Goal: Task Accomplishment & Management: Use online tool/utility

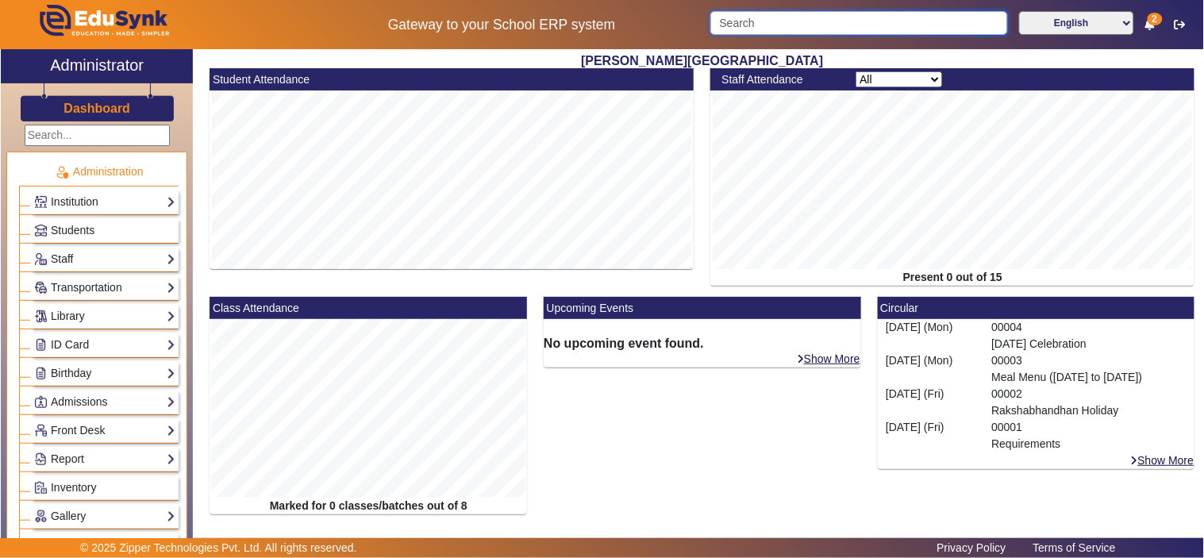
click at [829, 19] on input "Search" at bounding box center [858, 23] width 297 height 24
click at [860, 17] on input "Search" at bounding box center [858, 23] width 297 height 24
paste input "Nitesh Jain"
type input "Nitesh Jain"
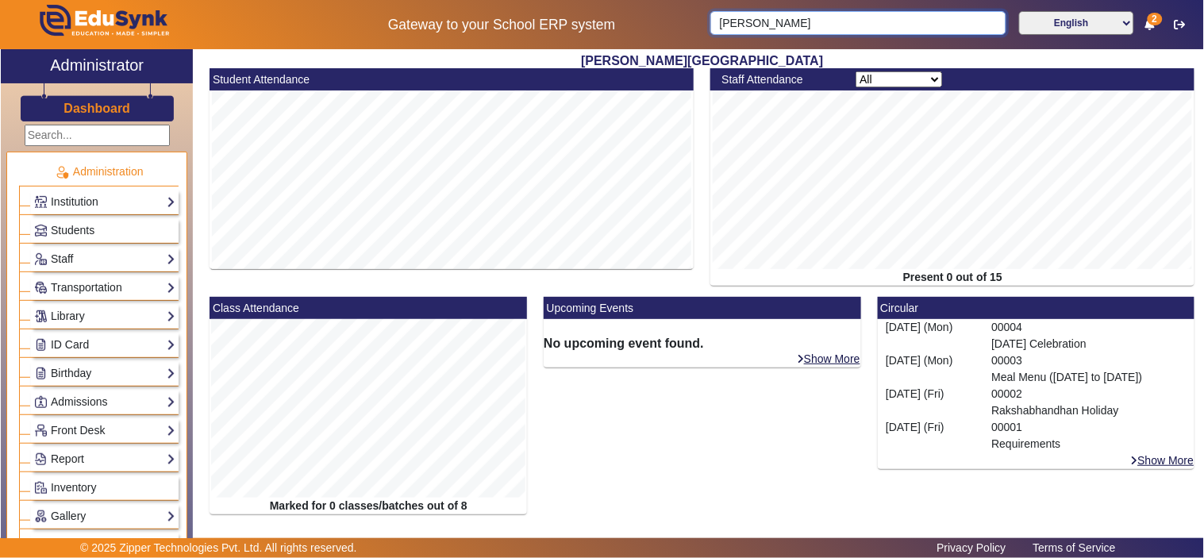
click at [975, 21] on input "Nitesh Jain" at bounding box center [857, 23] width 295 height 24
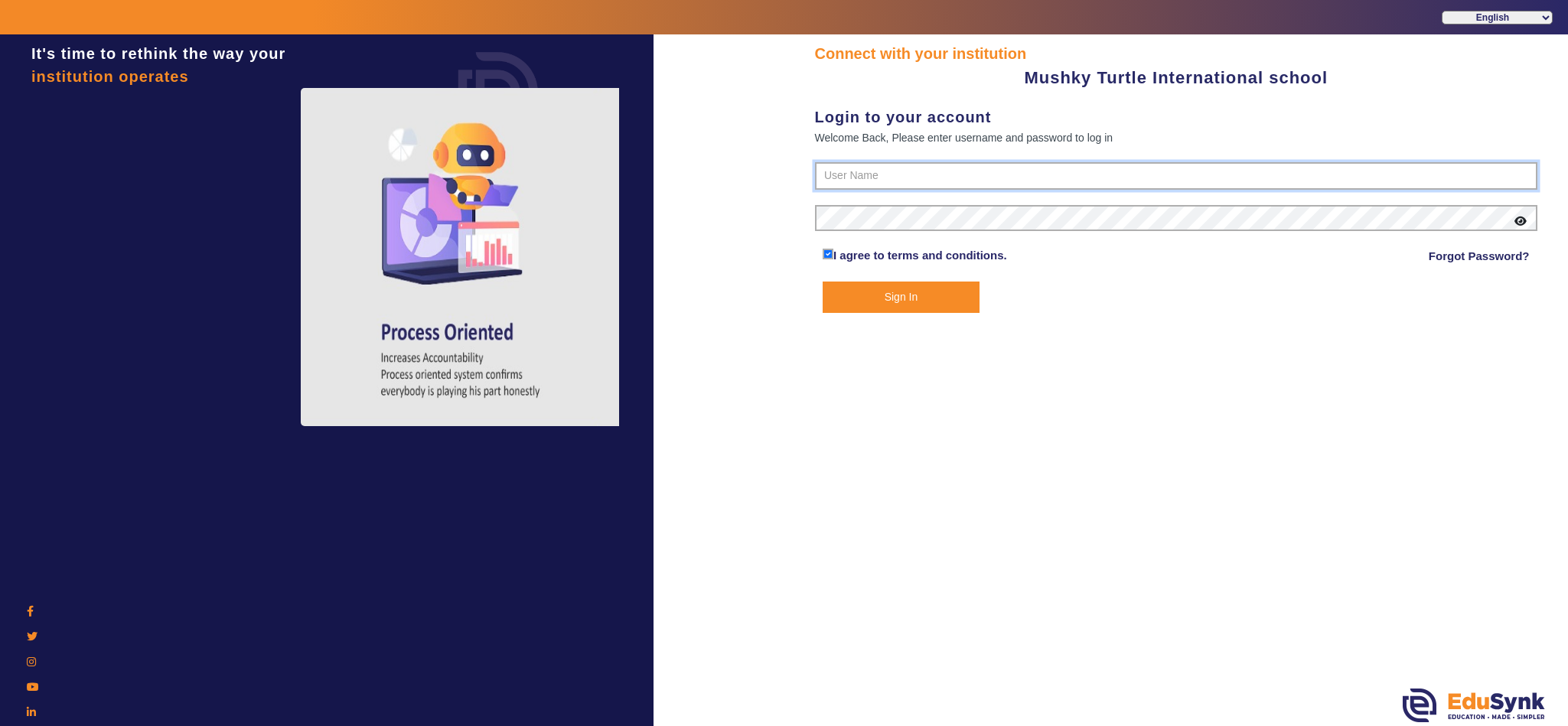
type input "9950605811"
click at [933, 290] on button "Sign In" at bounding box center [901, 297] width 157 height 32
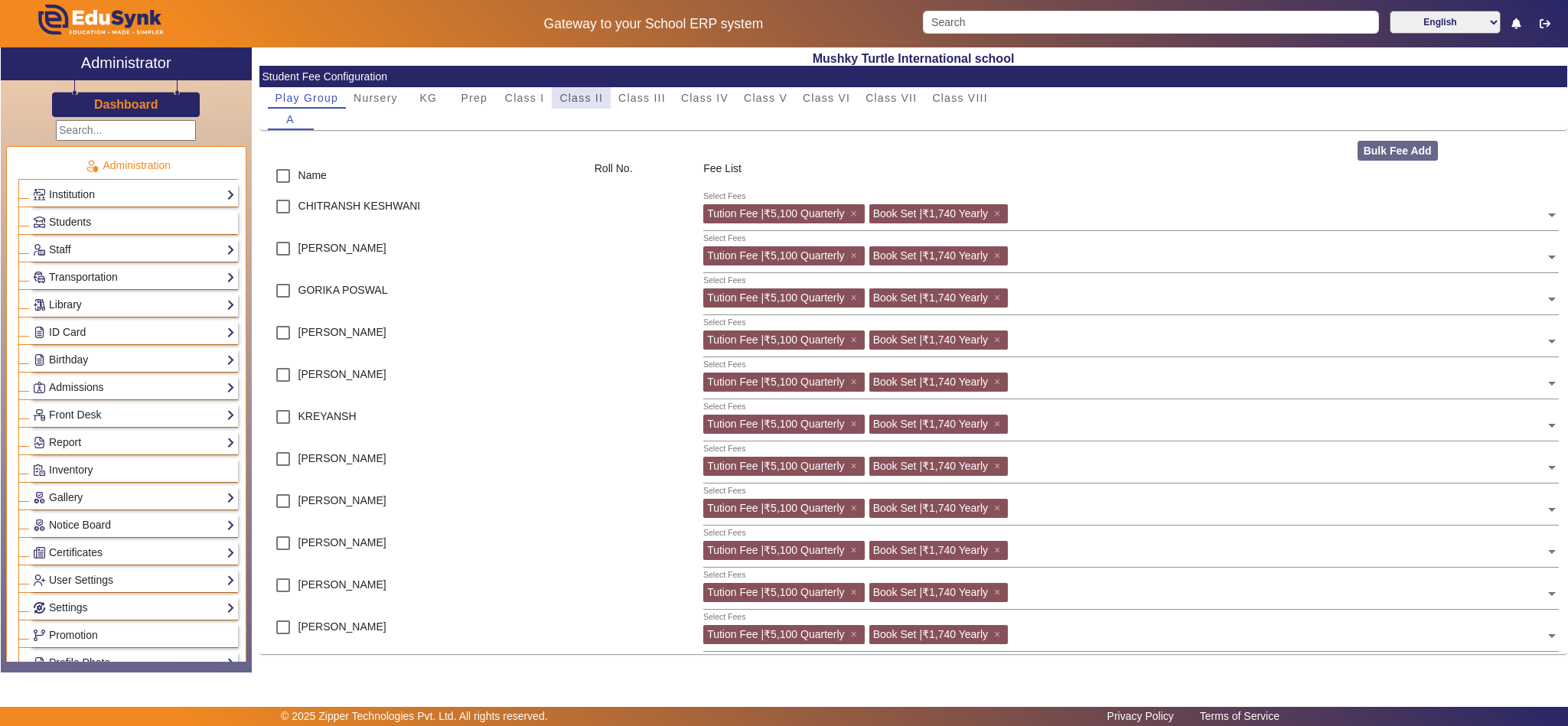
click at [588, 94] on span "Class II" at bounding box center [581, 97] width 43 height 11
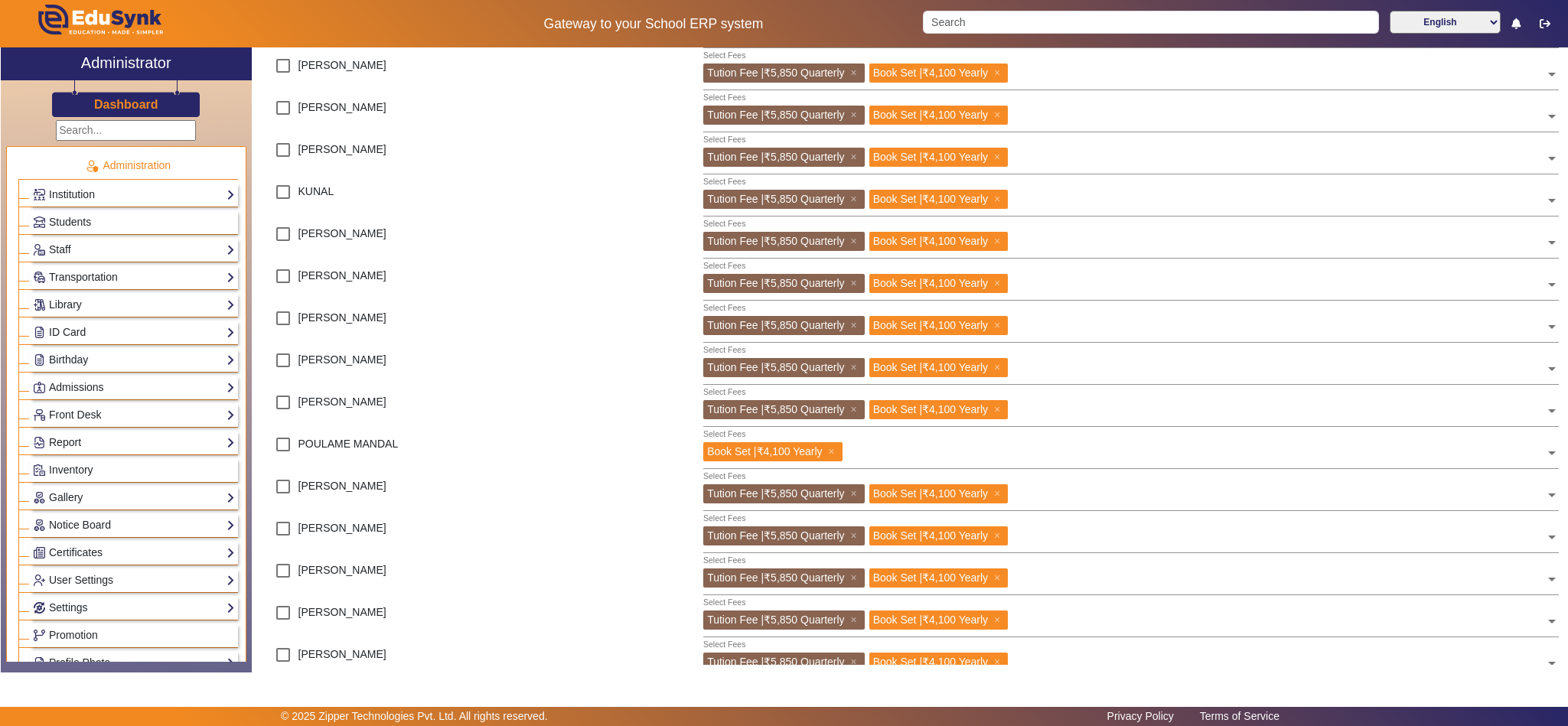
scroll to position [955, 0]
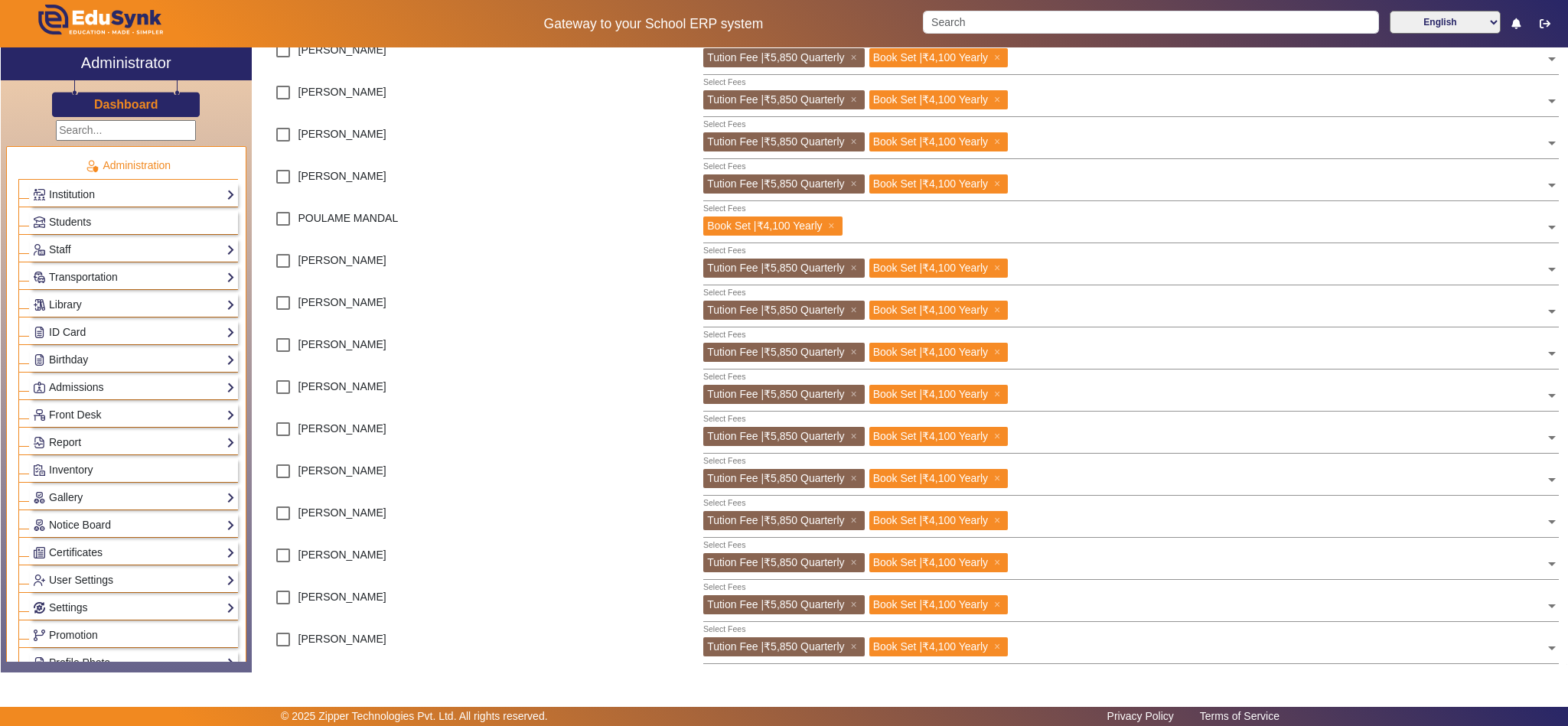
click at [906, 230] on input "text" at bounding box center [1197, 224] width 699 height 14
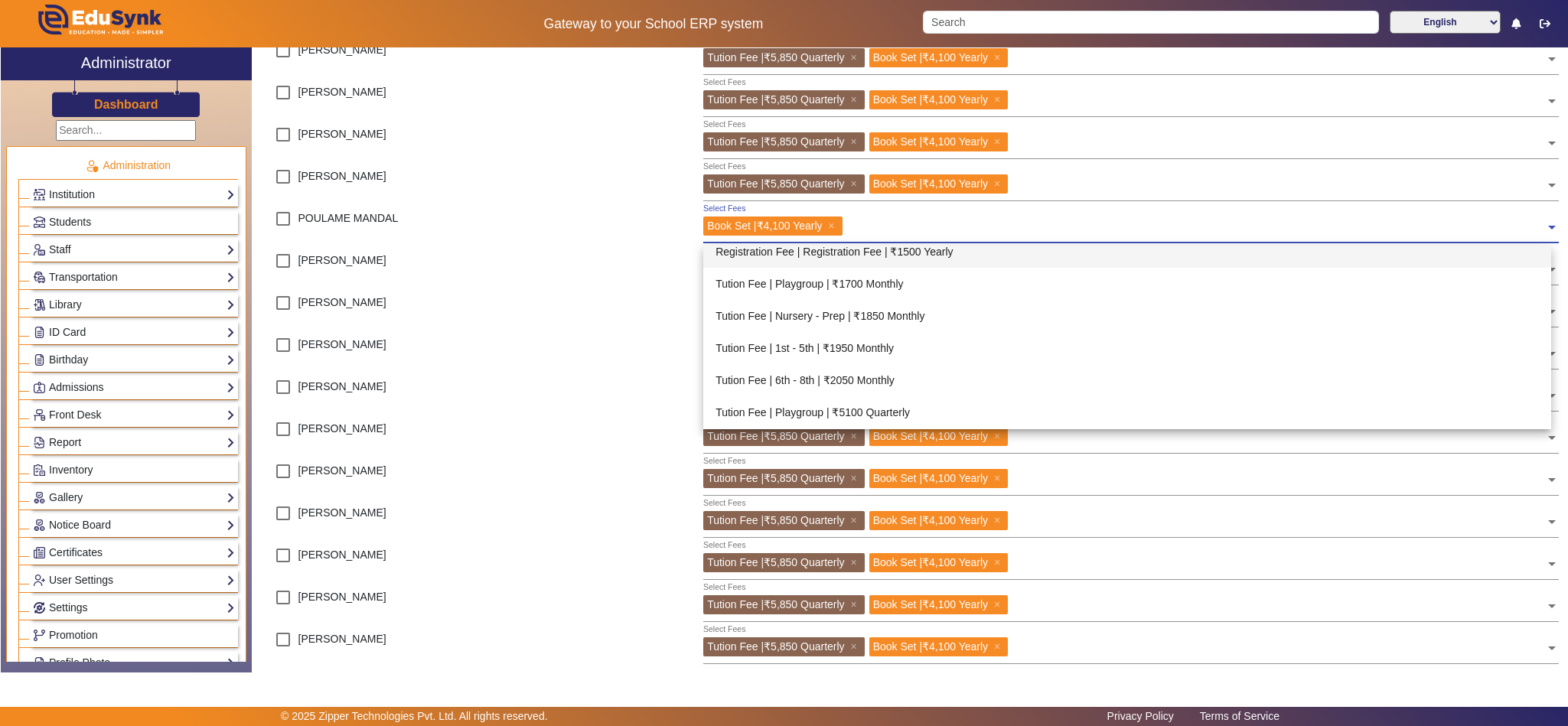
scroll to position [543, 0]
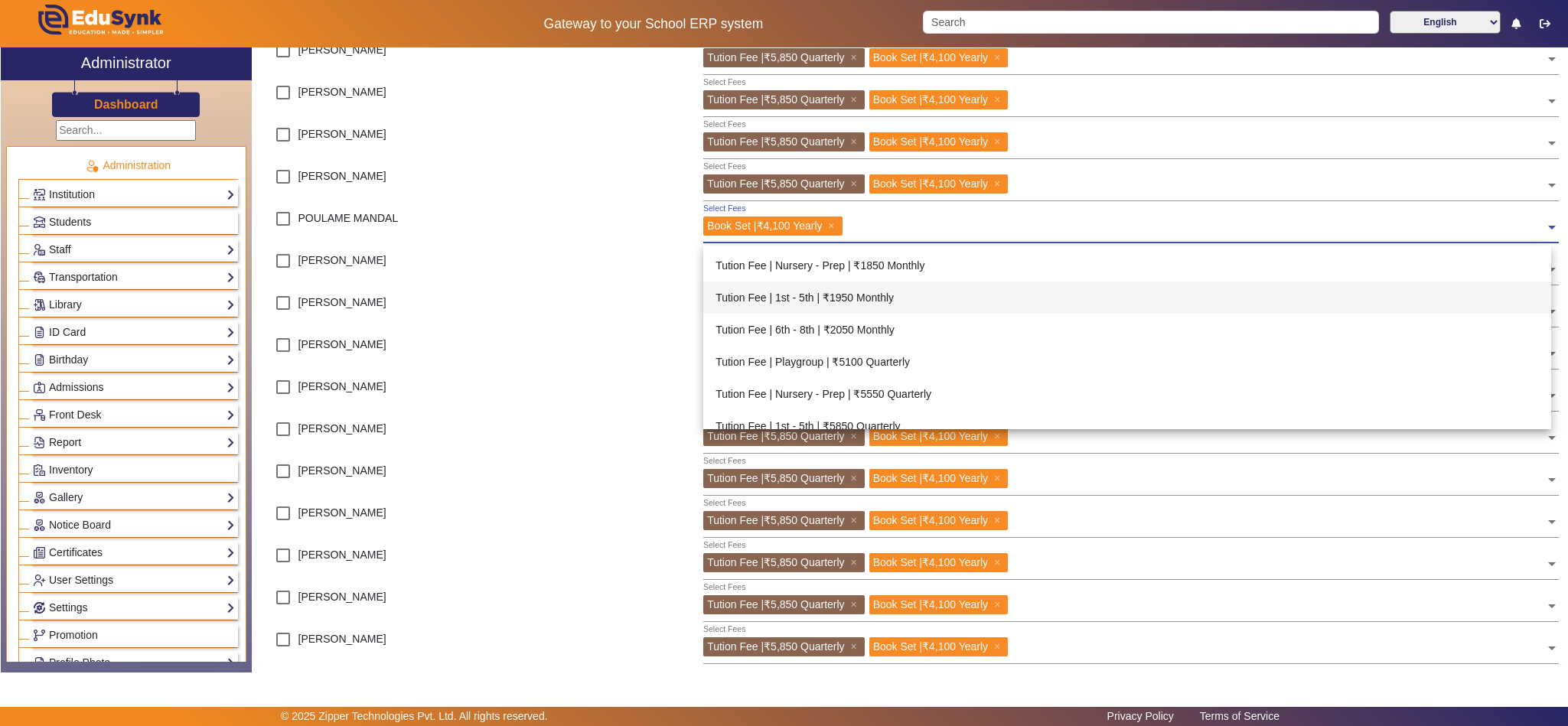
click at [910, 292] on div "Tution Fee | 1st - 5th | ₹1950 Monthly" at bounding box center [1126, 297] width 848 height 32
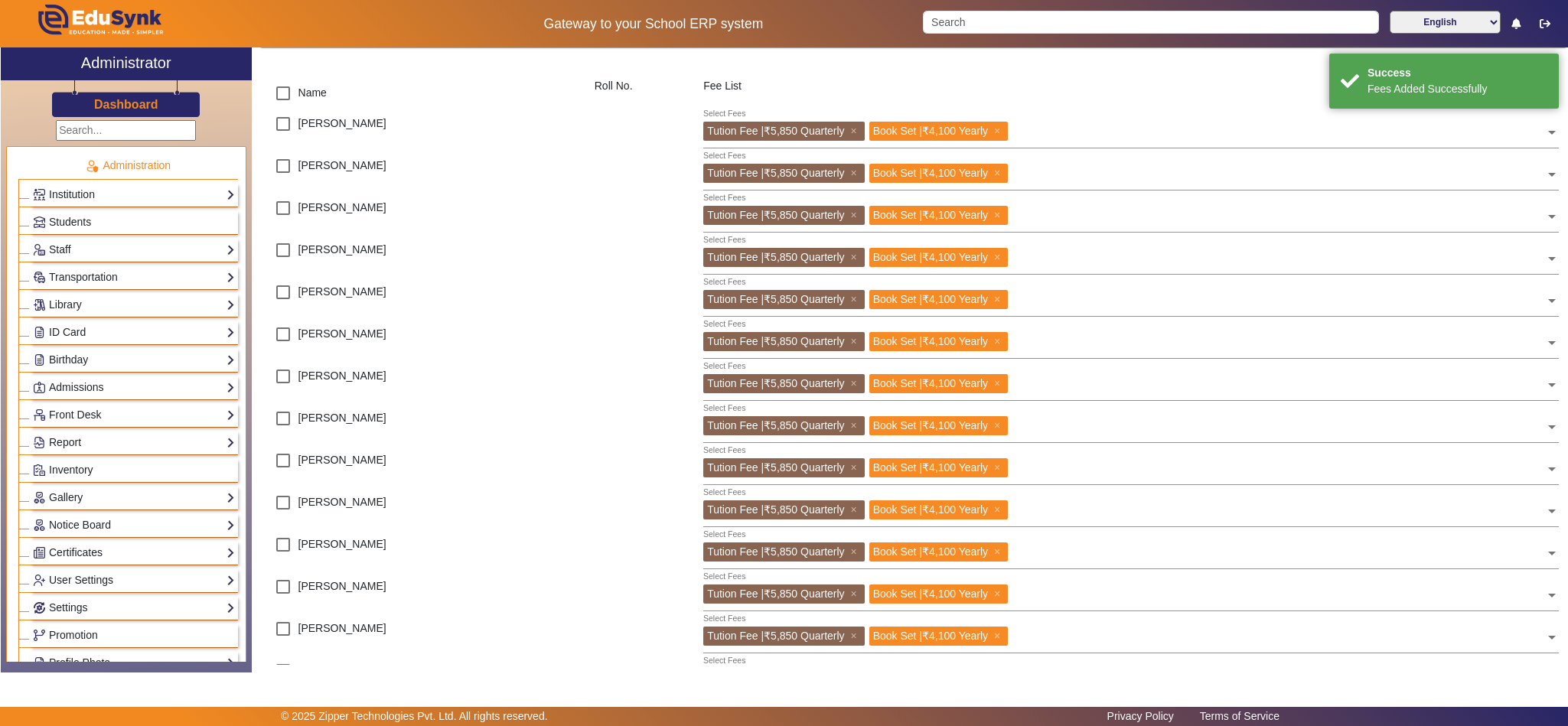
scroll to position [0, 0]
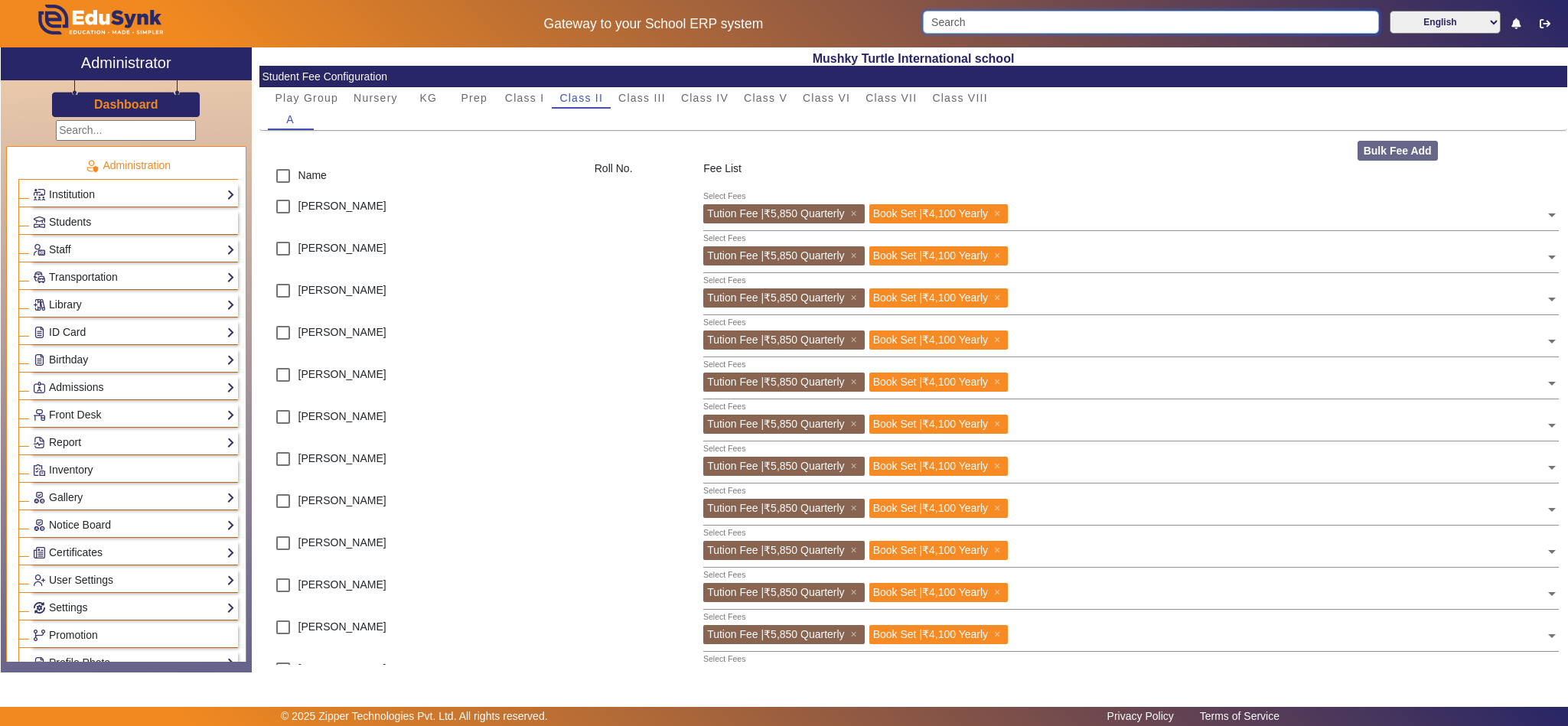
click at [1032, 12] on input "Search" at bounding box center [1150, 22] width 456 height 23
paste input "rishti"
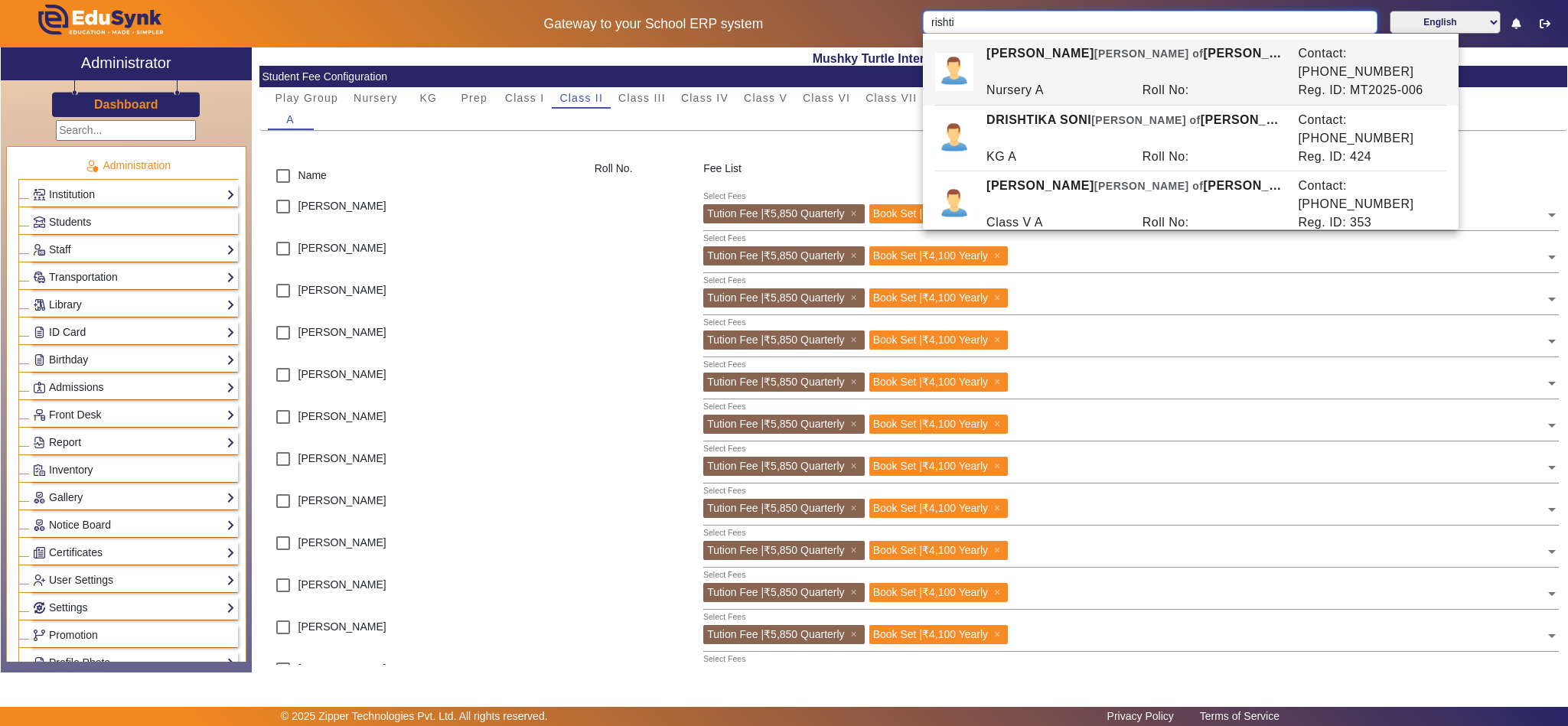
click at [1017, 13] on input "rishti" at bounding box center [1149, 22] width 454 height 23
paste input "Nitesh Jain"
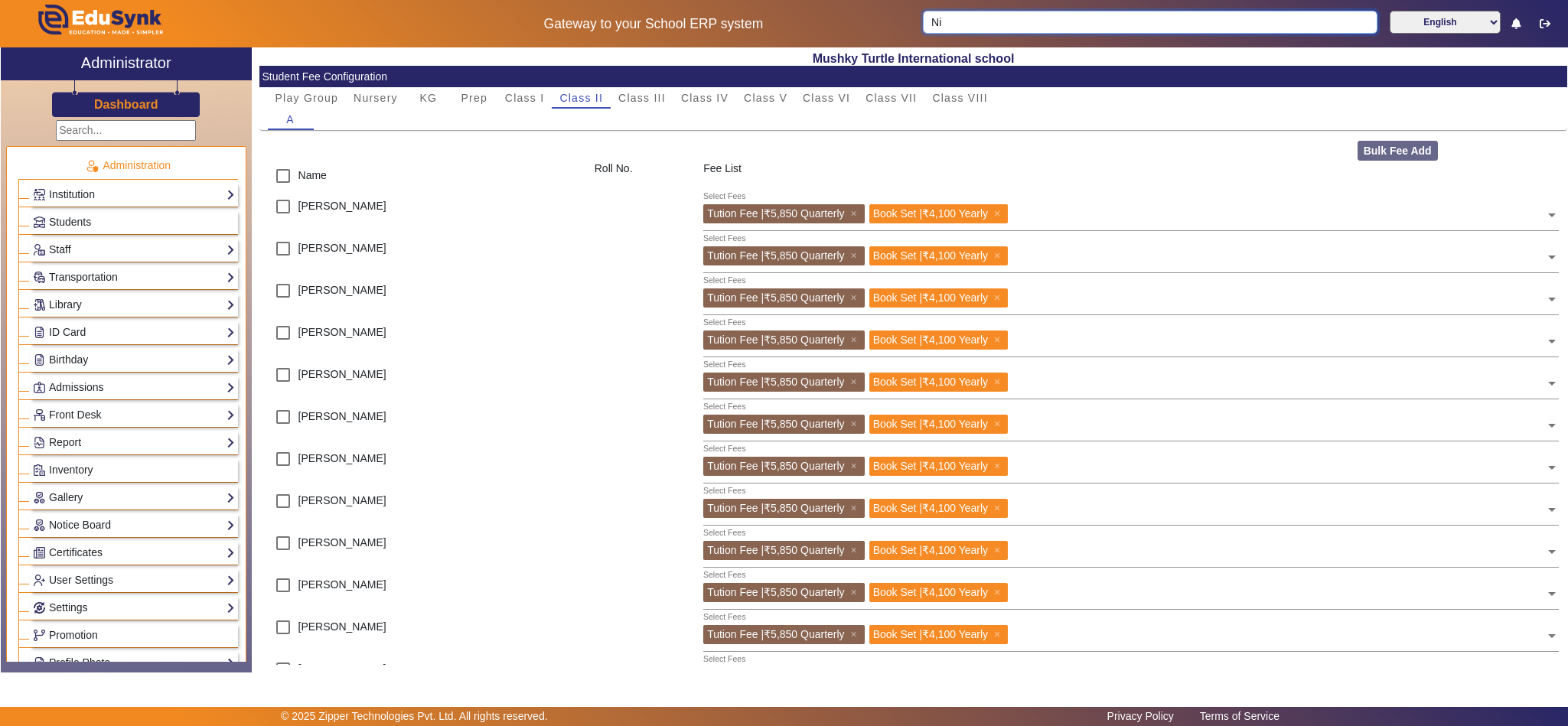
type input "N"
click at [517, 99] on span "Class I" at bounding box center [525, 97] width 40 height 11
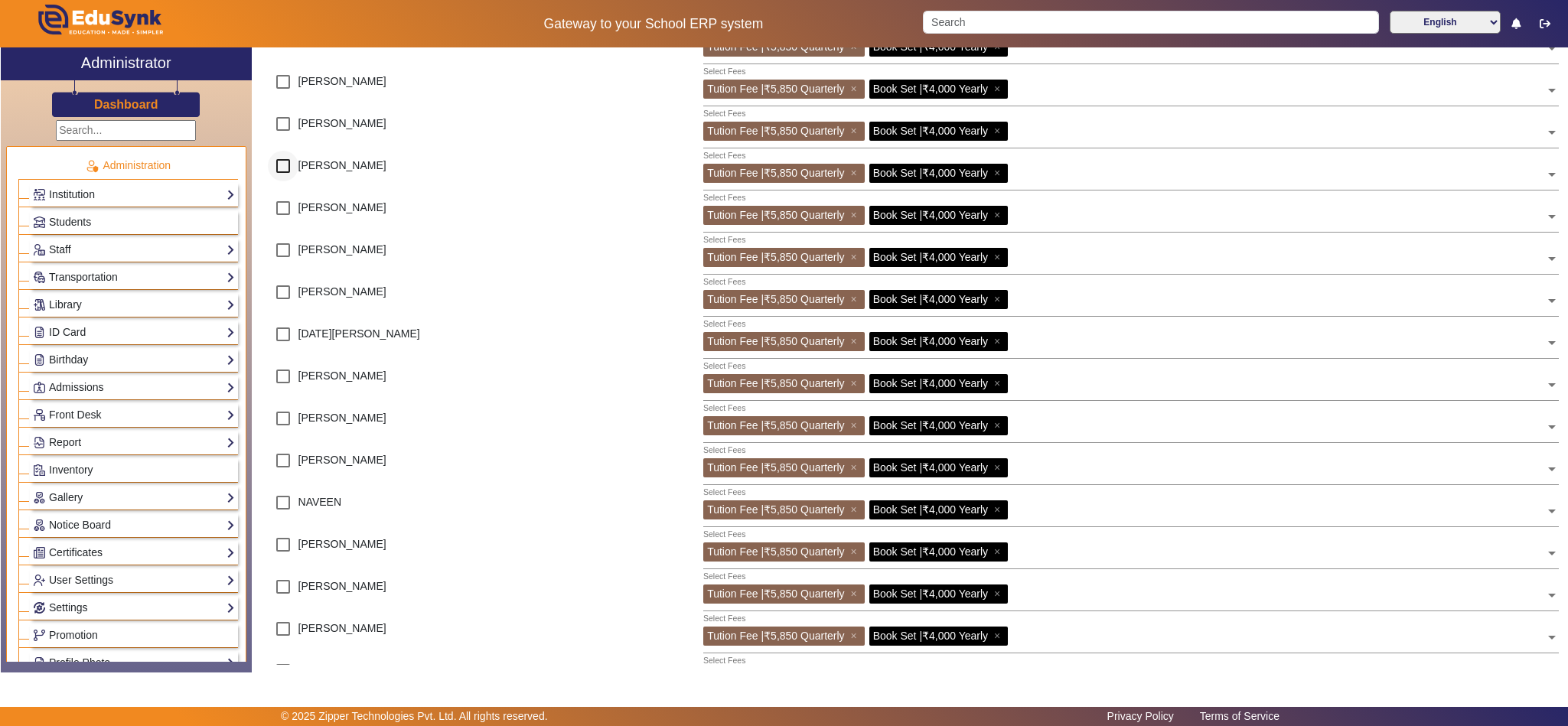
scroll to position [382, 0]
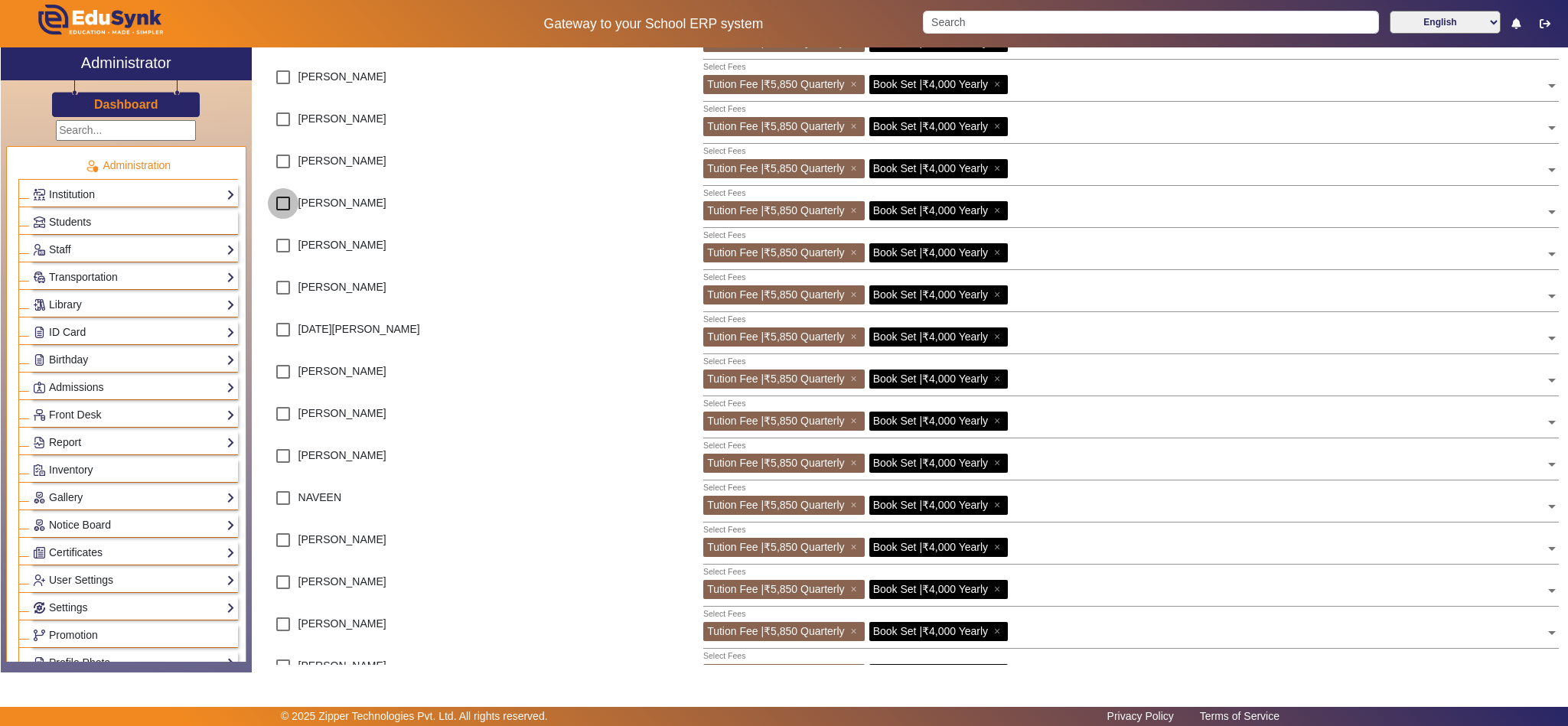
click at [278, 205] on input "checkbox" at bounding box center [284, 203] width 31 height 31
checkbox input "true"
click at [277, 457] on input "checkbox" at bounding box center [284, 456] width 31 height 31
checkbox input "true"
click at [278, 625] on input "checkbox" at bounding box center [284, 625] width 31 height 31
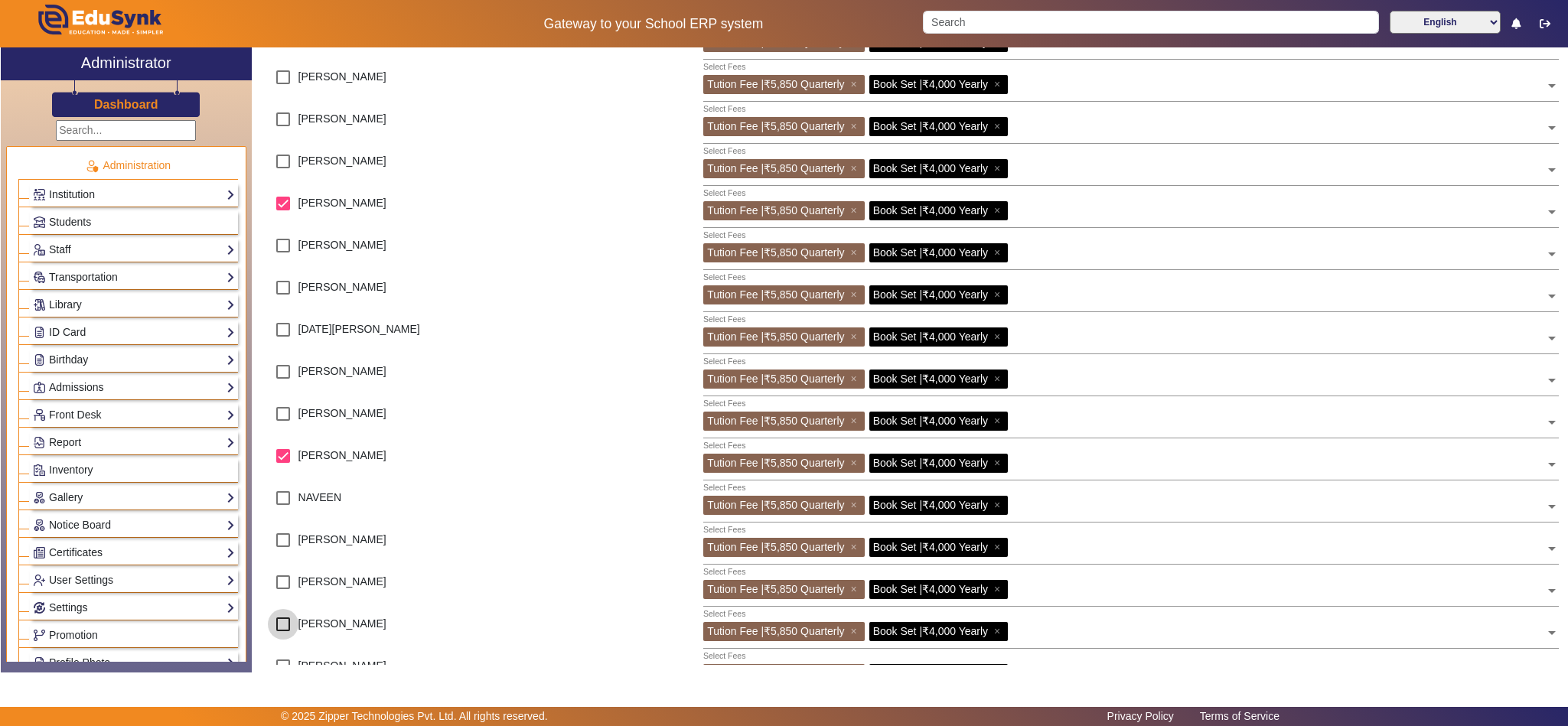
checkbox input "true"
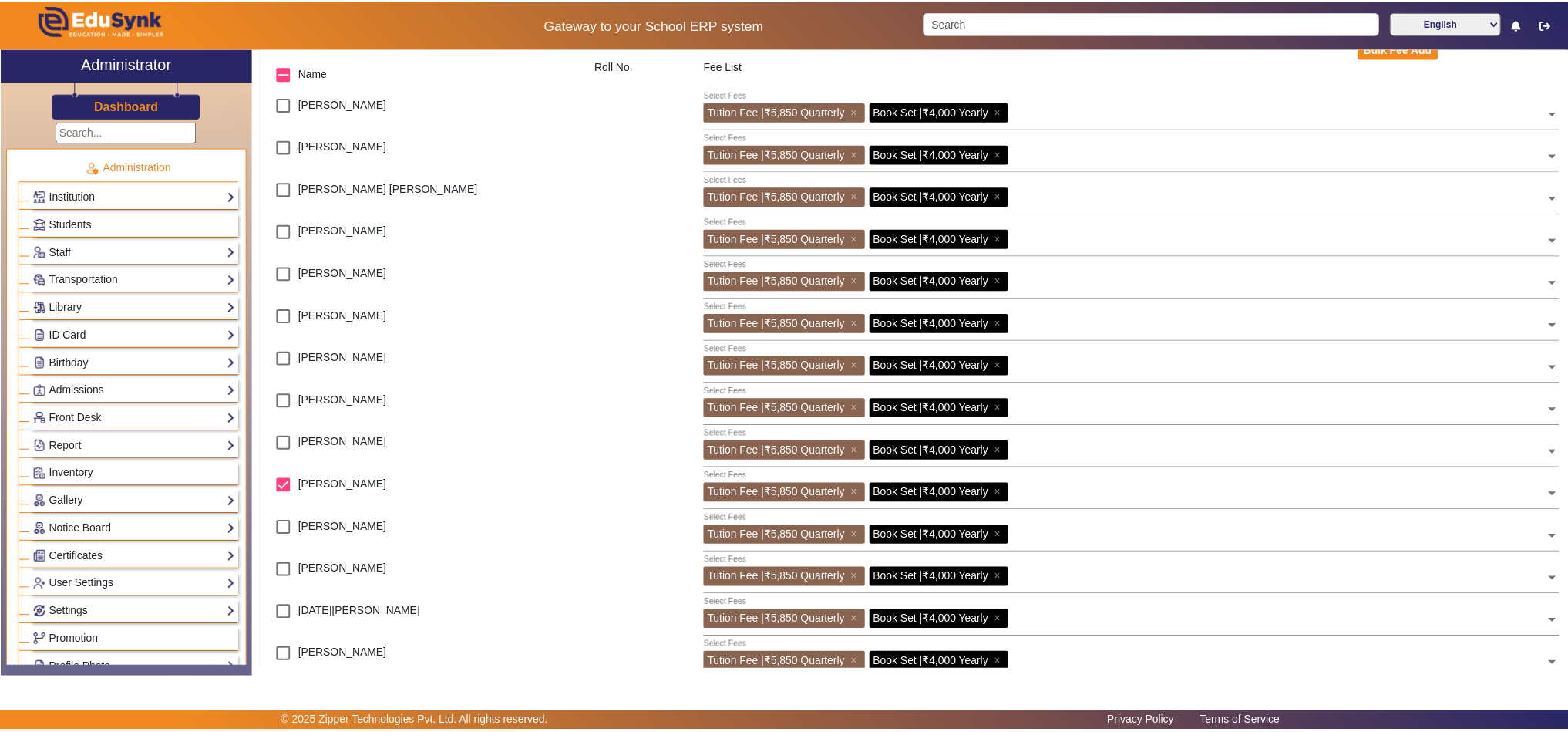
scroll to position [0, 0]
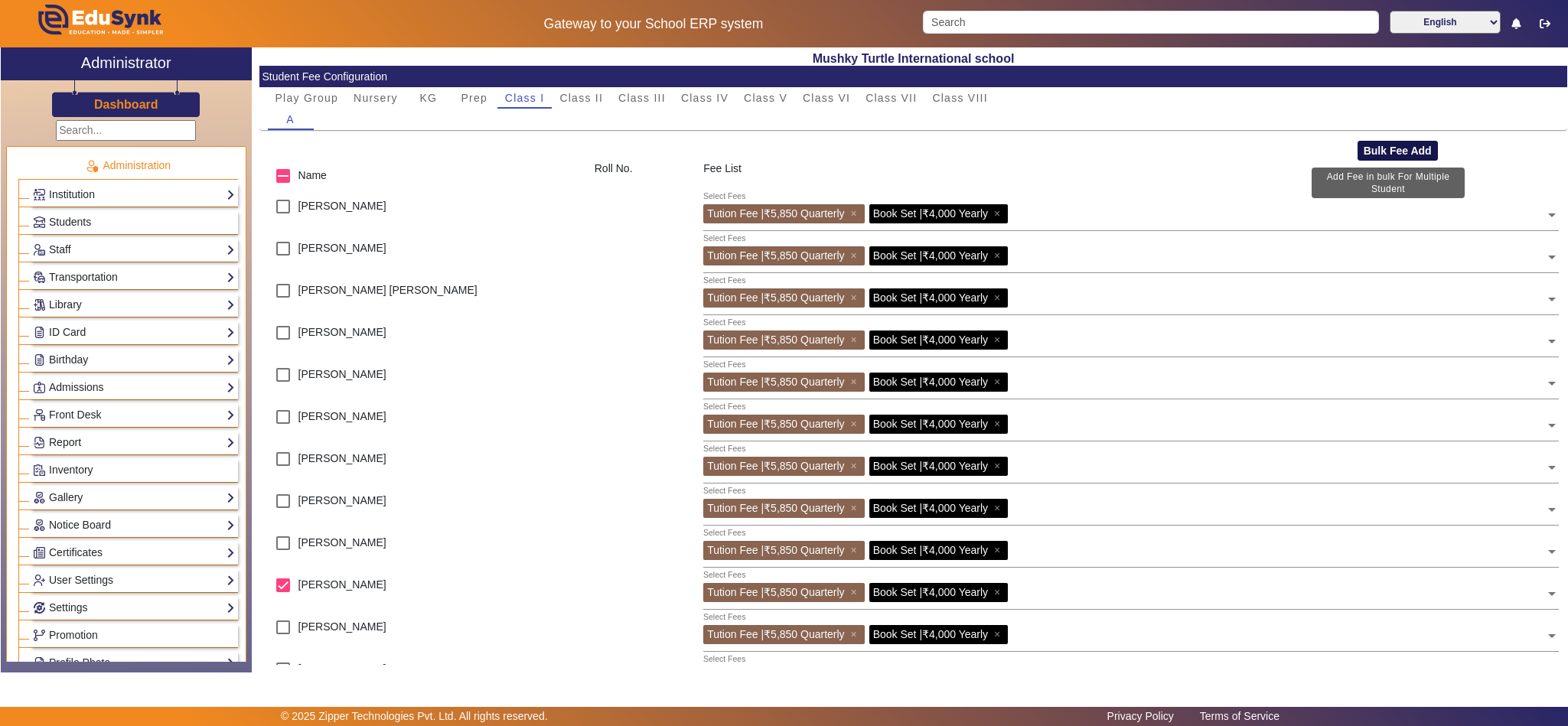
click at [1406, 147] on button "Bulk Fee Add" at bounding box center [1397, 150] width 80 height 20
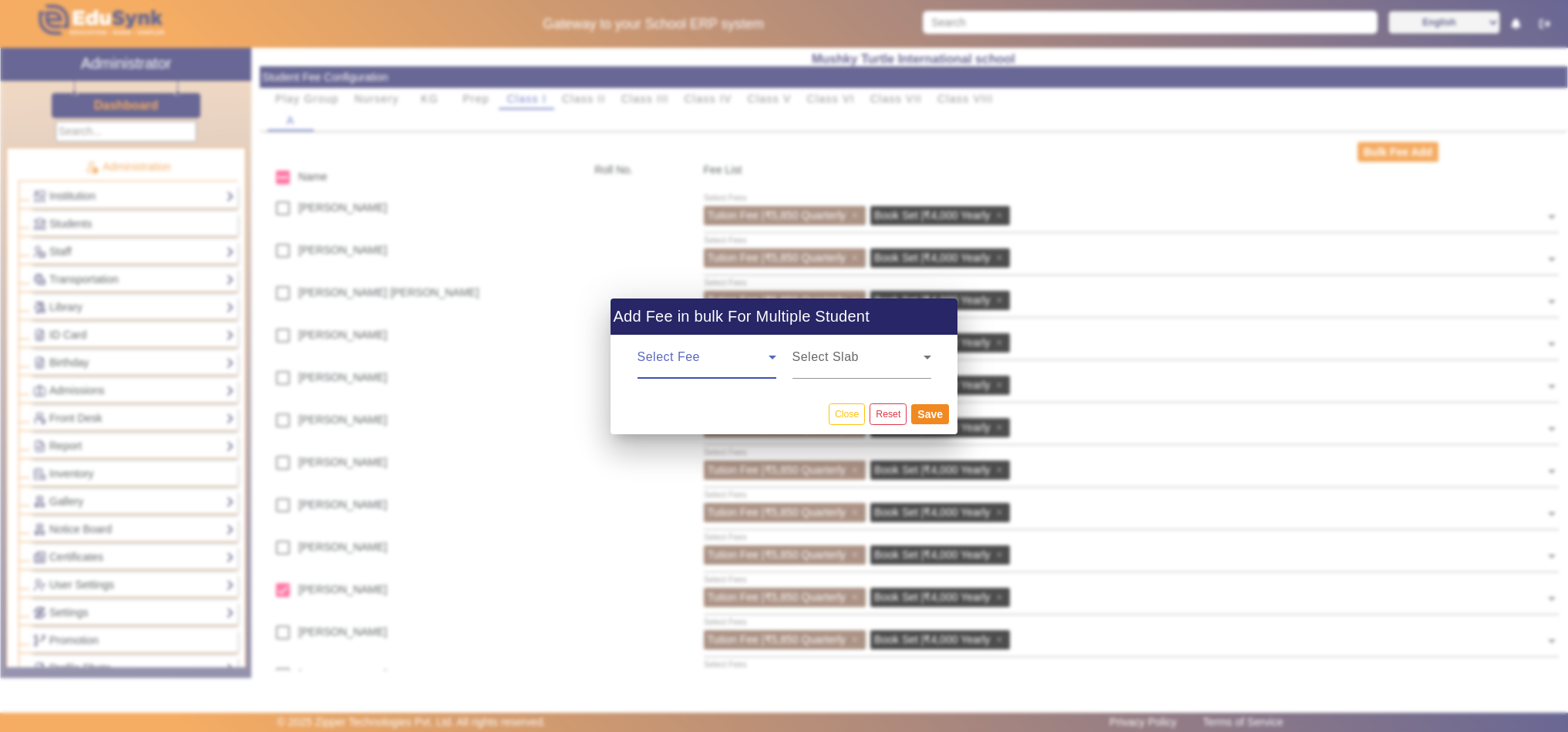
click at [690, 370] on span at bounding box center [702, 363] width 131 height 18
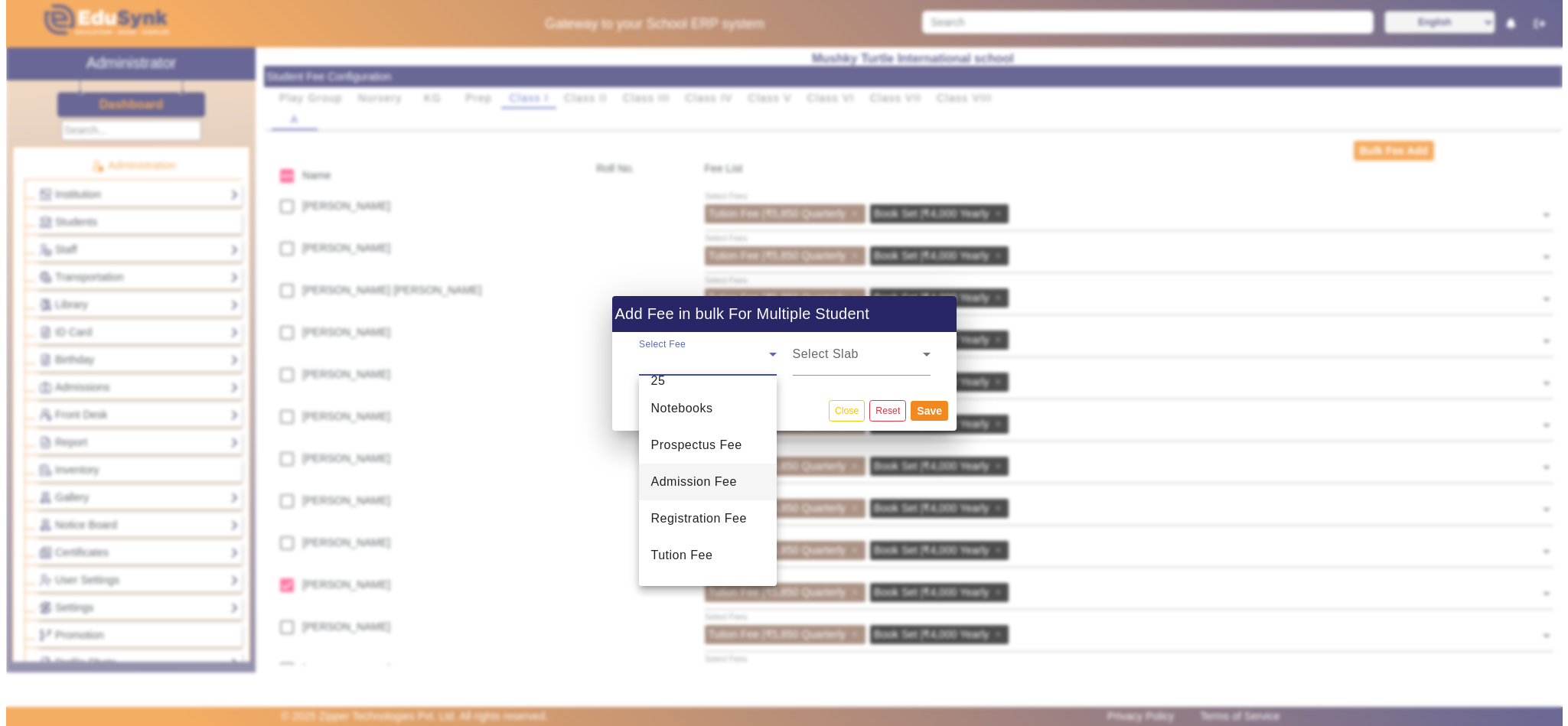
scroll to position [96, 0]
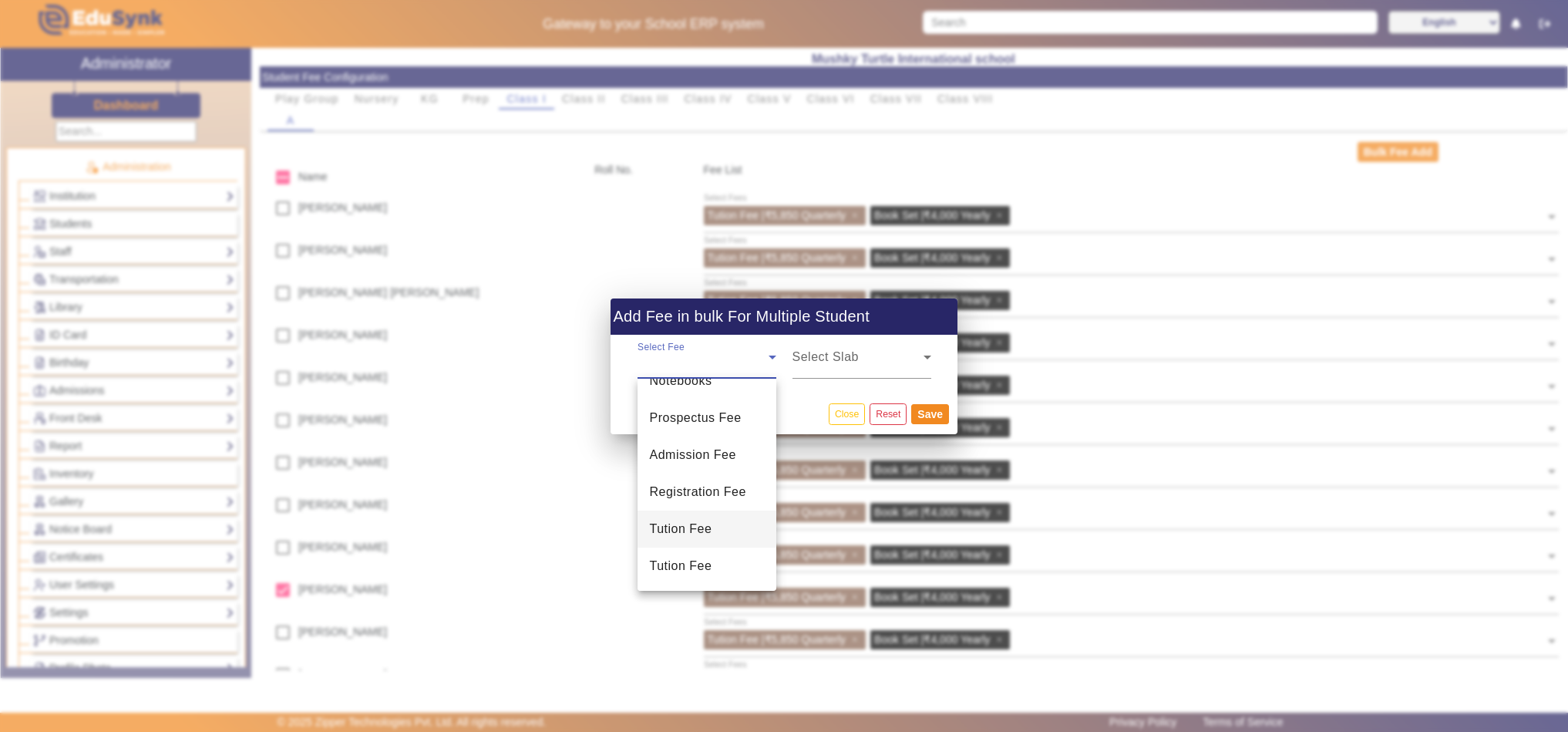
click at [701, 528] on span "Tution Fee" at bounding box center [681, 529] width 62 height 18
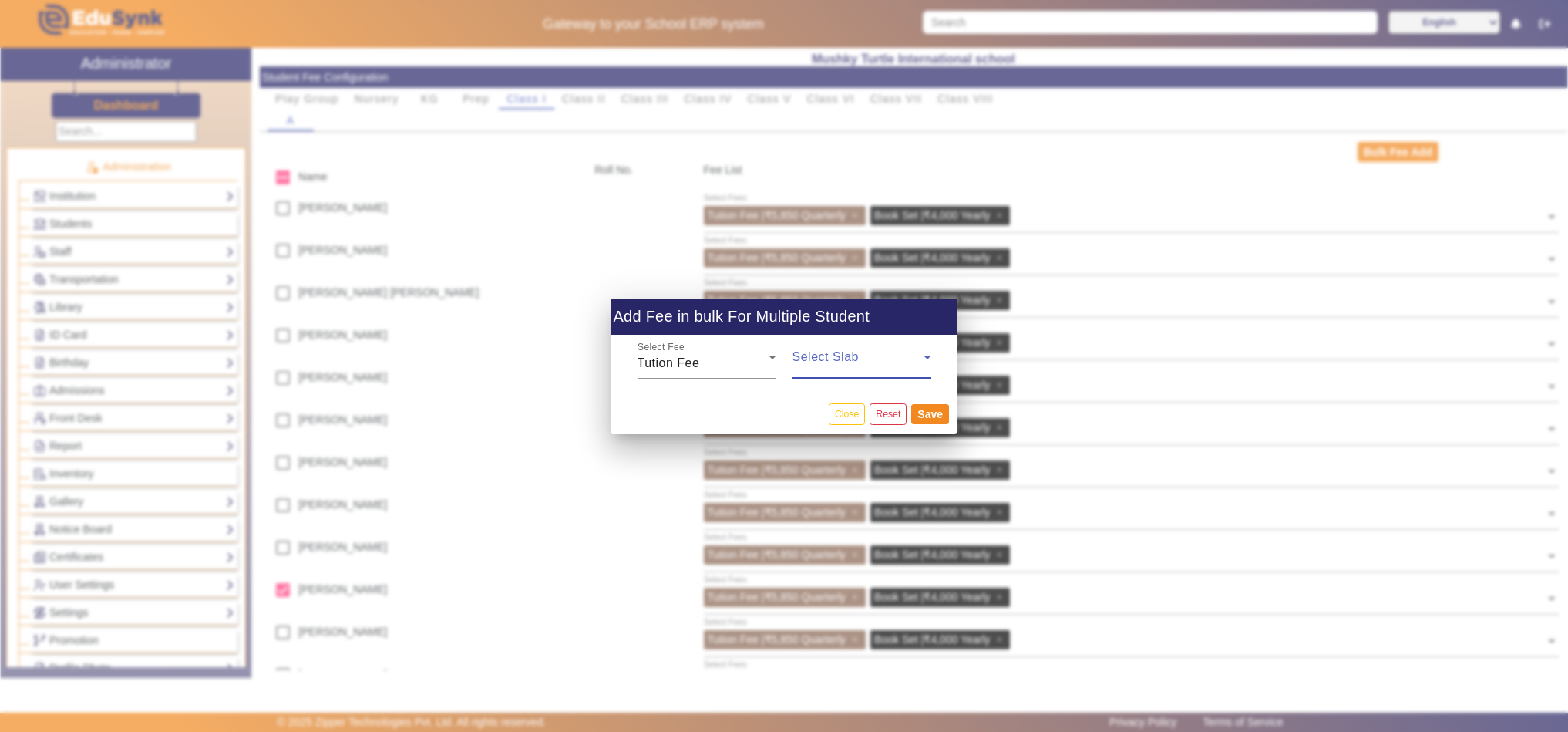
click at [868, 366] on span at bounding box center [858, 363] width 131 height 18
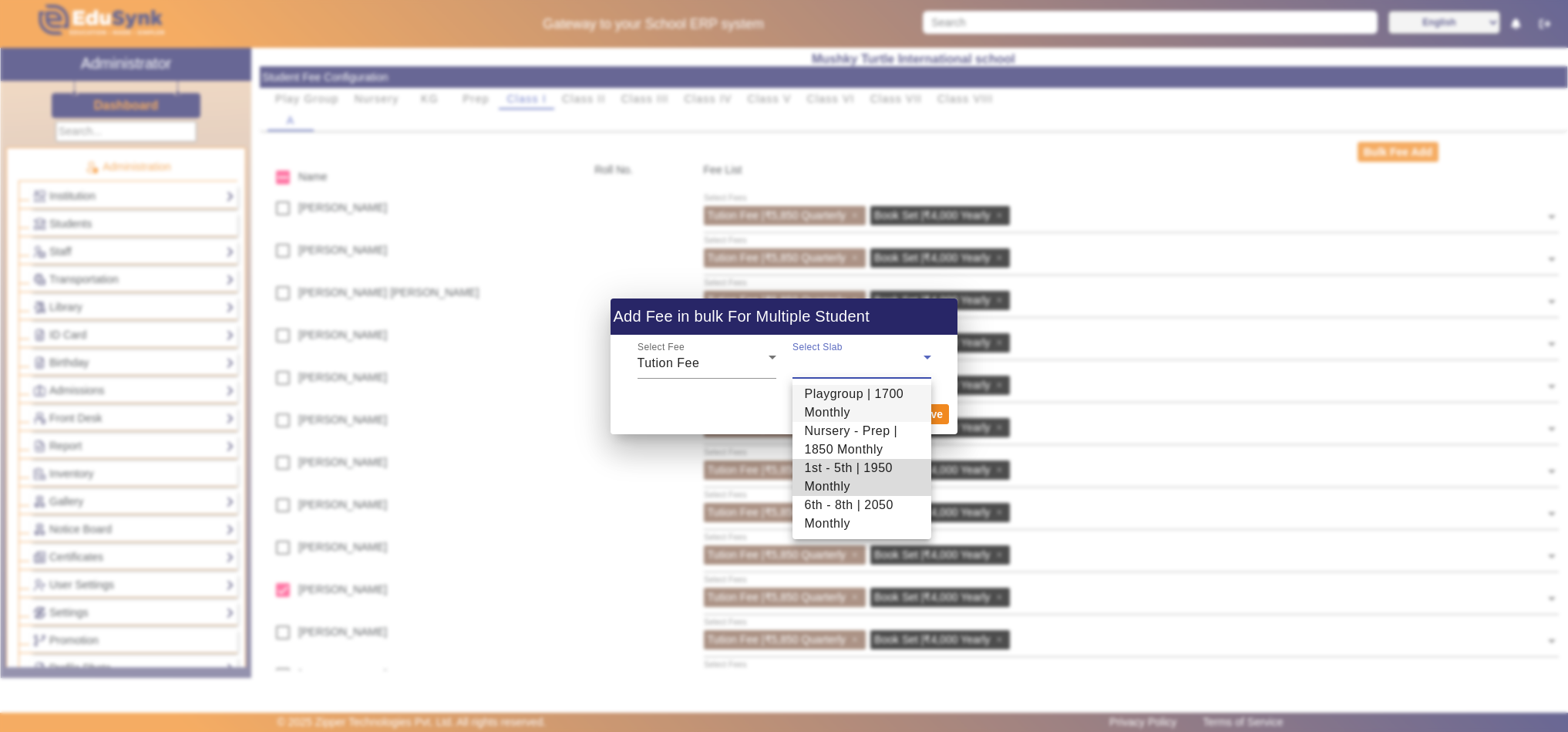
click at [844, 475] on span "1st - 5th | 1950 Monthly" at bounding box center [862, 477] width 114 height 37
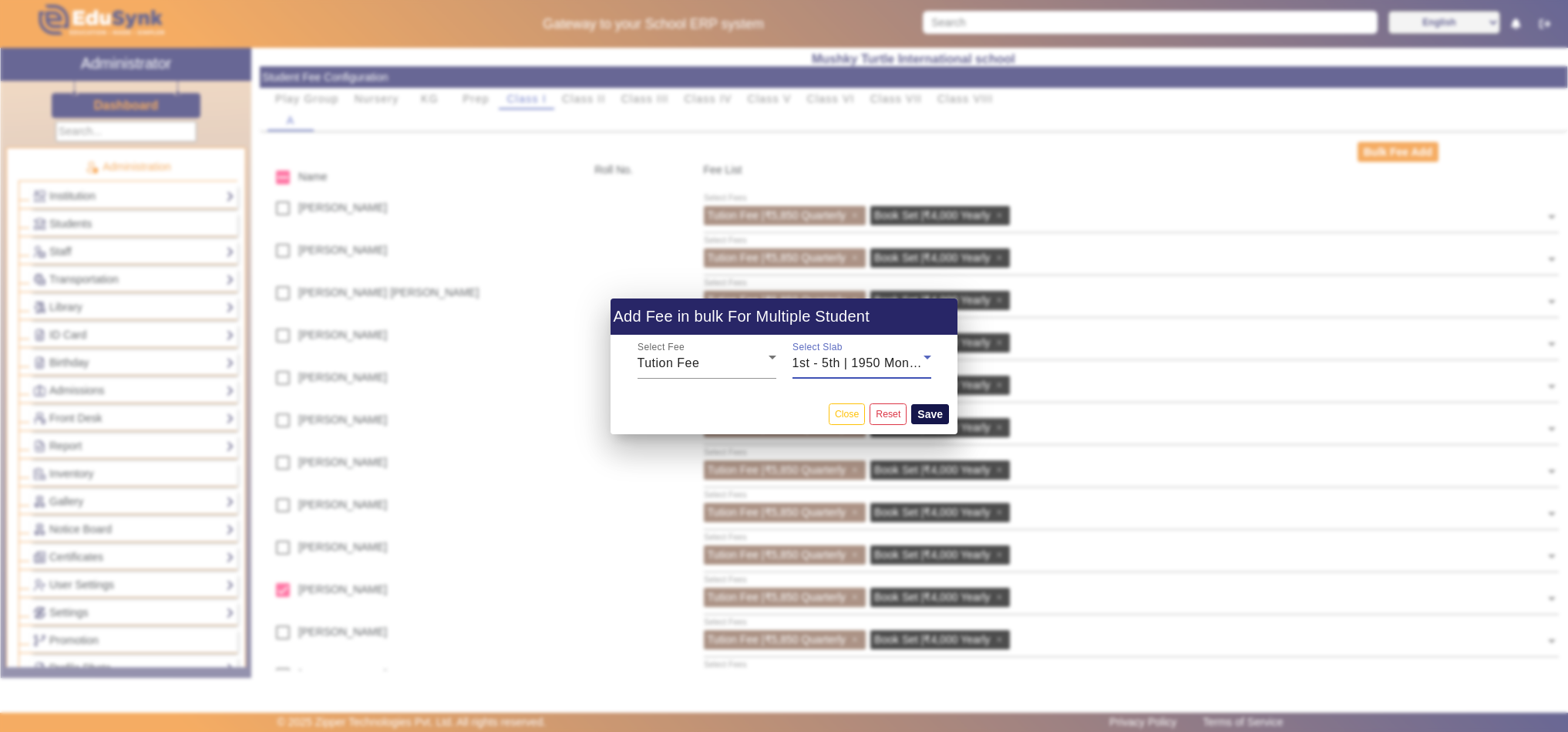
click at [930, 417] on button "Save" at bounding box center [930, 414] width 38 height 20
checkbox input "false"
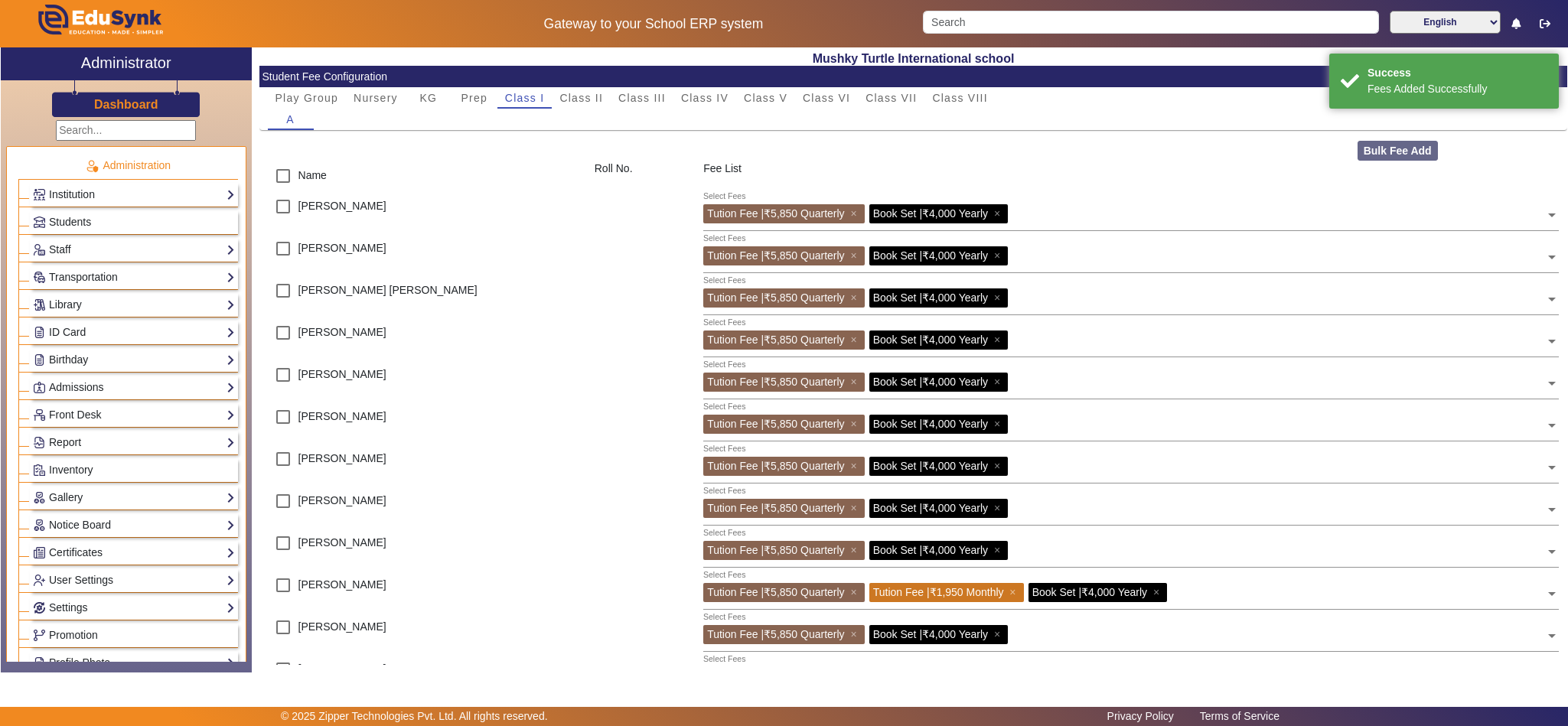
scroll to position [382, 0]
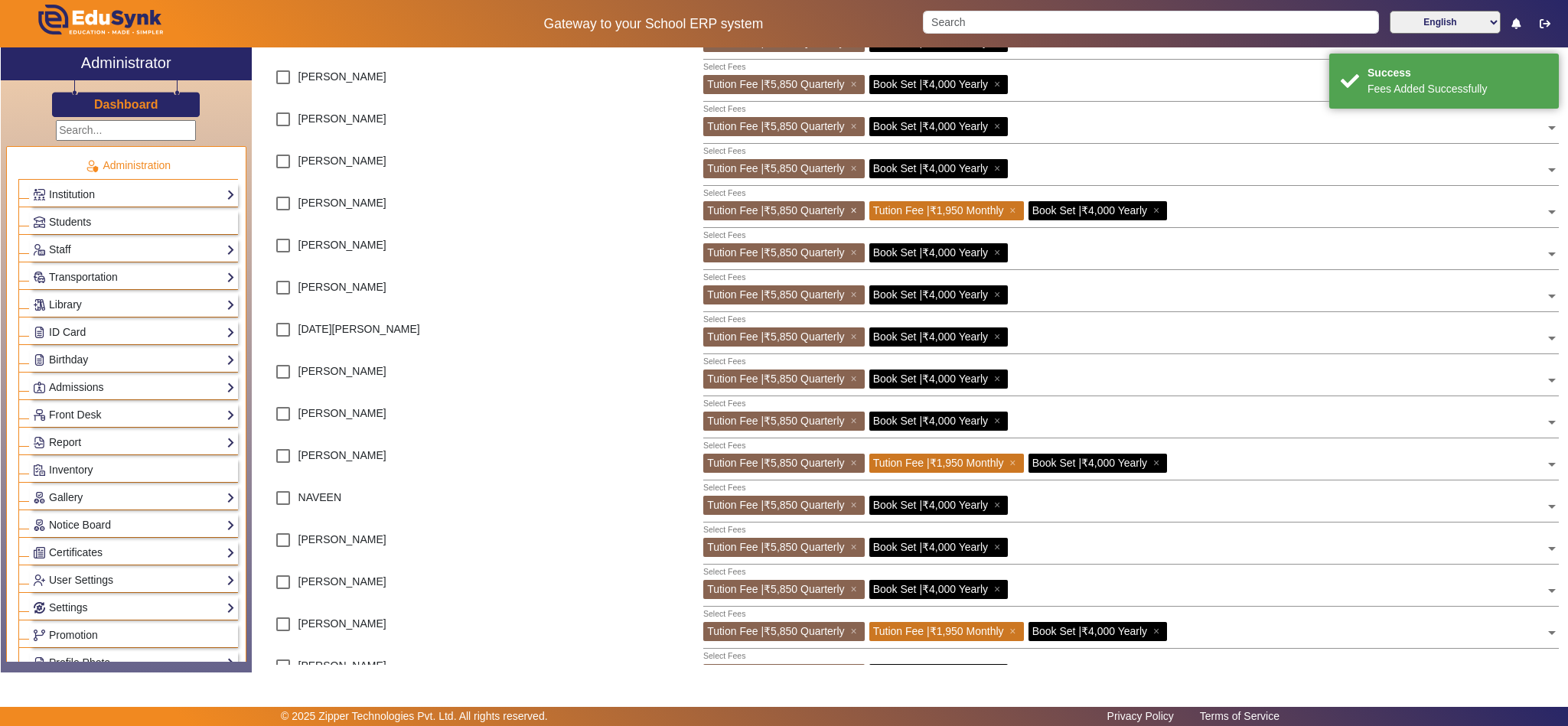
click at [854, 209] on span "×" at bounding box center [855, 210] width 10 height 13
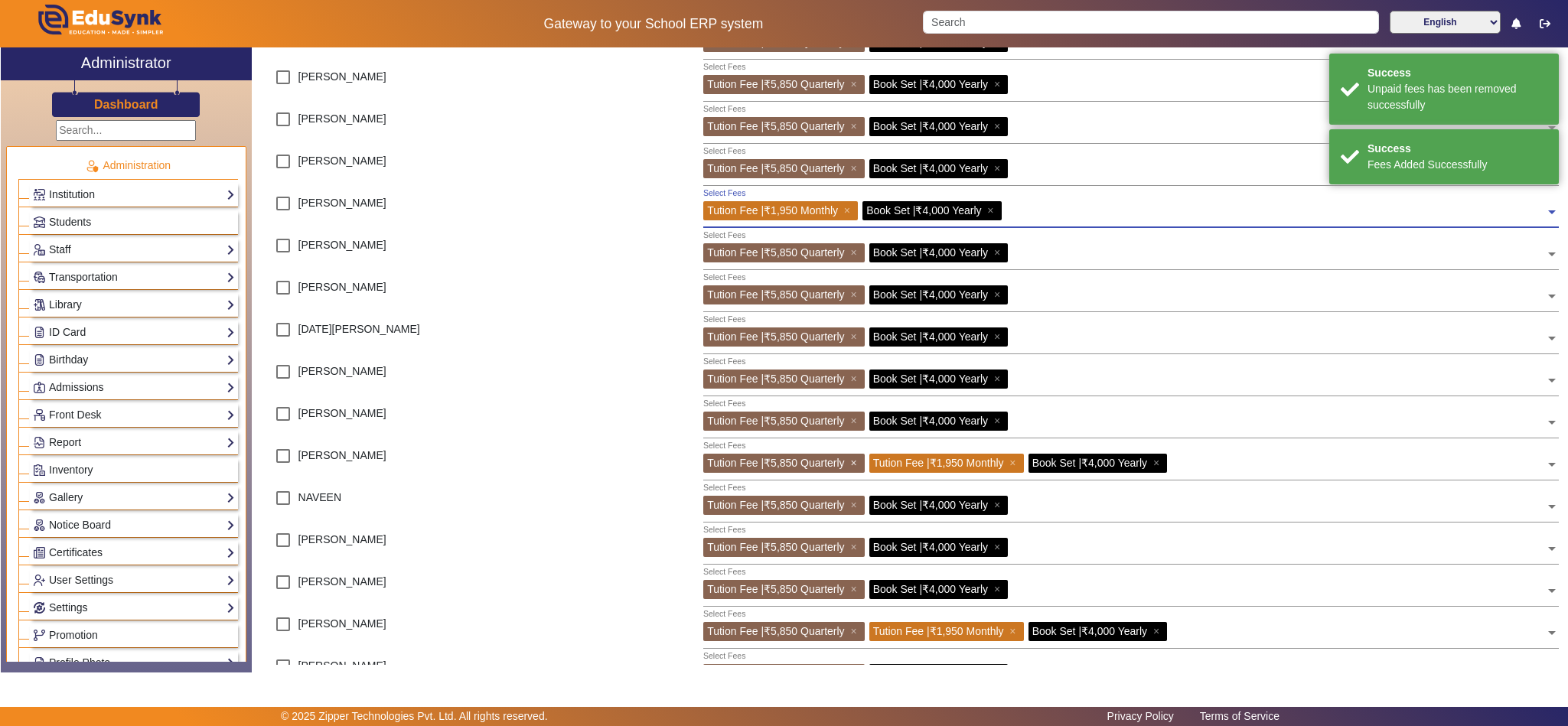
click at [854, 460] on span "×" at bounding box center [855, 463] width 10 height 13
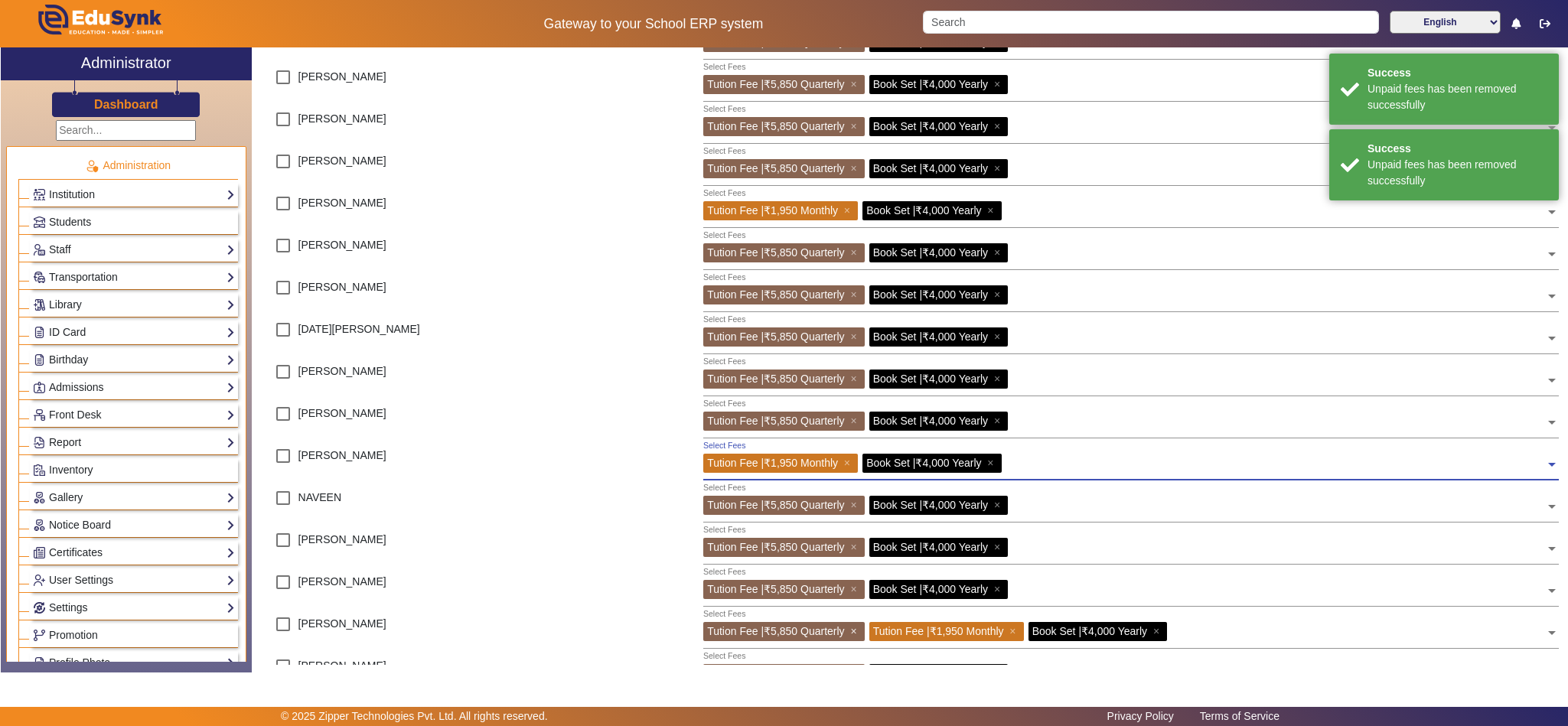
click at [854, 630] on span "×" at bounding box center [855, 631] width 10 height 13
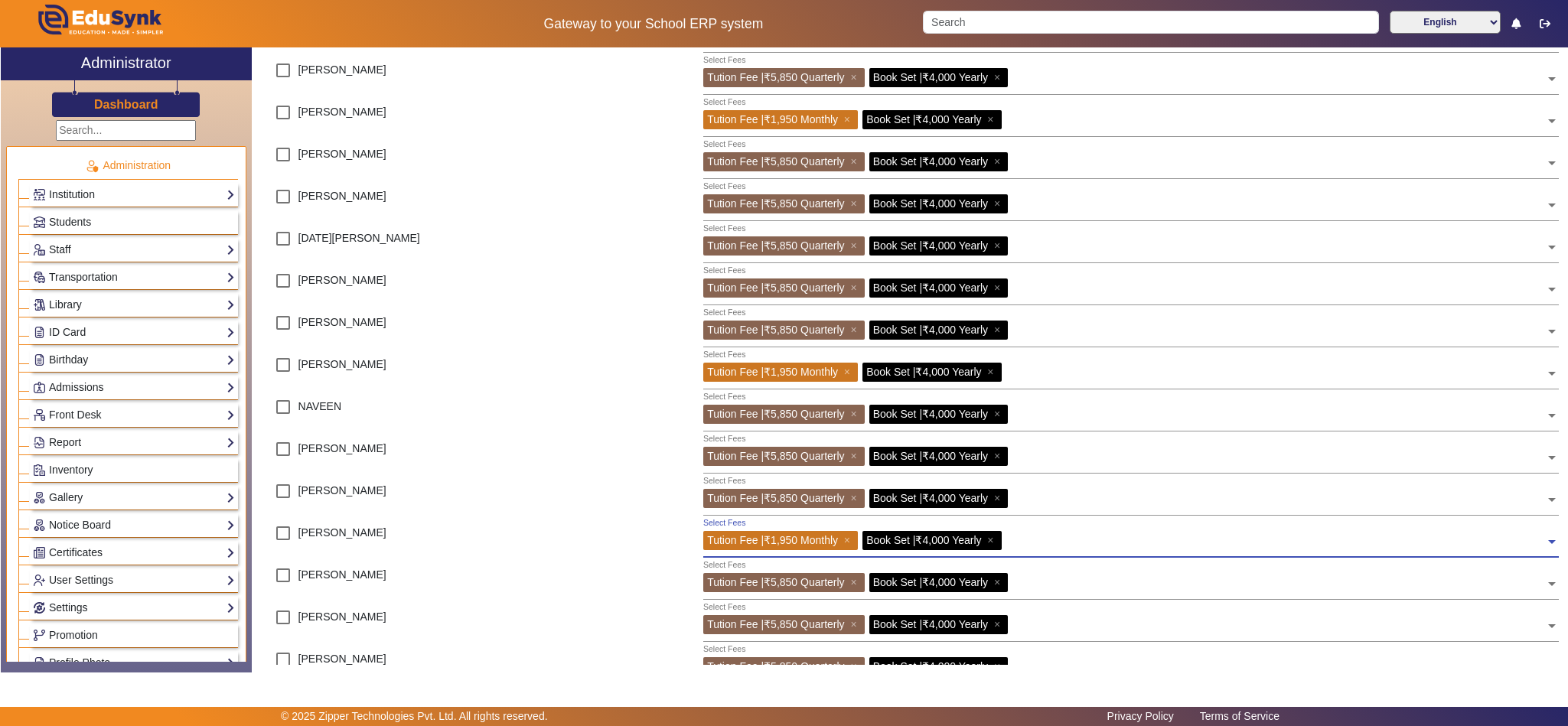
scroll to position [0, 0]
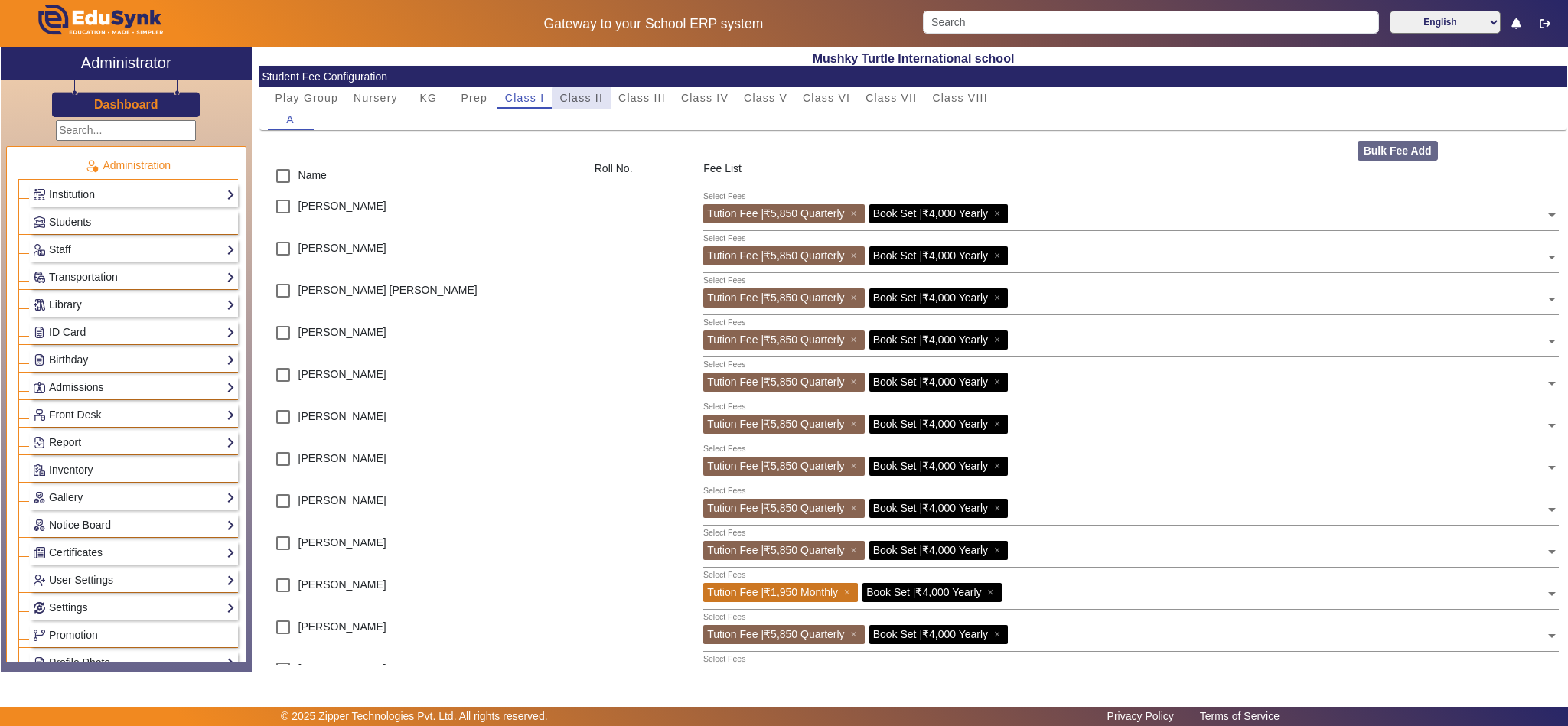
click at [585, 102] on span "Class II" at bounding box center [581, 97] width 43 height 11
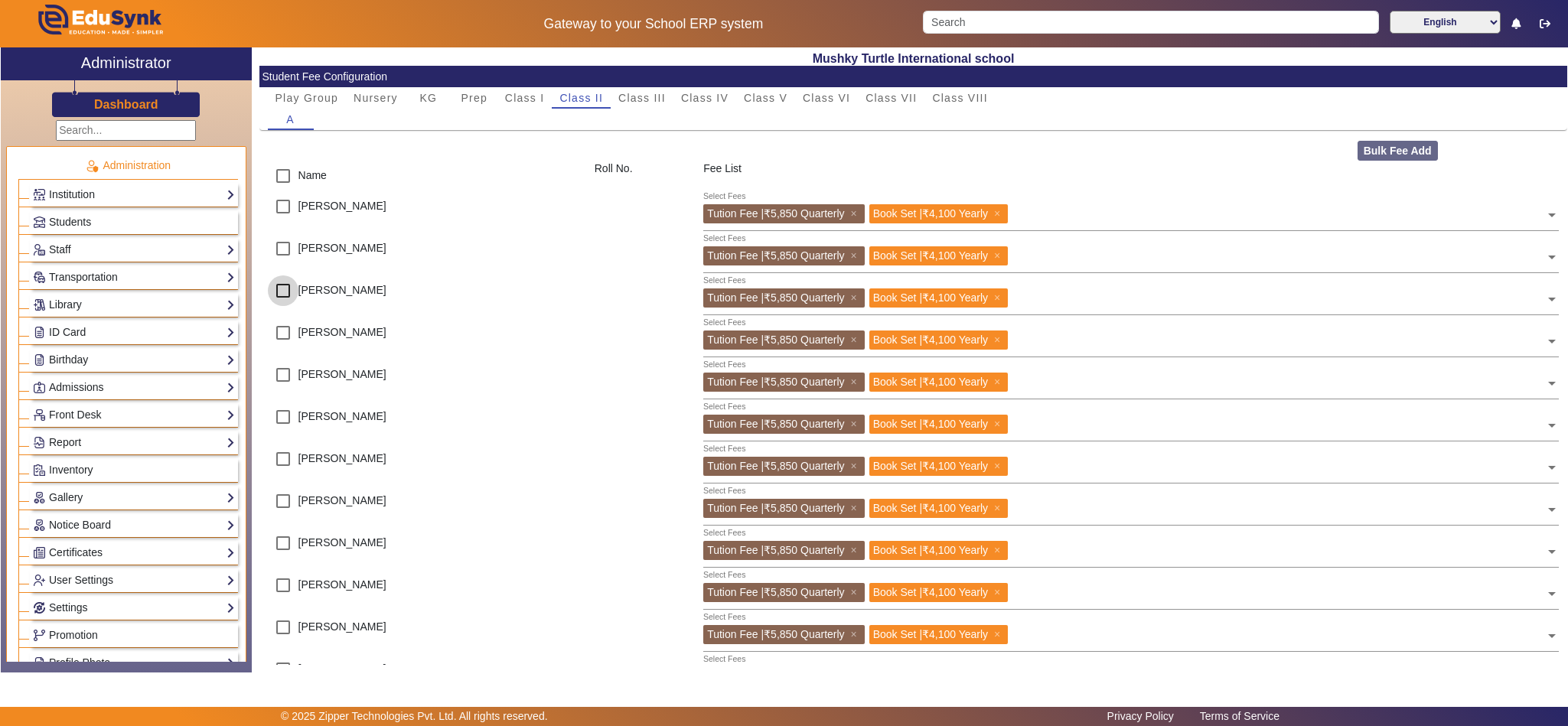
click at [279, 289] on input "checkbox" at bounding box center [284, 291] width 31 height 31
checkbox input "true"
click at [281, 502] on input "checkbox" at bounding box center [284, 501] width 31 height 31
checkbox input "true"
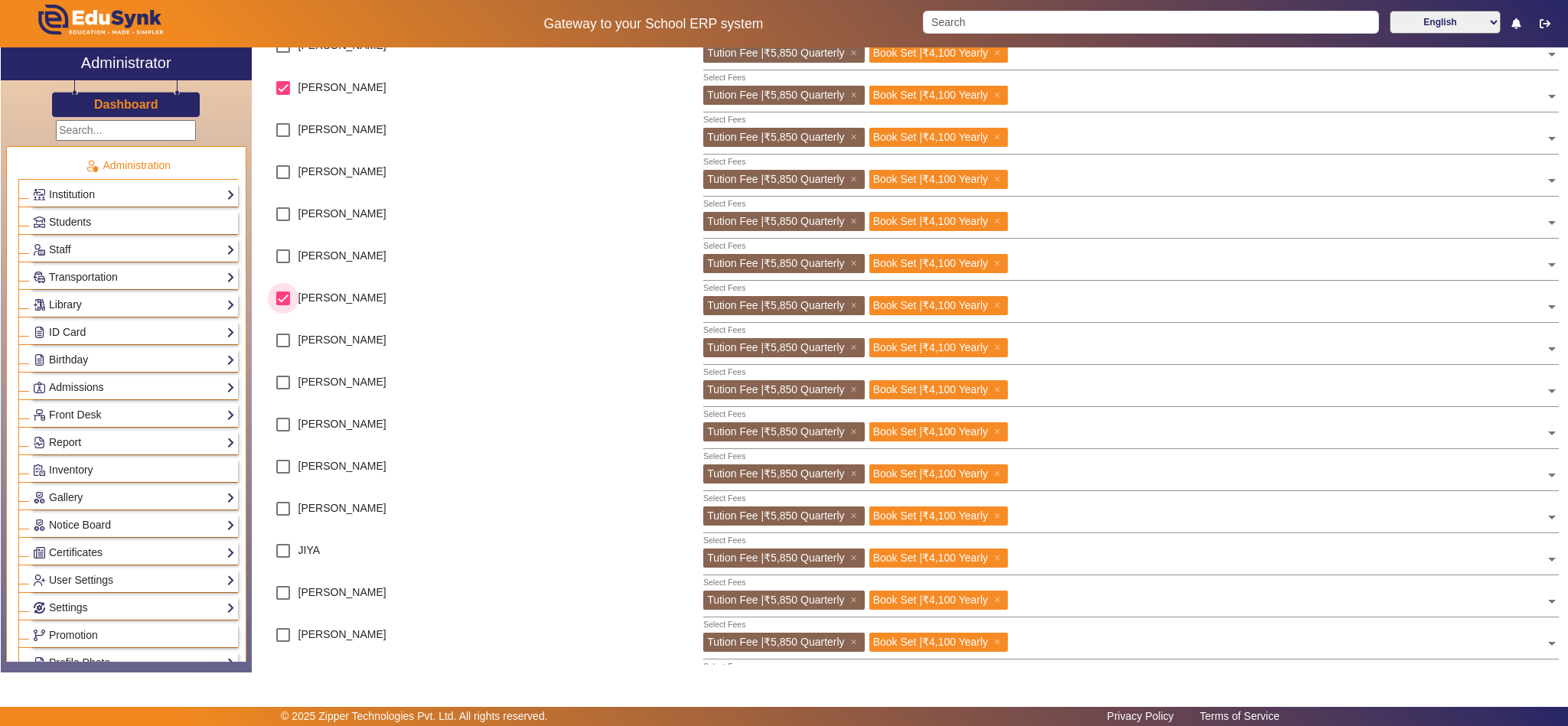
scroll to position [586, 0]
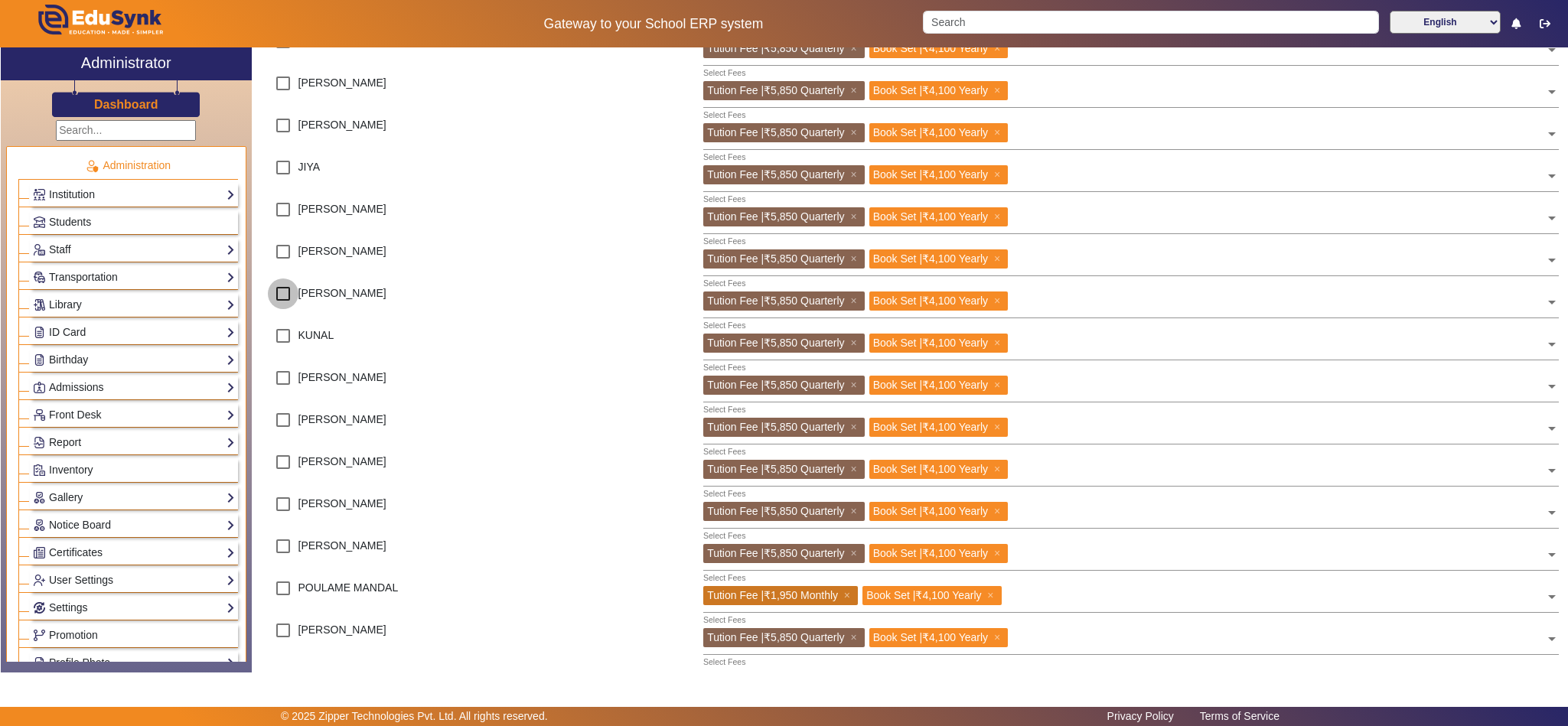
click at [278, 295] on input "checkbox" at bounding box center [284, 294] width 31 height 31
checkbox input "true"
click at [283, 590] on input "checkbox" at bounding box center [284, 588] width 31 height 31
click at [284, 590] on input "checkbox" at bounding box center [284, 588] width 31 height 31
checkbox input "false"
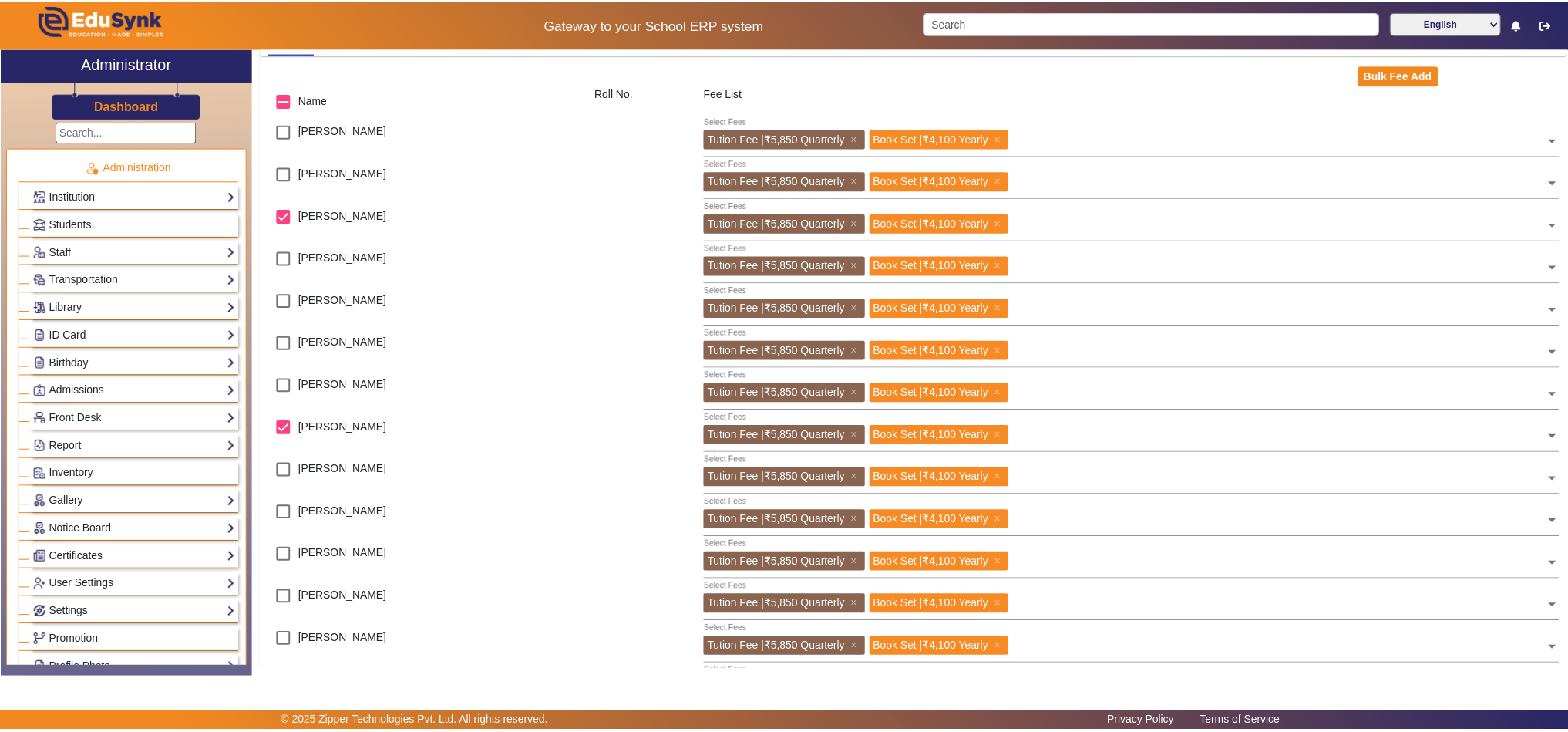
scroll to position [0, 0]
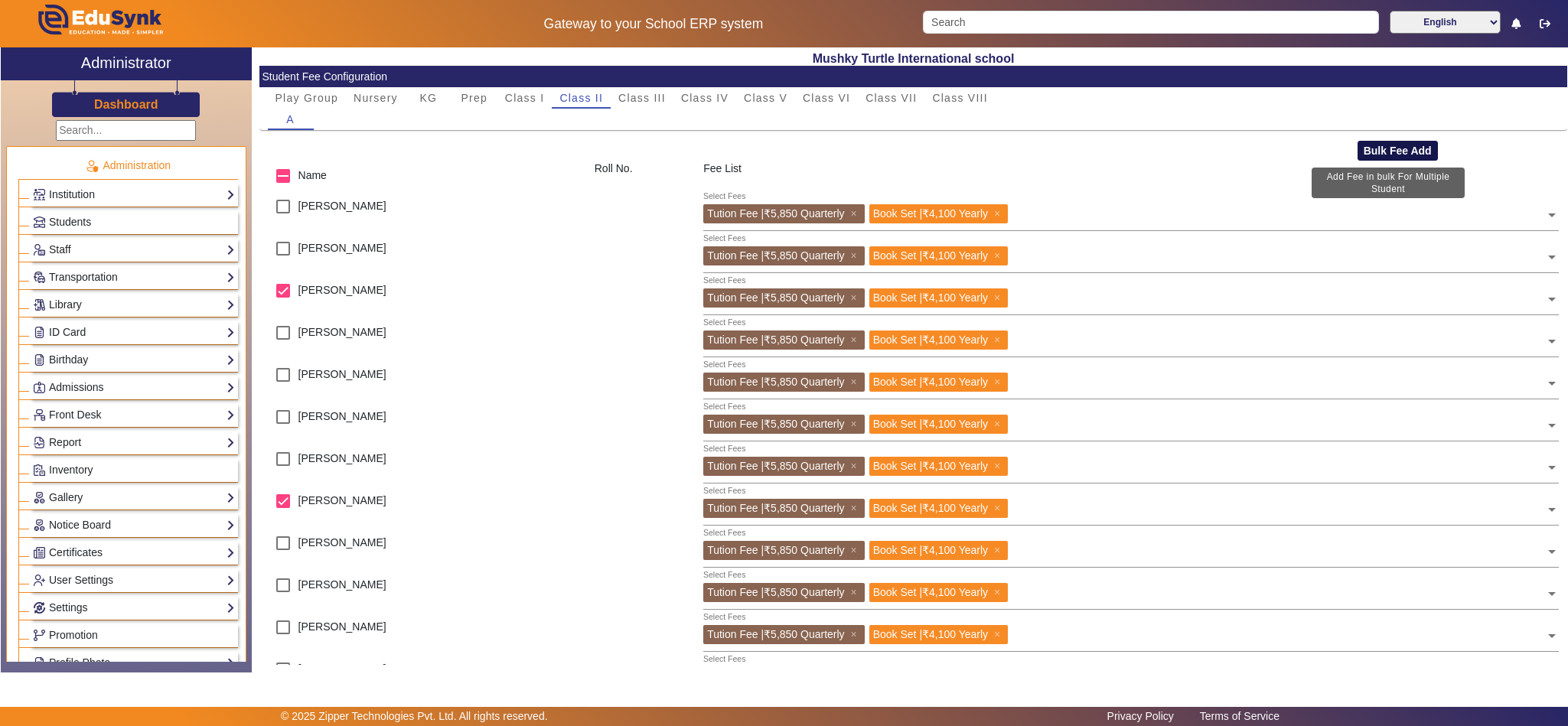
click at [1380, 152] on button "Bulk Fee Add" at bounding box center [1397, 150] width 80 height 20
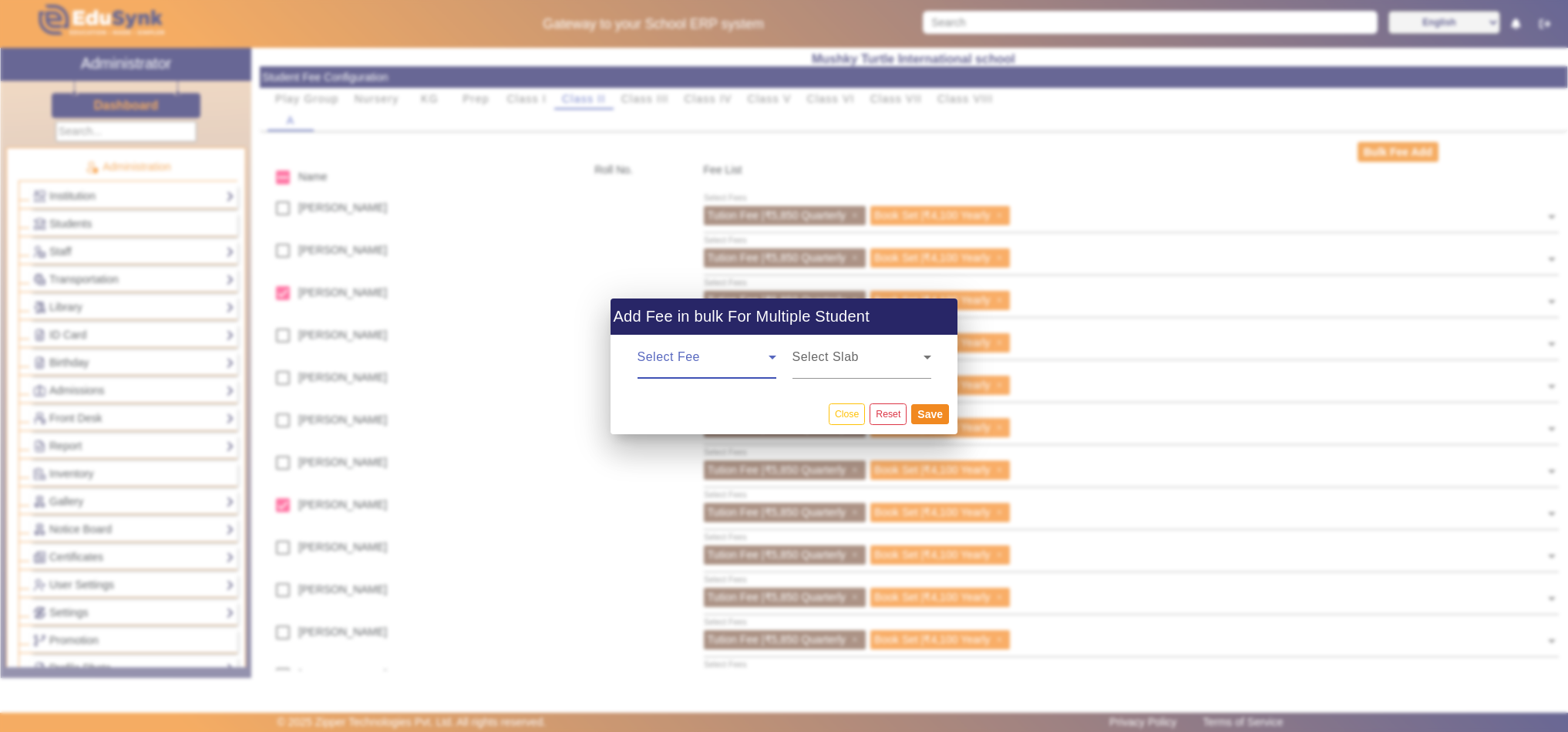
click at [697, 357] on span at bounding box center [702, 363] width 131 height 18
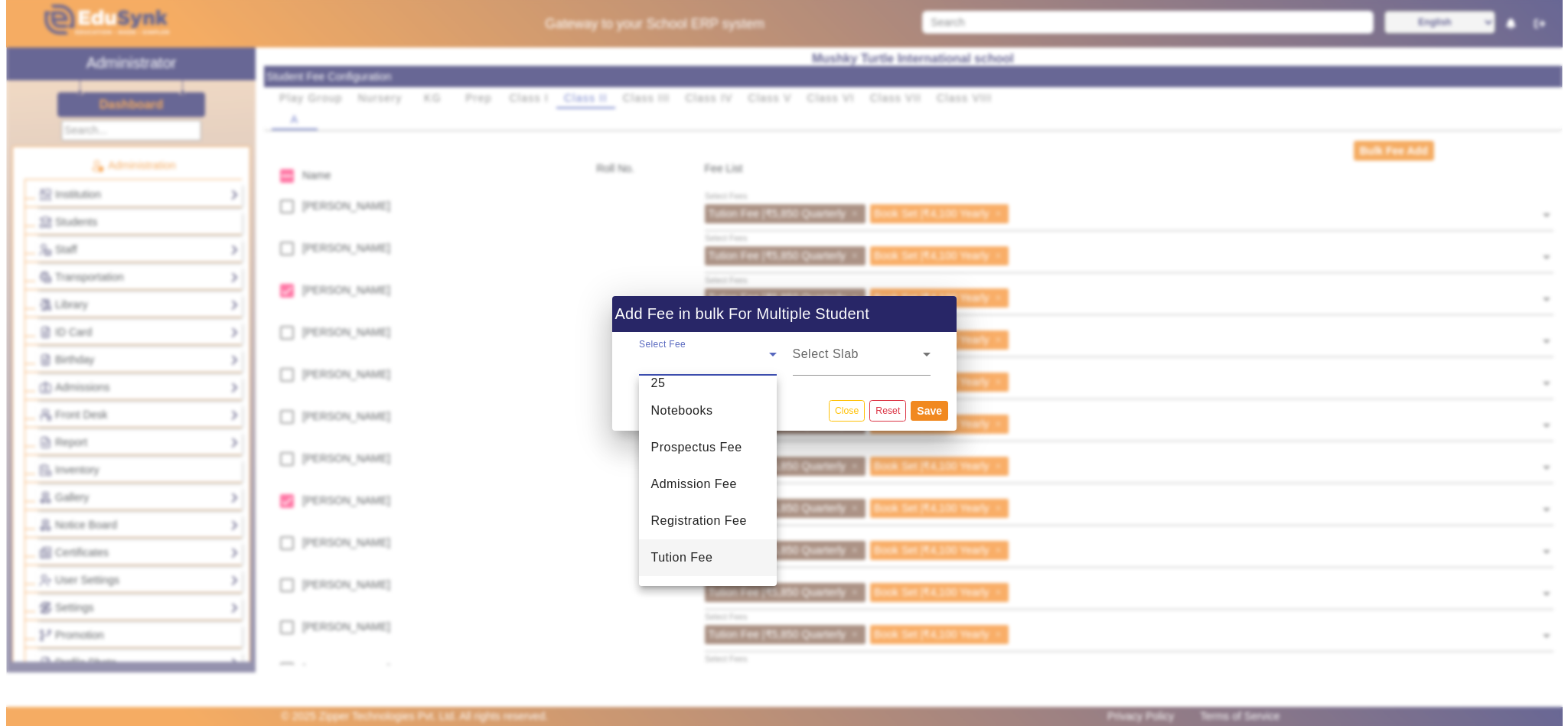
scroll to position [96, 0]
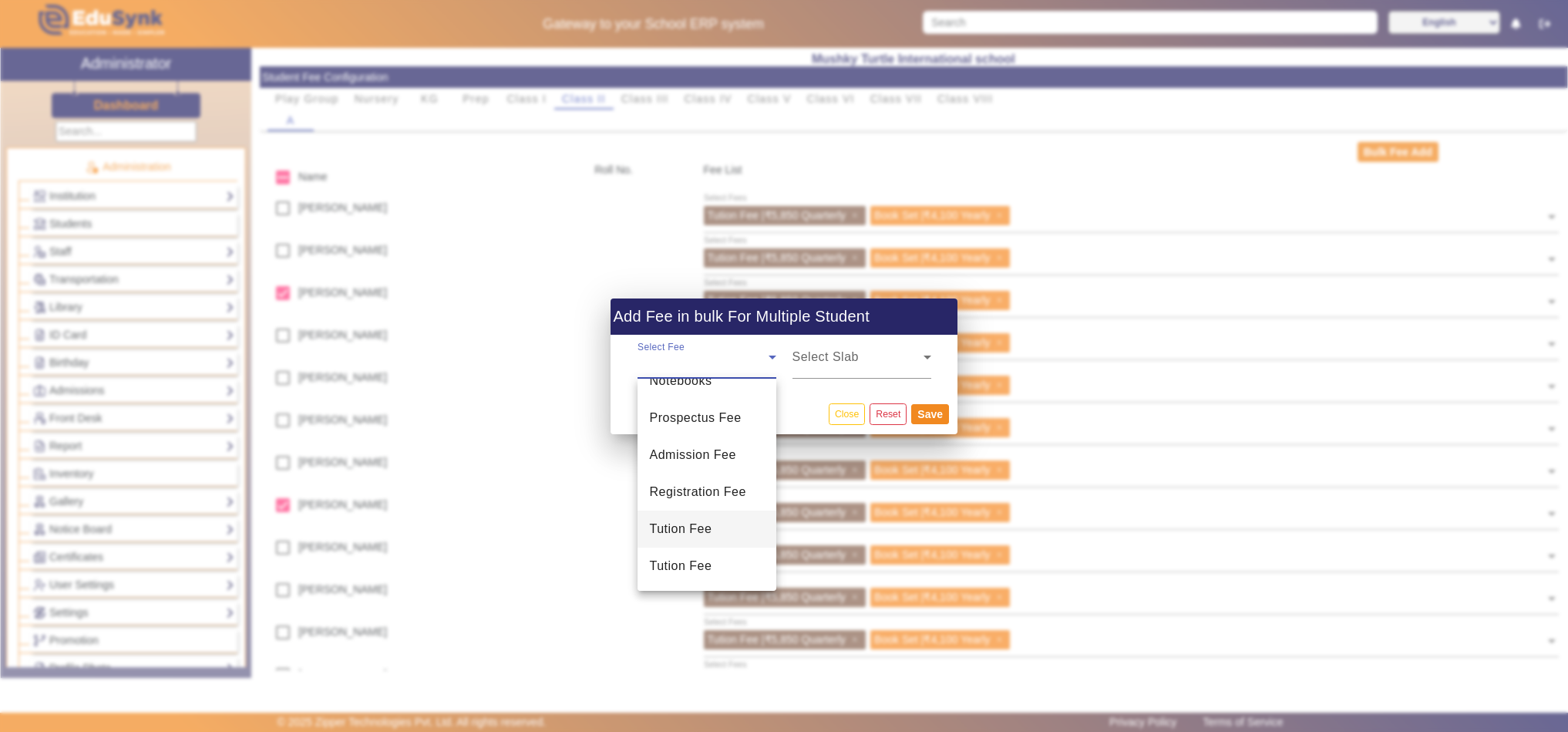
click at [703, 525] on span "Tution Fee" at bounding box center [681, 529] width 62 height 18
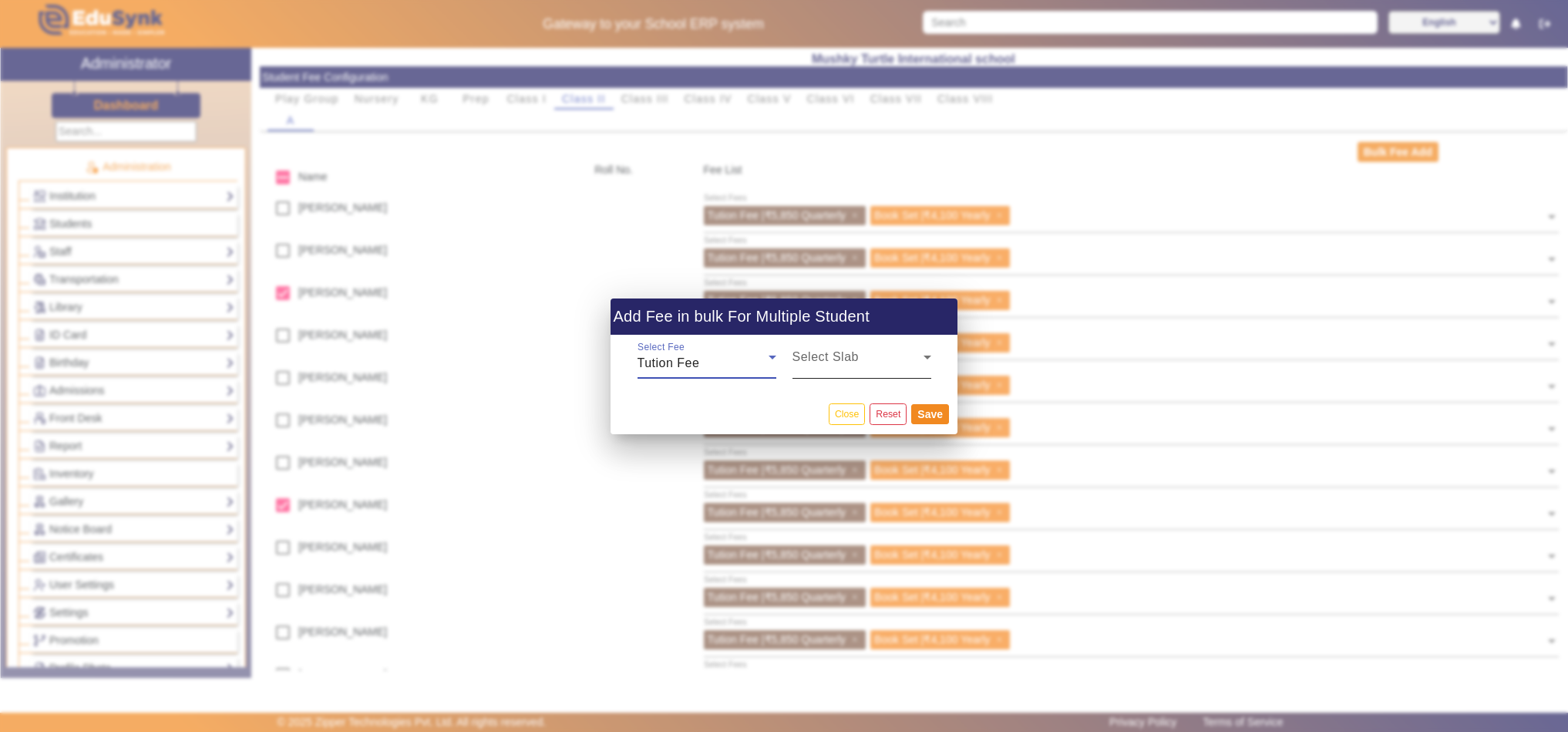
click at [842, 362] on span at bounding box center [858, 363] width 131 height 18
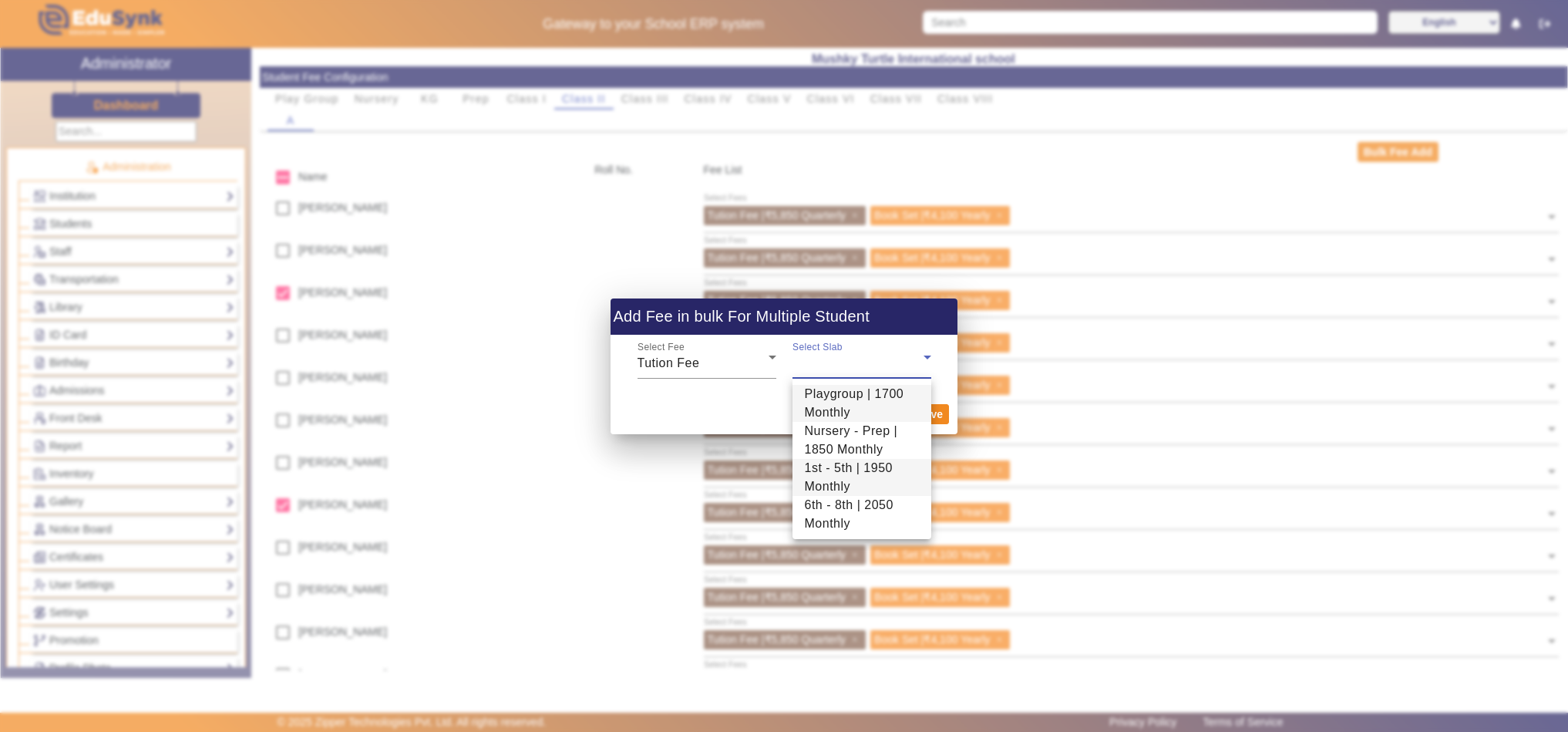
click at [835, 474] on span "1st - 5th | 1950 Monthly" at bounding box center [862, 477] width 114 height 37
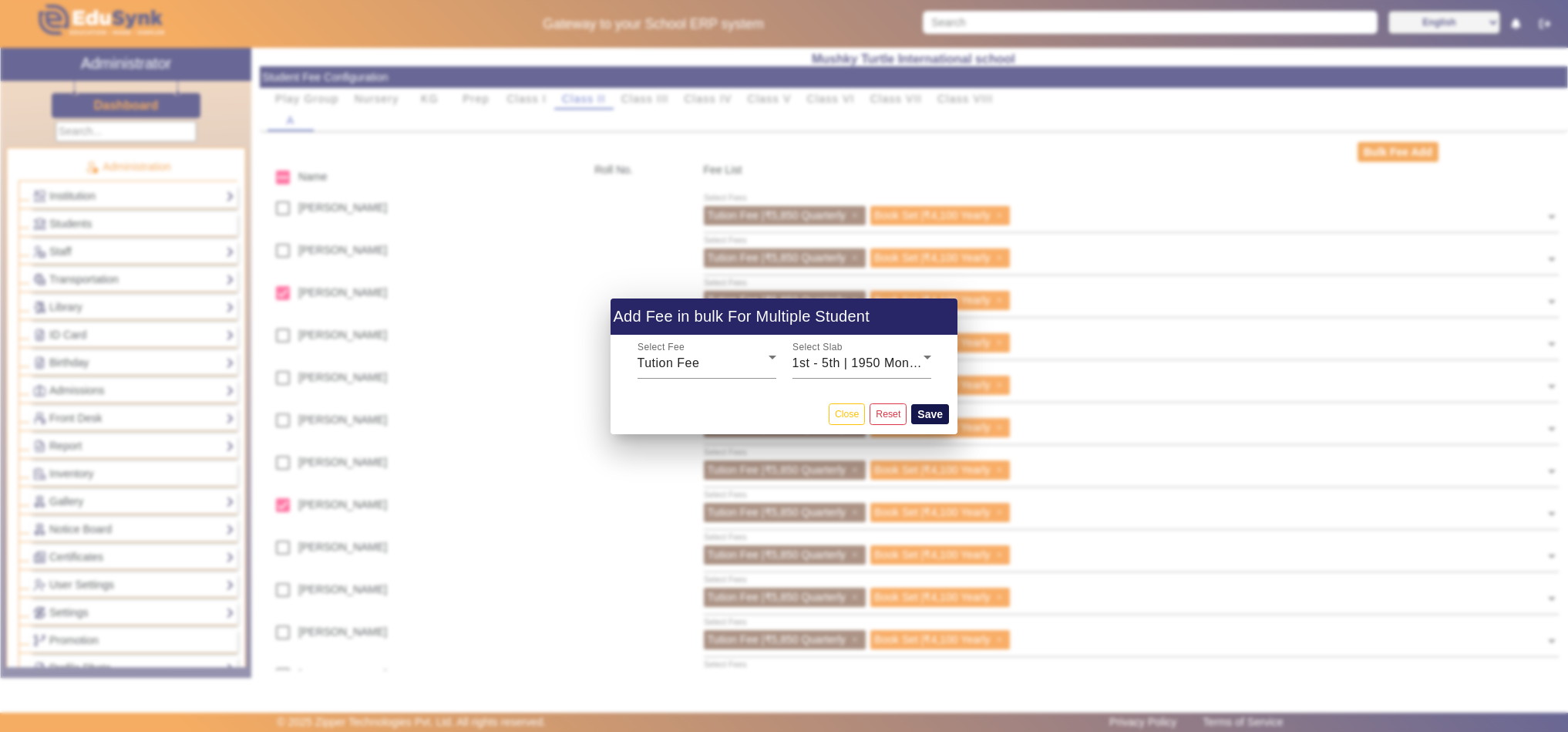
click at [933, 409] on button "Save" at bounding box center [930, 414] width 38 height 20
checkbox input "false"
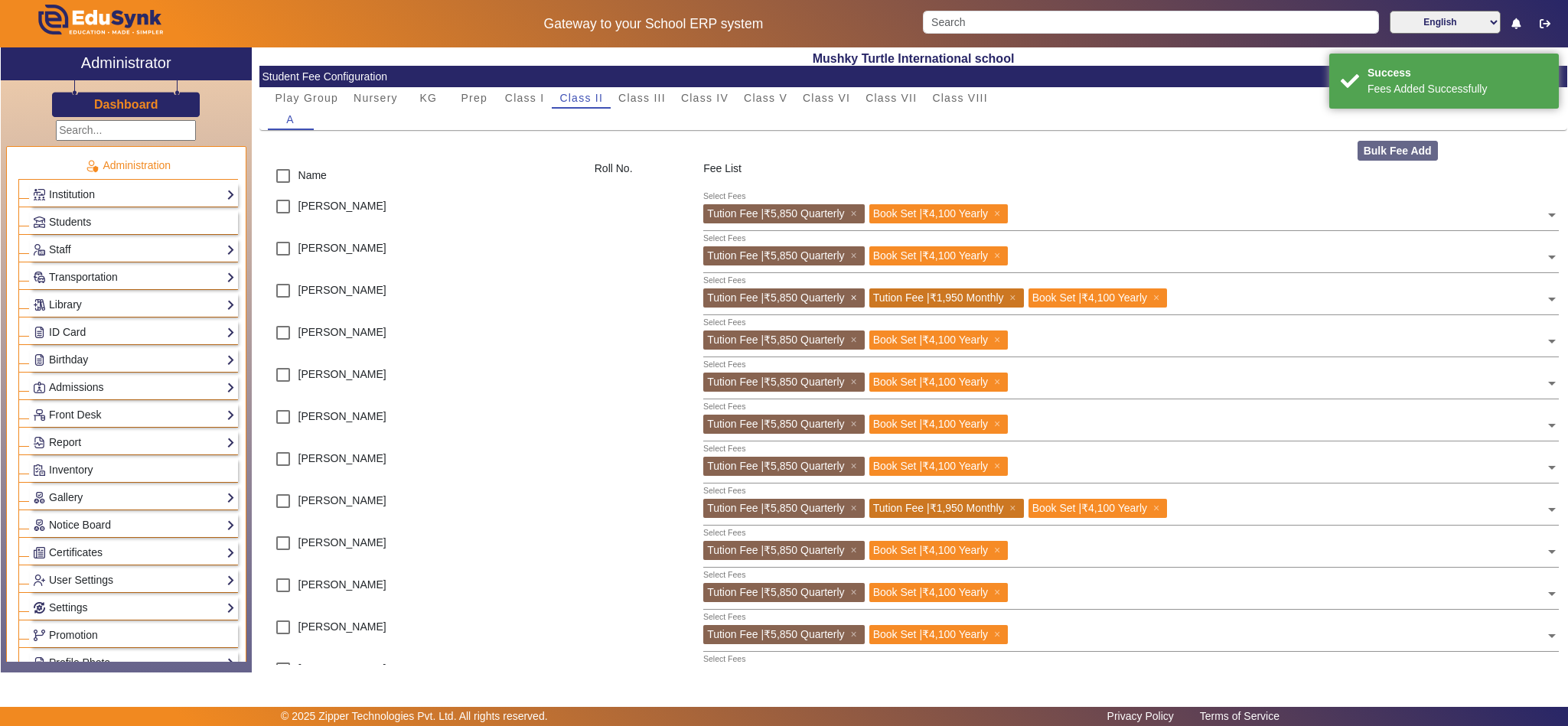
click at [852, 297] on span "×" at bounding box center [855, 297] width 10 height 13
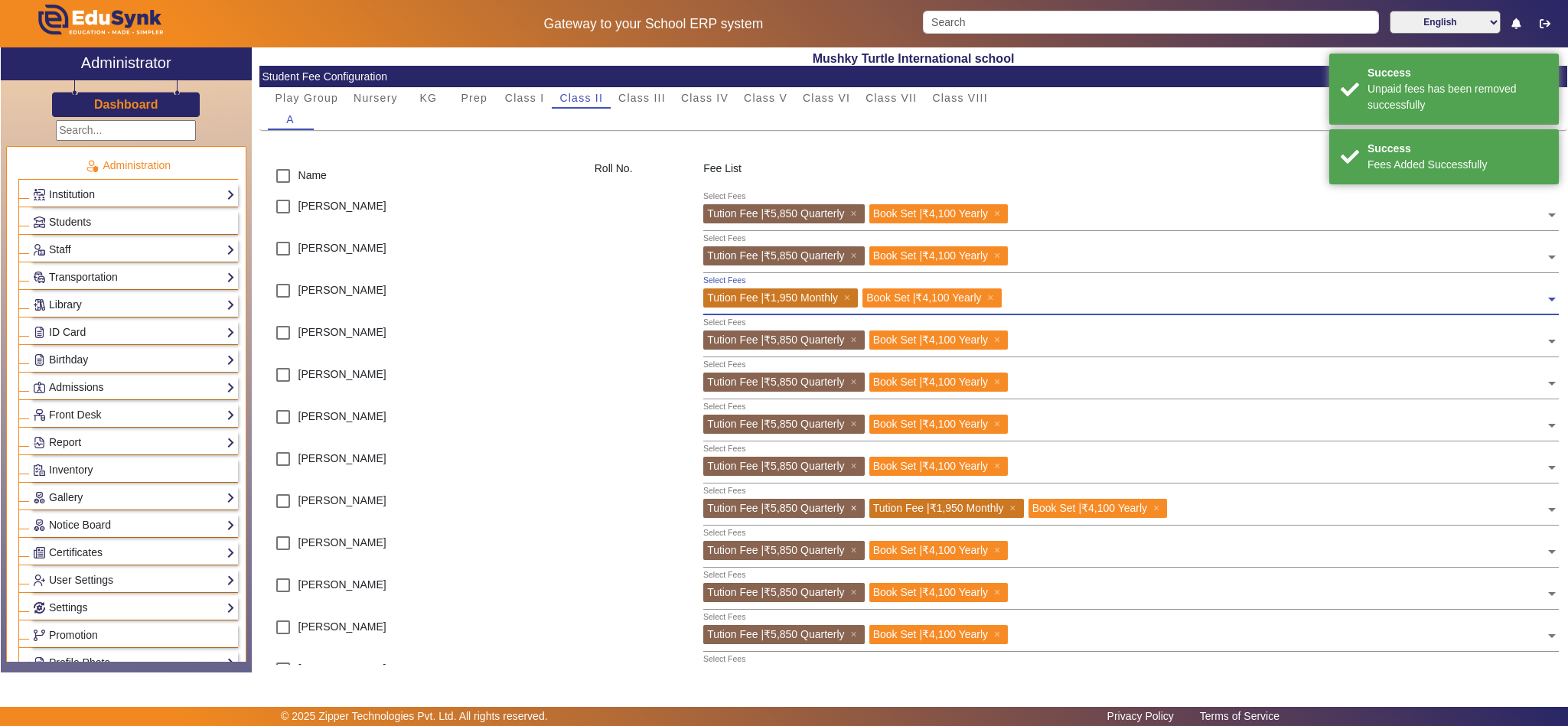
click at [854, 508] on span "×" at bounding box center [855, 508] width 10 height 13
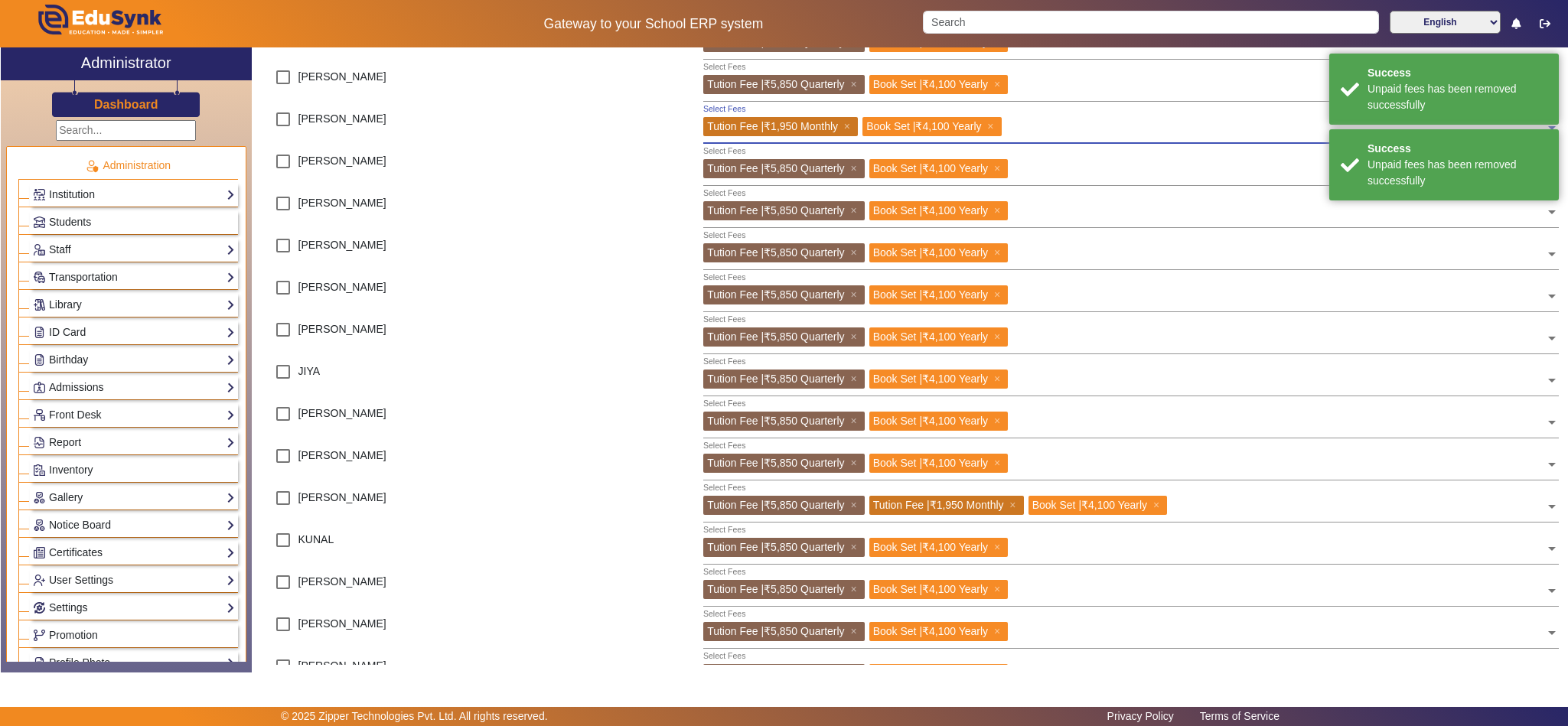
scroll to position [574, 0]
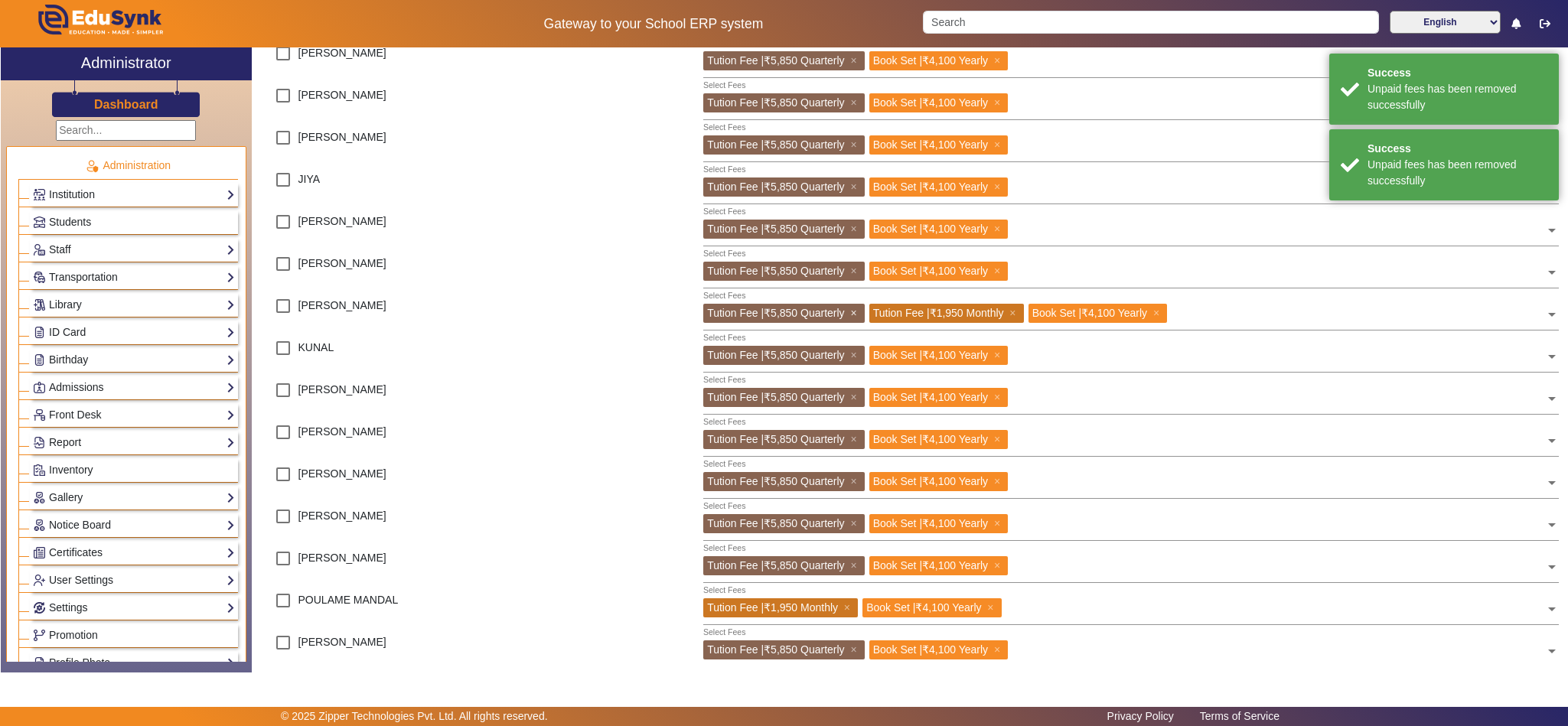
click at [859, 310] on span "×" at bounding box center [855, 312] width 10 height 13
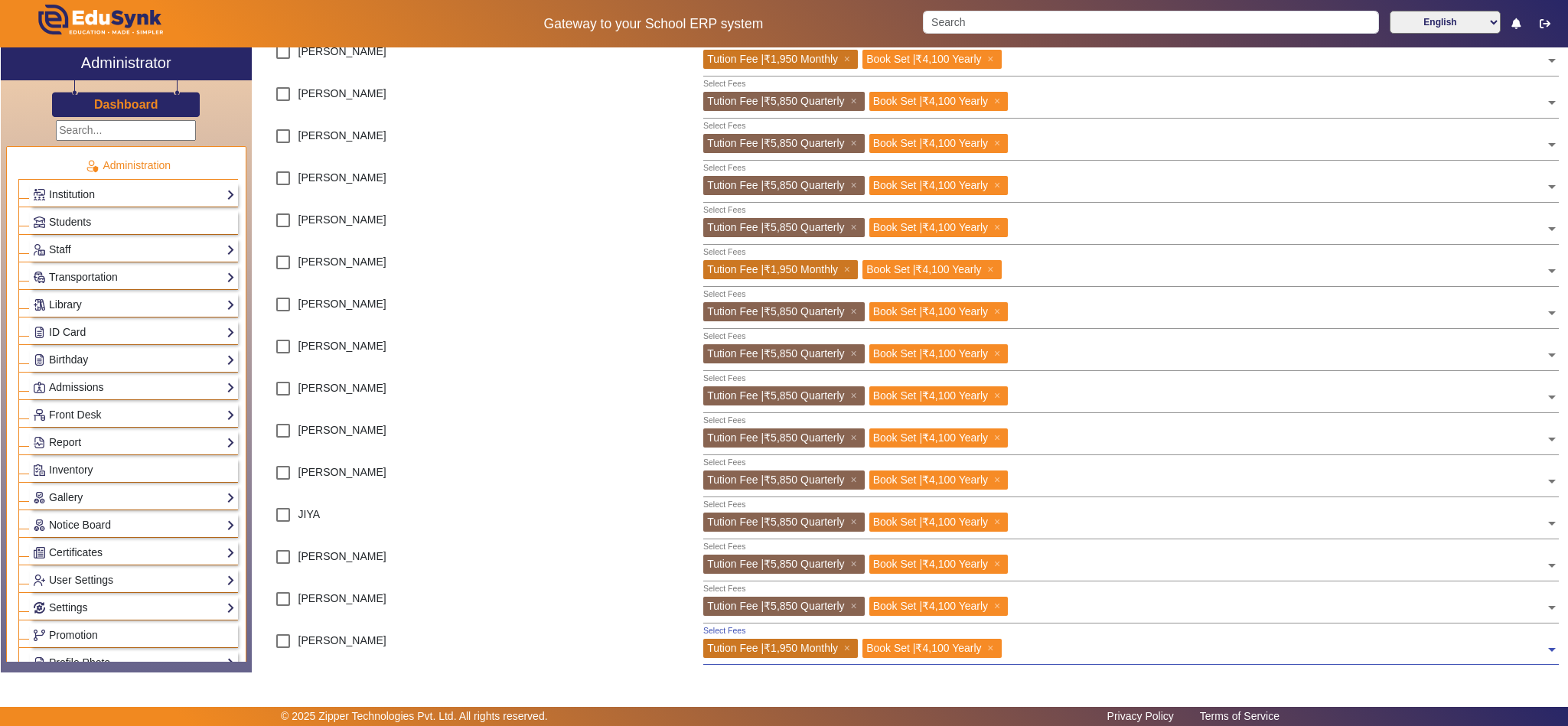
scroll to position [0, 0]
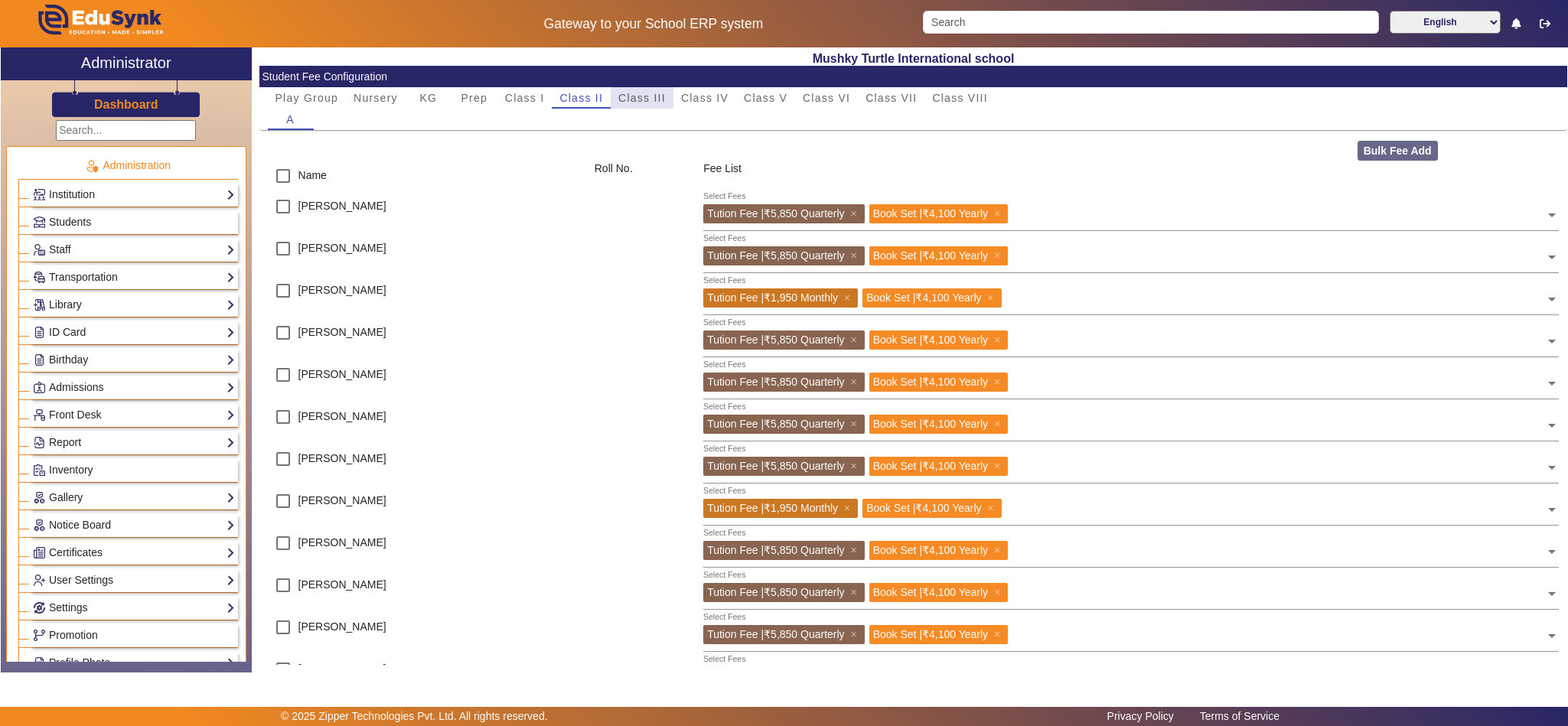
click at [647, 93] on span "Class III" at bounding box center [641, 97] width 47 height 11
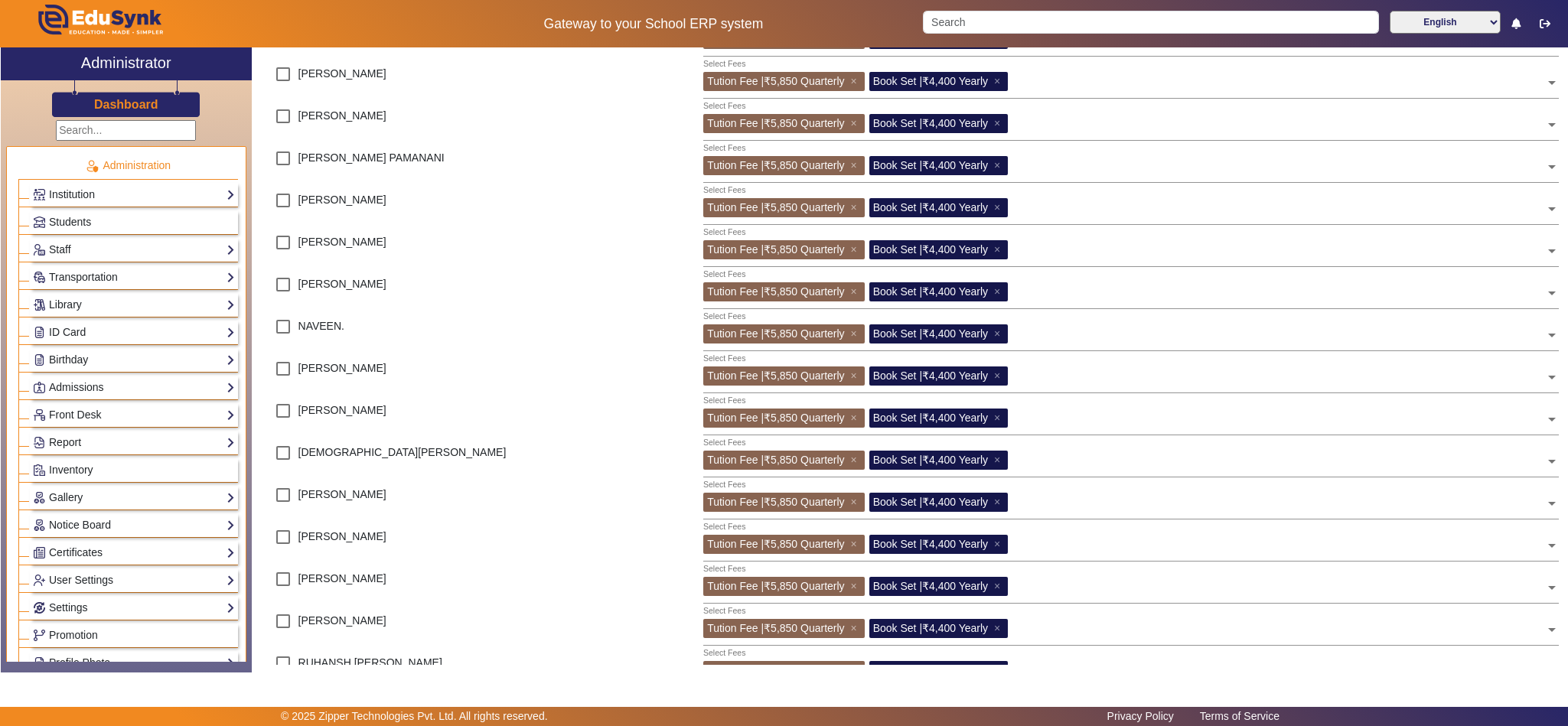
scroll to position [76, 0]
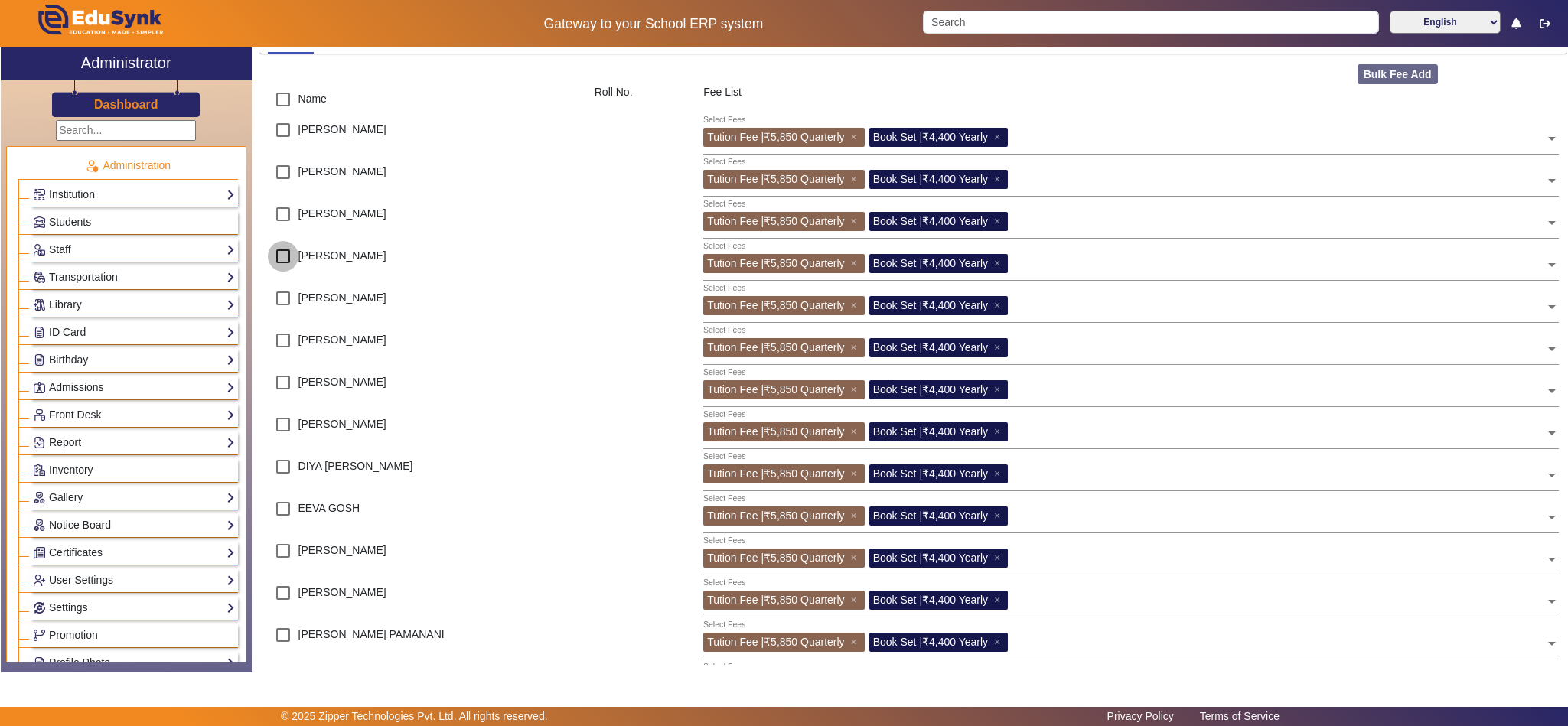
click at [285, 260] on input "checkbox" at bounding box center [284, 256] width 31 height 31
checkbox input "true"
click at [281, 299] on input "checkbox" at bounding box center [284, 299] width 31 height 31
checkbox input "true"
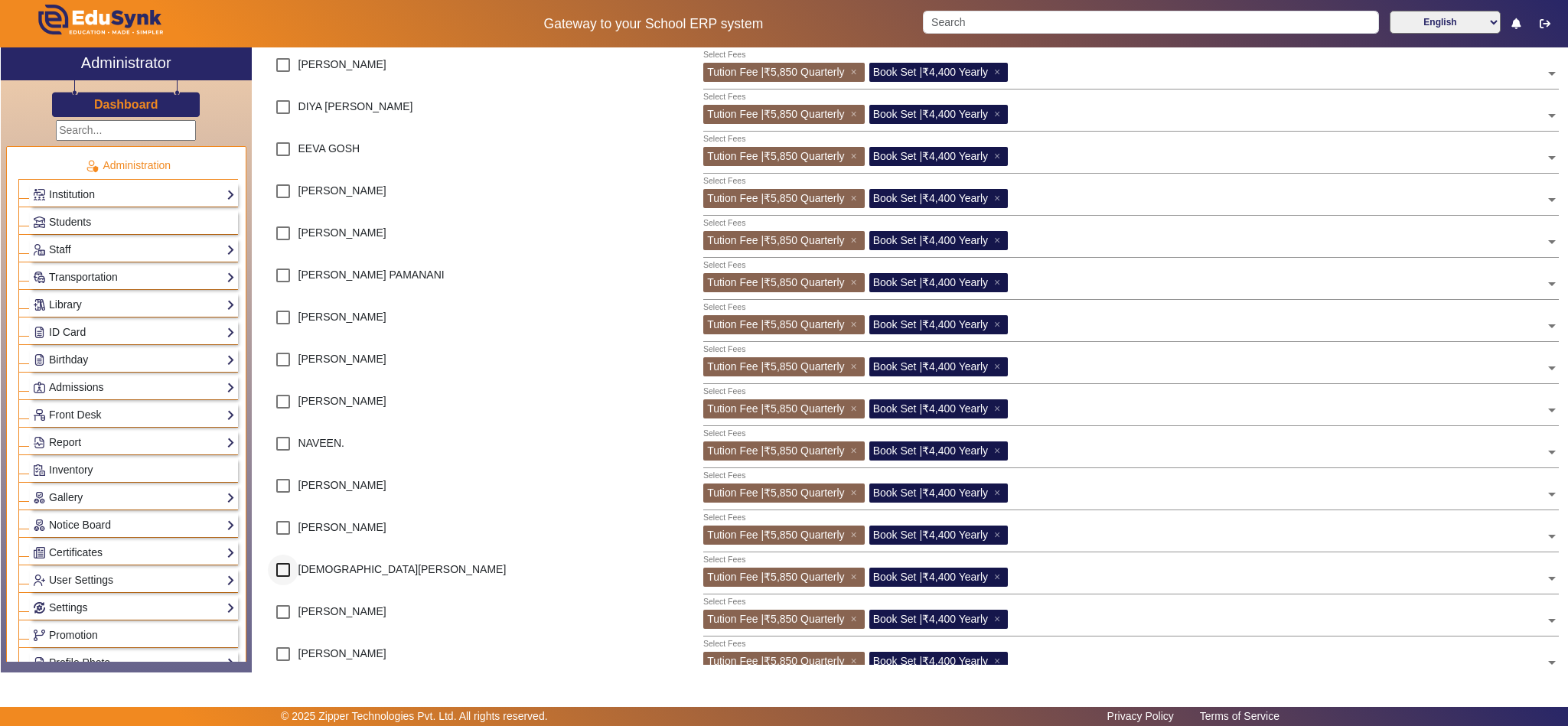
scroll to position [460, 0]
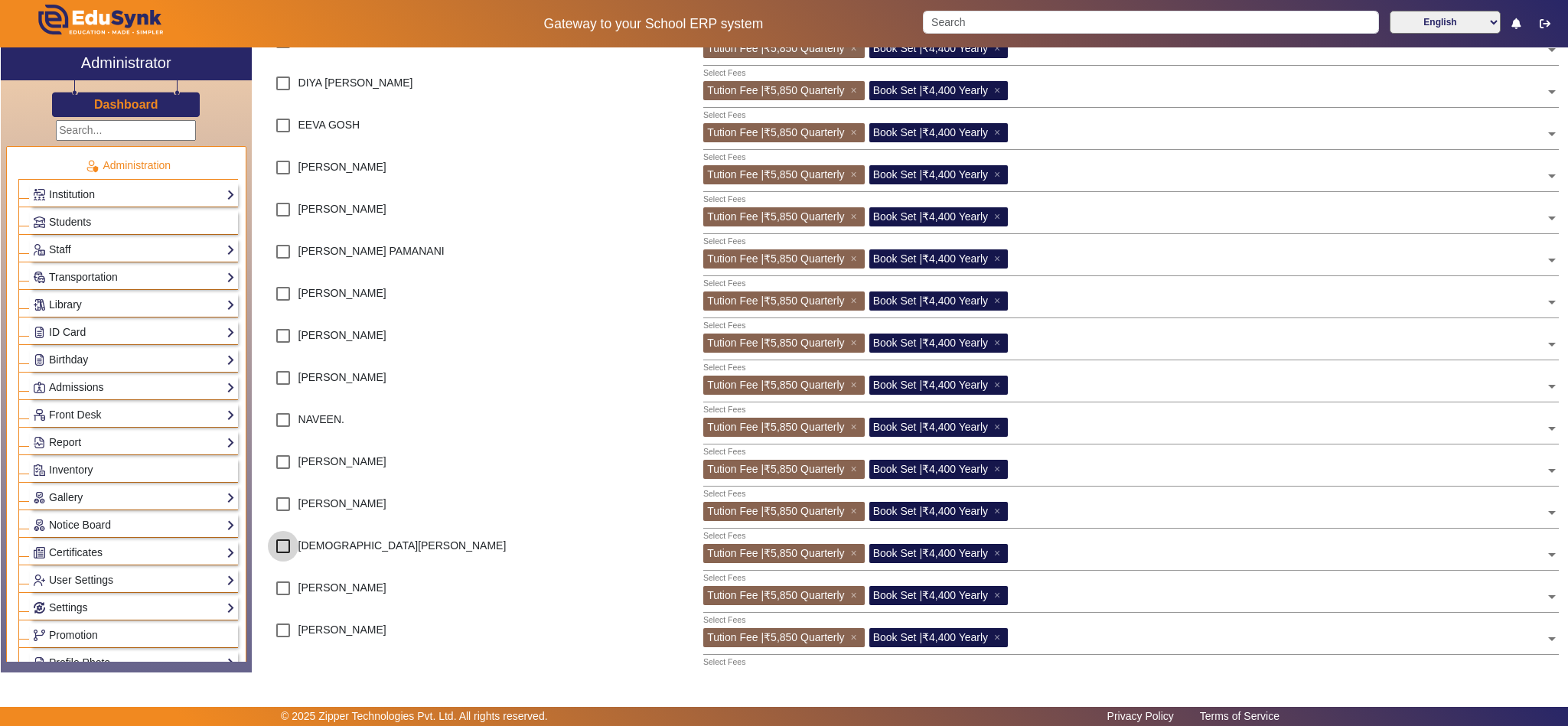
click at [280, 537] on input "checkbox" at bounding box center [284, 547] width 31 height 31
checkbox input "true"
click at [276, 588] on input "checkbox" at bounding box center [284, 588] width 31 height 31
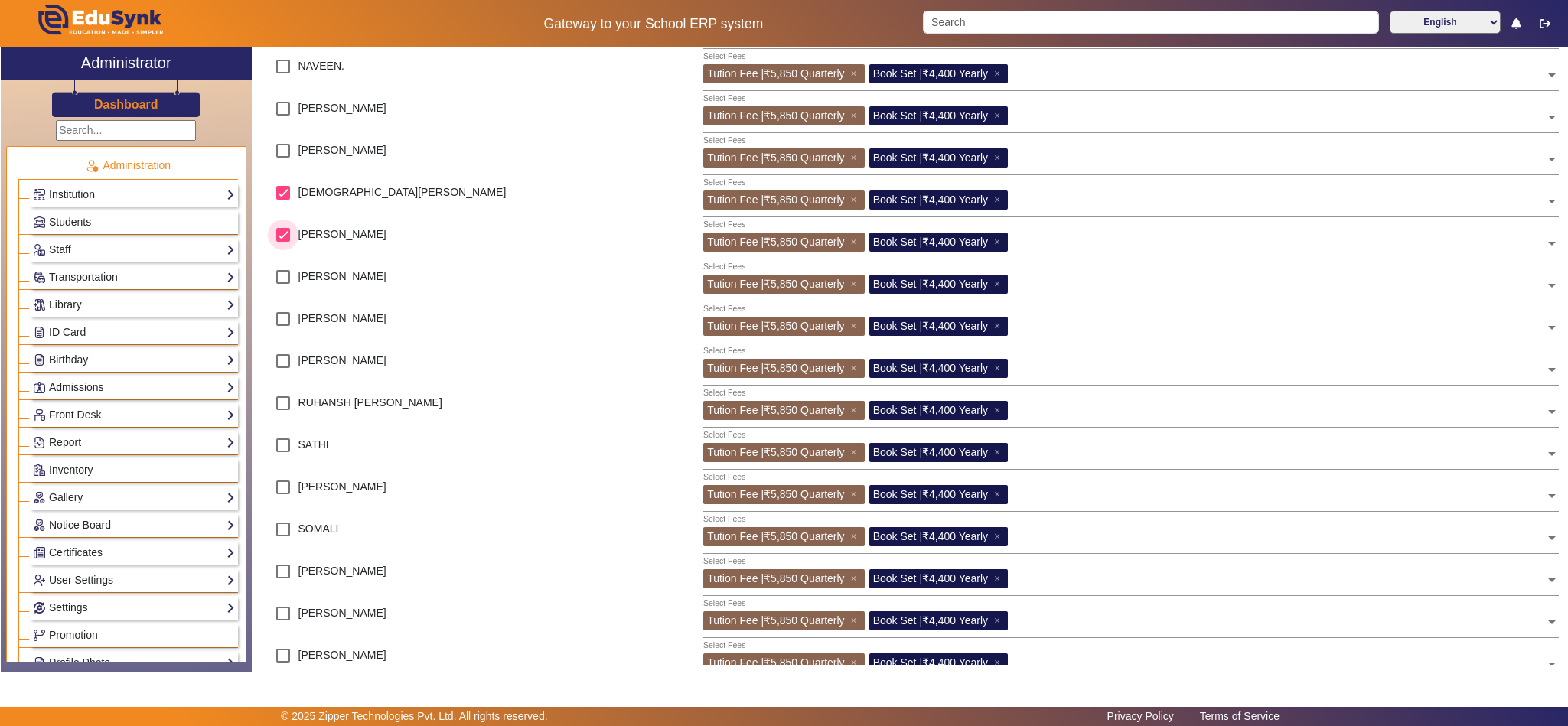
scroll to position [843, 0]
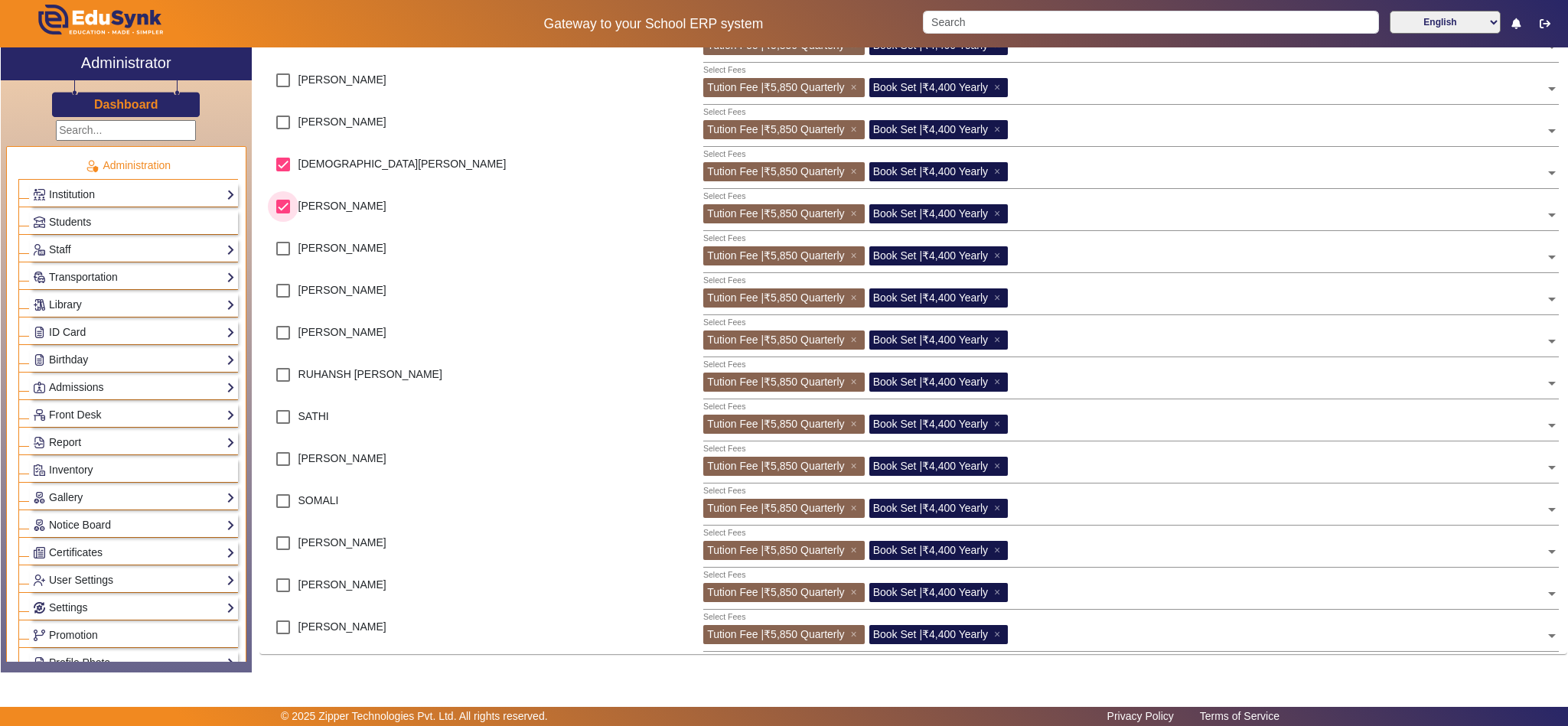
click at [279, 209] on input "checkbox" at bounding box center [284, 206] width 31 height 31
checkbox input "false"
click at [280, 289] on input "checkbox" at bounding box center [284, 291] width 31 height 31
checkbox input "true"
click at [279, 585] on input "checkbox" at bounding box center [284, 585] width 31 height 31
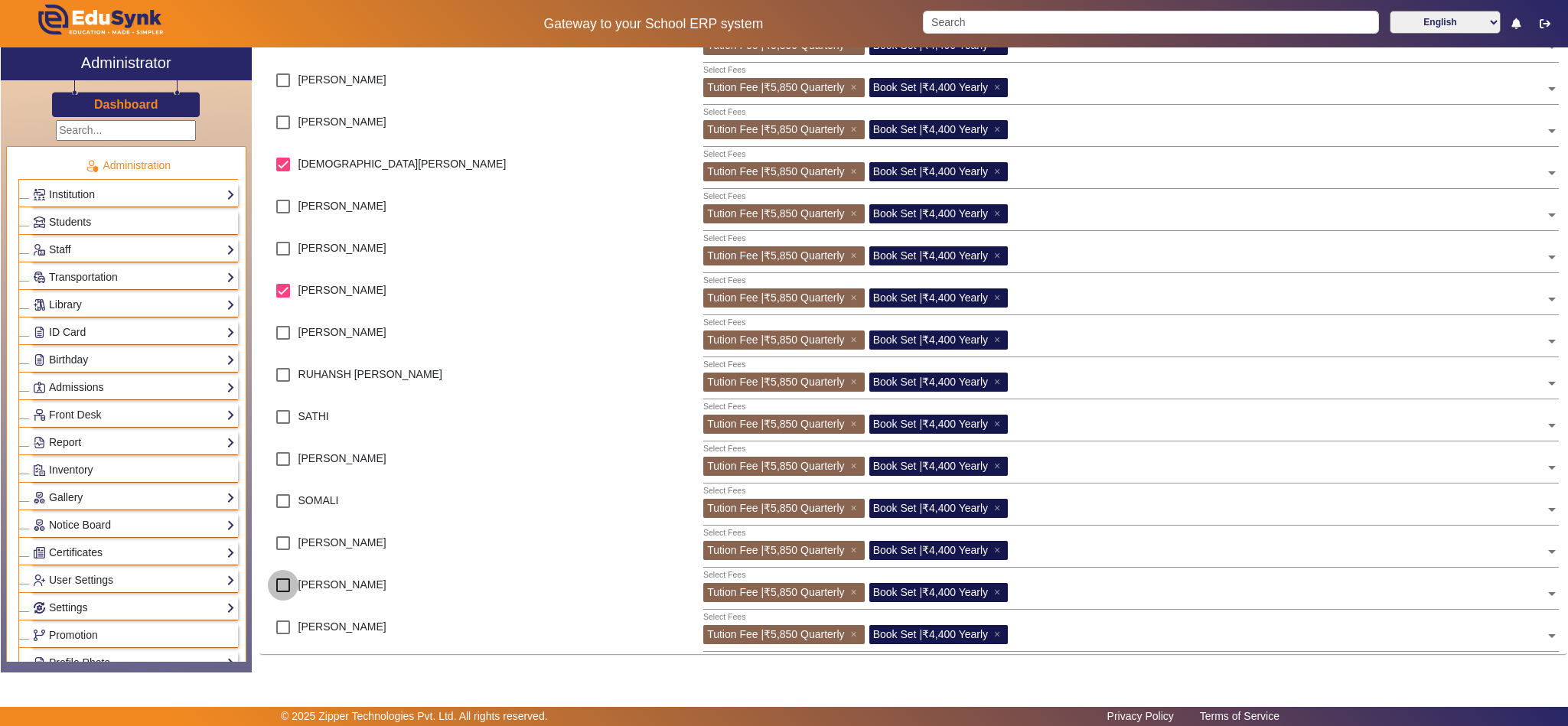
checkbox input "true"
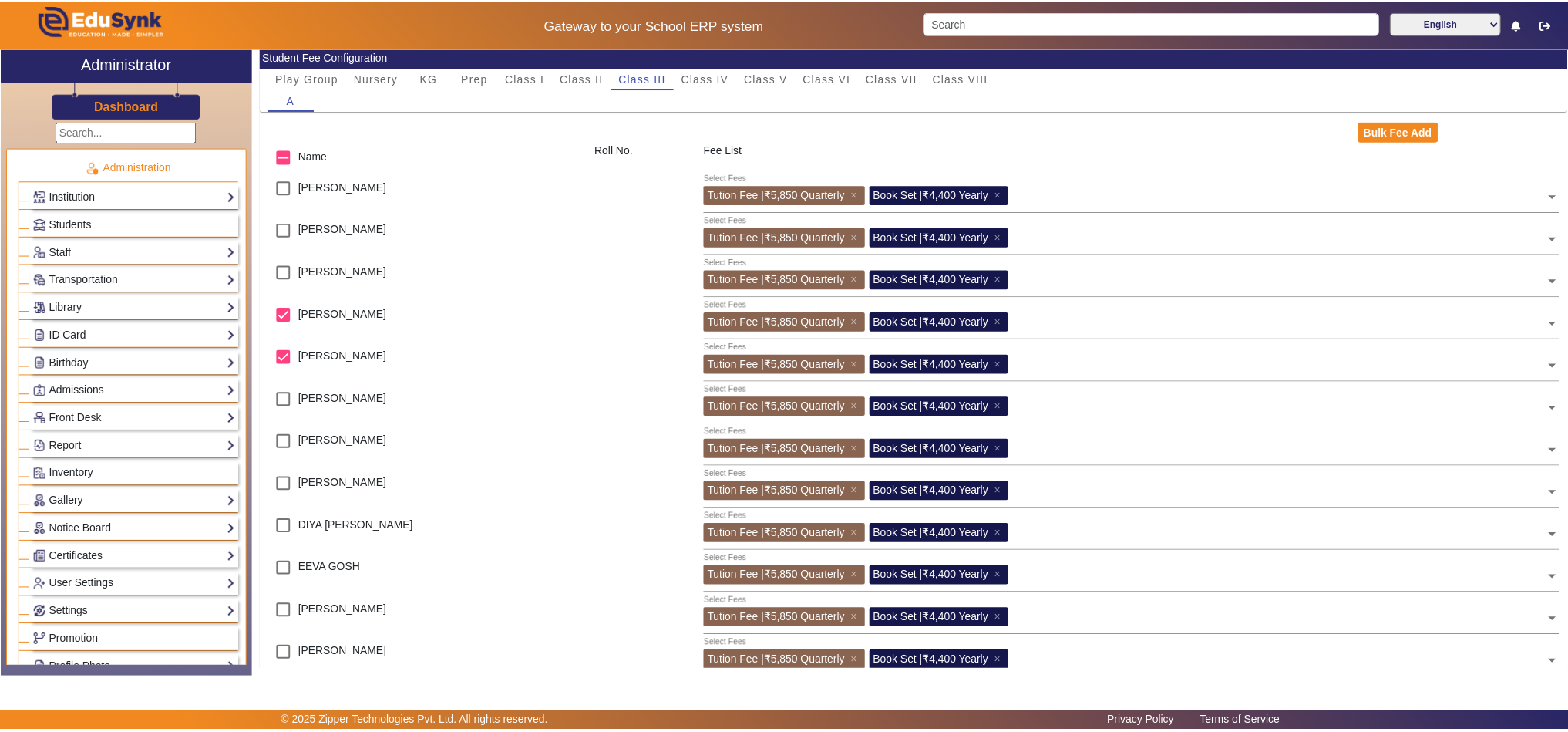
scroll to position [0, 0]
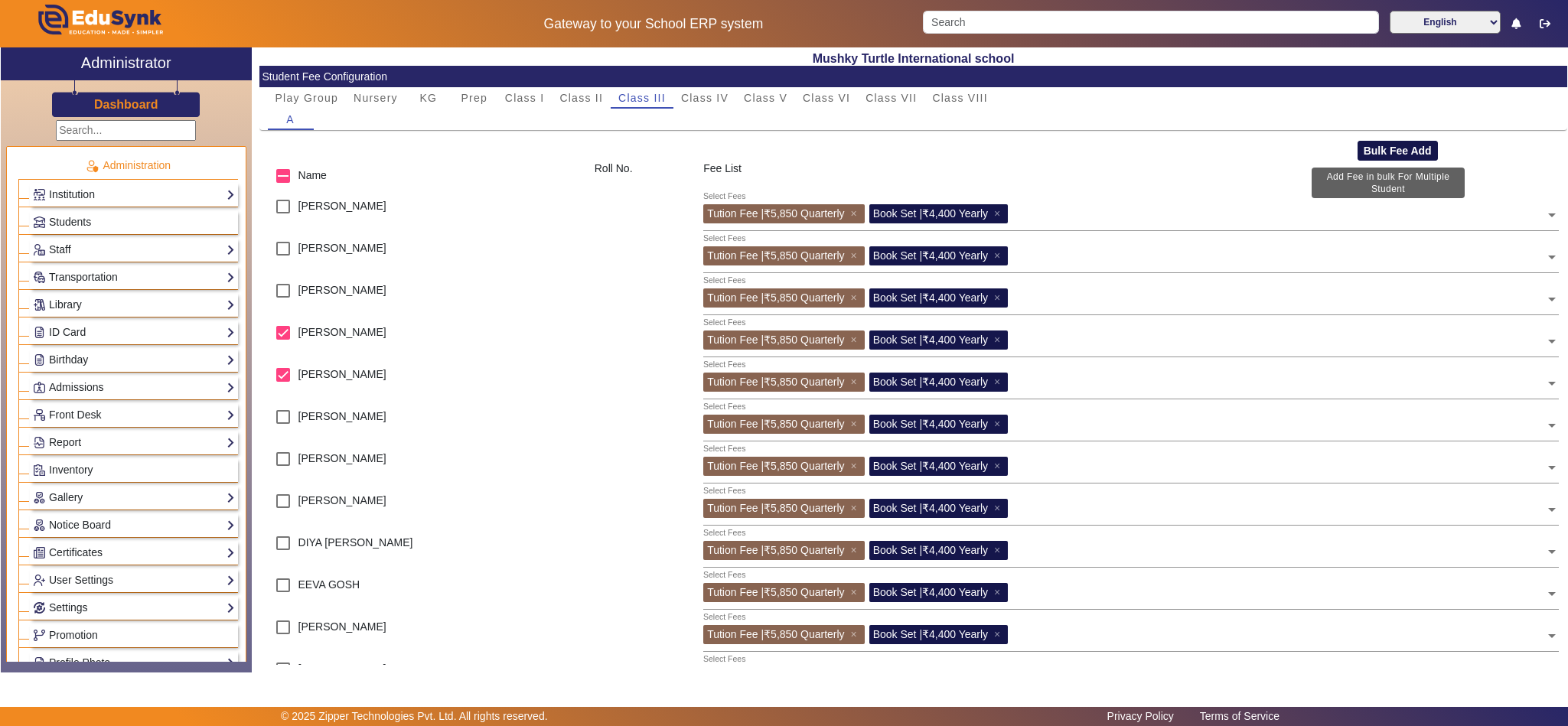
click at [1389, 143] on button "Bulk Fee Add" at bounding box center [1397, 150] width 80 height 20
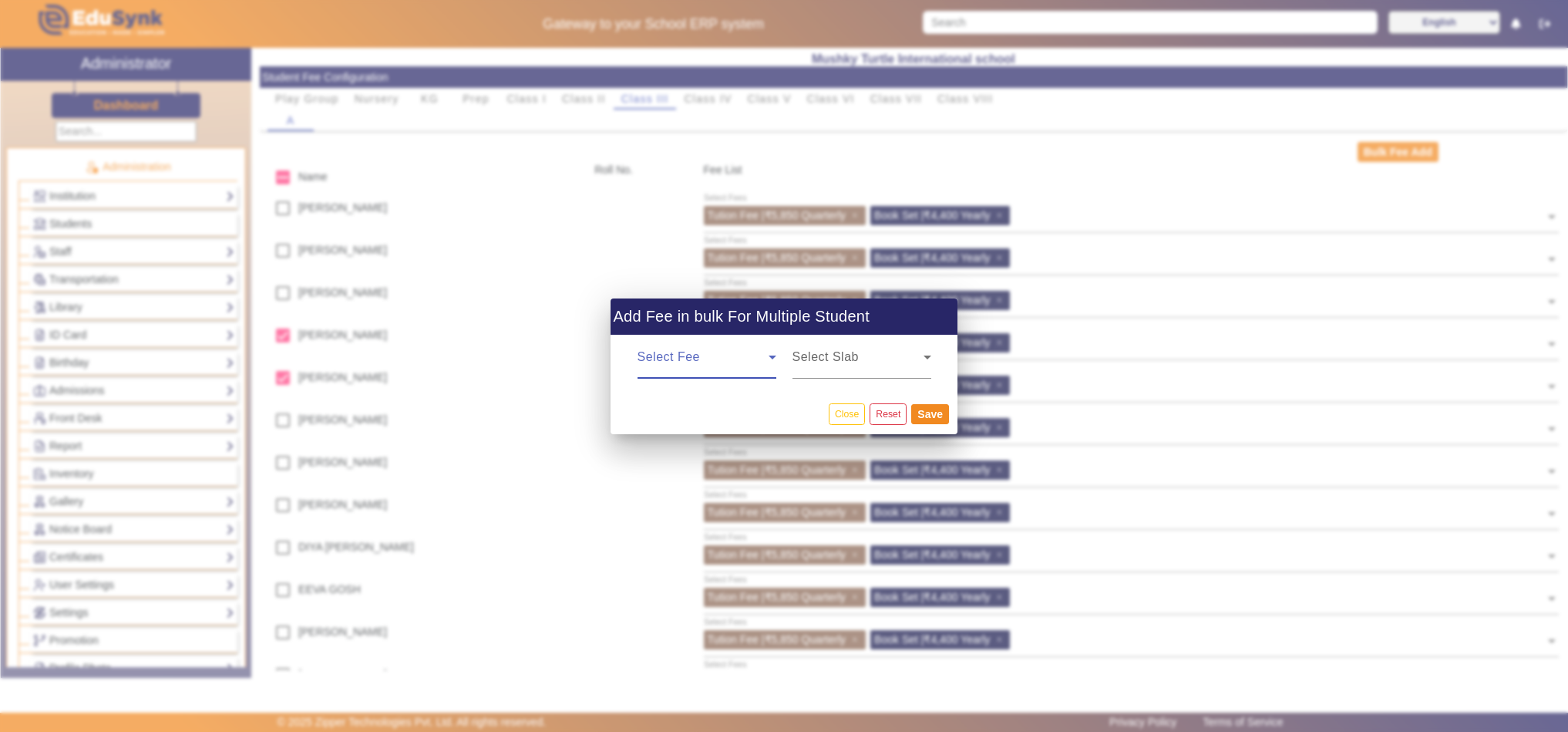
click at [755, 359] on span at bounding box center [702, 363] width 131 height 18
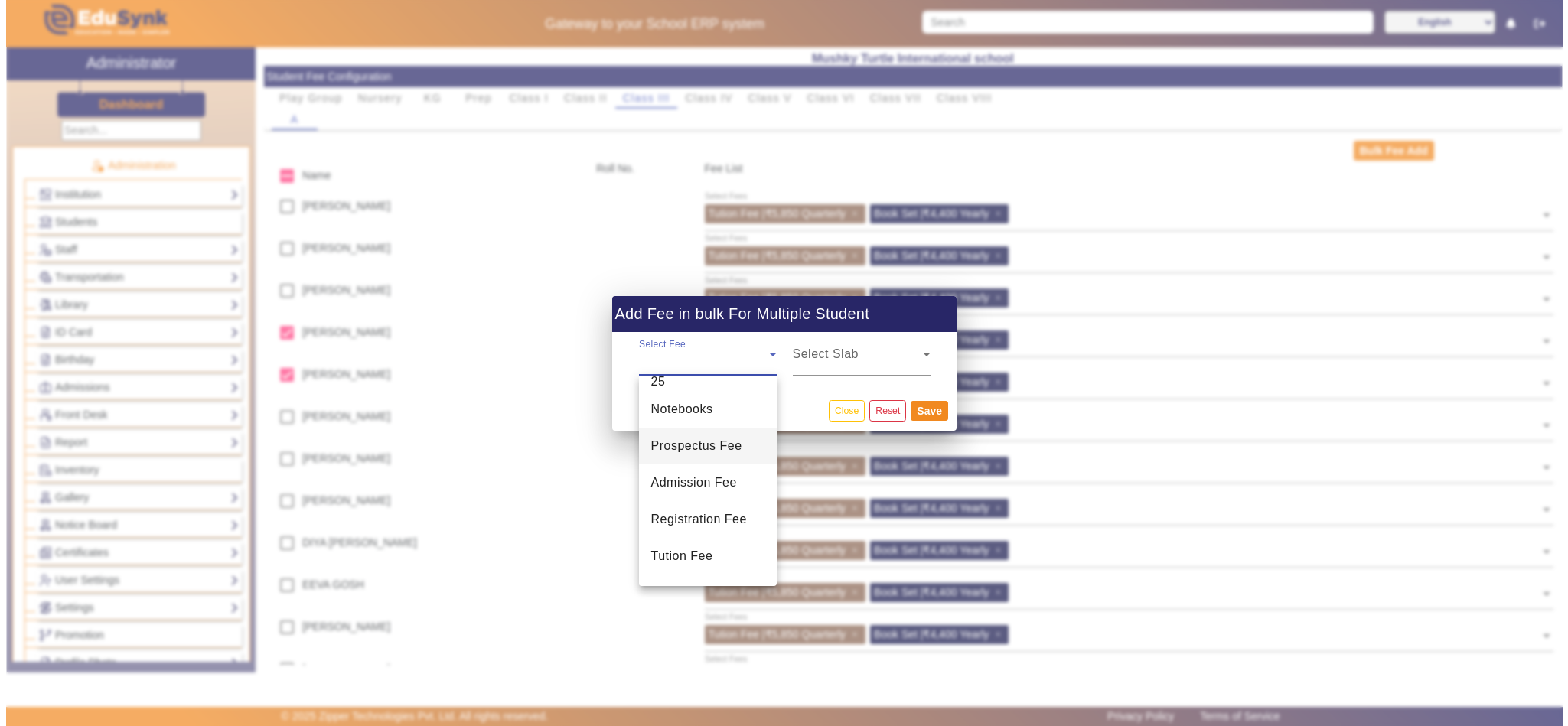
scroll to position [96, 0]
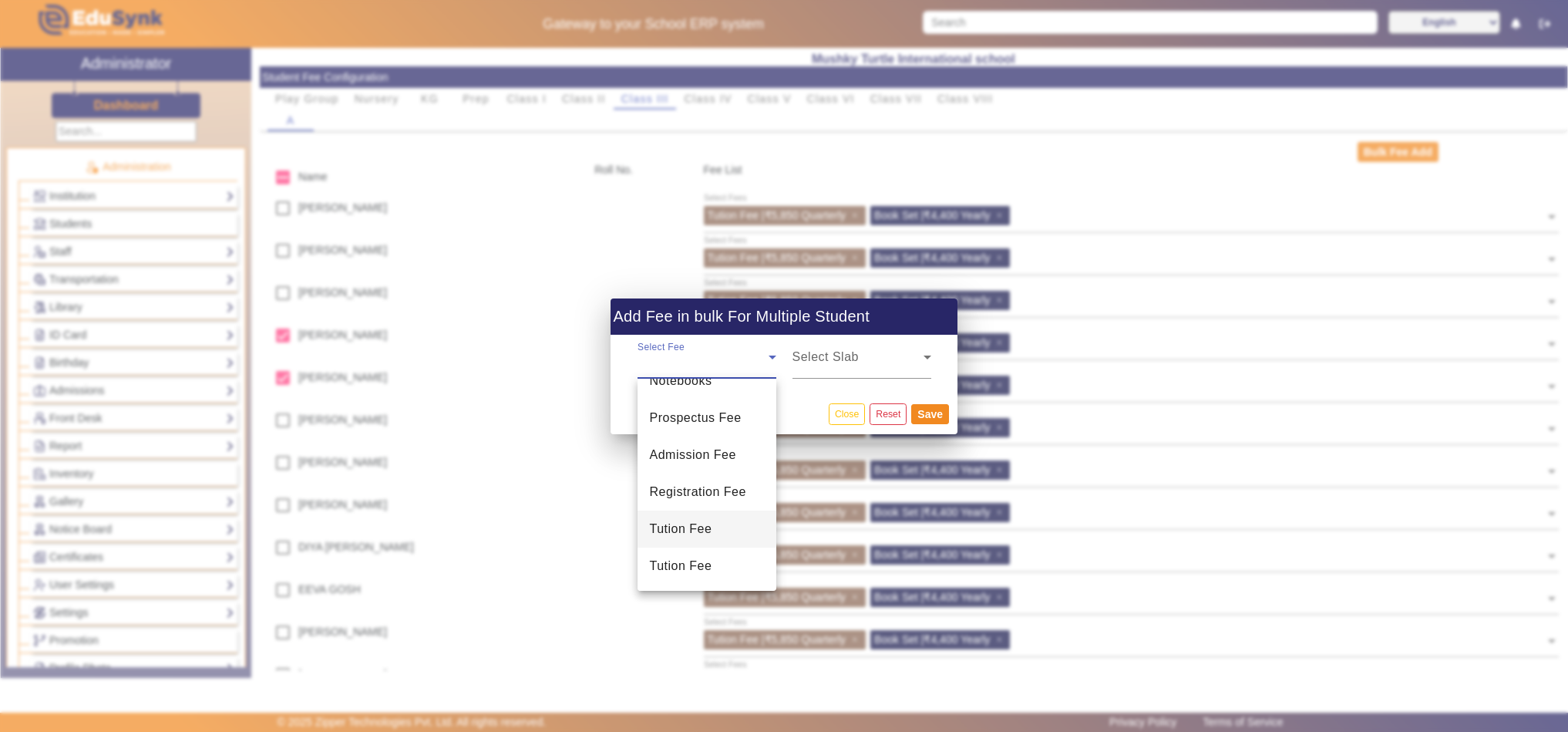
click at [690, 529] on span "Tution Fee" at bounding box center [681, 529] width 62 height 18
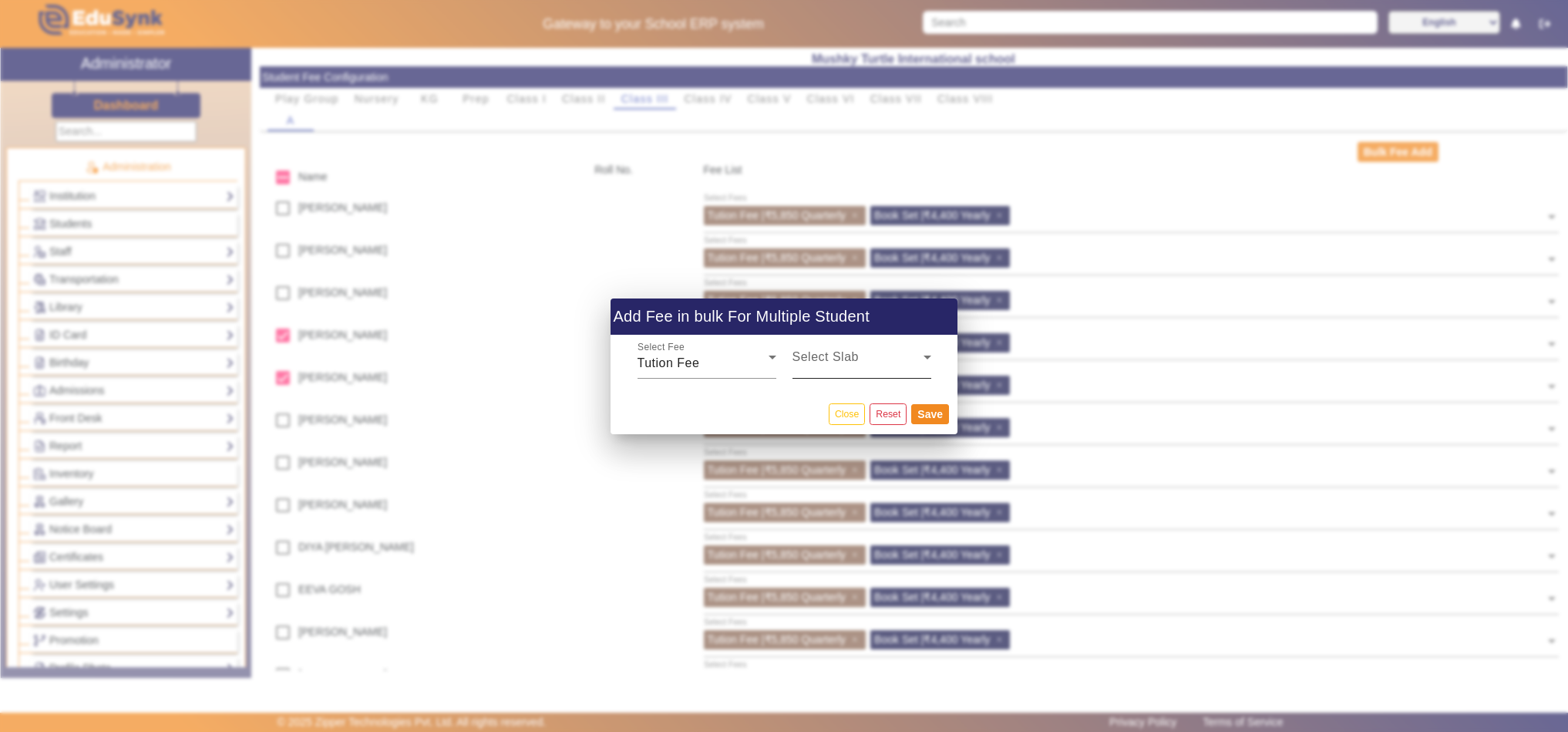
click at [891, 340] on div "Select Slab" at bounding box center [862, 357] width 139 height 43
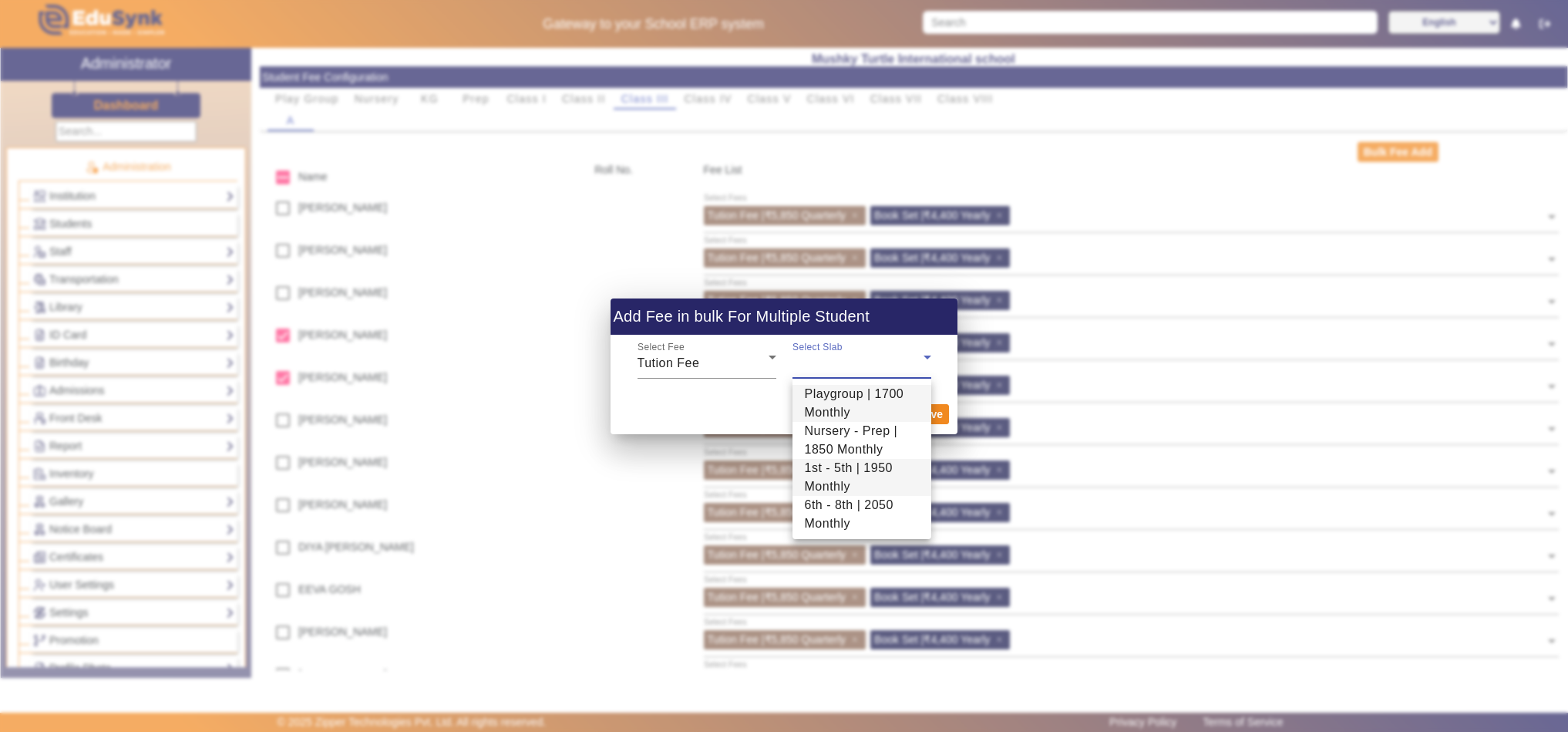
click at [837, 466] on span "1st - 5th | 1950 Monthly" at bounding box center [862, 477] width 114 height 37
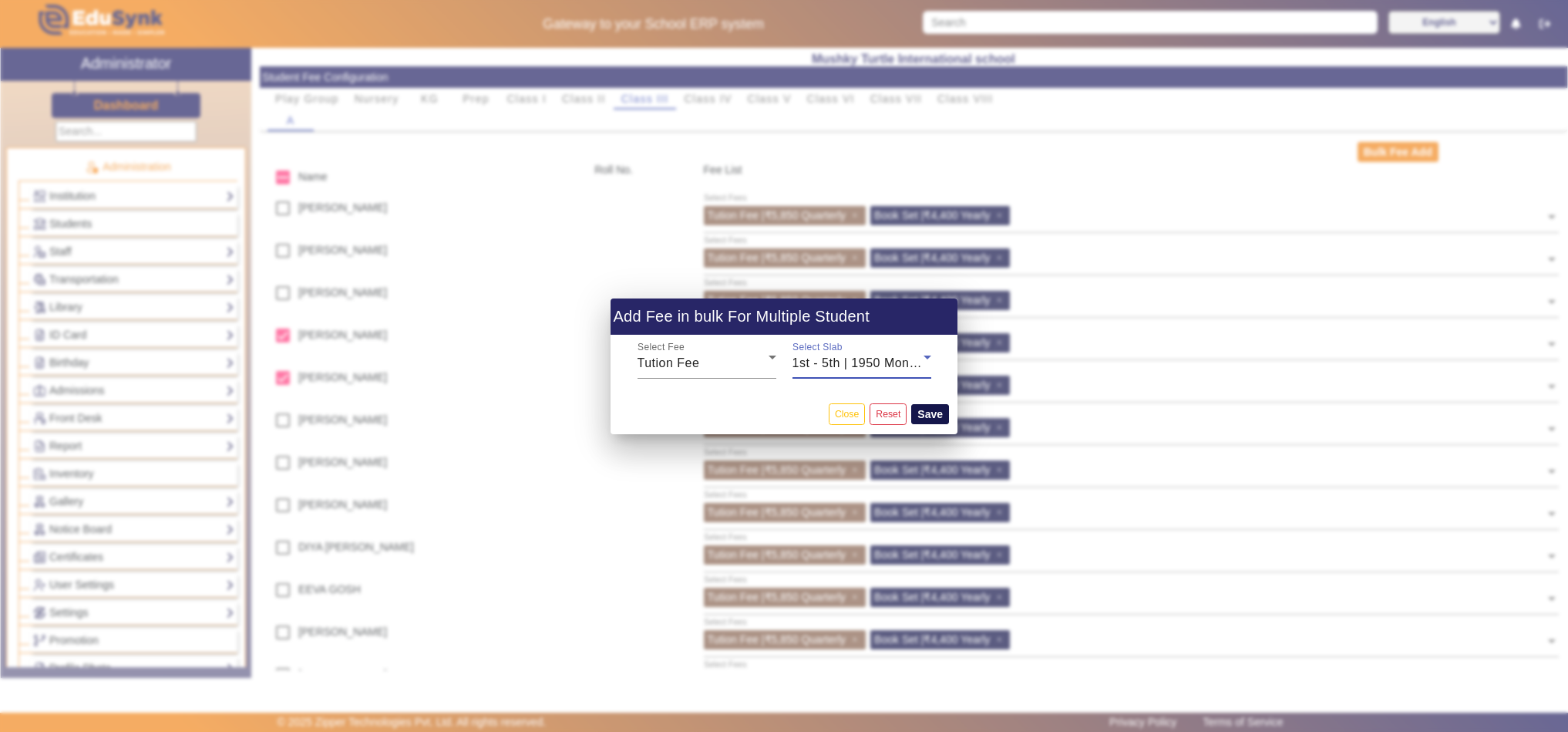
click at [925, 410] on button "Save" at bounding box center [930, 414] width 38 height 20
checkbox input "false"
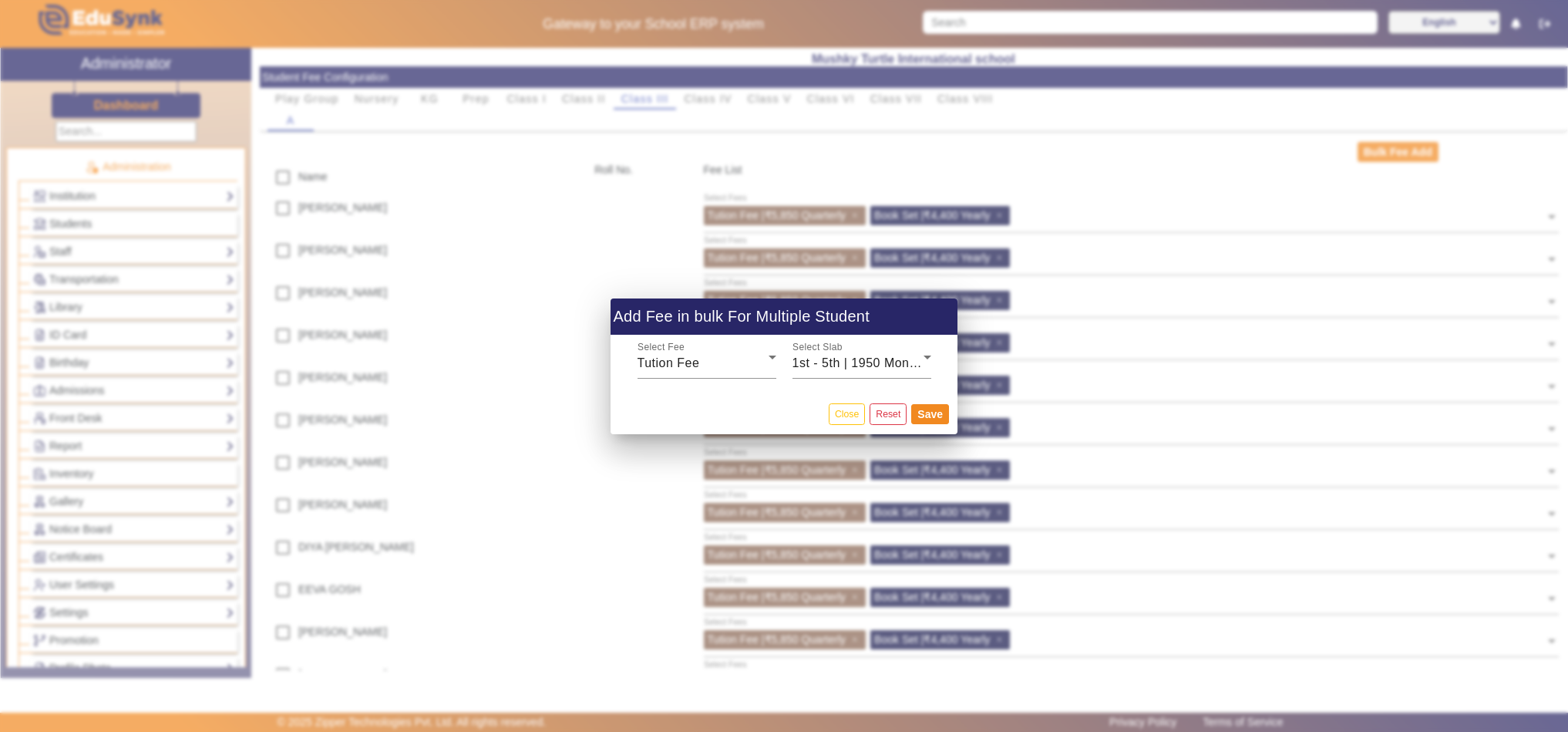
checkbox input "false"
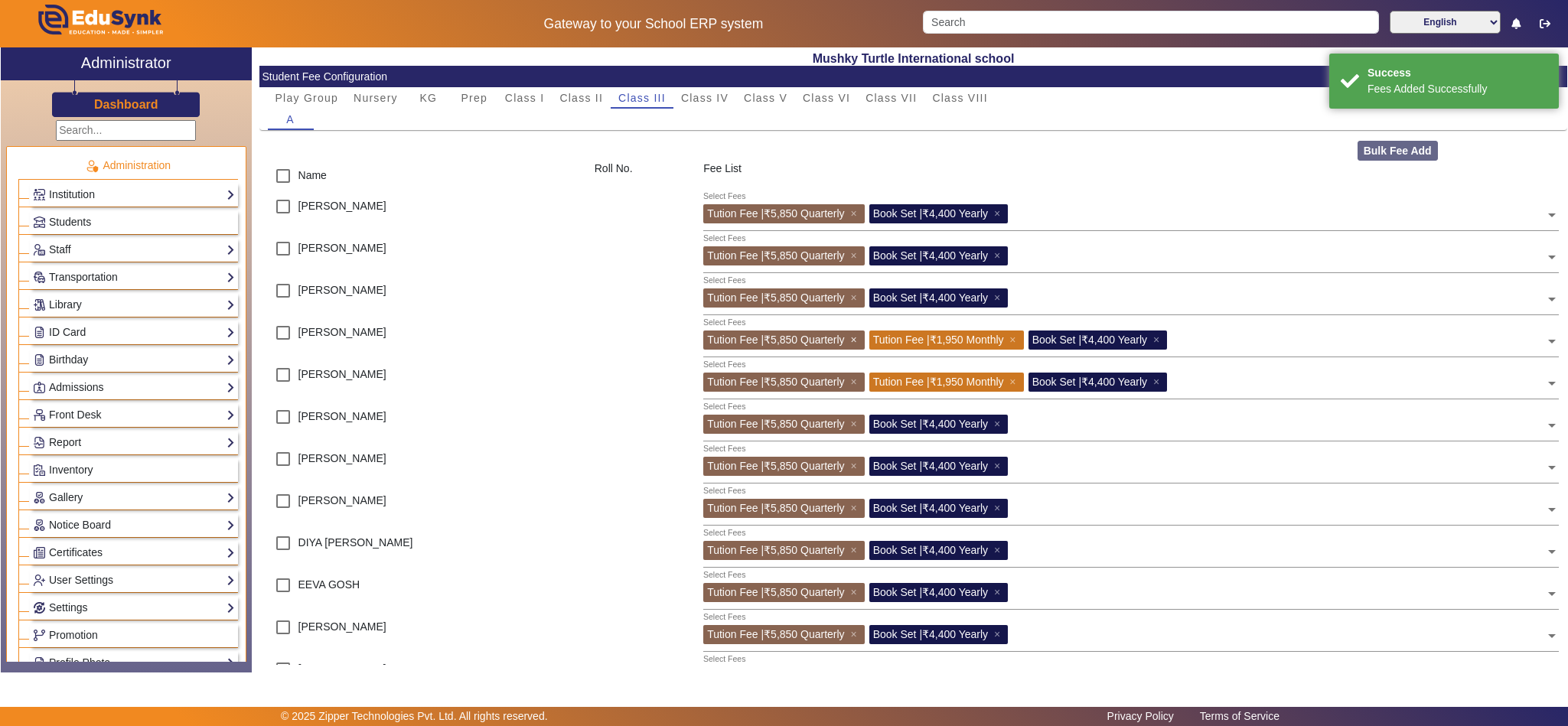
click at [854, 337] on span "×" at bounding box center [855, 339] width 10 height 13
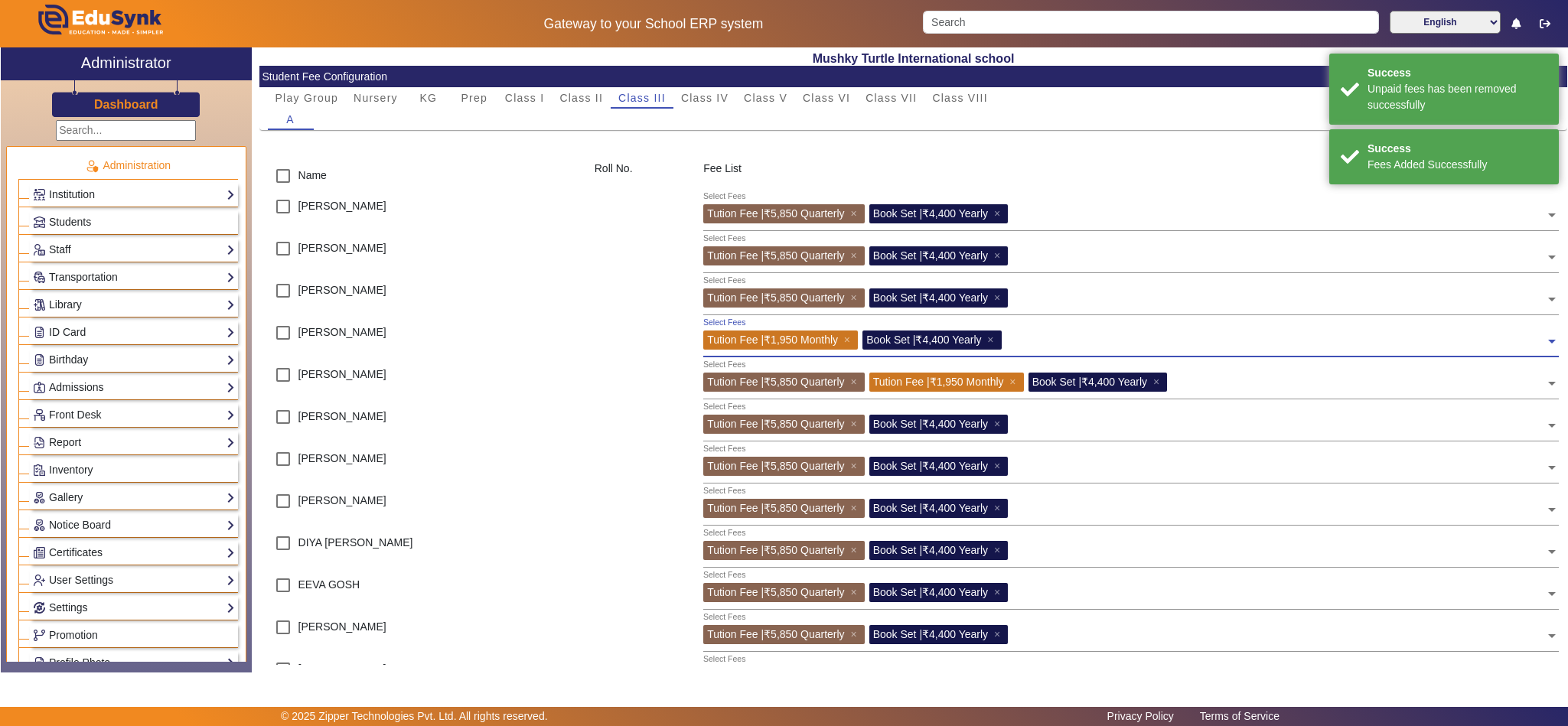
click at [850, 376] on div "Tution Fee | ₹5,850 Quarterly ×" at bounding box center [783, 382] width 161 height 19
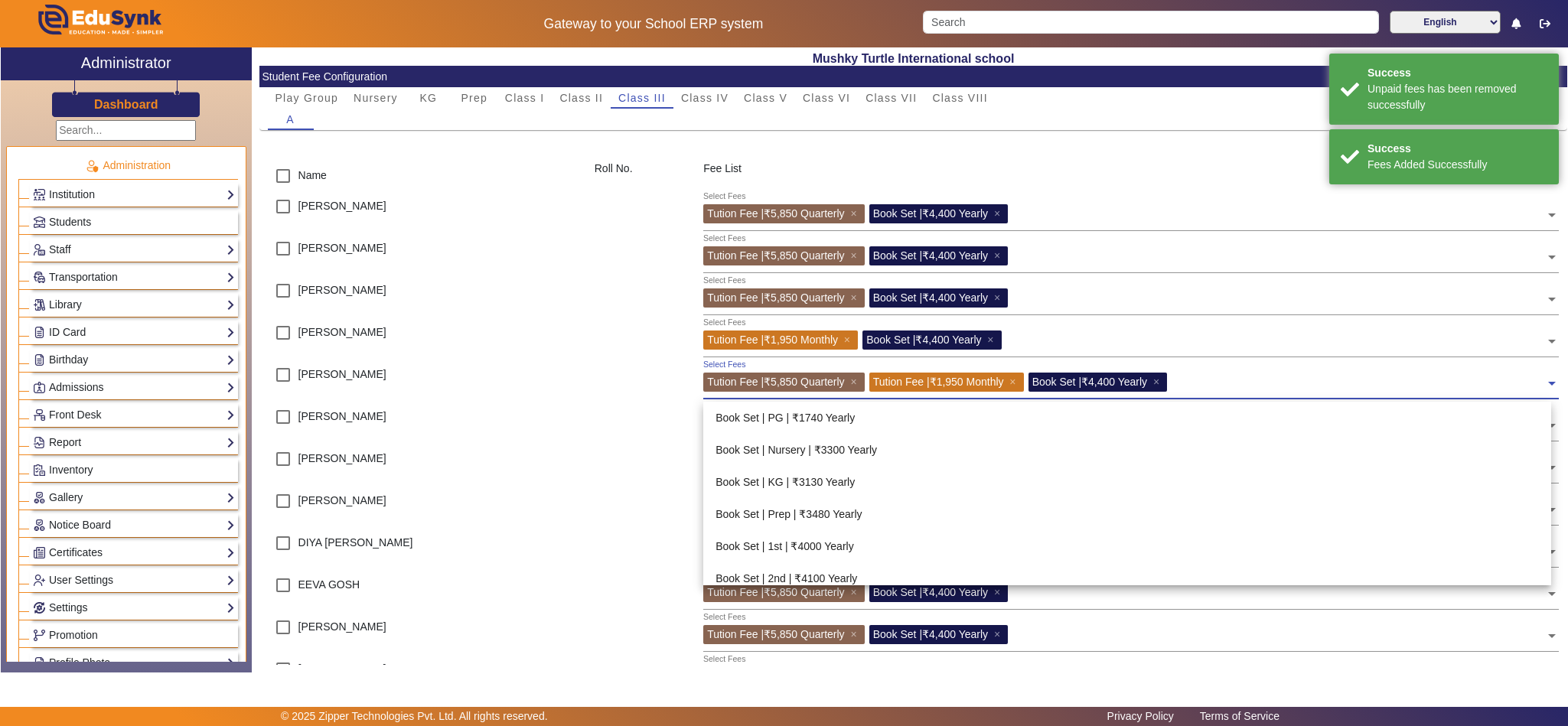
scroll to position [193, 0]
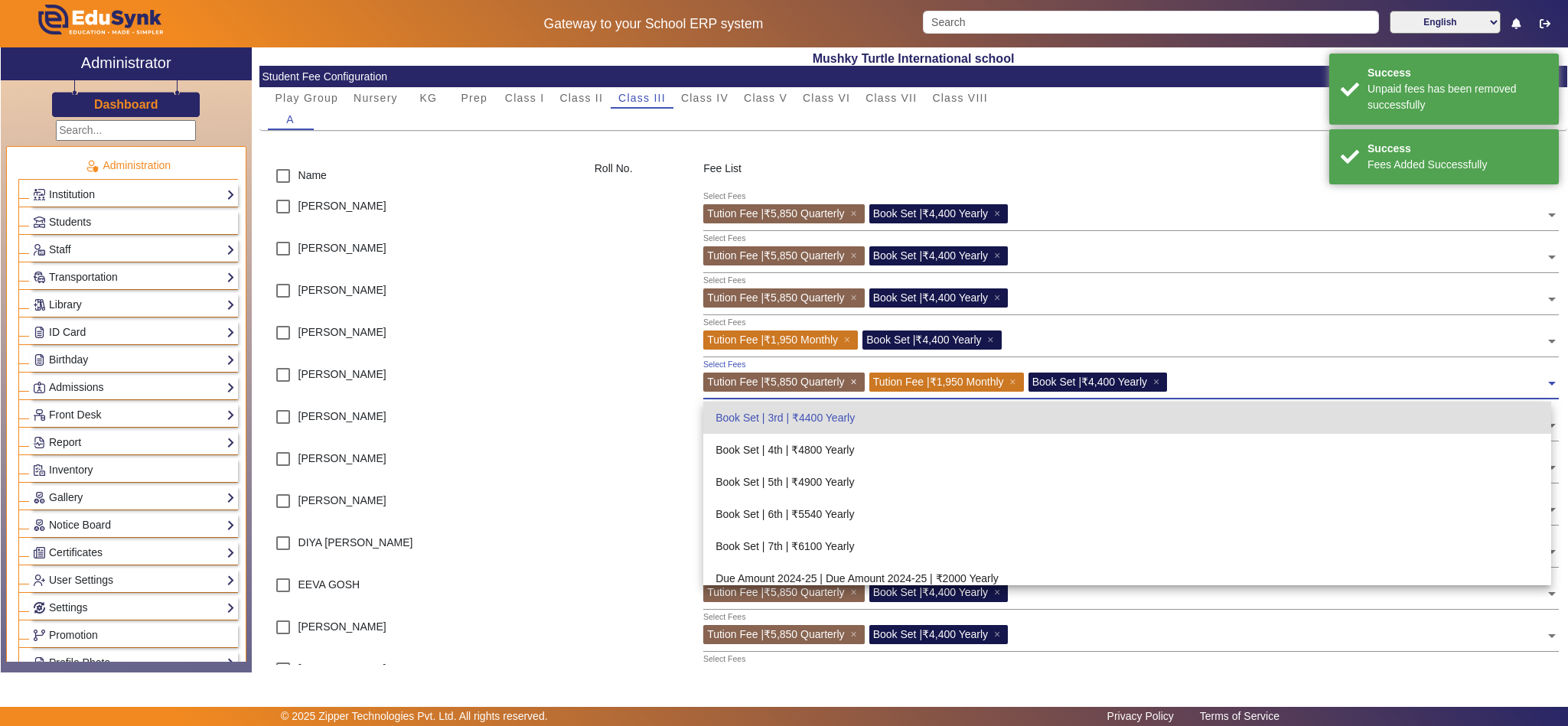
click at [858, 384] on span "×" at bounding box center [855, 382] width 10 height 13
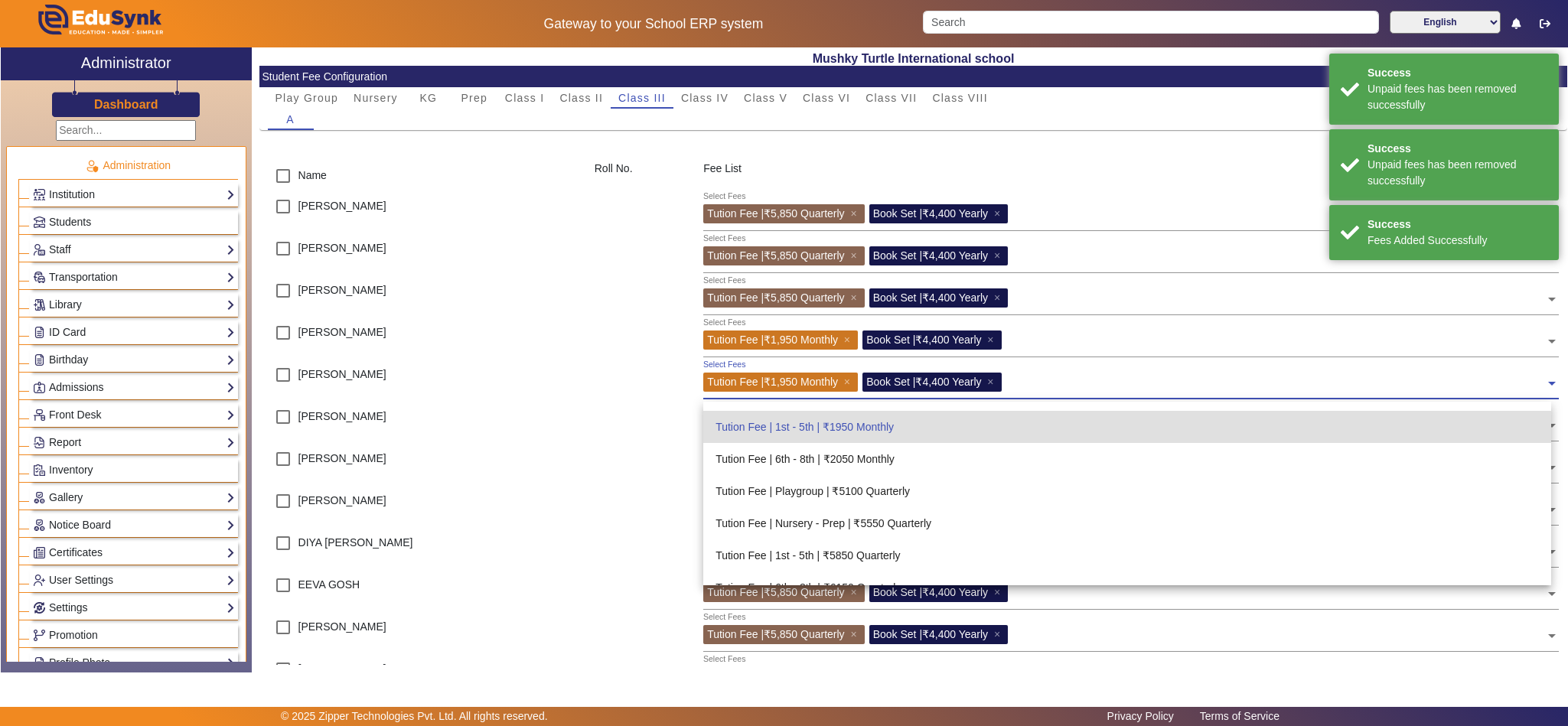
scroll to position [575, 0]
click at [611, 471] on div at bounding box center [640, 465] width 109 height 42
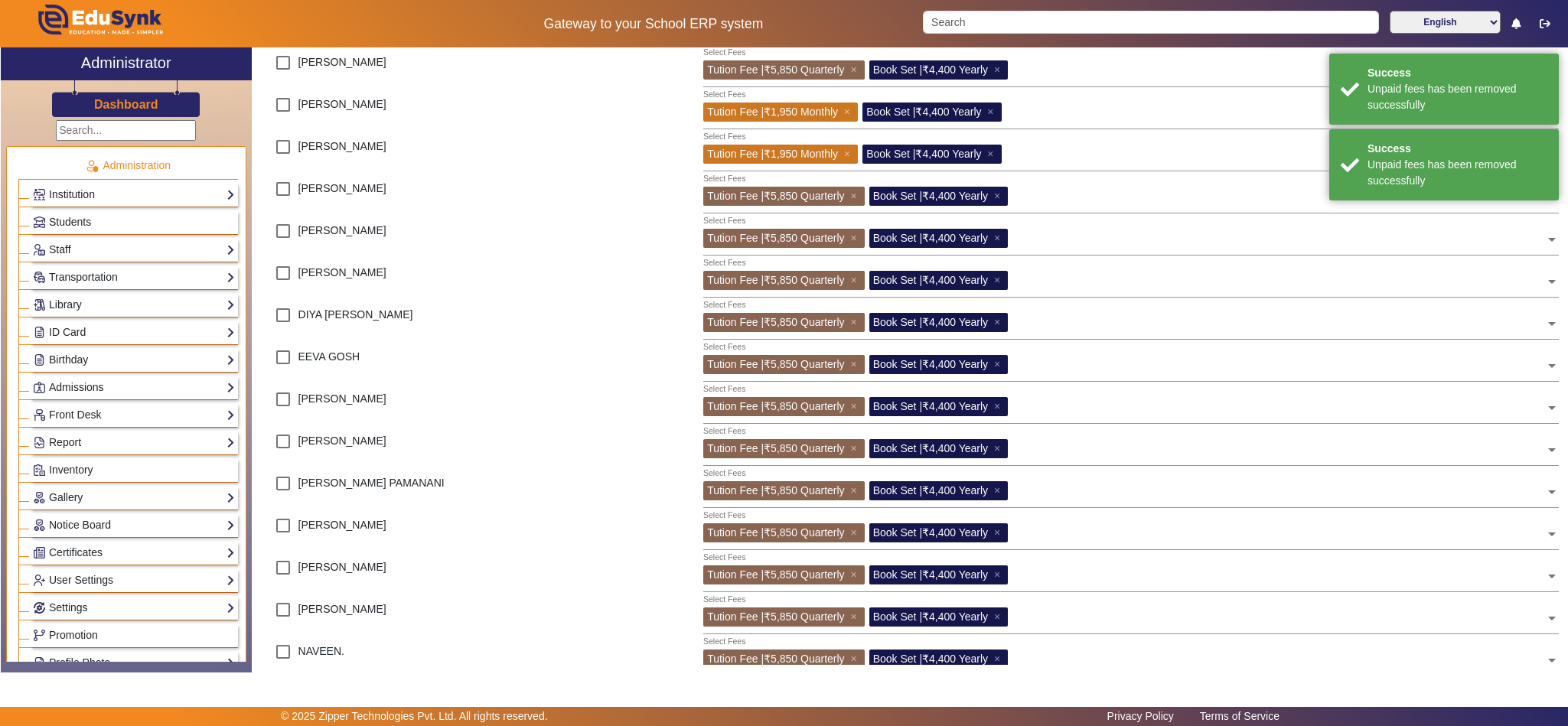
scroll to position [574, 0]
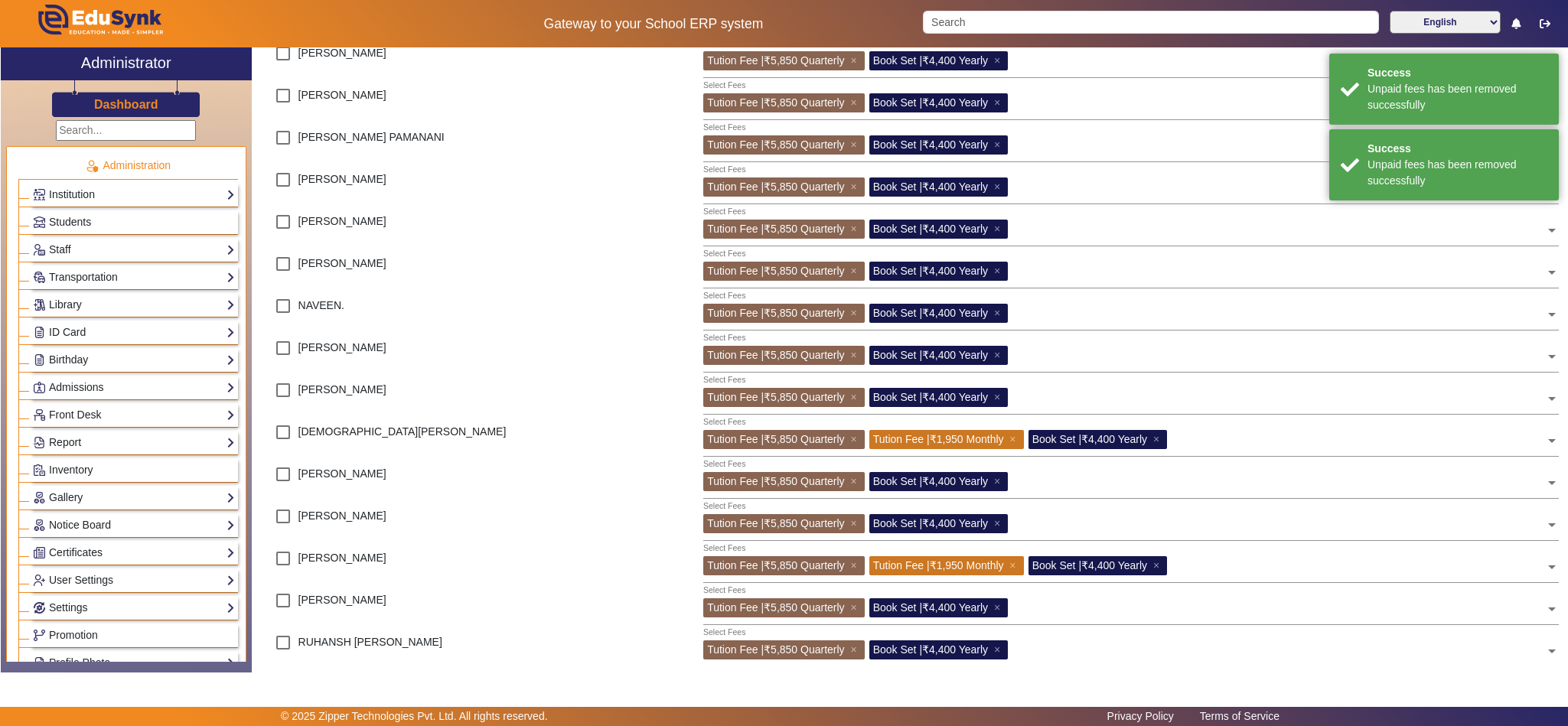
drag, startPoint x: 856, startPoint y: 436, endPoint x: 858, endPoint y: 447, distance: 11.2
click at [857, 435] on span "×" at bounding box center [855, 439] width 10 height 13
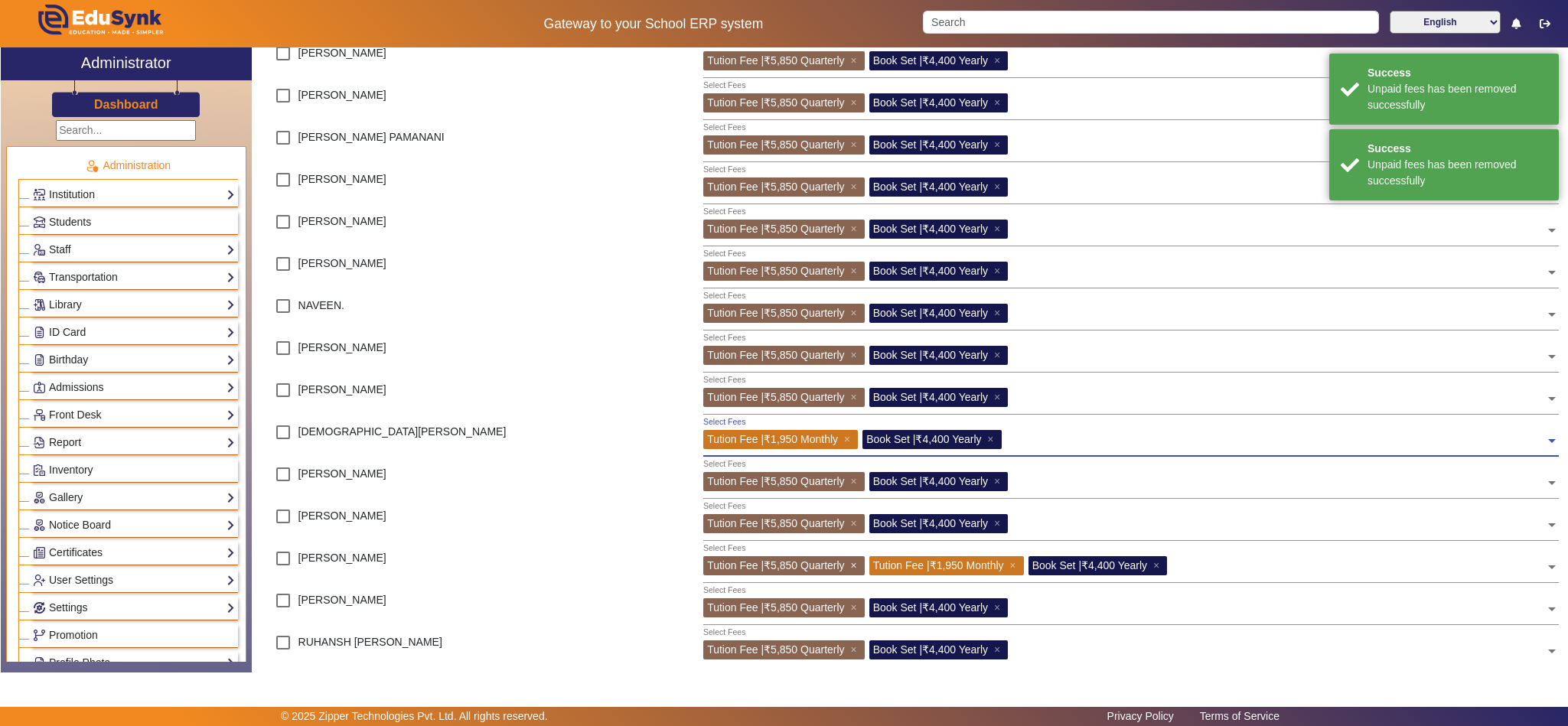
click at [857, 560] on span "×" at bounding box center [855, 565] width 10 height 13
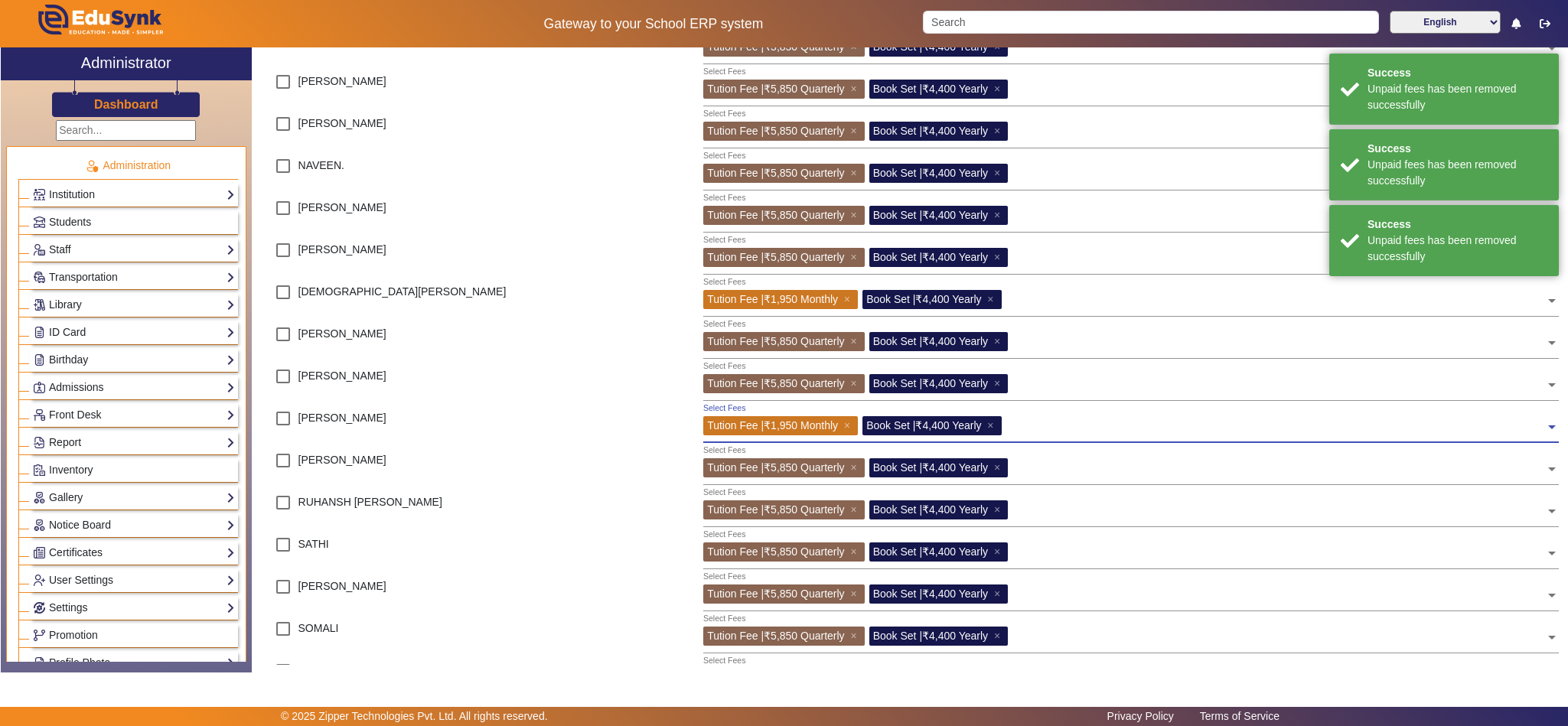
scroll to position [843, 0]
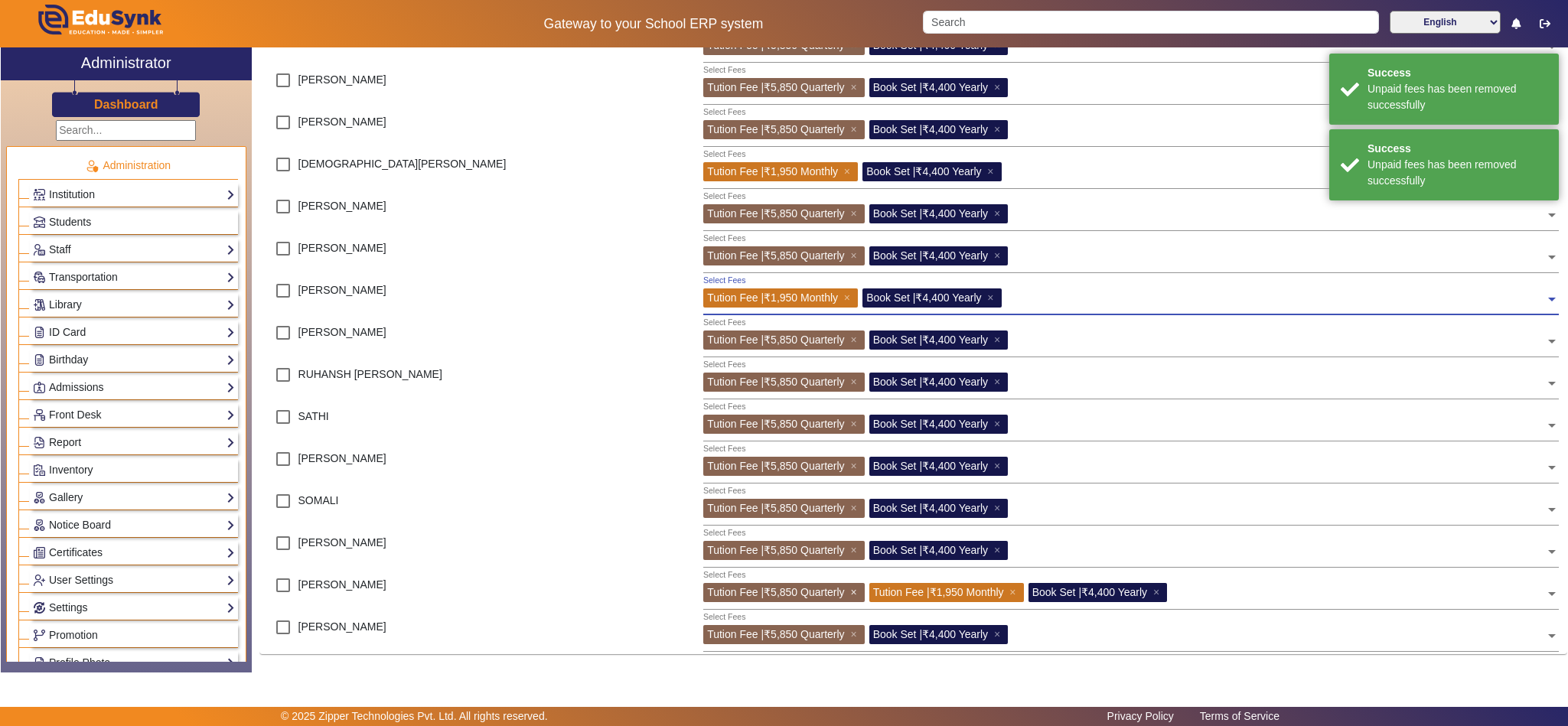
click at [854, 588] on span "×" at bounding box center [855, 592] width 10 height 13
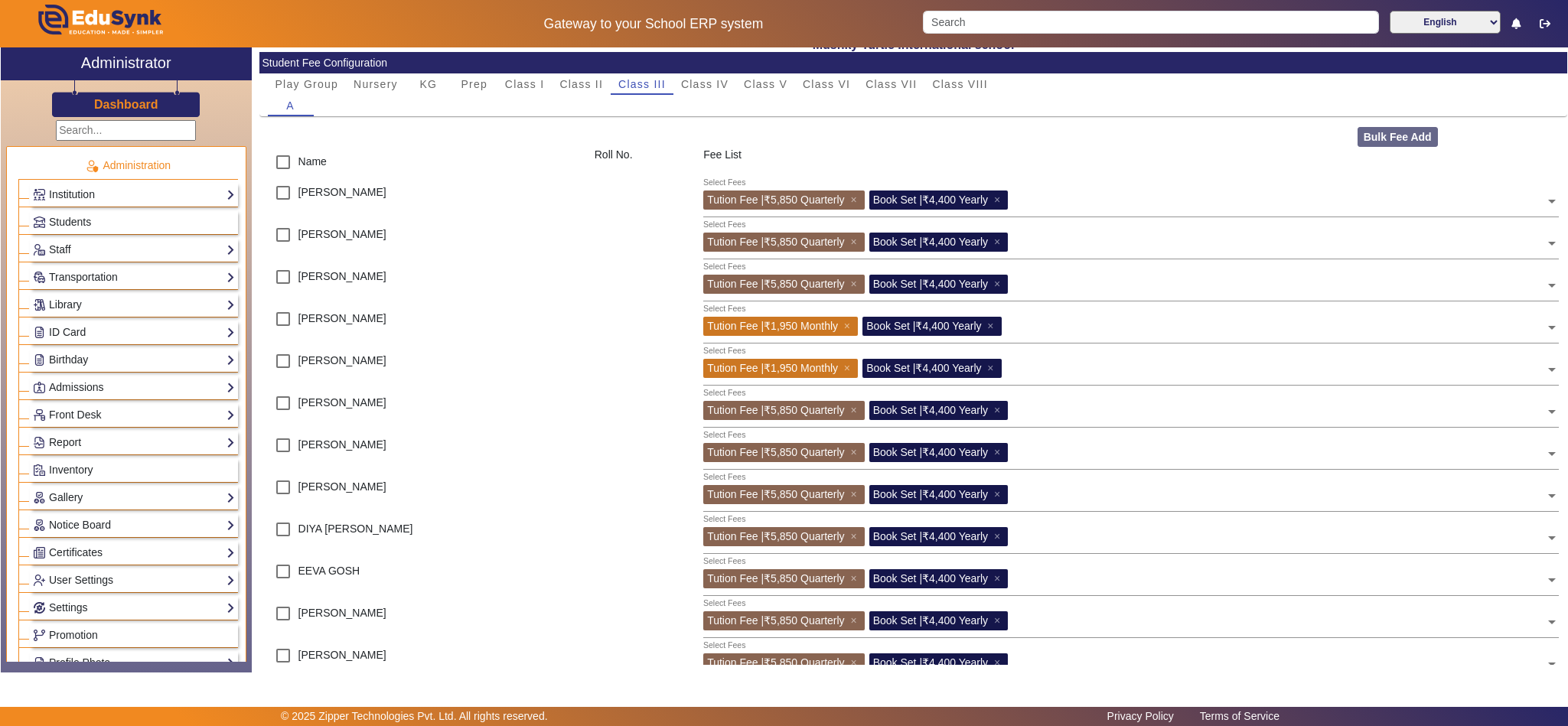
scroll to position [0, 0]
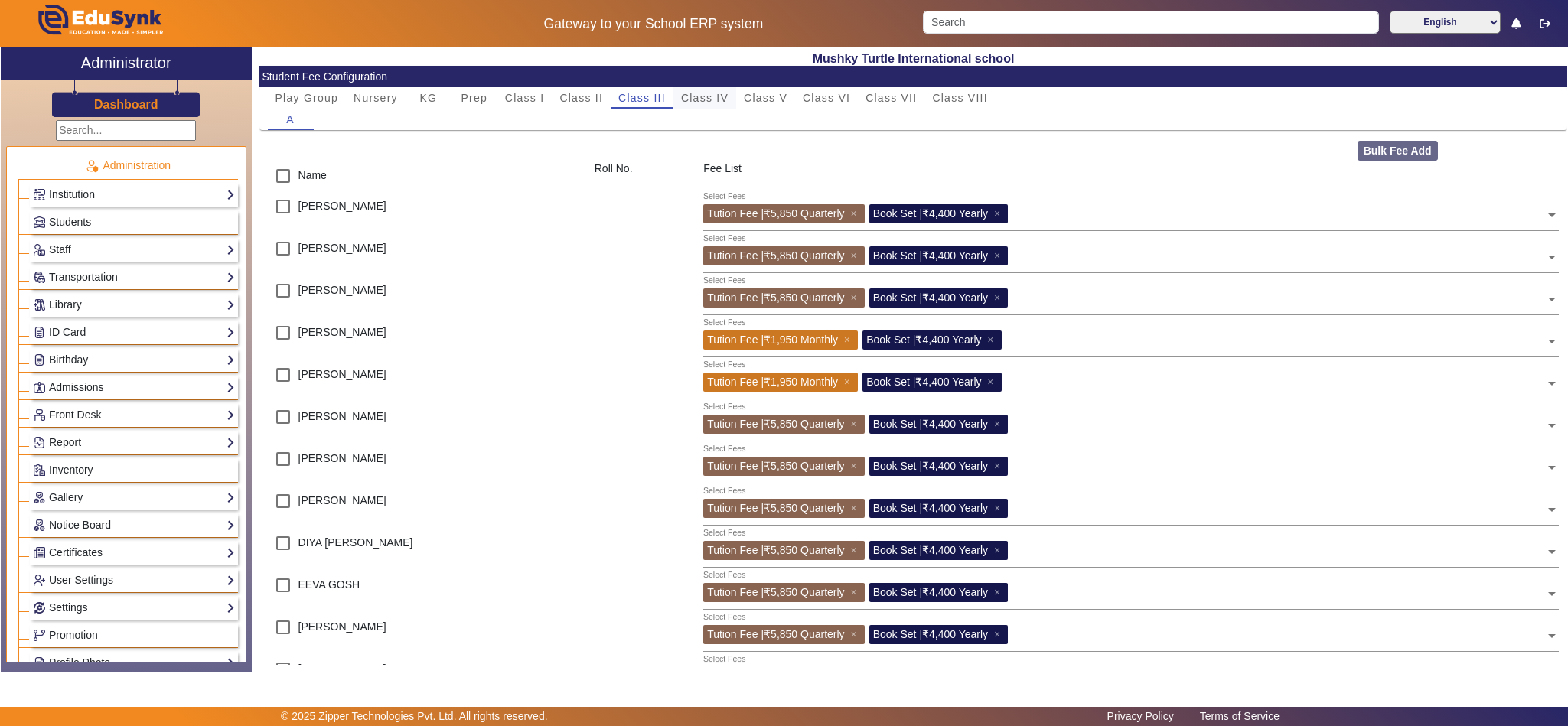
click at [715, 94] on span "Class IV" at bounding box center [704, 97] width 47 height 11
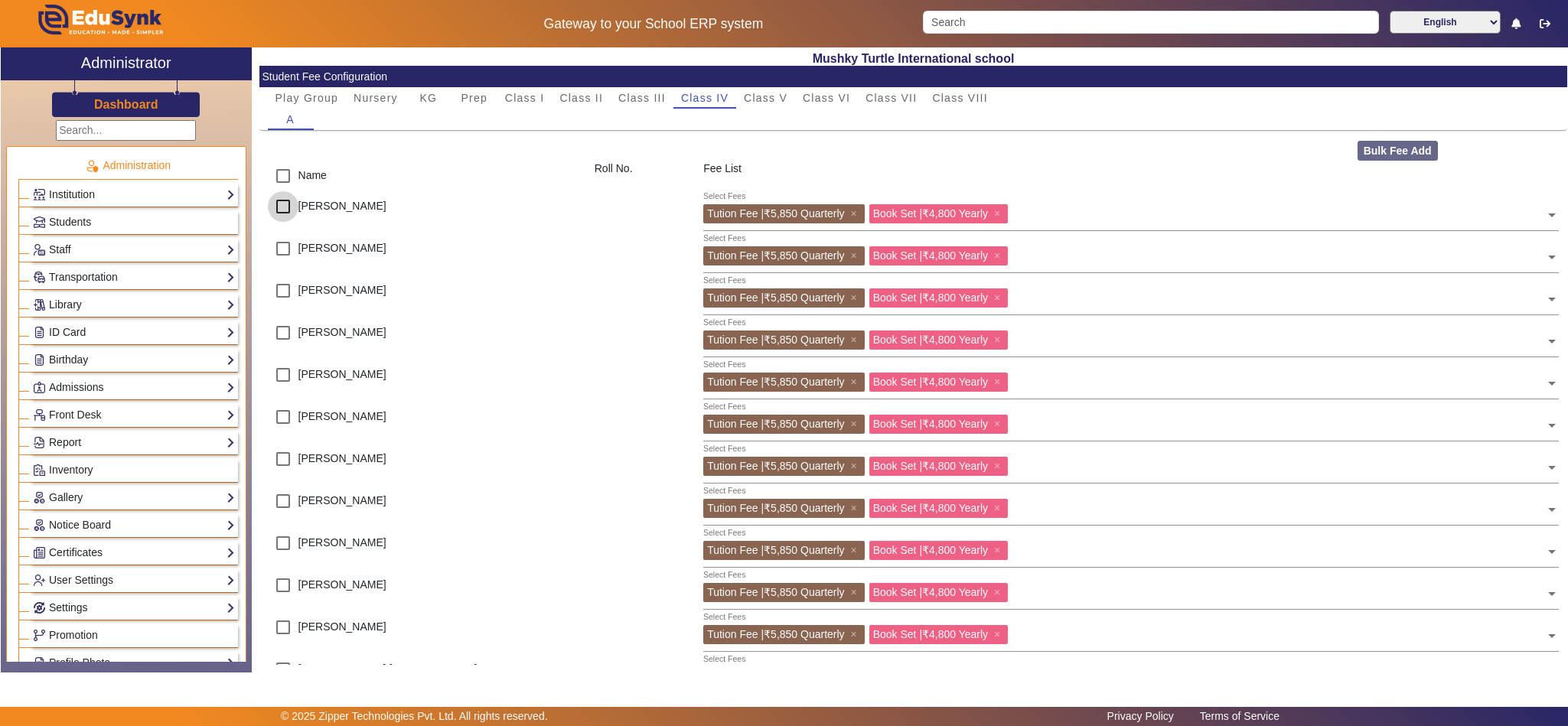
click at [284, 206] on input "checkbox" at bounding box center [284, 206] width 31 height 31
checkbox input "true"
click at [281, 249] on input "checkbox" at bounding box center [284, 249] width 31 height 31
checkbox input "true"
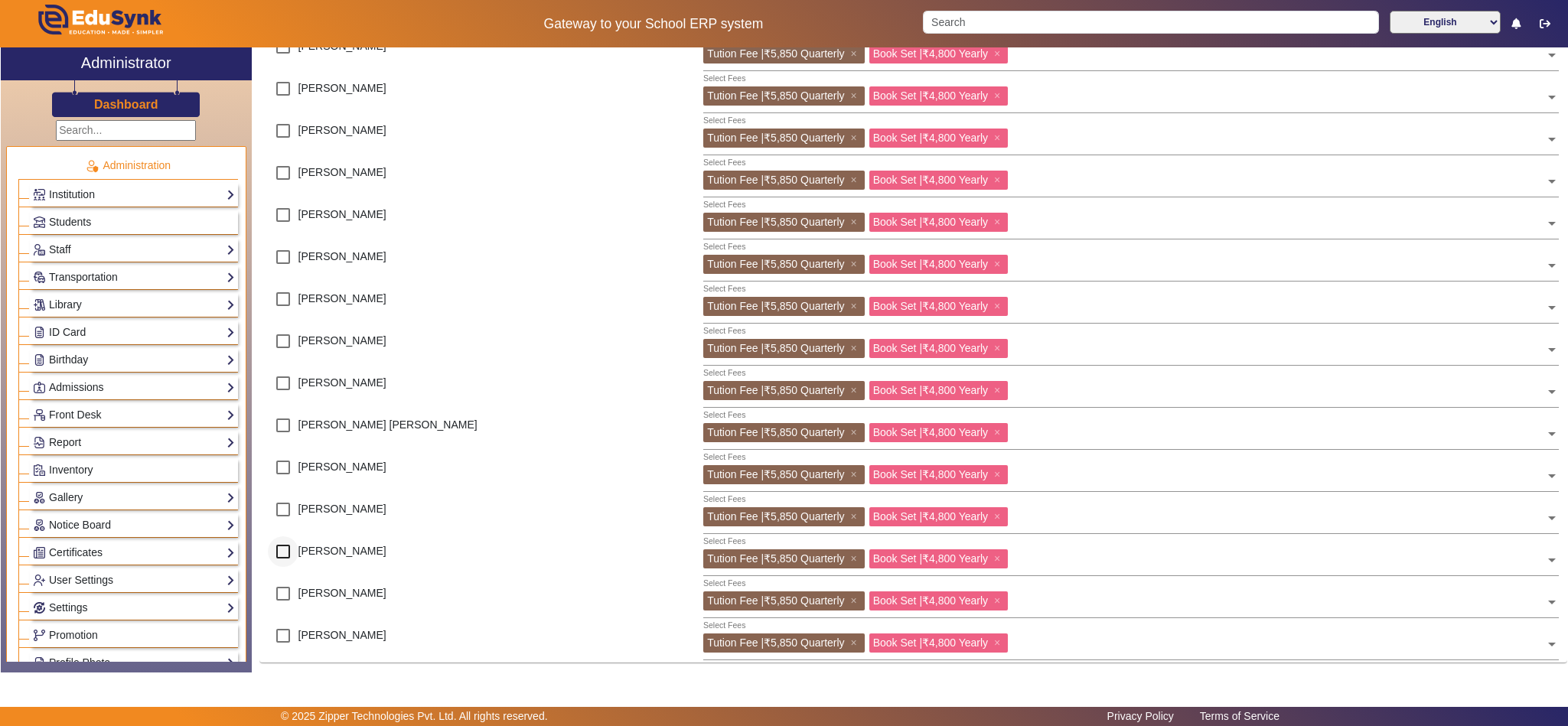
scroll to position [254, 0]
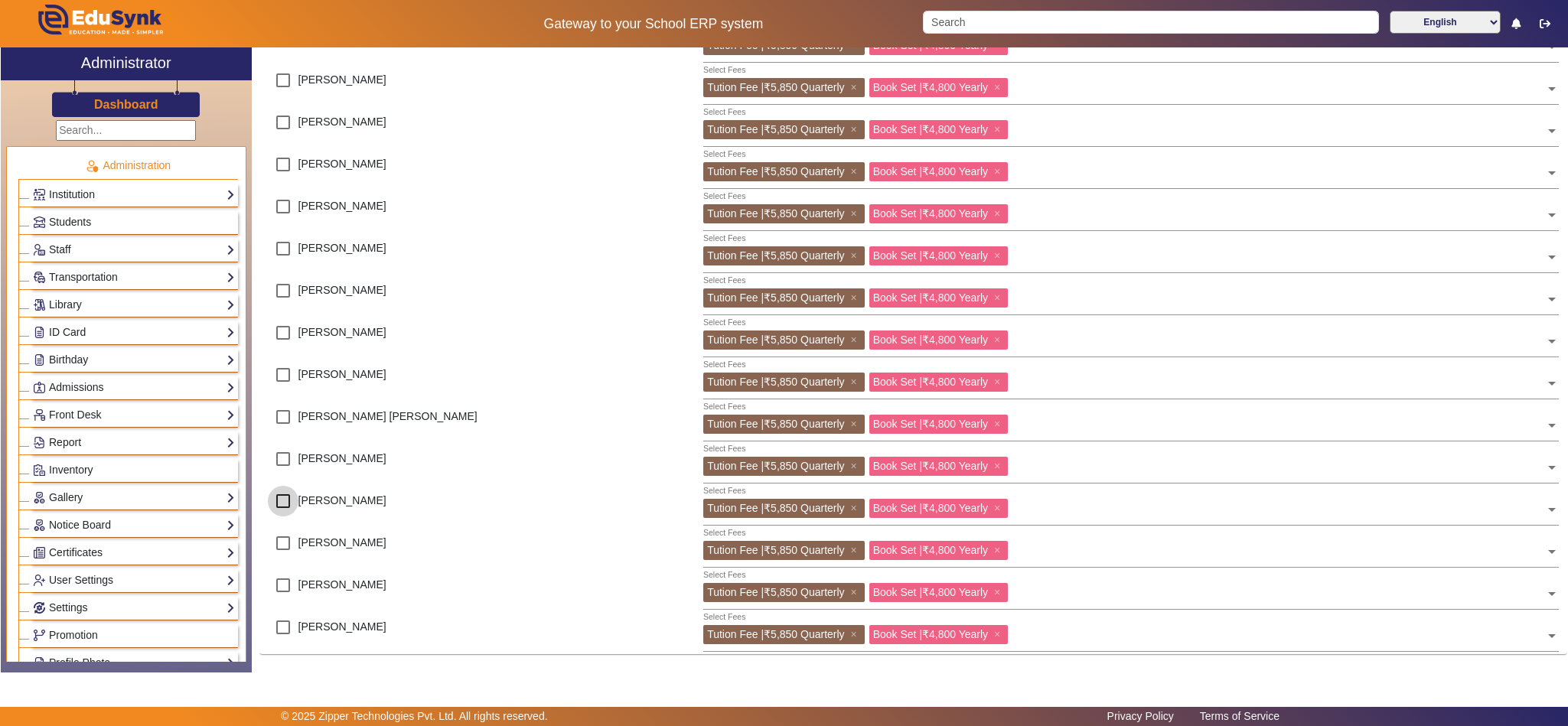
drag, startPoint x: 274, startPoint y: 501, endPoint x: 281, endPoint y: 517, distance: 17.5
click at [276, 501] on input "checkbox" at bounding box center [284, 501] width 31 height 31
checkbox input "true"
click at [284, 543] on input "checkbox" at bounding box center [284, 544] width 31 height 31
checkbox input "true"
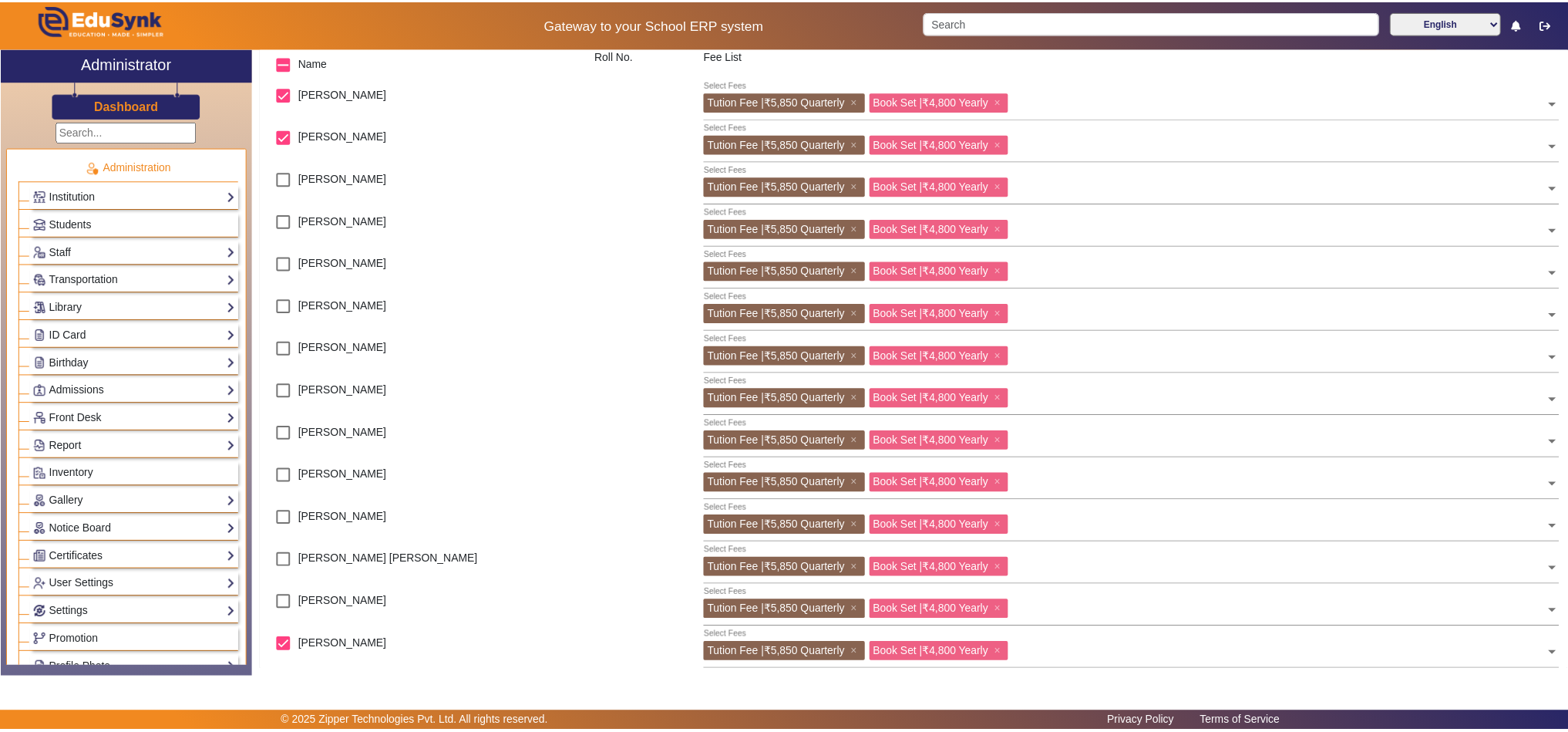
scroll to position [0, 0]
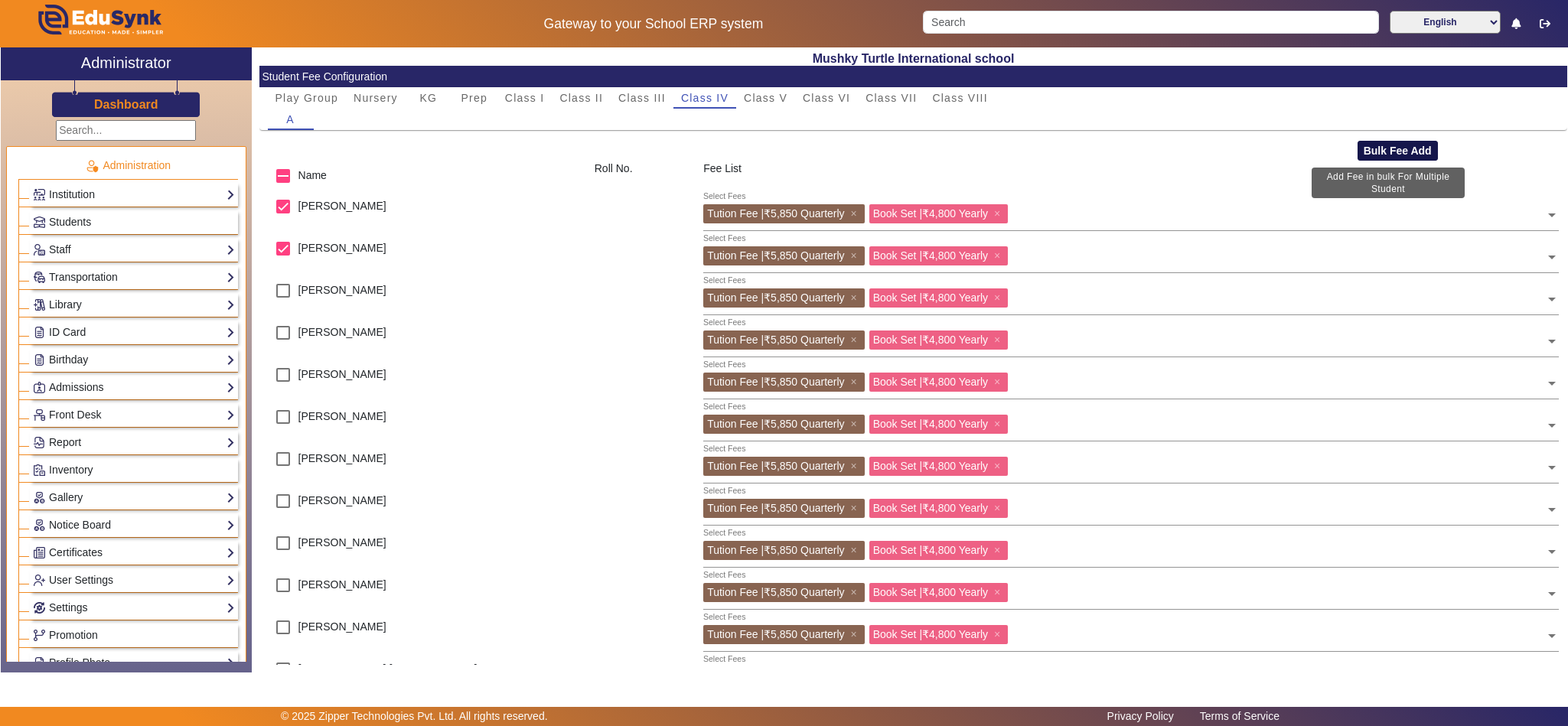
click at [1370, 146] on button "Bulk Fee Add" at bounding box center [1397, 150] width 80 height 20
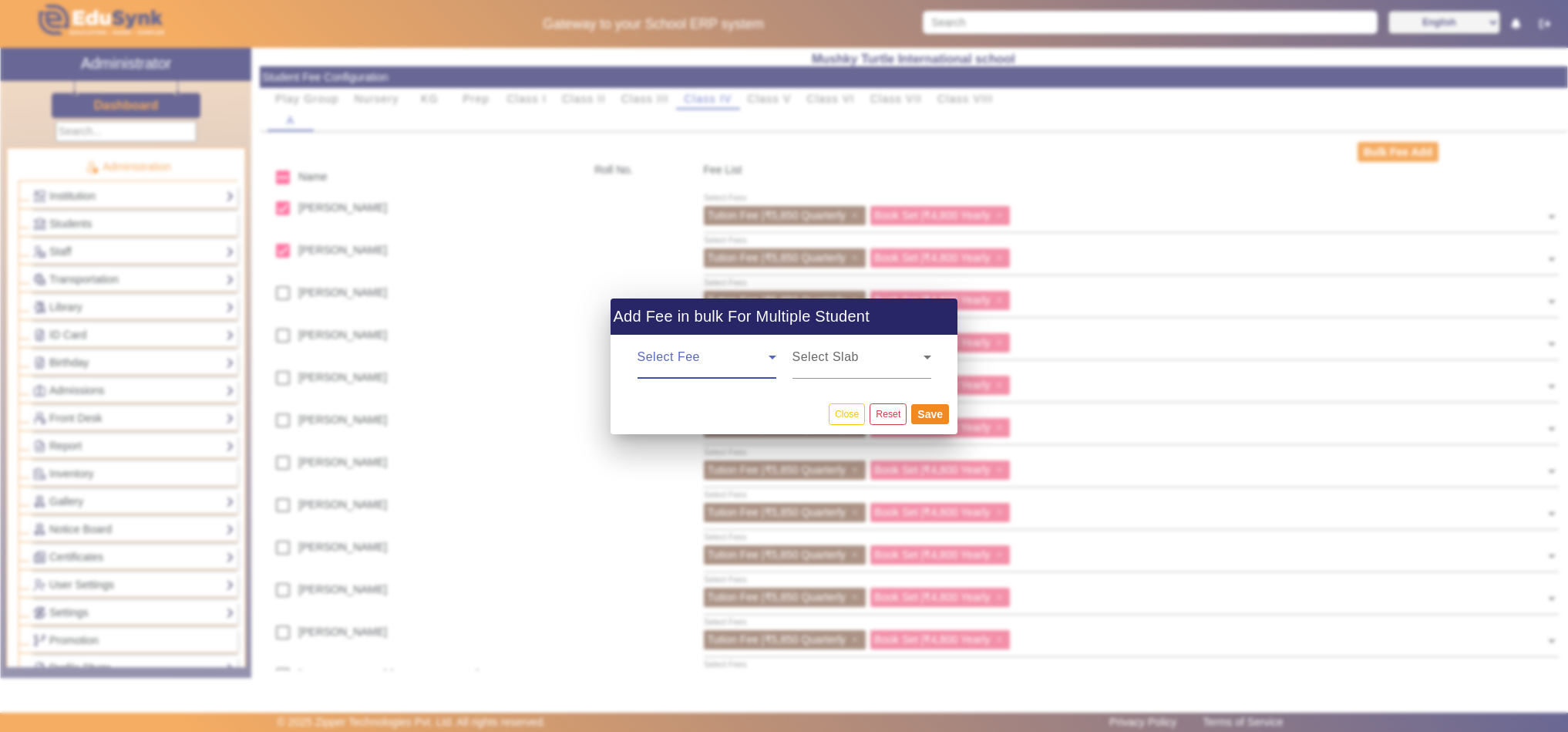
click at [712, 366] on span at bounding box center [702, 363] width 131 height 18
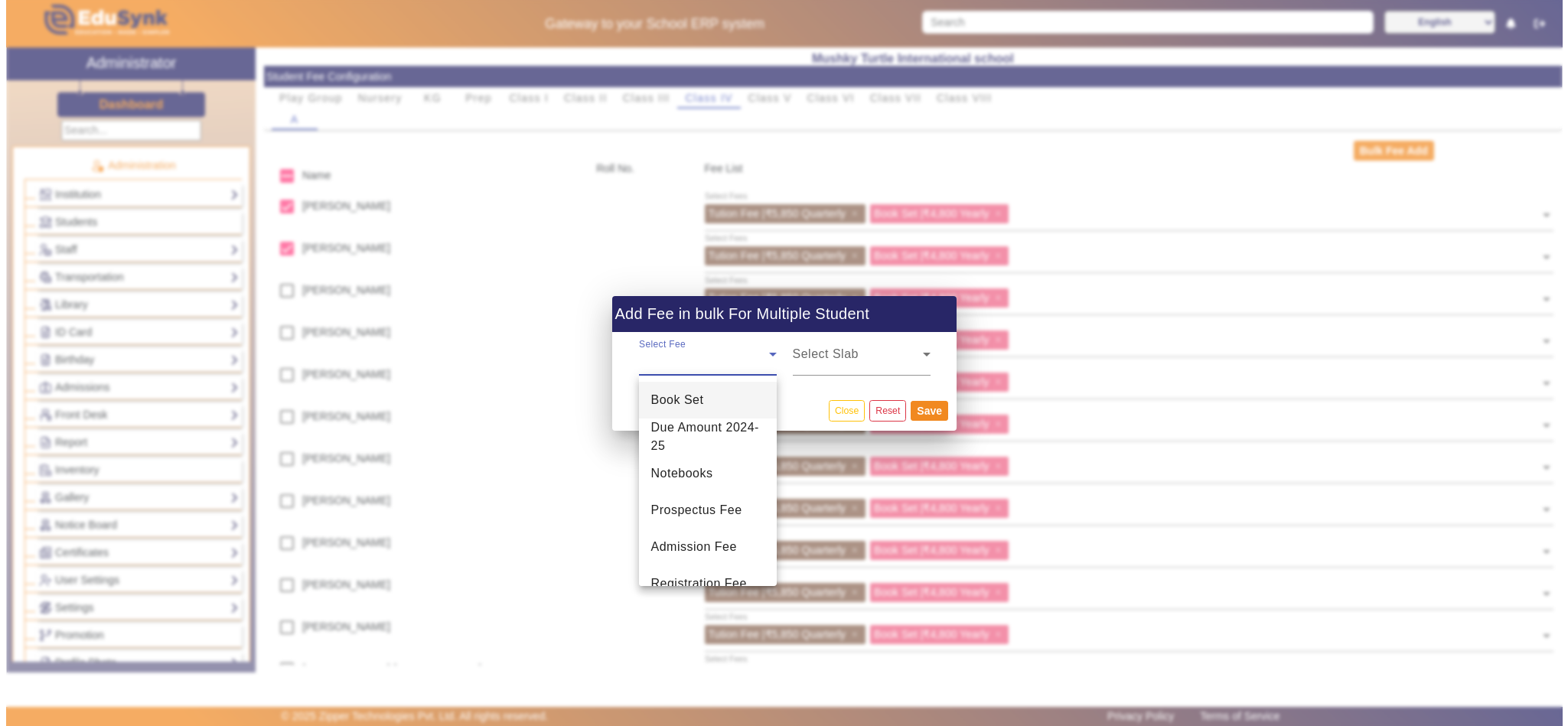
scroll to position [96, 0]
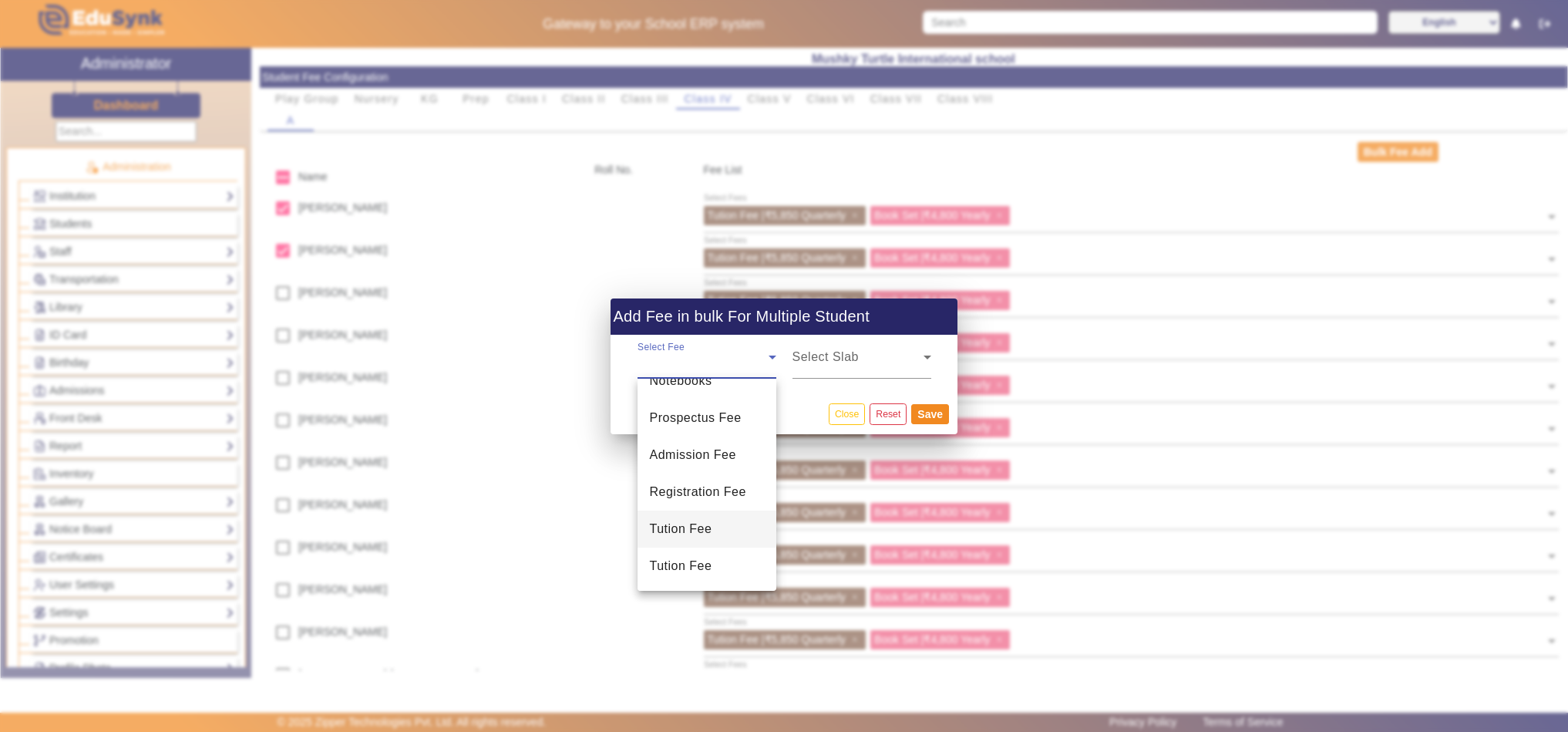
click at [706, 525] on span "Tution Fee" at bounding box center [681, 529] width 62 height 18
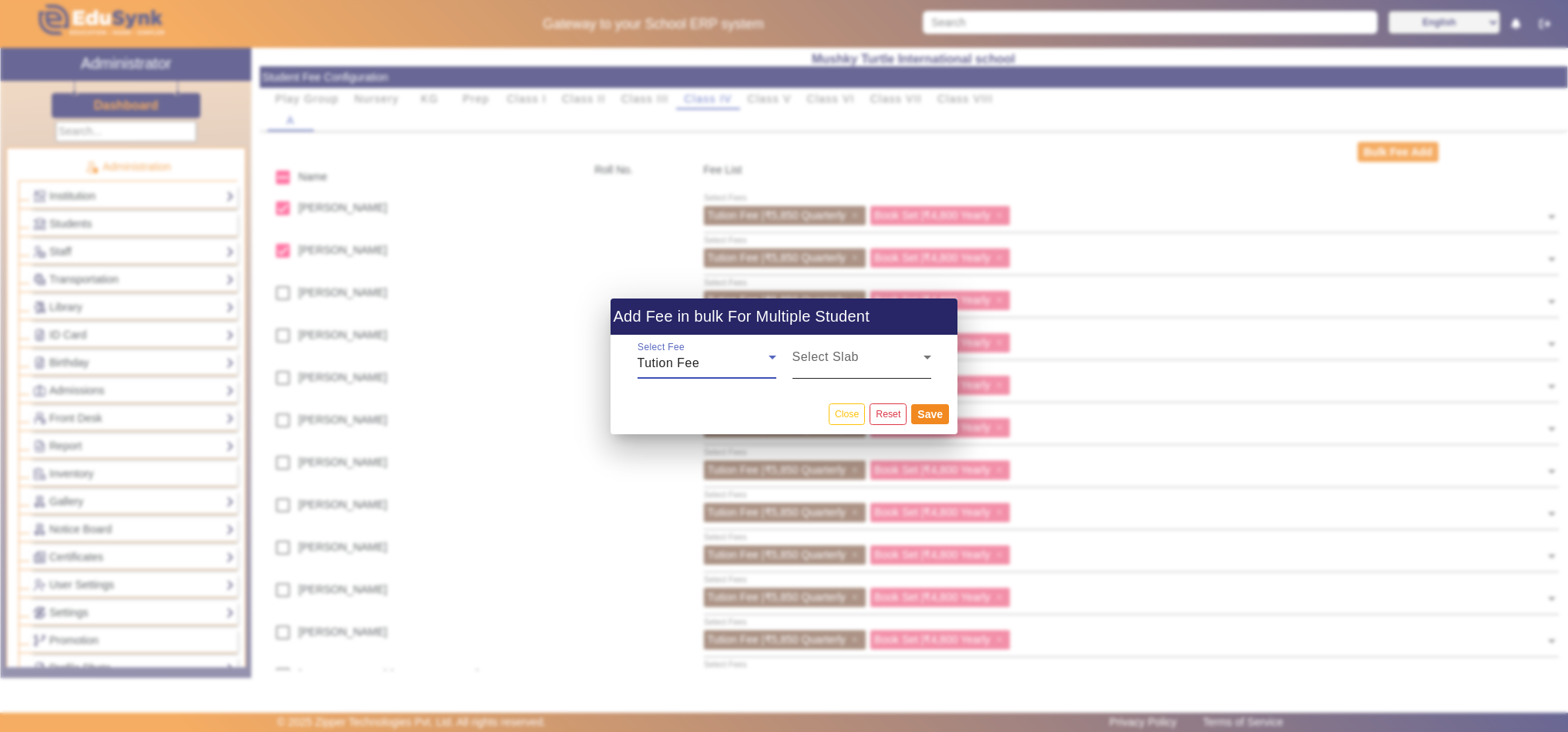
click at [880, 341] on div "Select Slab" at bounding box center [862, 357] width 139 height 43
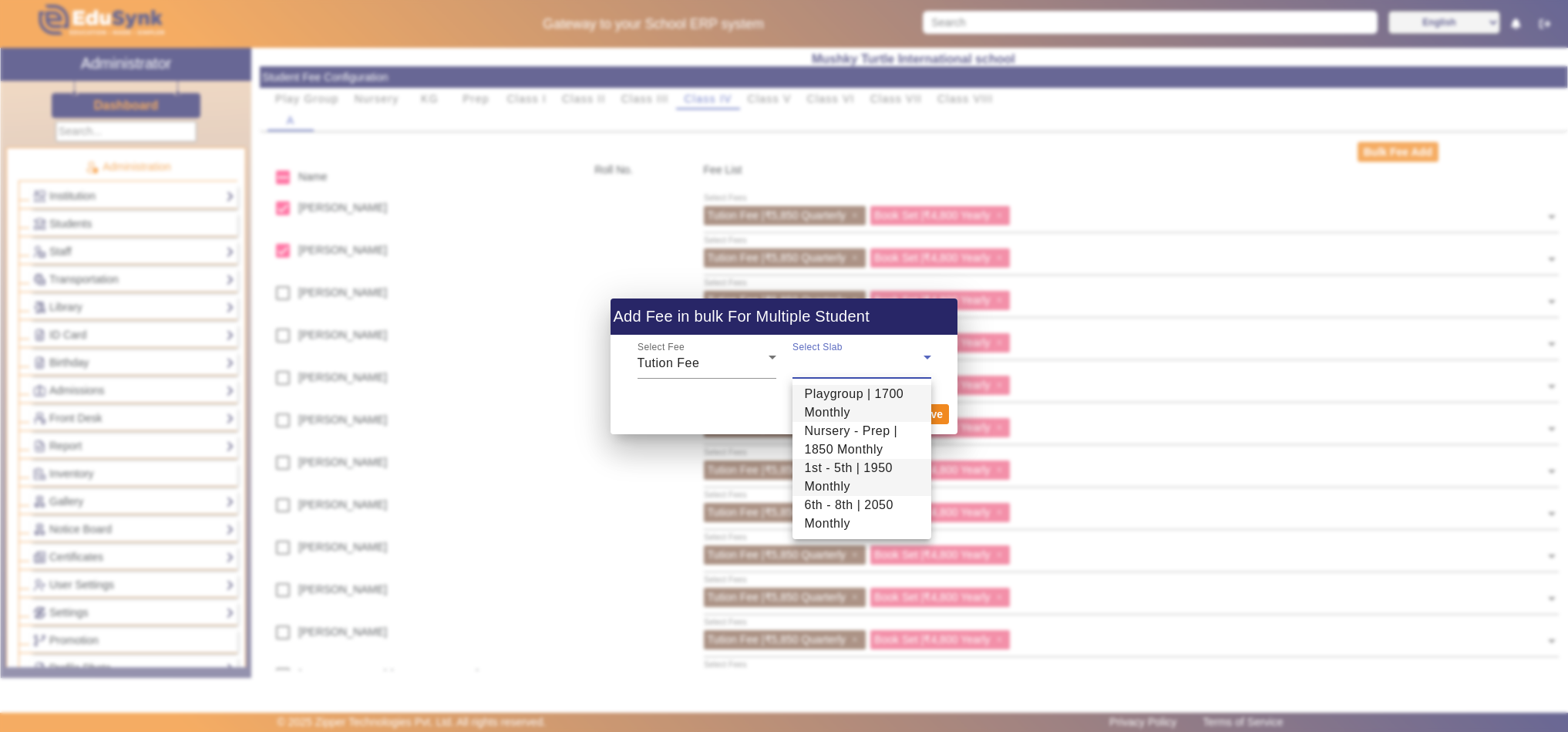
click at [824, 476] on span "1st - 5th | 1950 Monthly" at bounding box center [862, 477] width 114 height 37
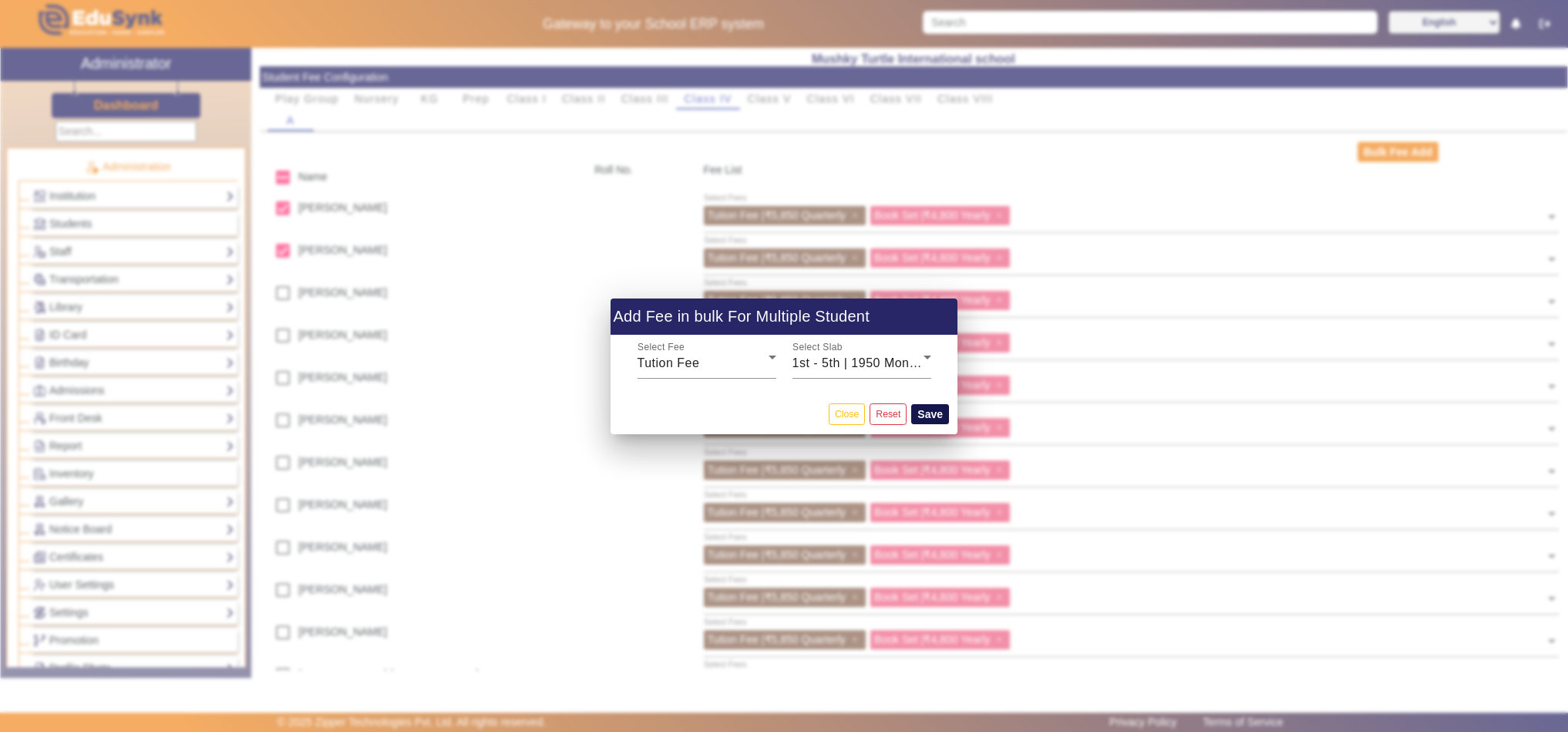
click at [933, 413] on button "Save" at bounding box center [930, 414] width 38 height 20
checkbox input "false"
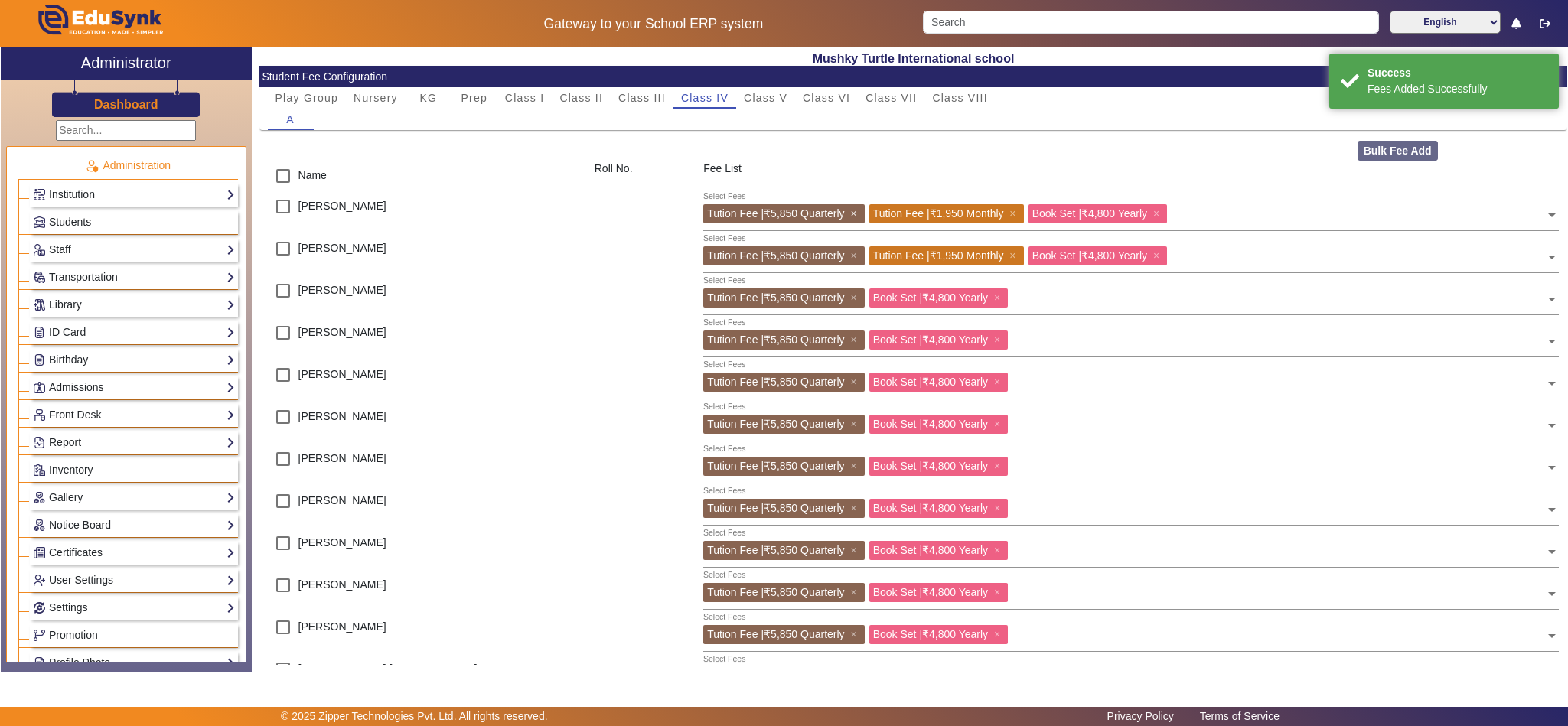
click at [852, 212] on span "×" at bounding box center [855, 213] width 10 height 13
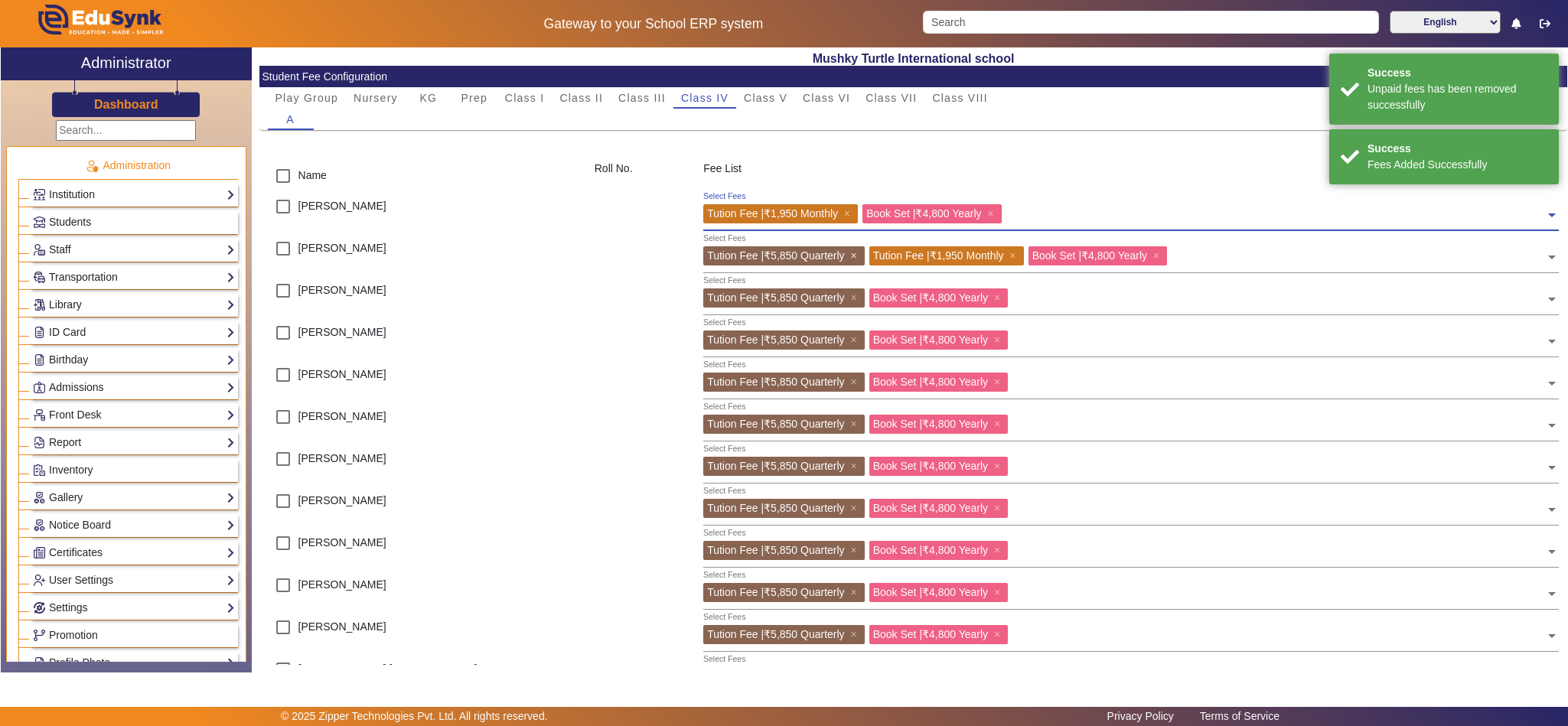
click at [854, 257] on span "×" at bounding box center [855, 255] width 10 height 13
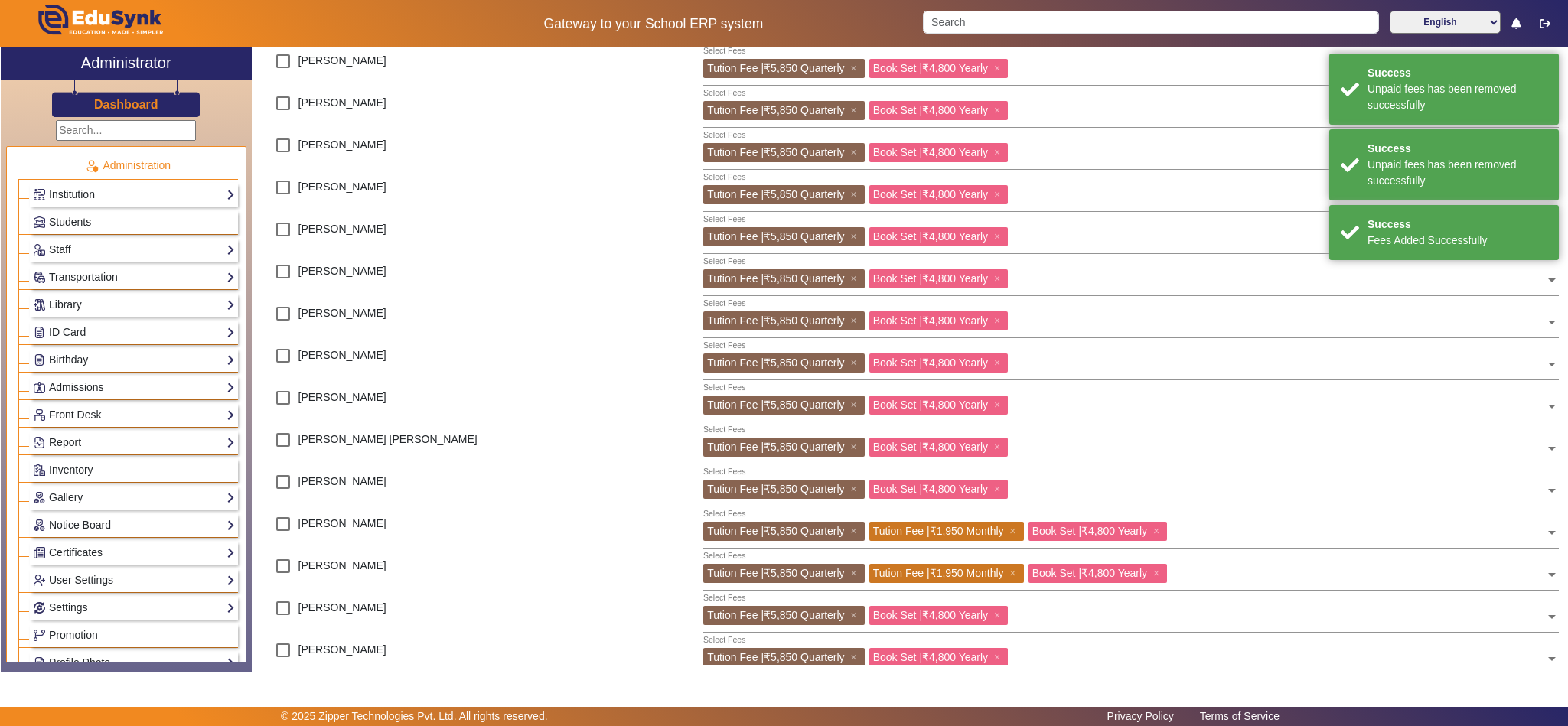
scroll to position [254, 0]
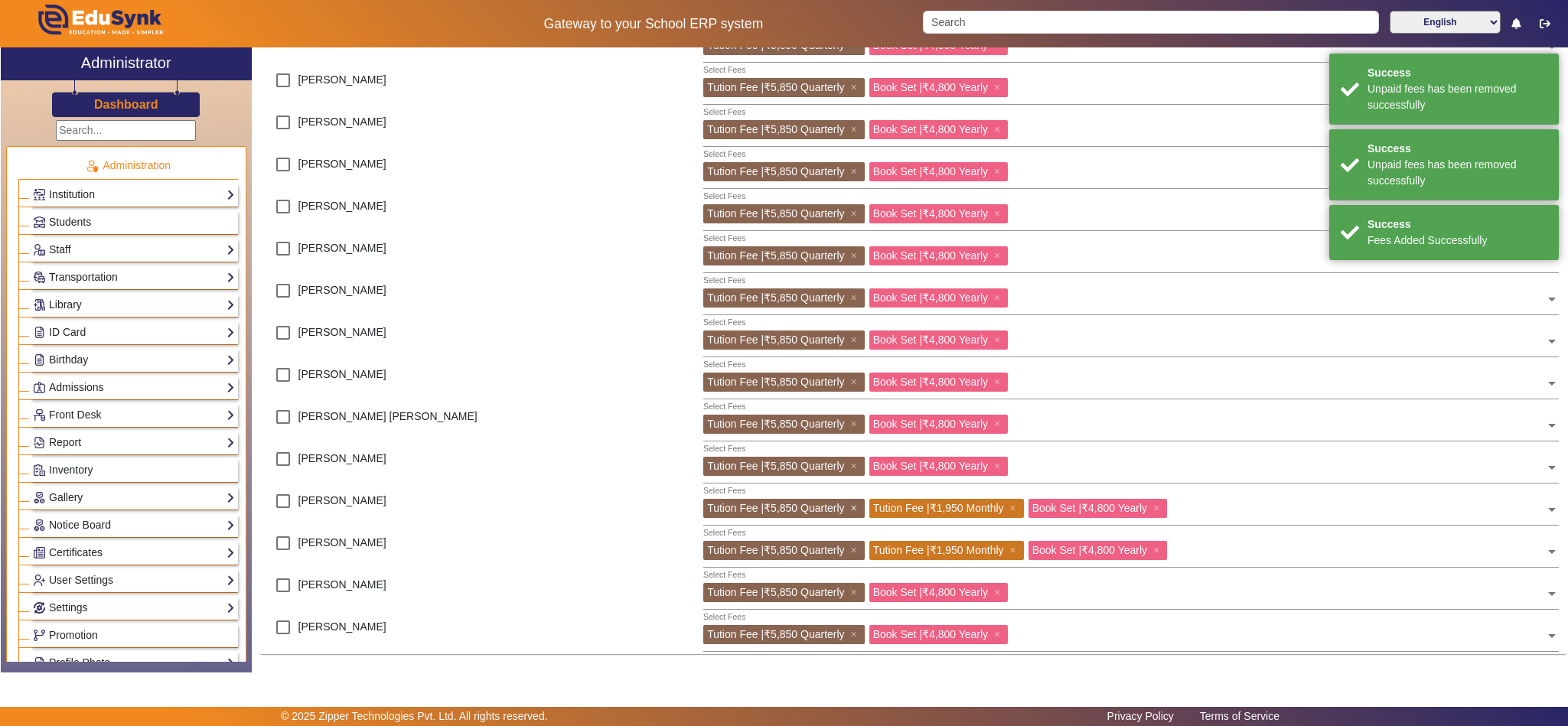
click at [854, 505] on span "×" at bounding box center [855, 508] width 10 height 13
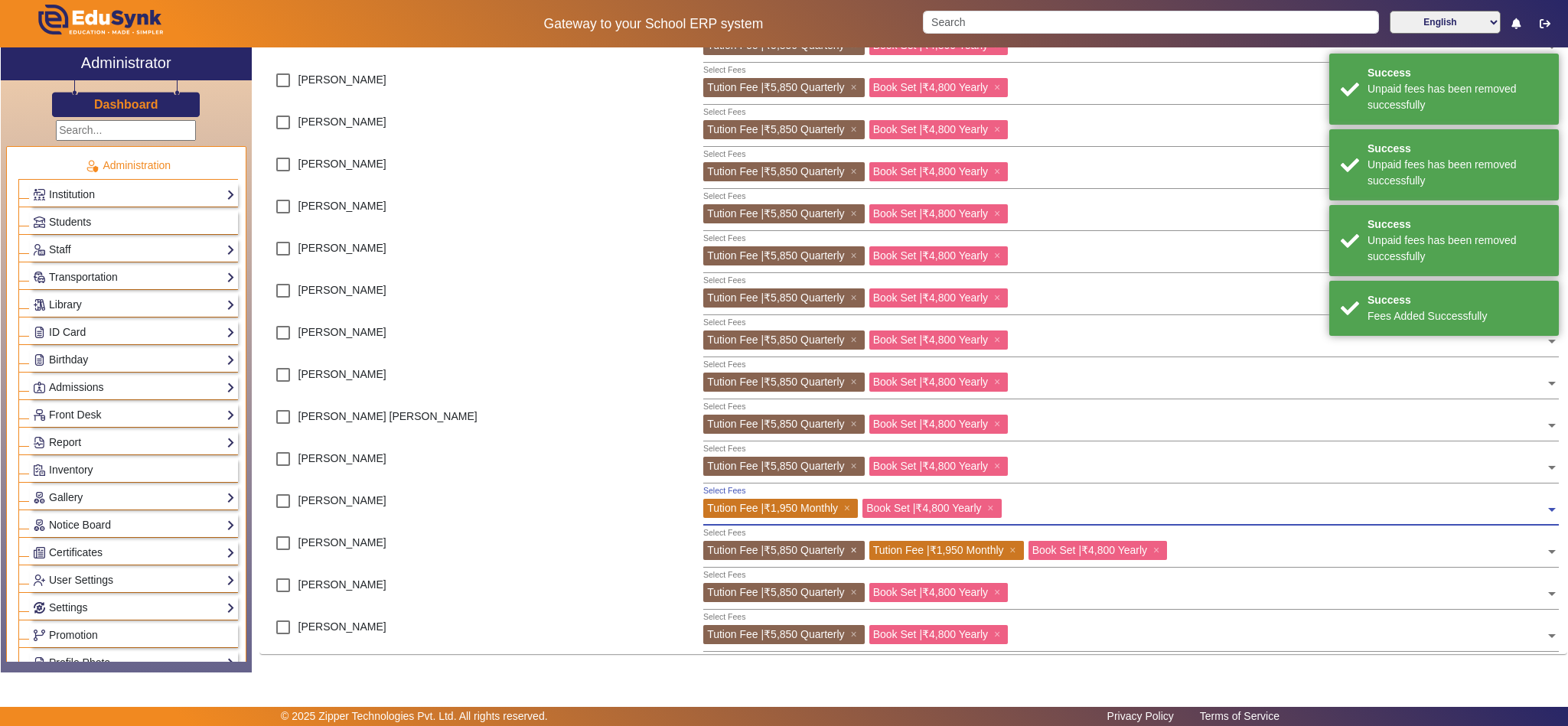
click at [852, 551] on span "×" at bounding box center [855, 550] width 10 height 13
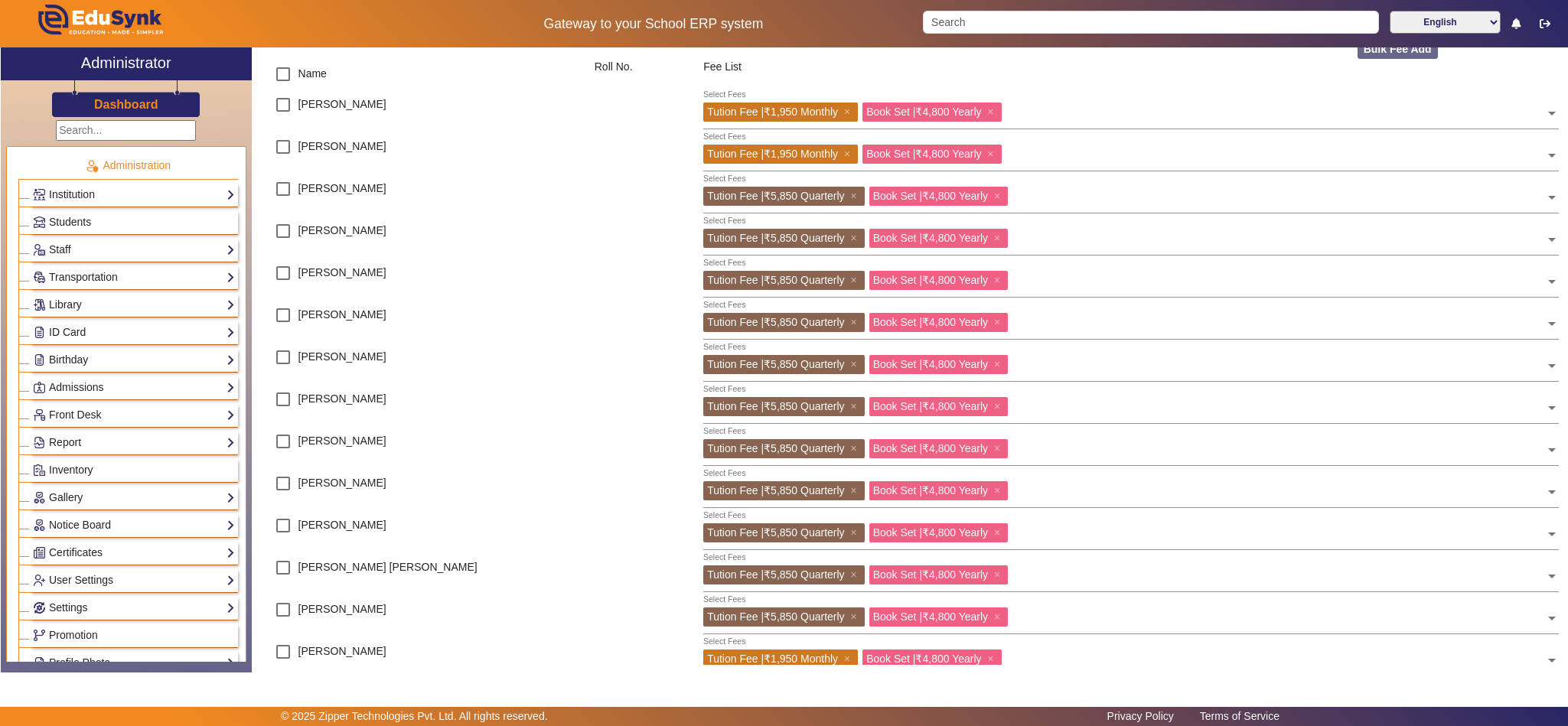
scroll to position [0, 0]
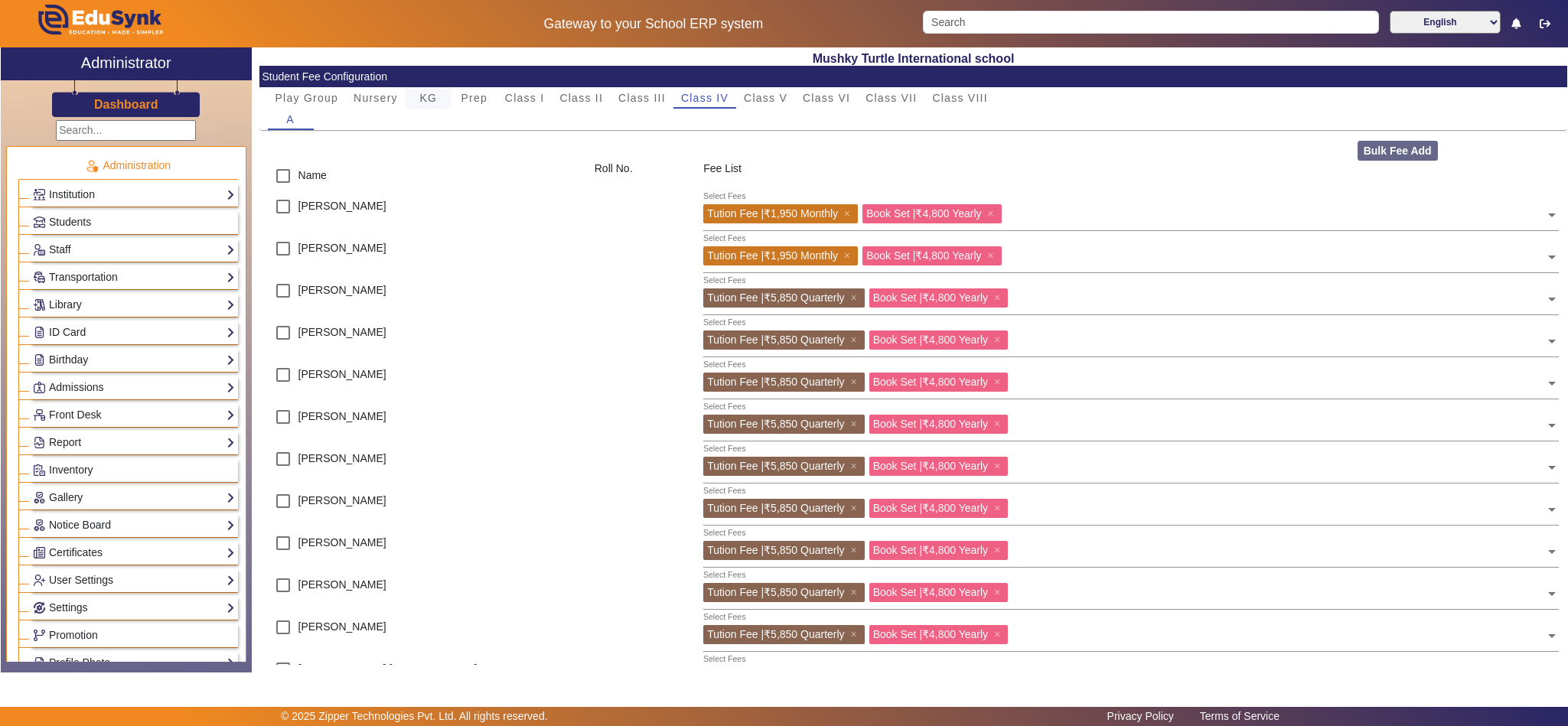
click at [428, 94] on span "KG" at bounding box center [428, 97] width 17 height 11
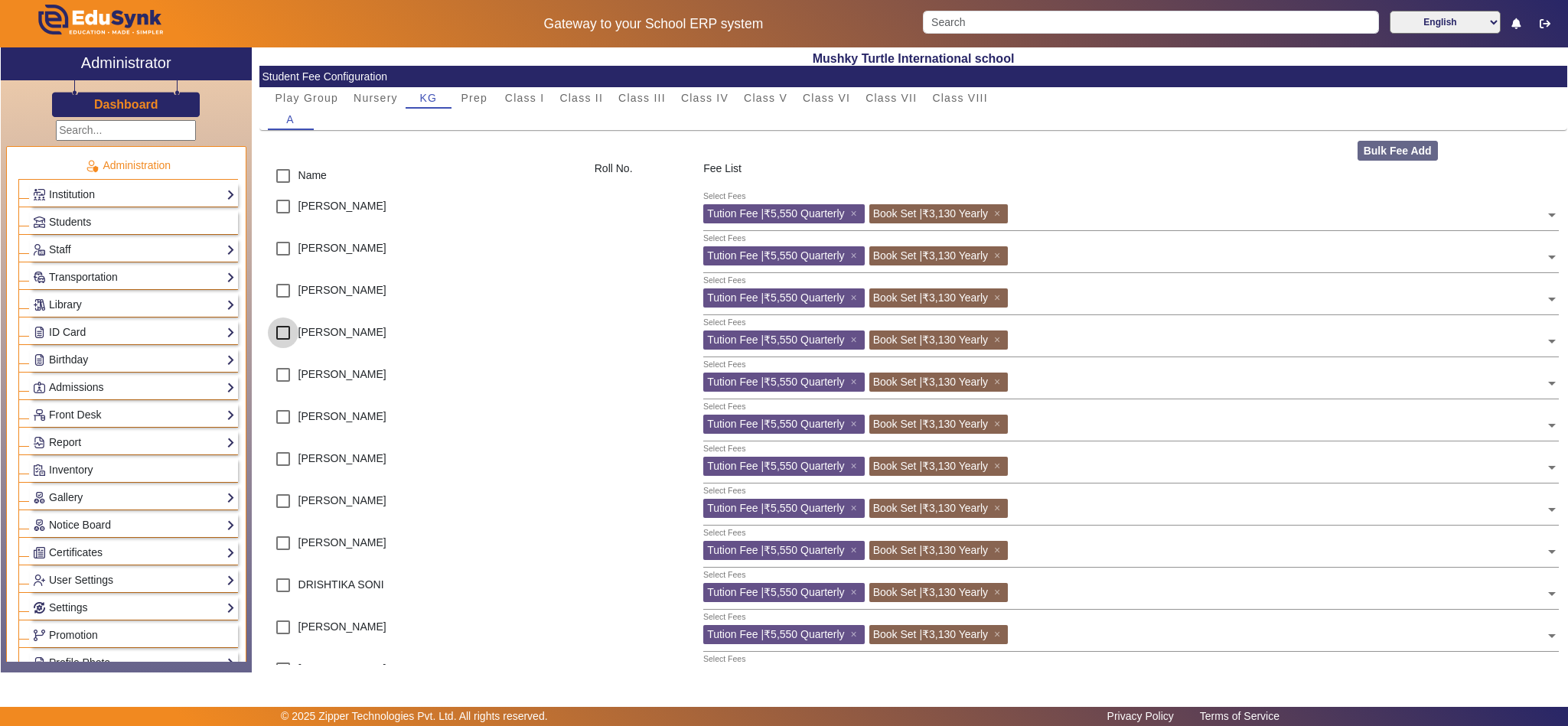
click at [281, 338] on input "checkbox" at bounding box center [284, 333] width 31 height 31
checkbox input "true"
click at [284, 544] on input "checkbox" at bounding box center [284, 544] width 31 height 31
checkbox input "true"
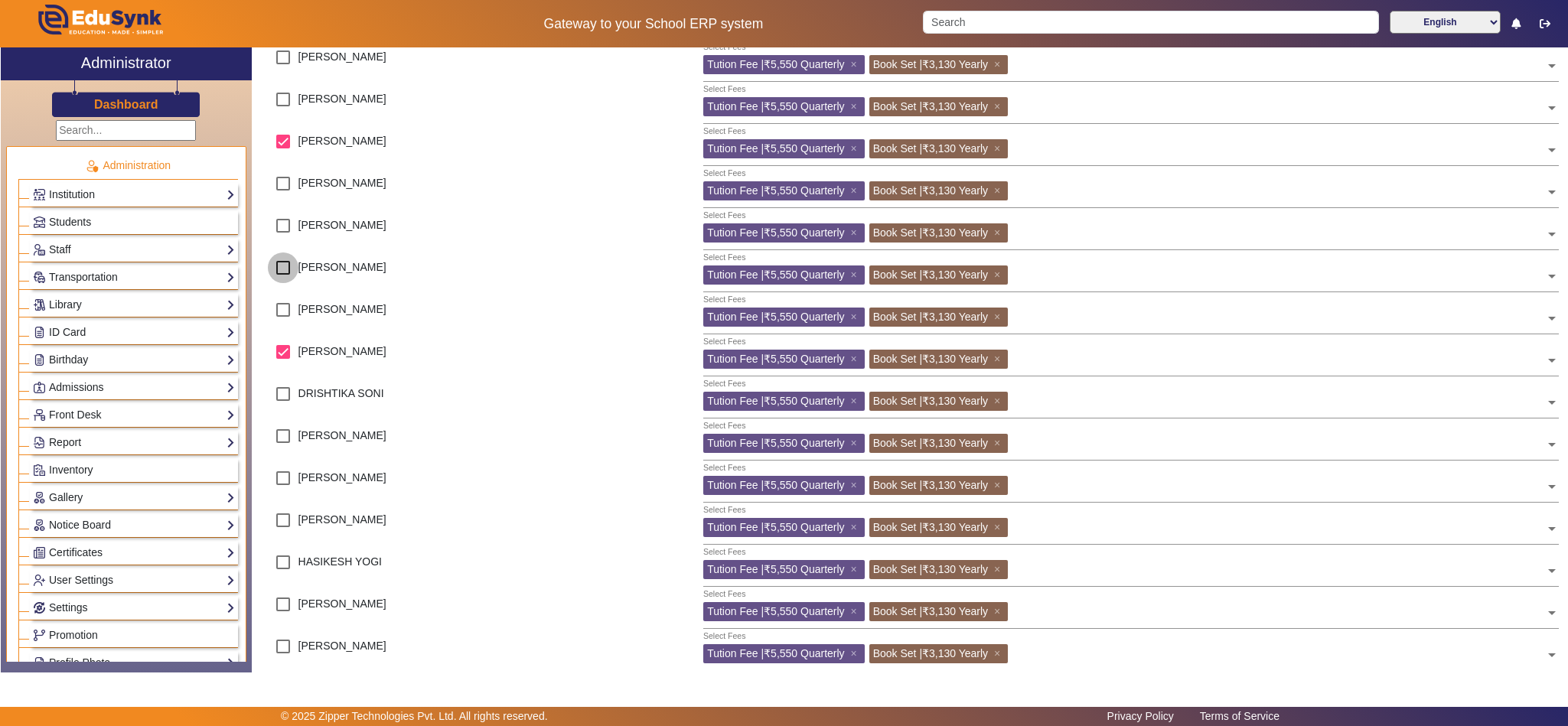
click at [280, 262] on input "checkbox" at bounding box center [284, 268] width 31 height 31
checkbox input "true"
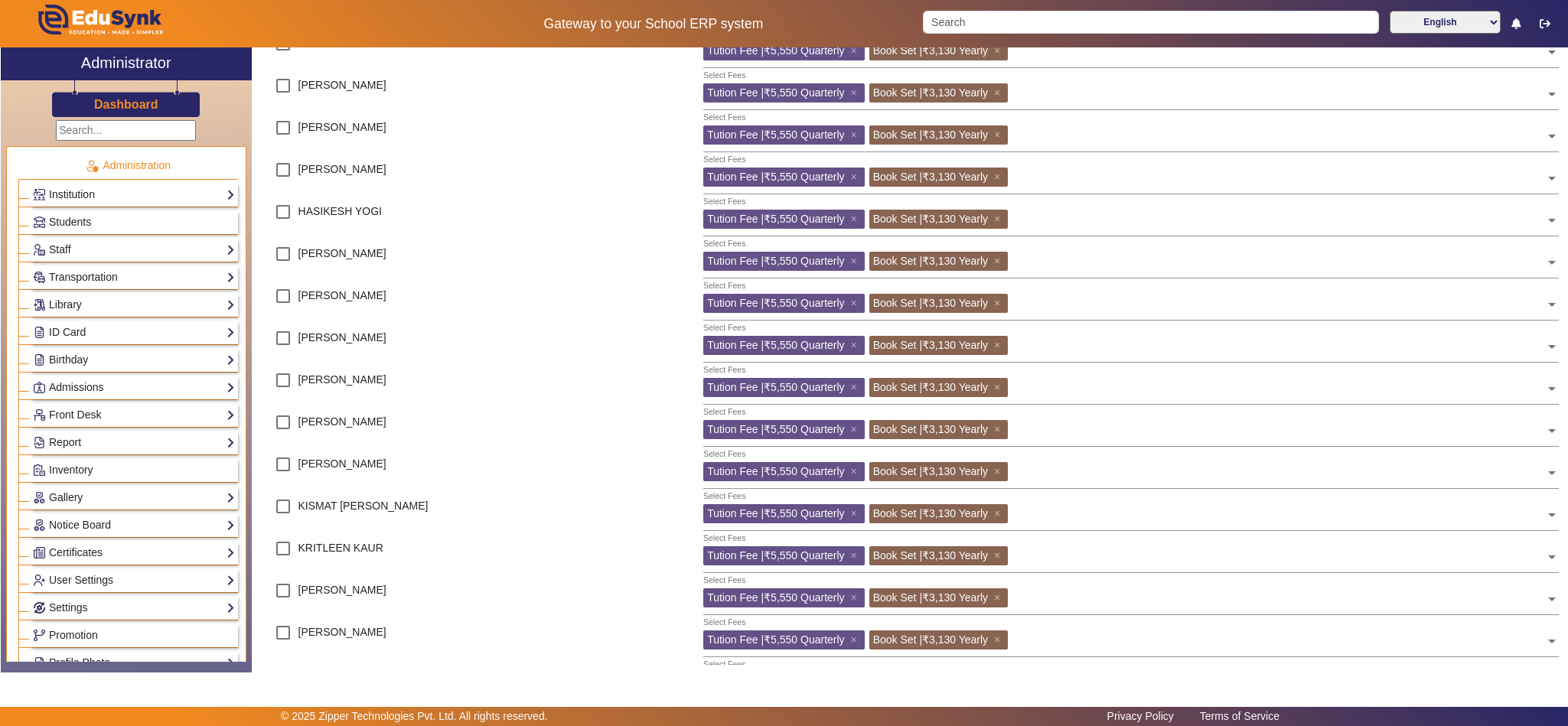
scroll to position [574, 0]
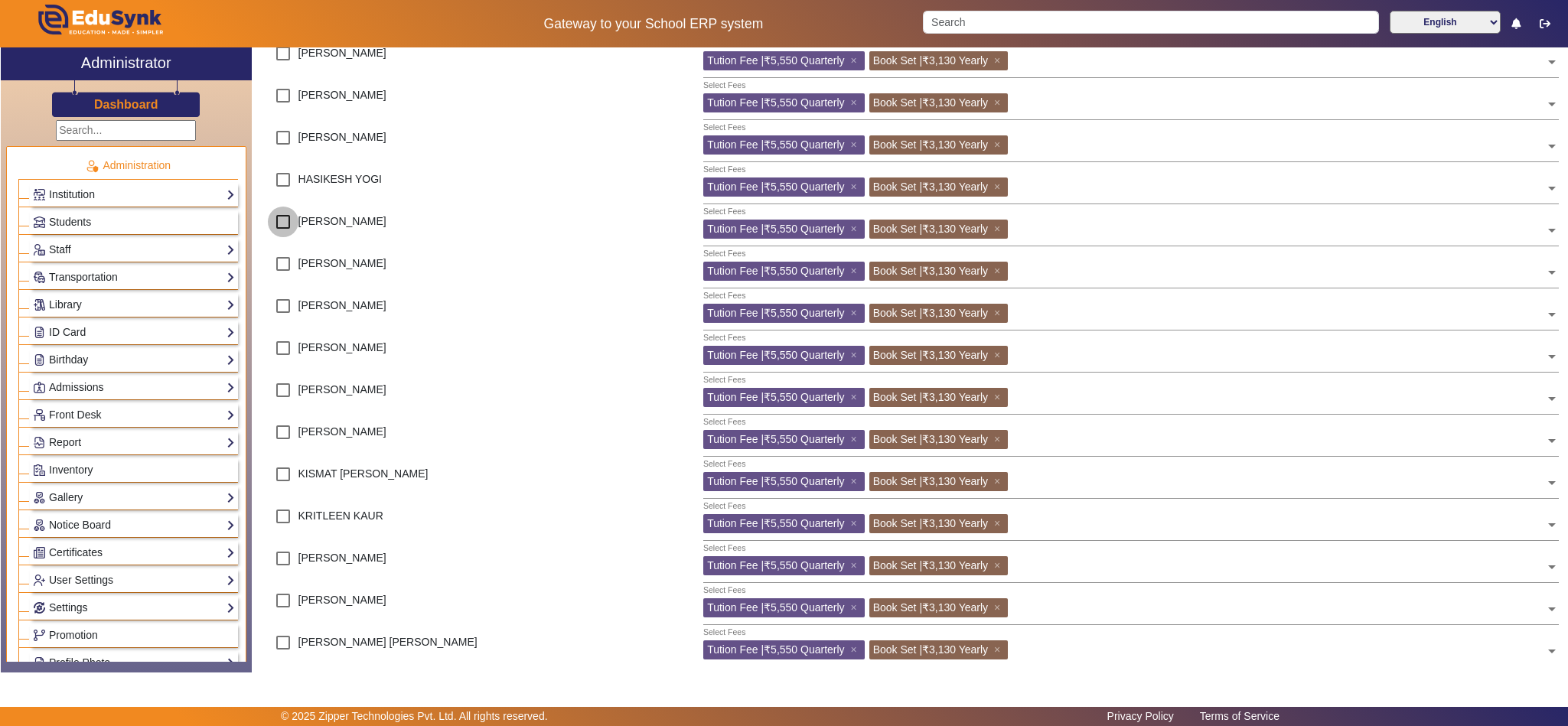
click at [276, 224] on input "checkbox" at bounding box center [284, 222] width 31 height 31
checkbox input "true"
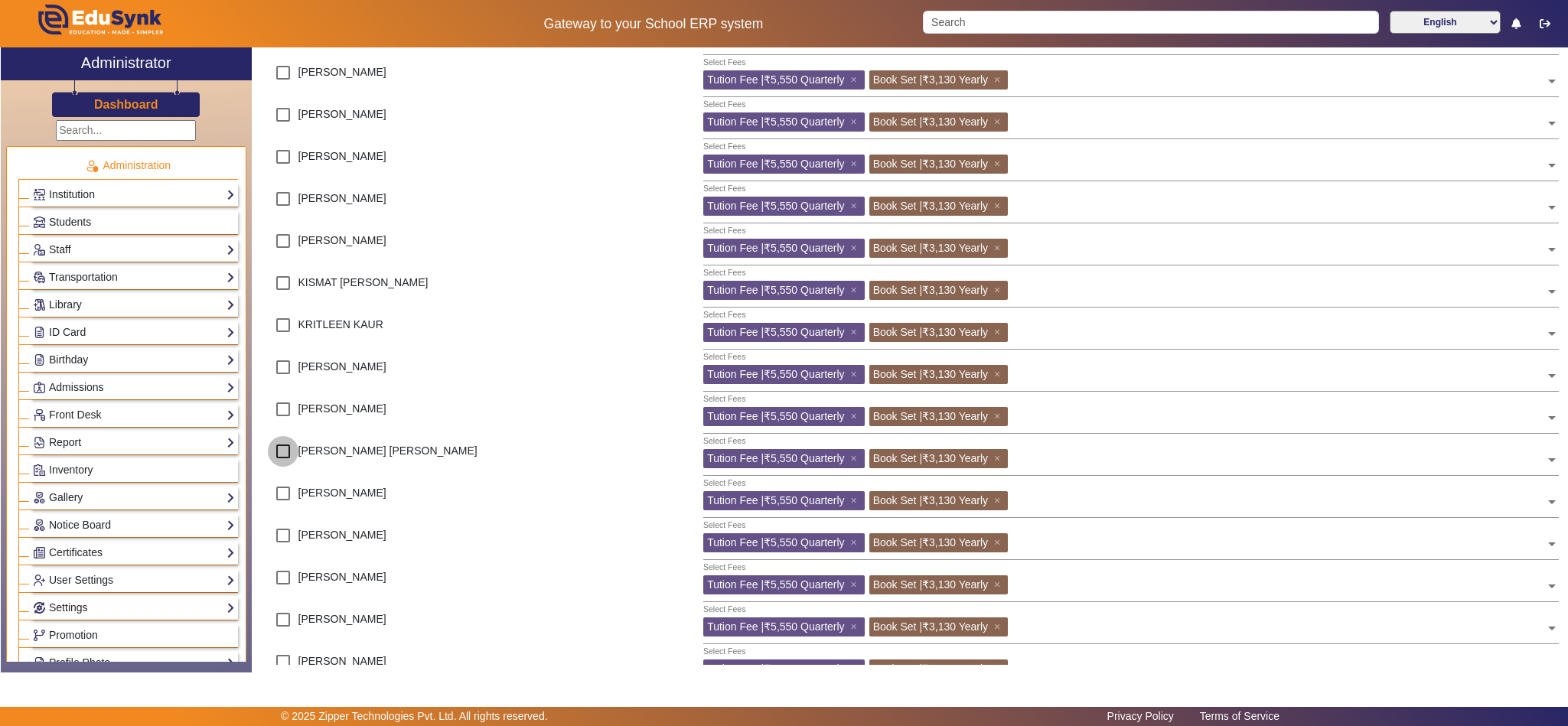
click at [280, 444] on input "checkbox" at bounding box center [284, 451] width 31 height 31
checkbox input "true"
click at [284, 488] on input "checkbox" at bounding box center [284, 494] width 31 height 31
checkbox input "true"
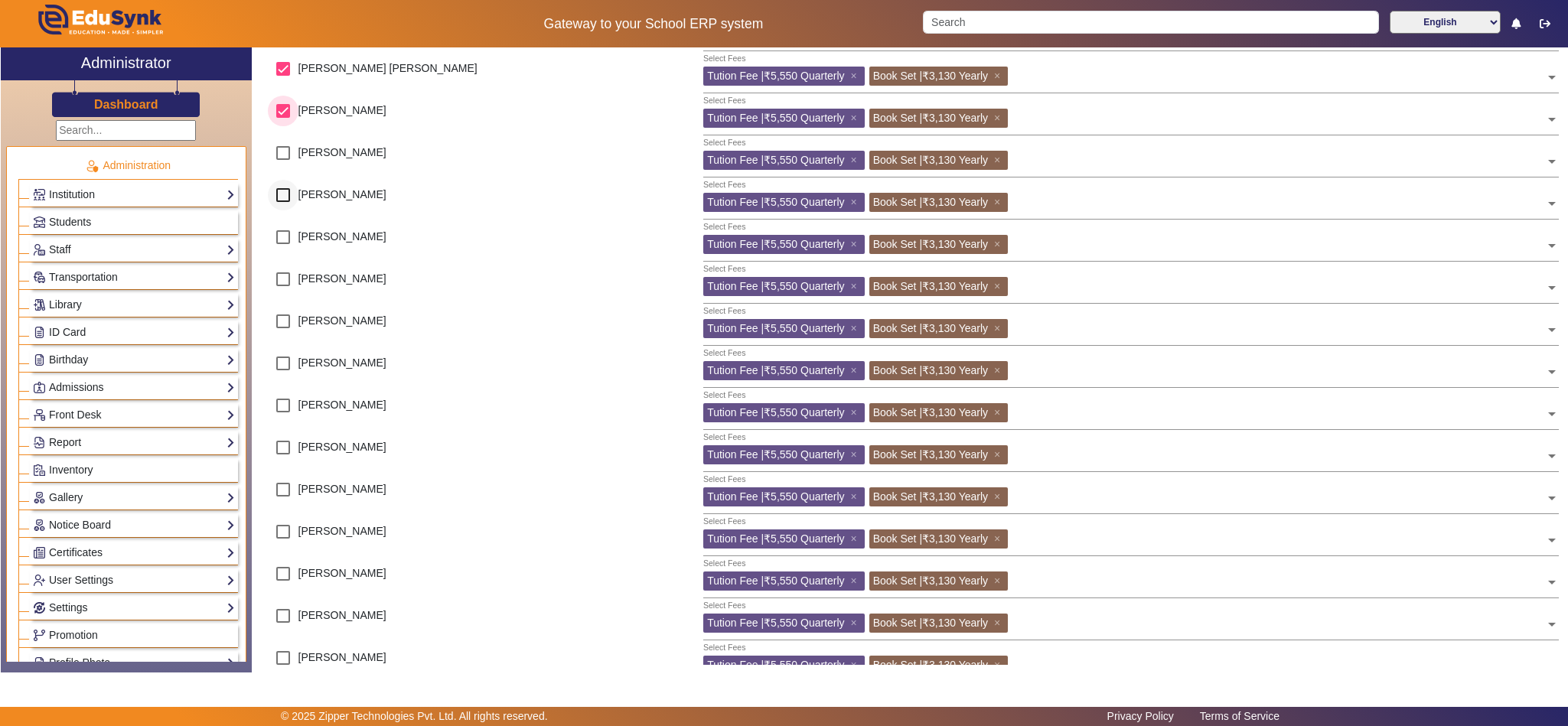
scroll to position [955, 0]
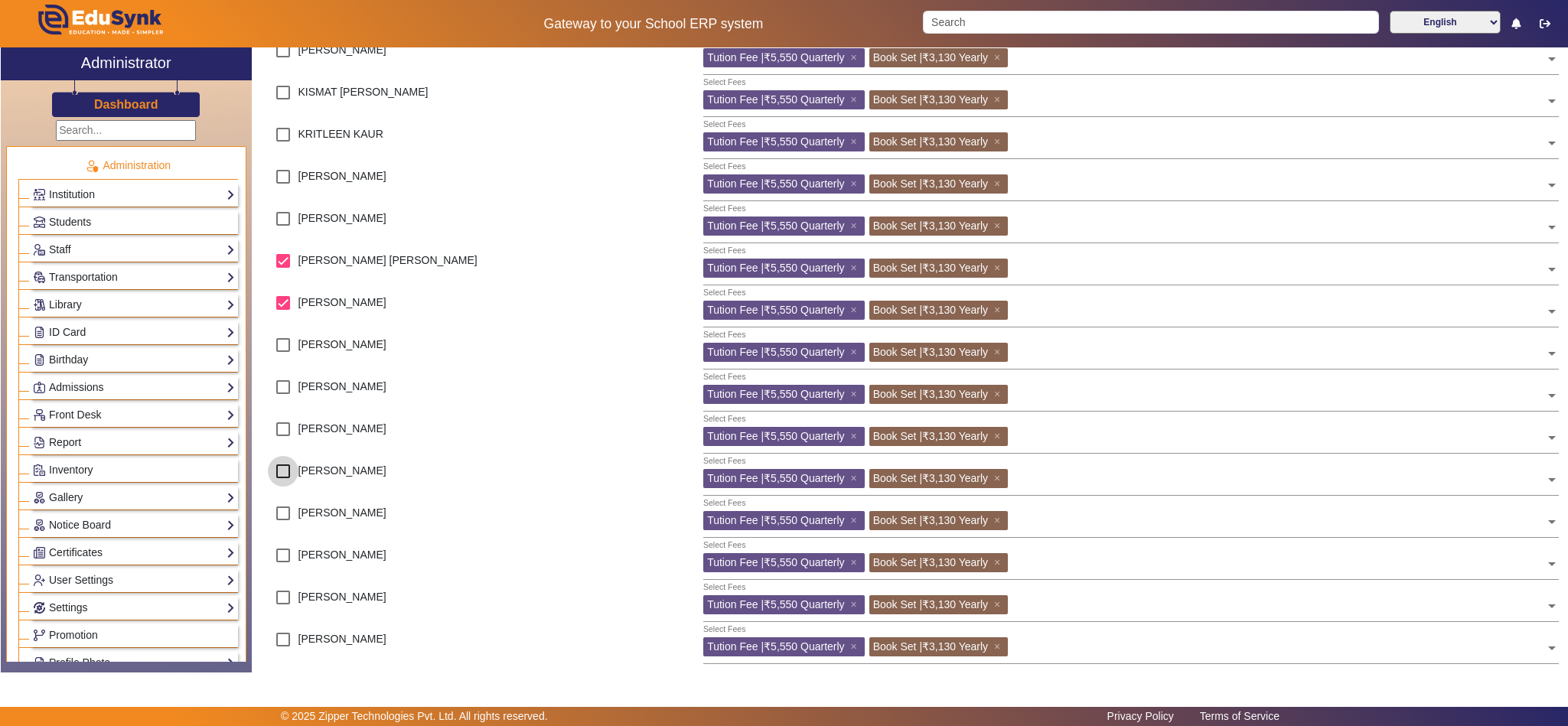
click at [284, 473] on input "checkbox" at bounding box center [284, 471] width 31 height 31
checkbox input "true"
click at [285, 597] on input "checkbox" at bounding box center [284, 598] width 31 height 31
checkbox input "true"
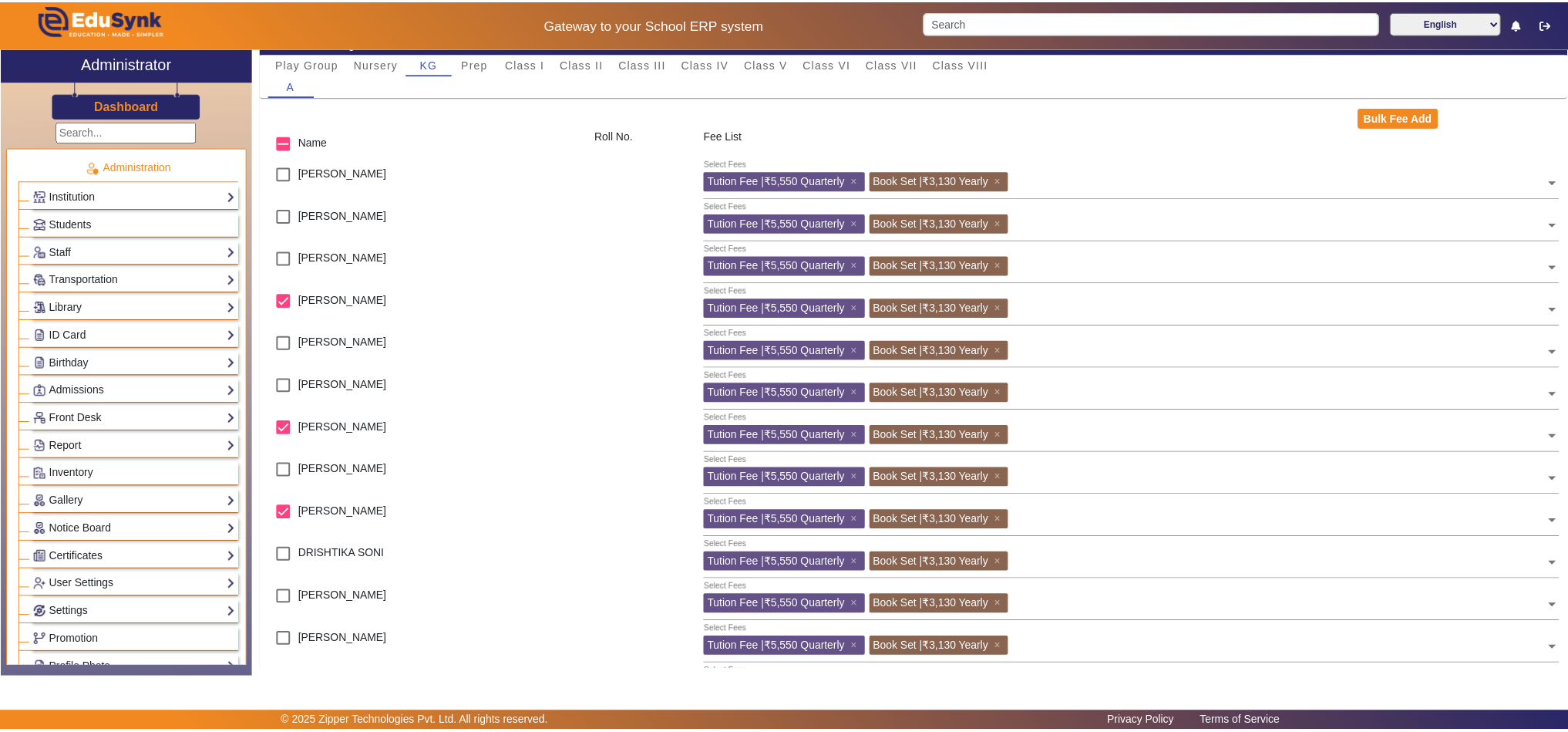
scroll to position [0, 0]
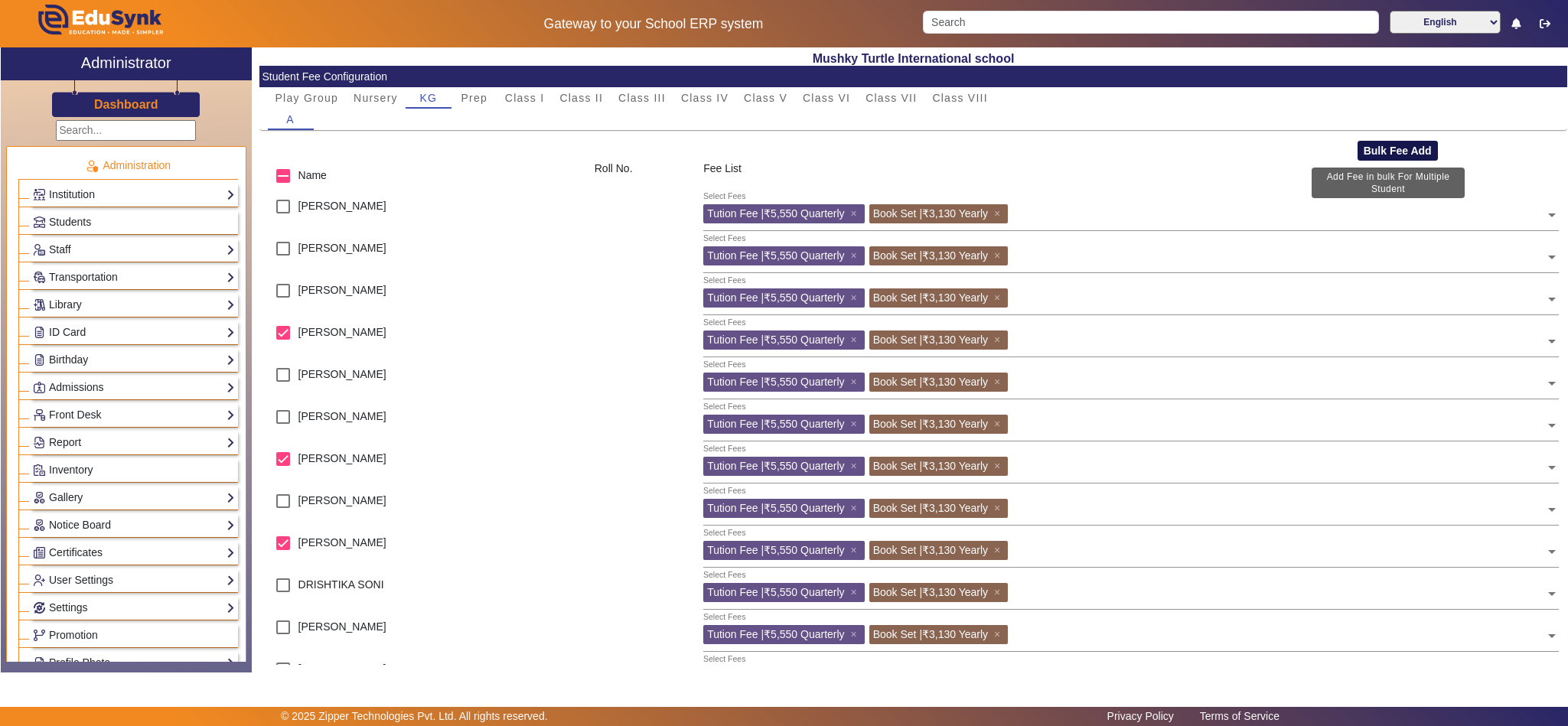
click at [1393, 148] on button "Bulk Fee Add" at bounding box center [1397, 150] width 80 height 20
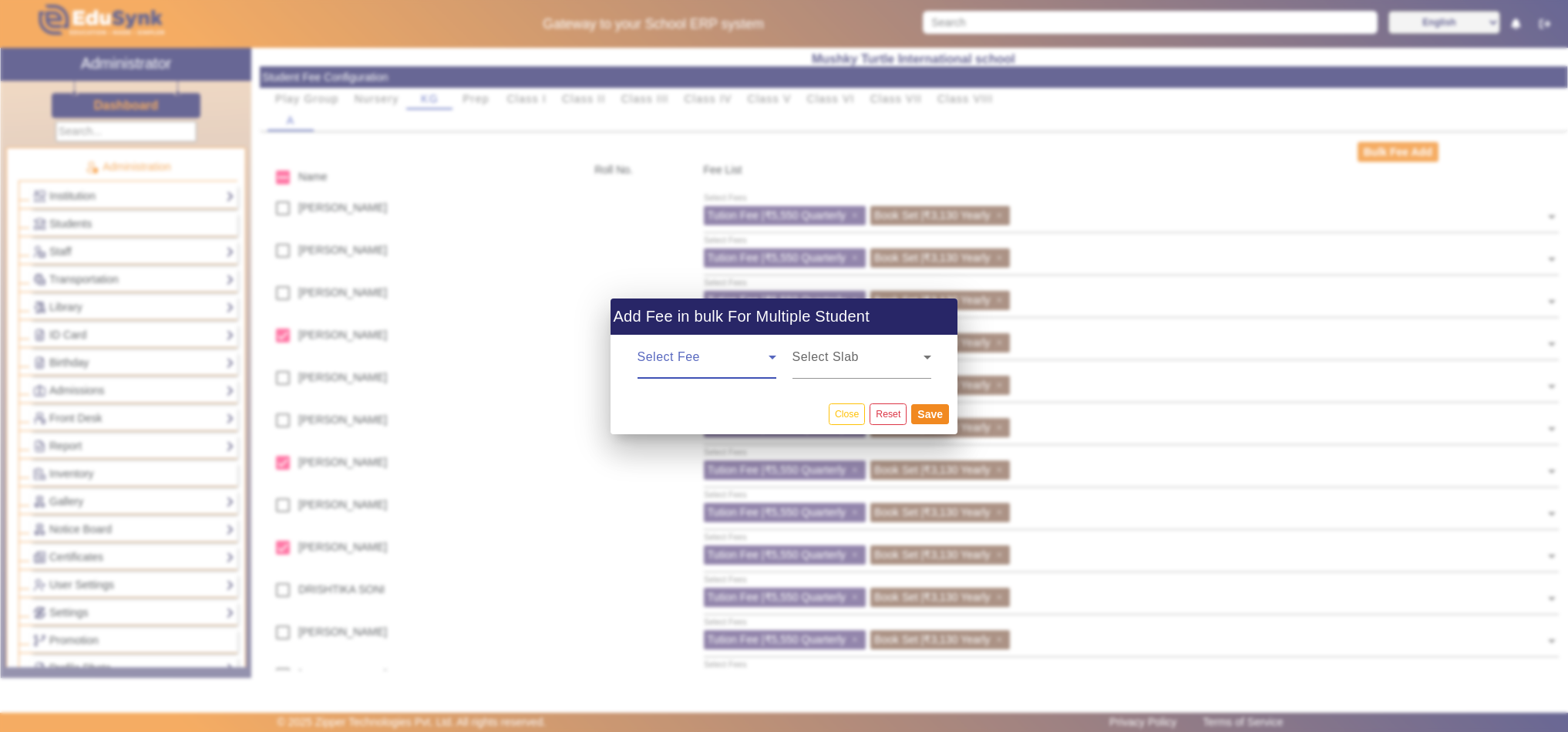
click at [708, 366] on span at bounding box center [702, 363] width 131 height 18
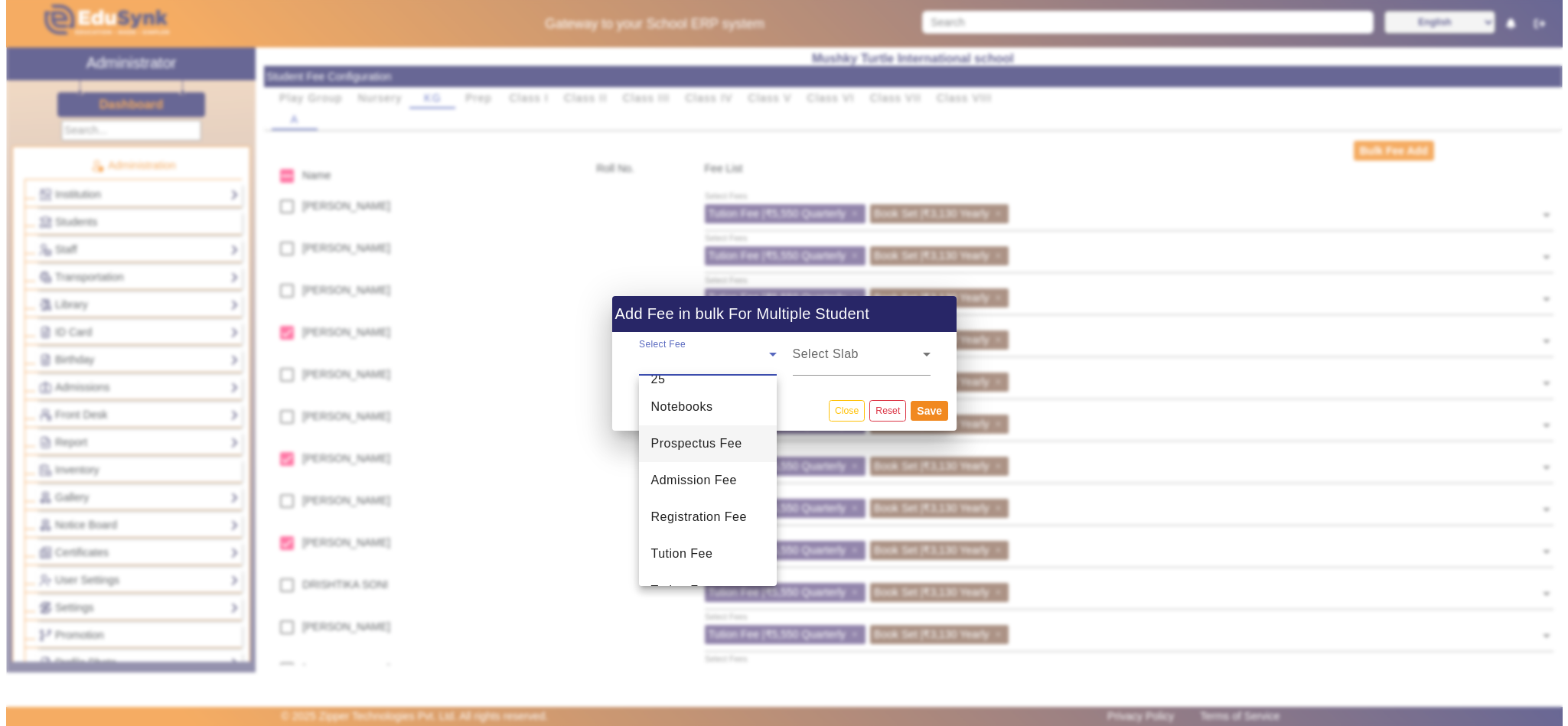
scroll to position [96, 0]
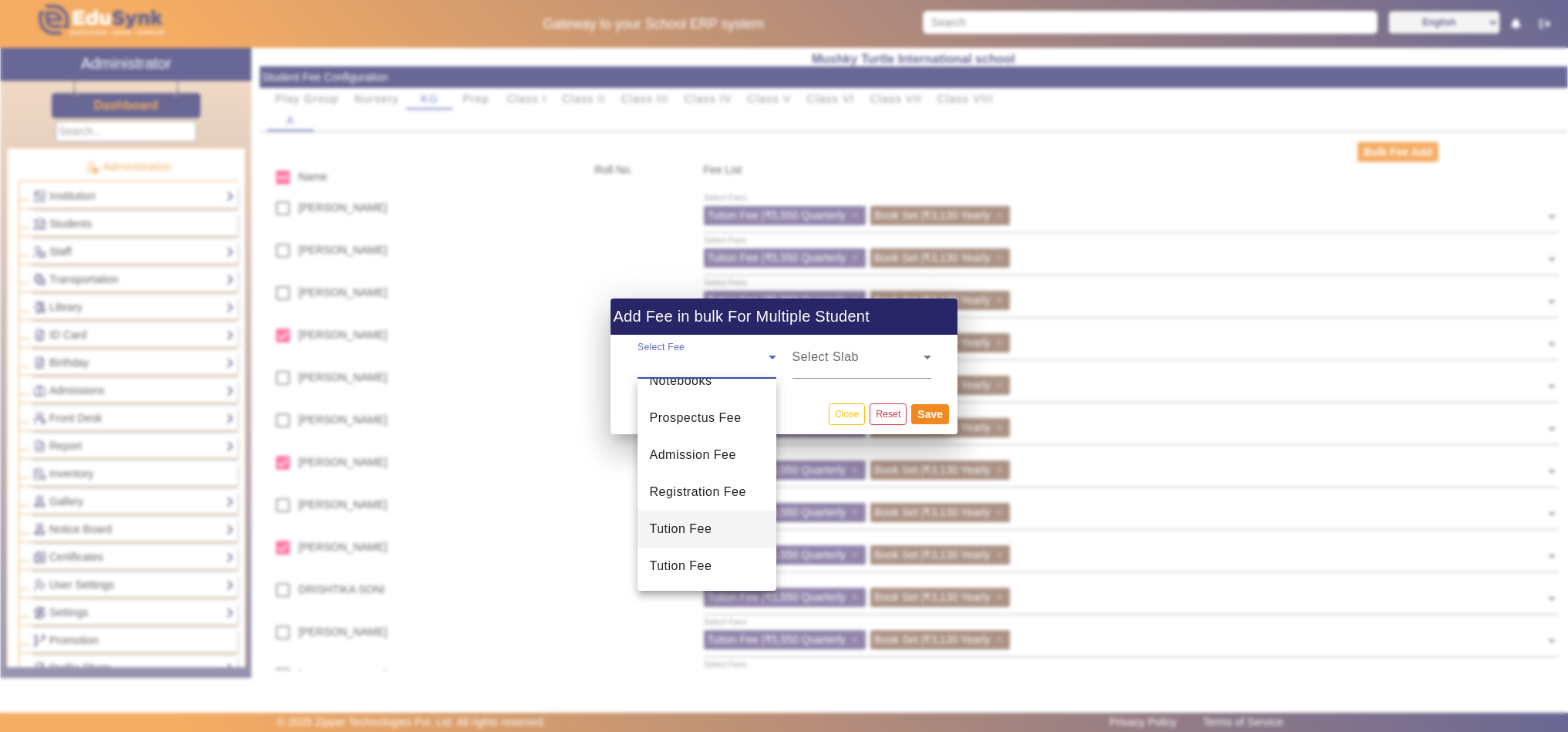
click at [671, 529] on span "Tution Fee" at bounding box center [681, 529] width 62 height 18
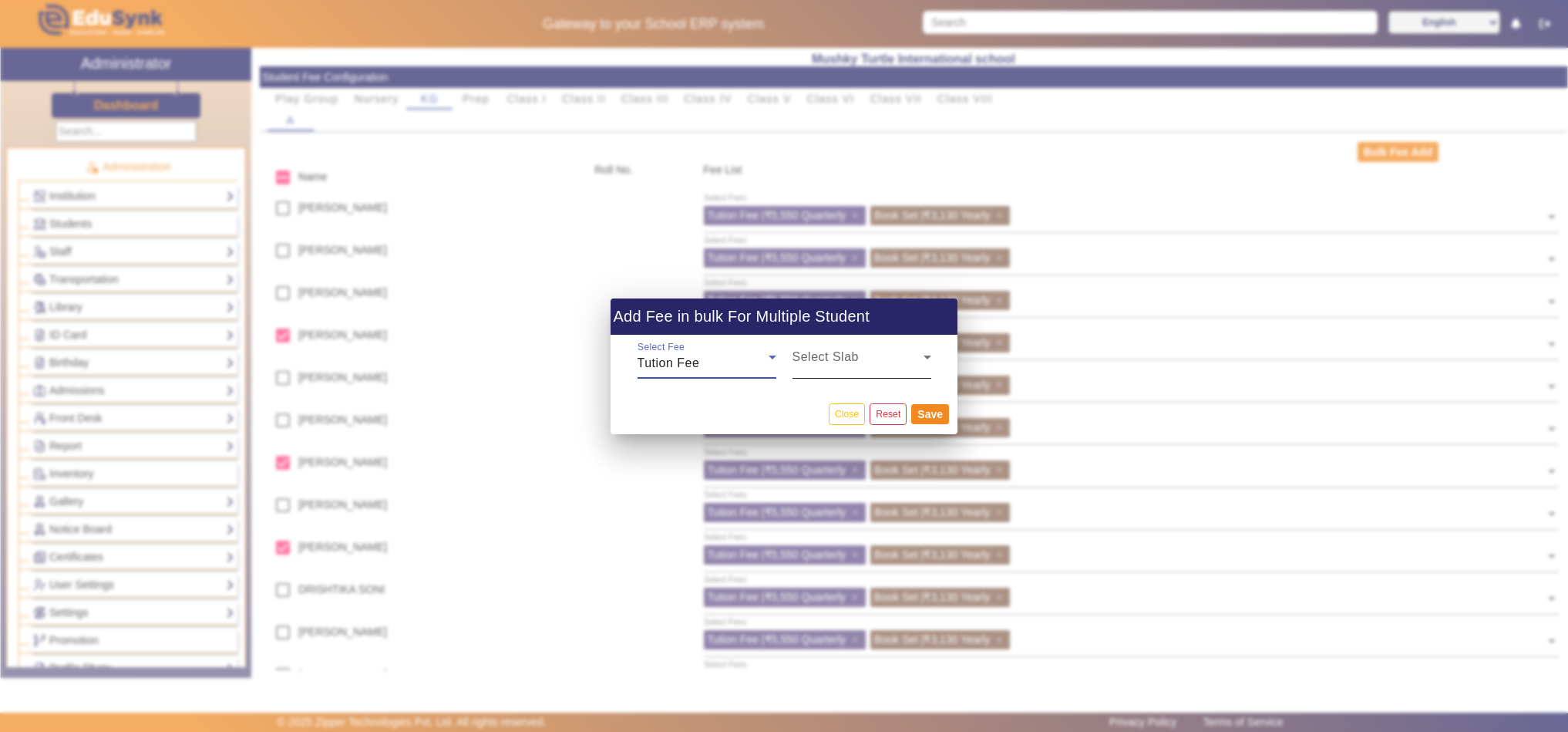
click at [864, 362] on span at bounding box center [858, 363] width 131 height 18
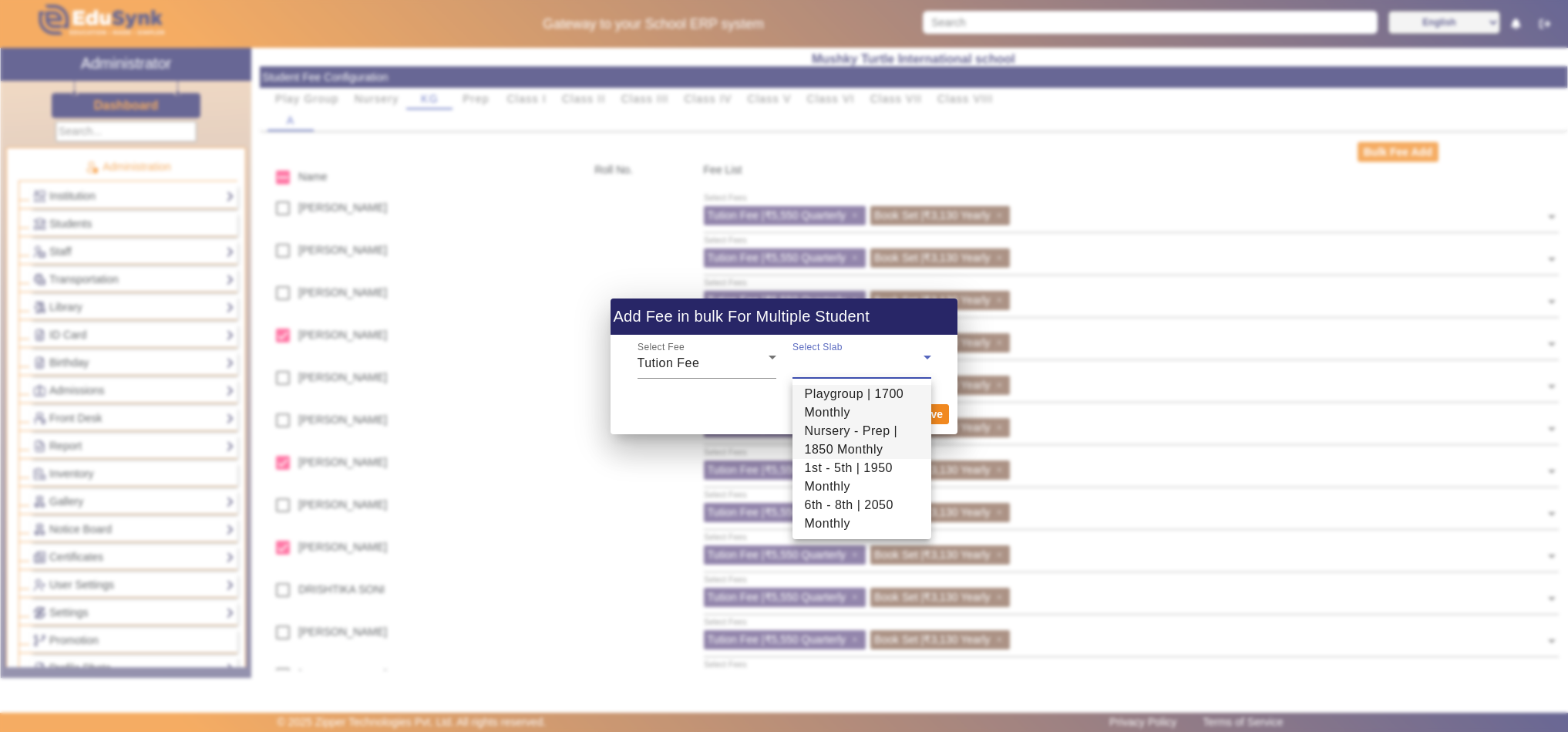
click at [820, 438] on span "Nursery - Prep | 1850 Monthly" at bounding box center [862, 440] width 114 height 37
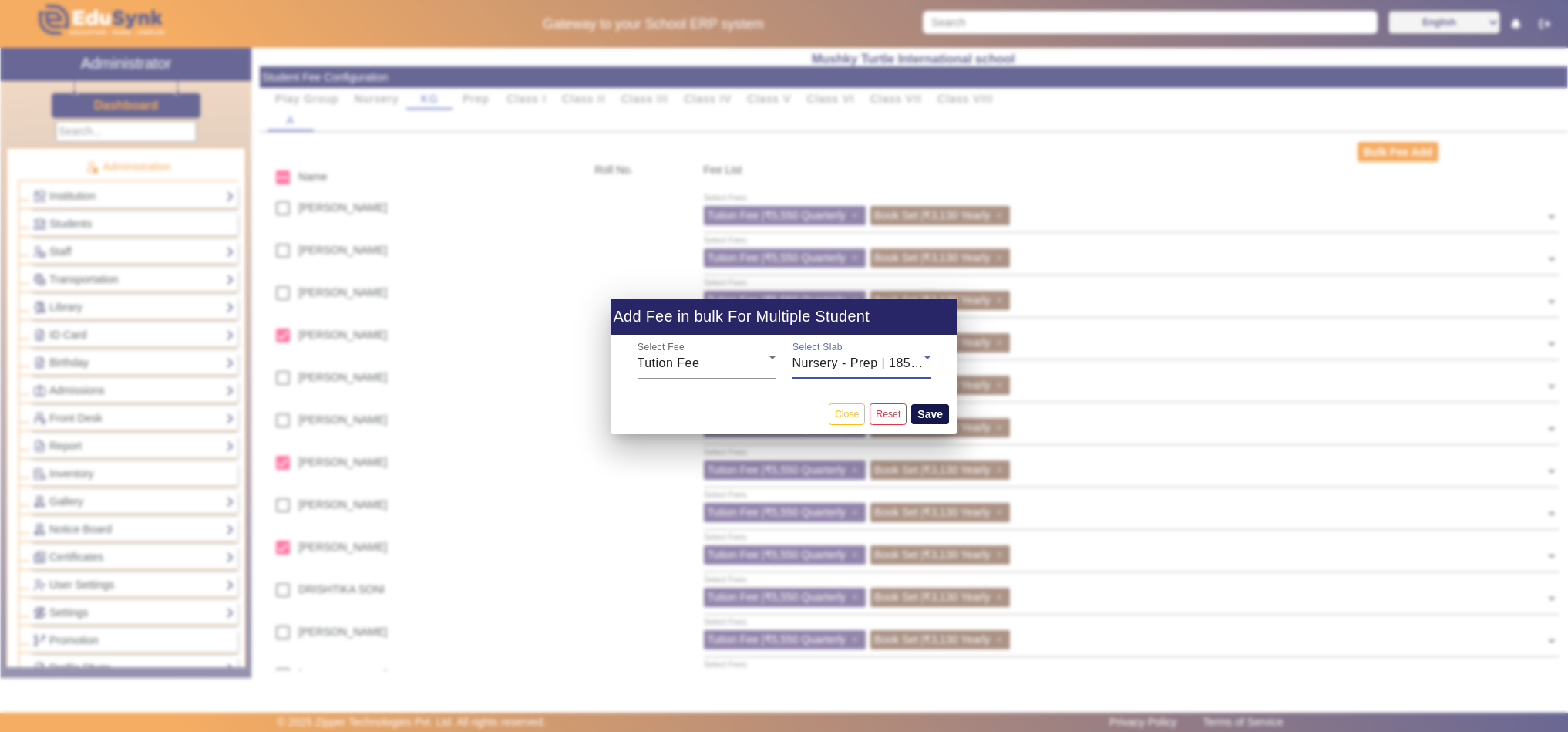
click at [937, 417] on button "Save" at bounding box center [930, 414] width 38 height 20
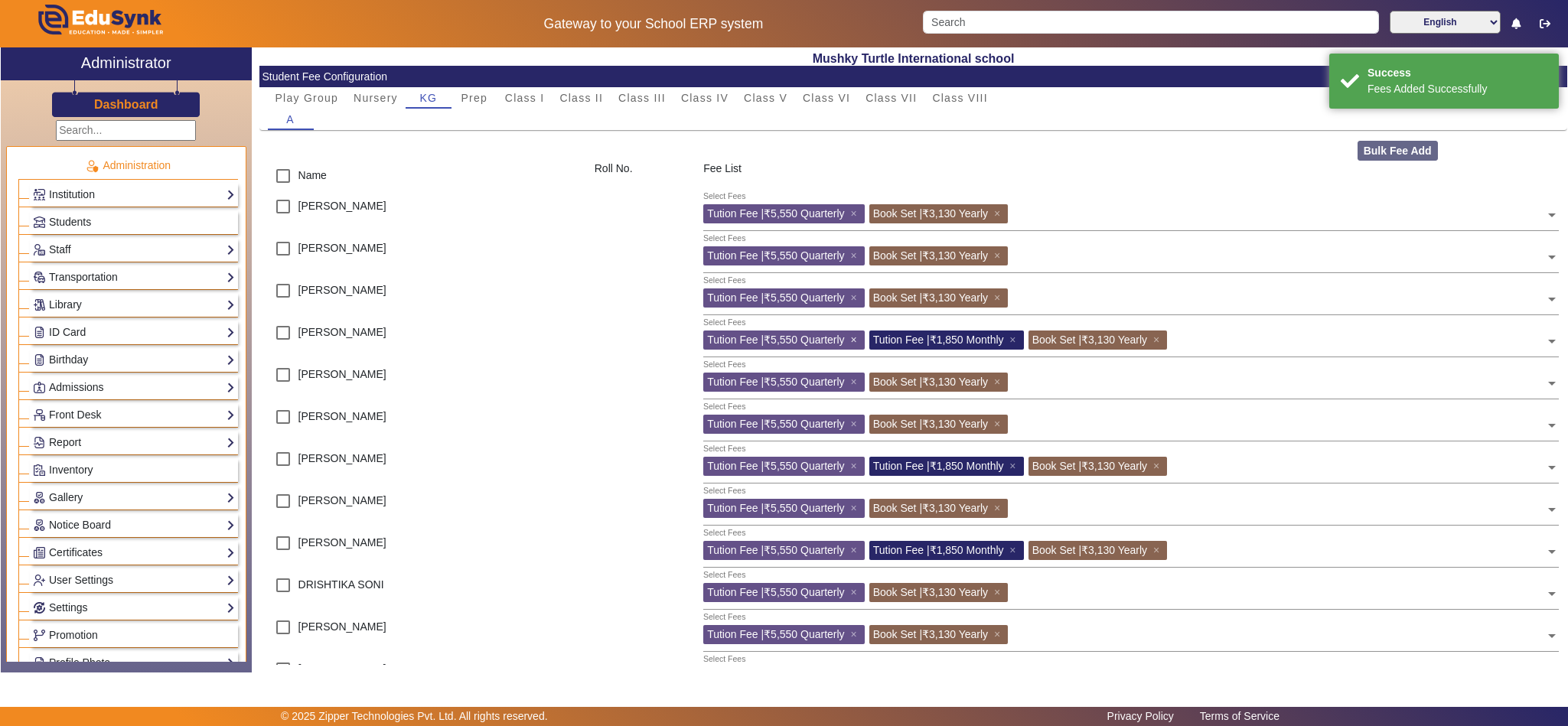
click at [854, 340] on span "×" at bounding box center [855, 339] width 10 height 13
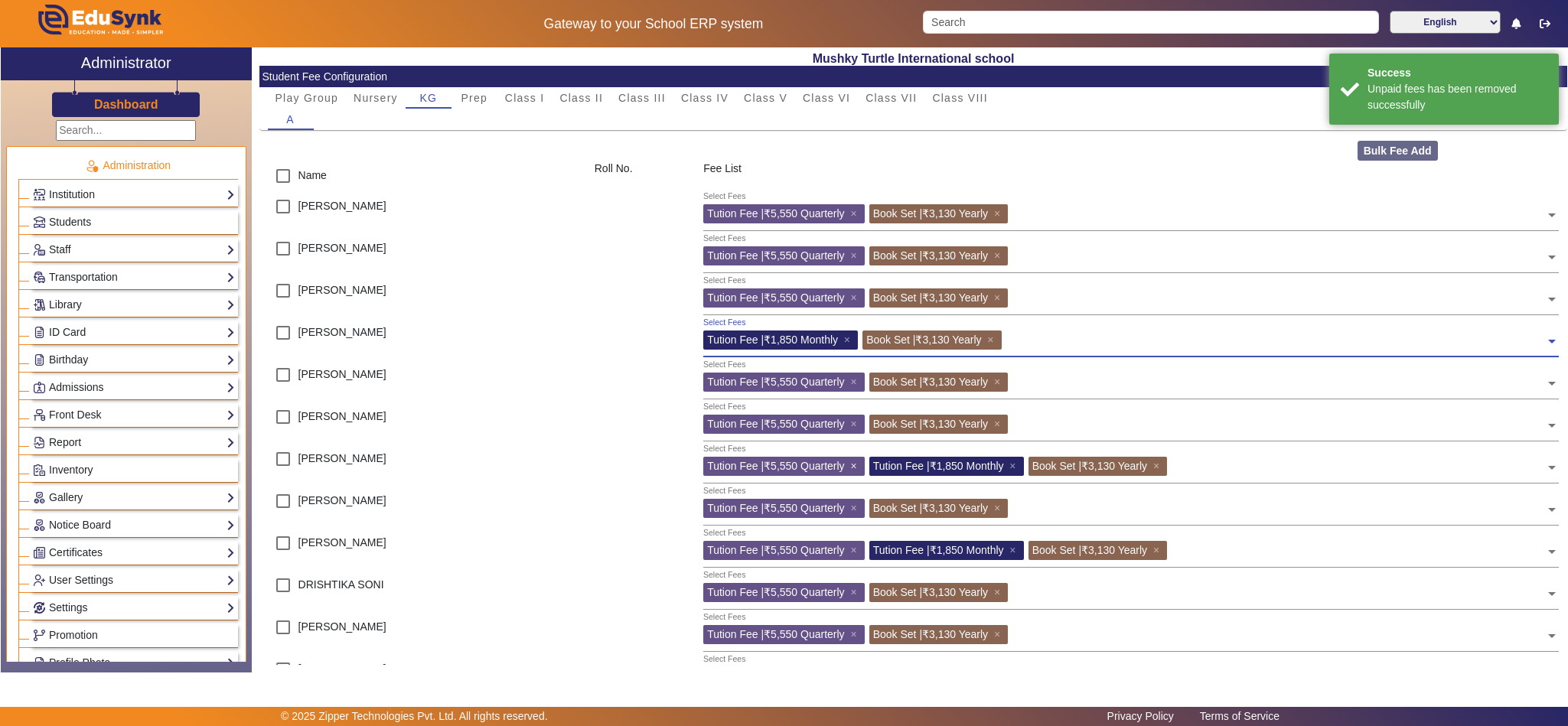
click at [854, 465] on span "×" at bounding box center [855, 466] width 10 height 13
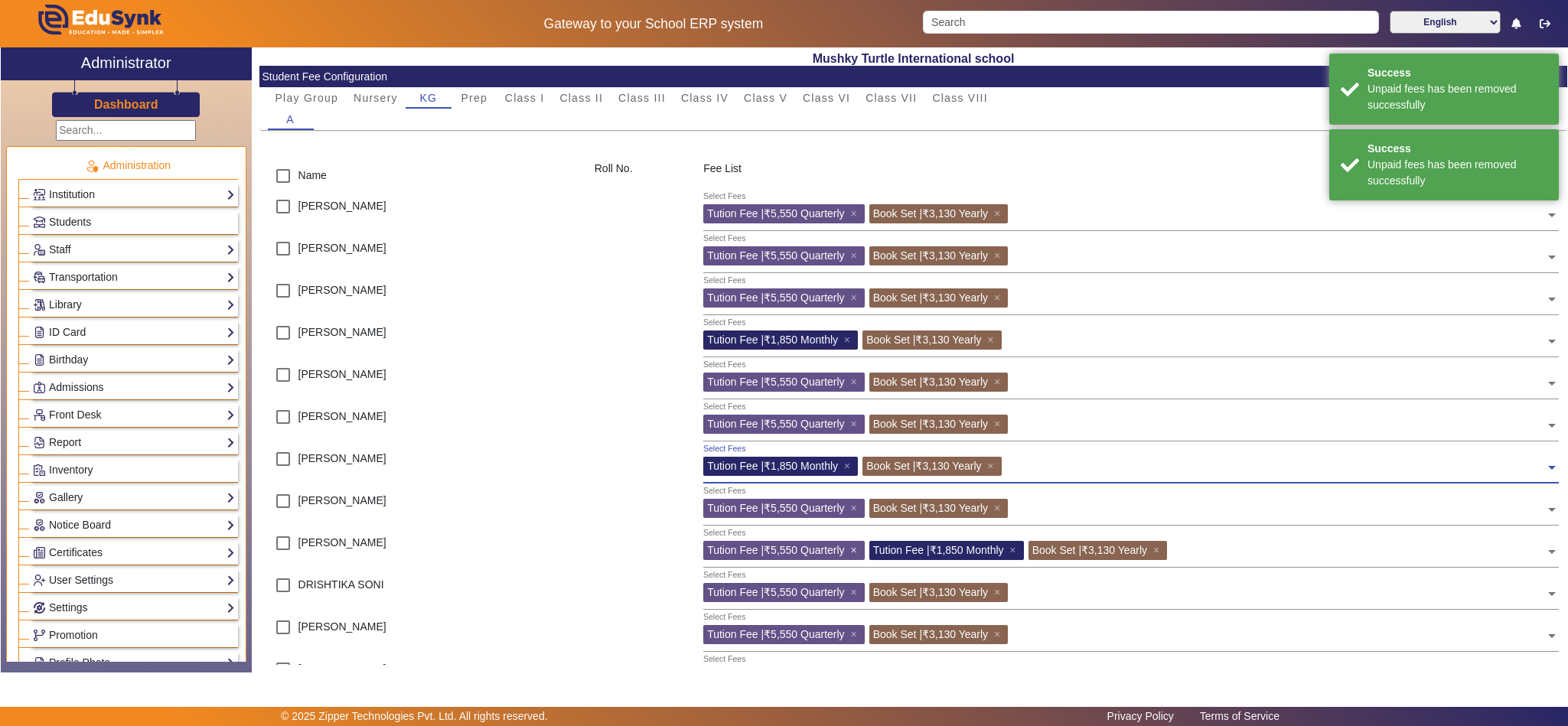
click at [856, 547] on span "×" at bounding box center [855, 550] width 10 height 13
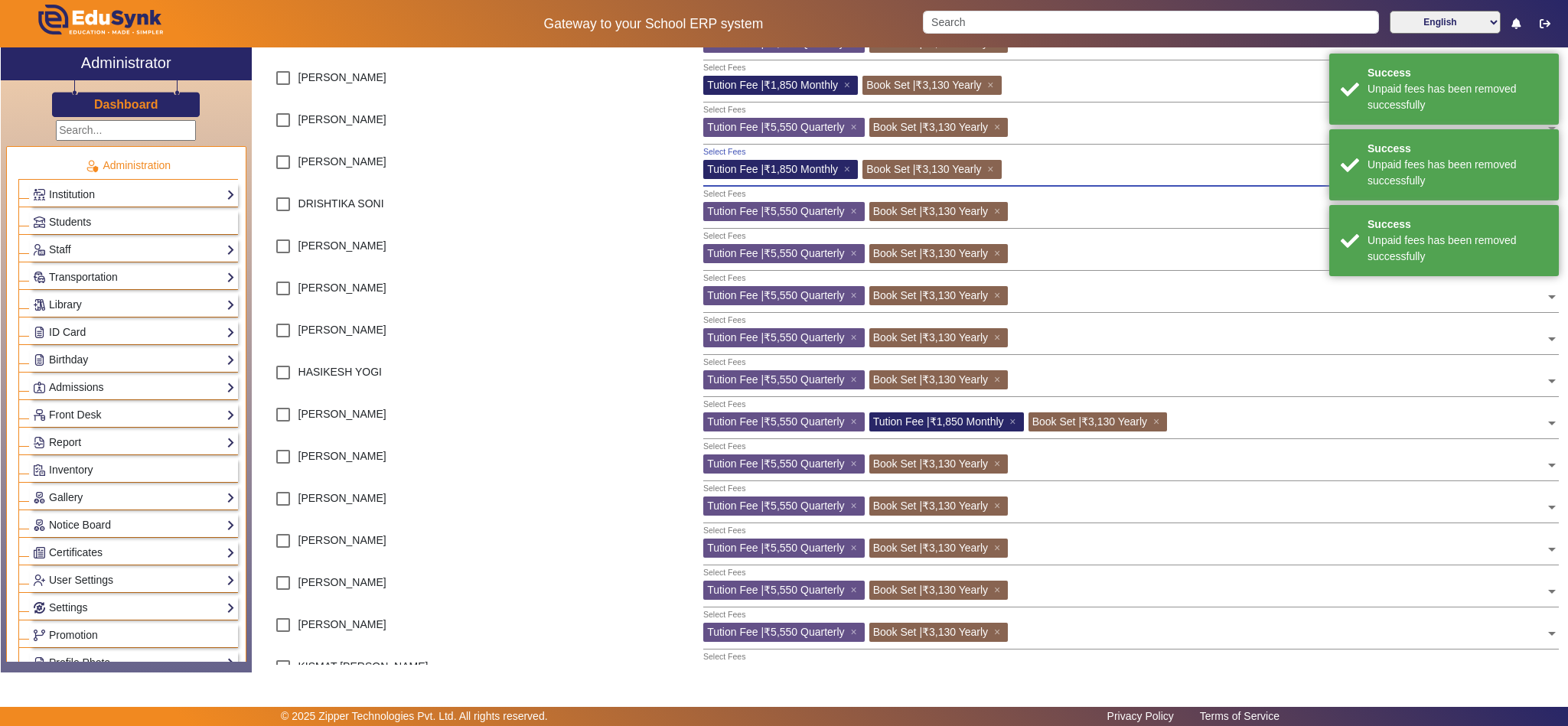
scroll to position [382, 0]
click at [856, 422] on span "×" at bounding box center [855, 420] width 10 height 13
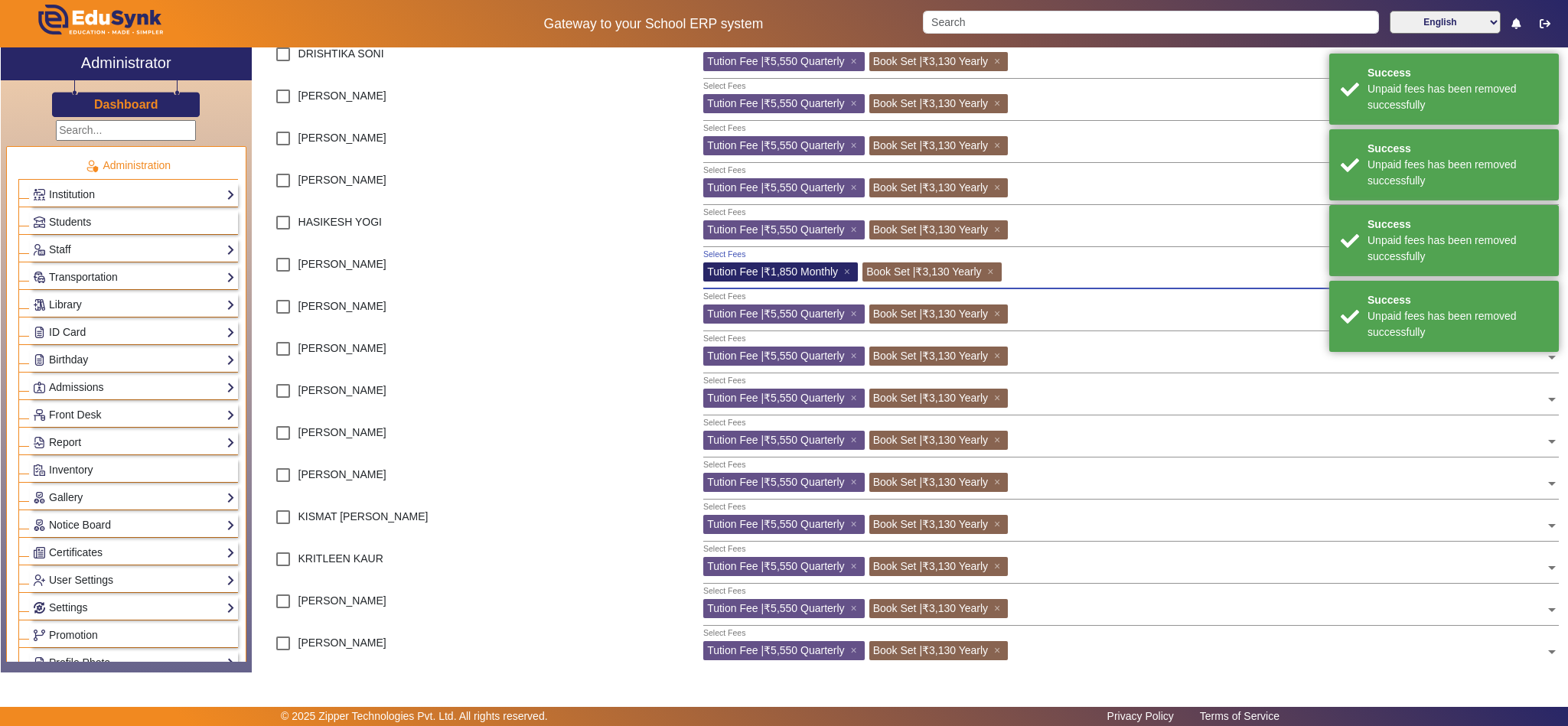
scroll to position [766, 0]
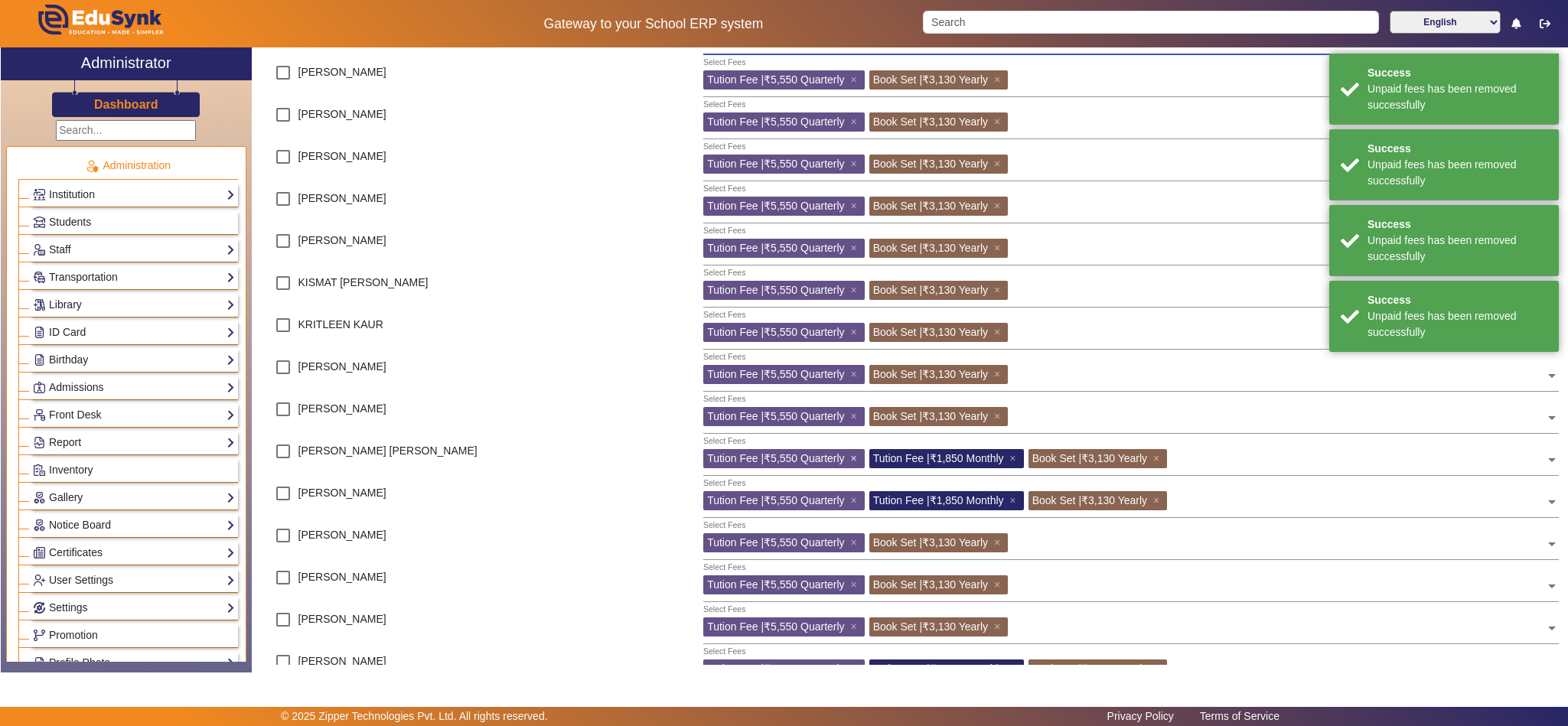
click at [856, 457] on span "×" at bounding box center [855, 458] width 10 height 13
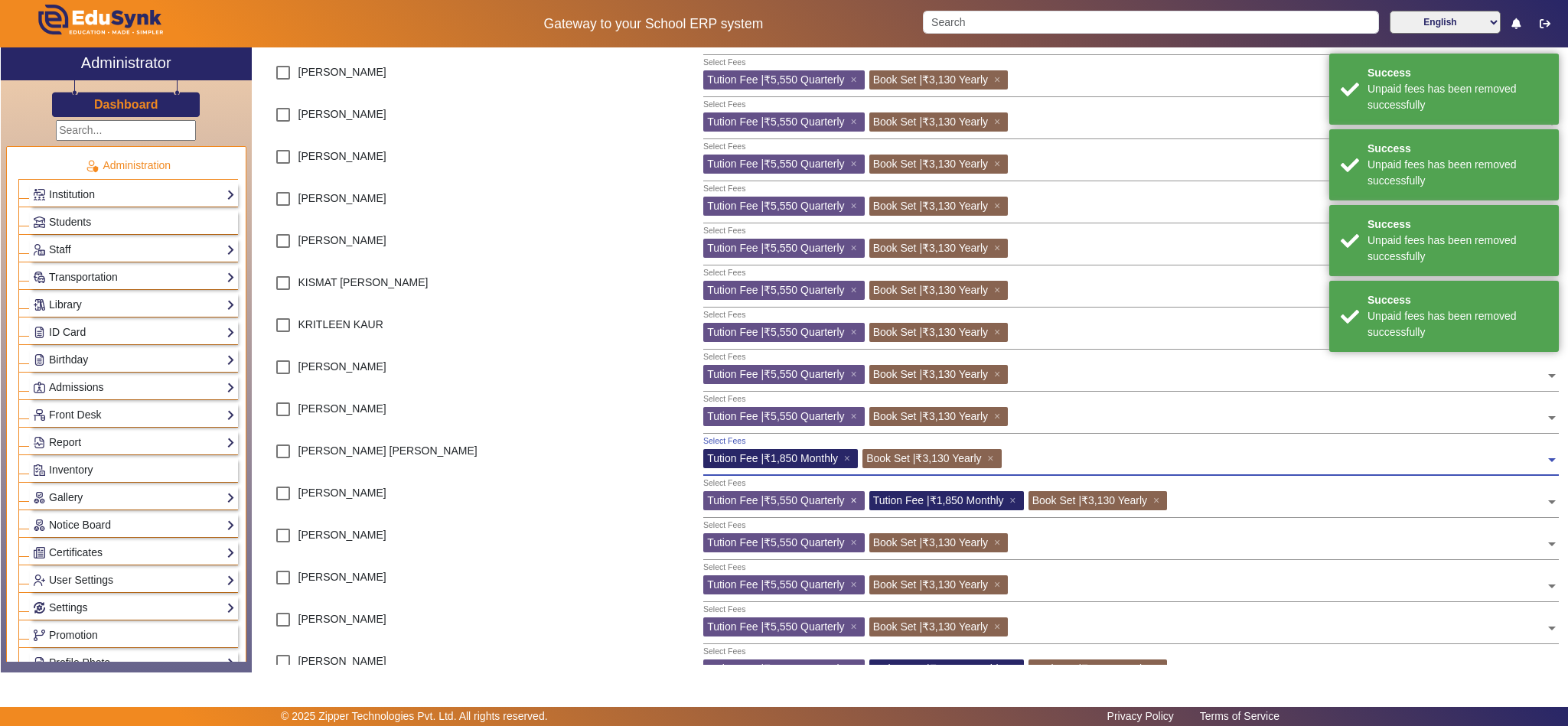
click at [852, 496] on span "×" at bounding box center [855, 500] width 10 height 13
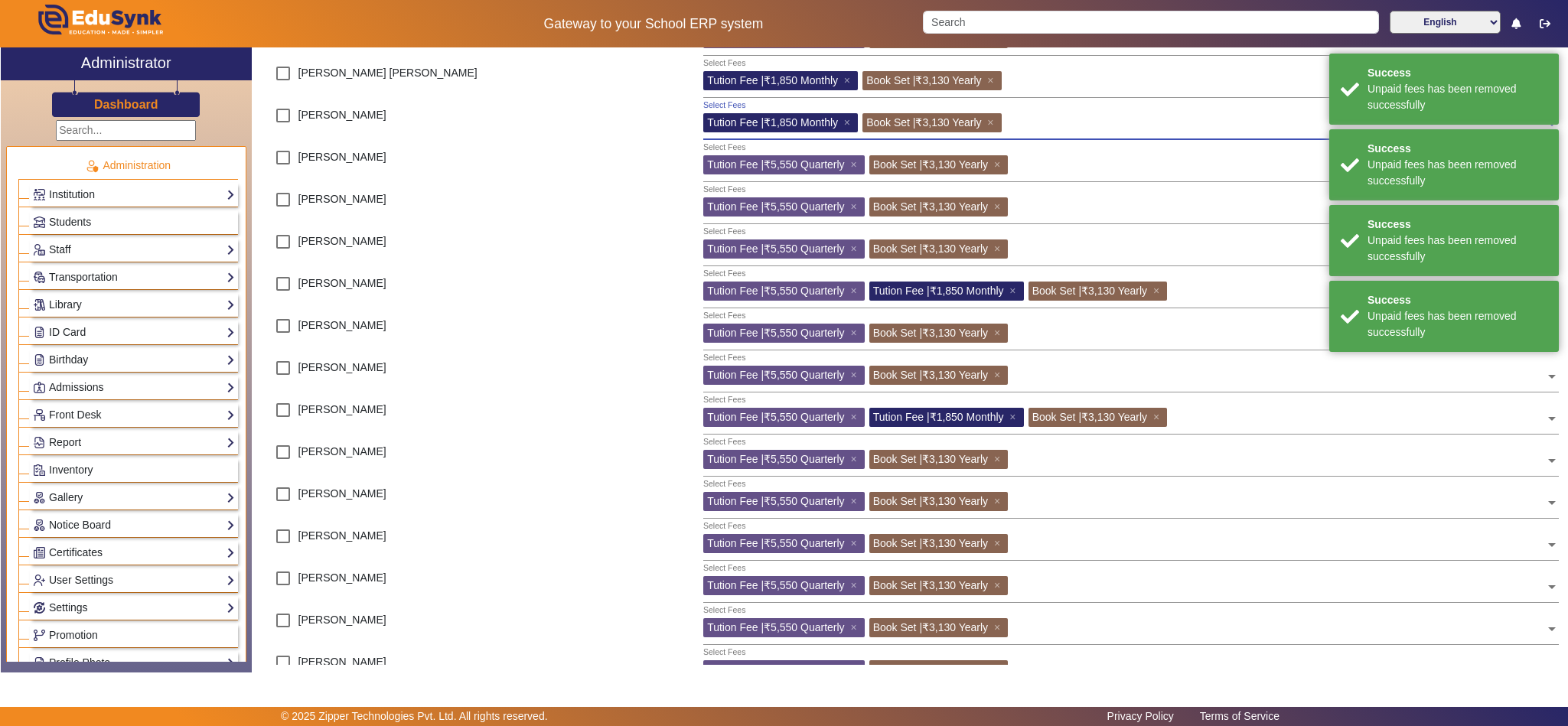
scroll to position [1147, 0]
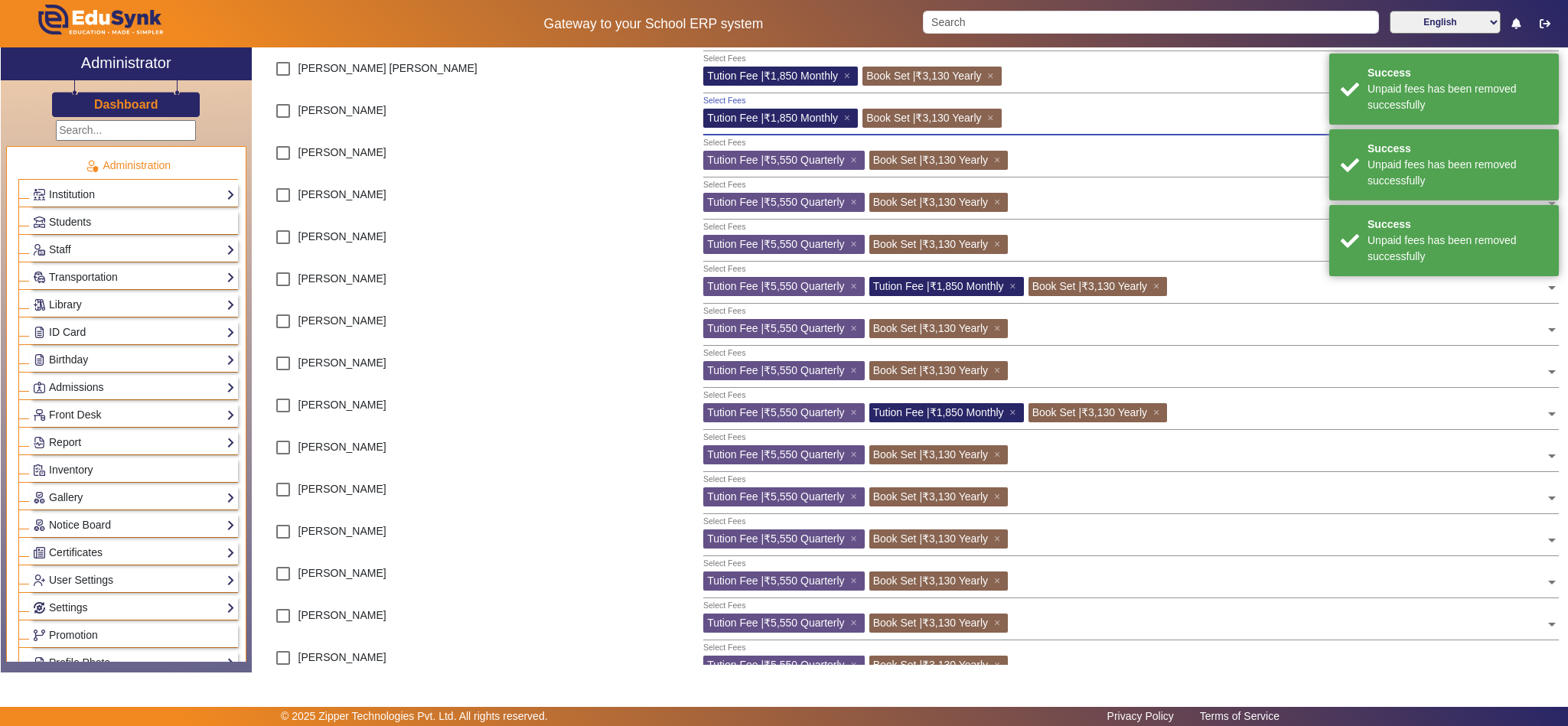
drag, startPoint x: 856, startPoint y: 281, endPoint x: 857, endPoint y: 375, distance: 94.0
click at [856, 282] on span "×" at bounding box center [855, 285] width 10 height 13
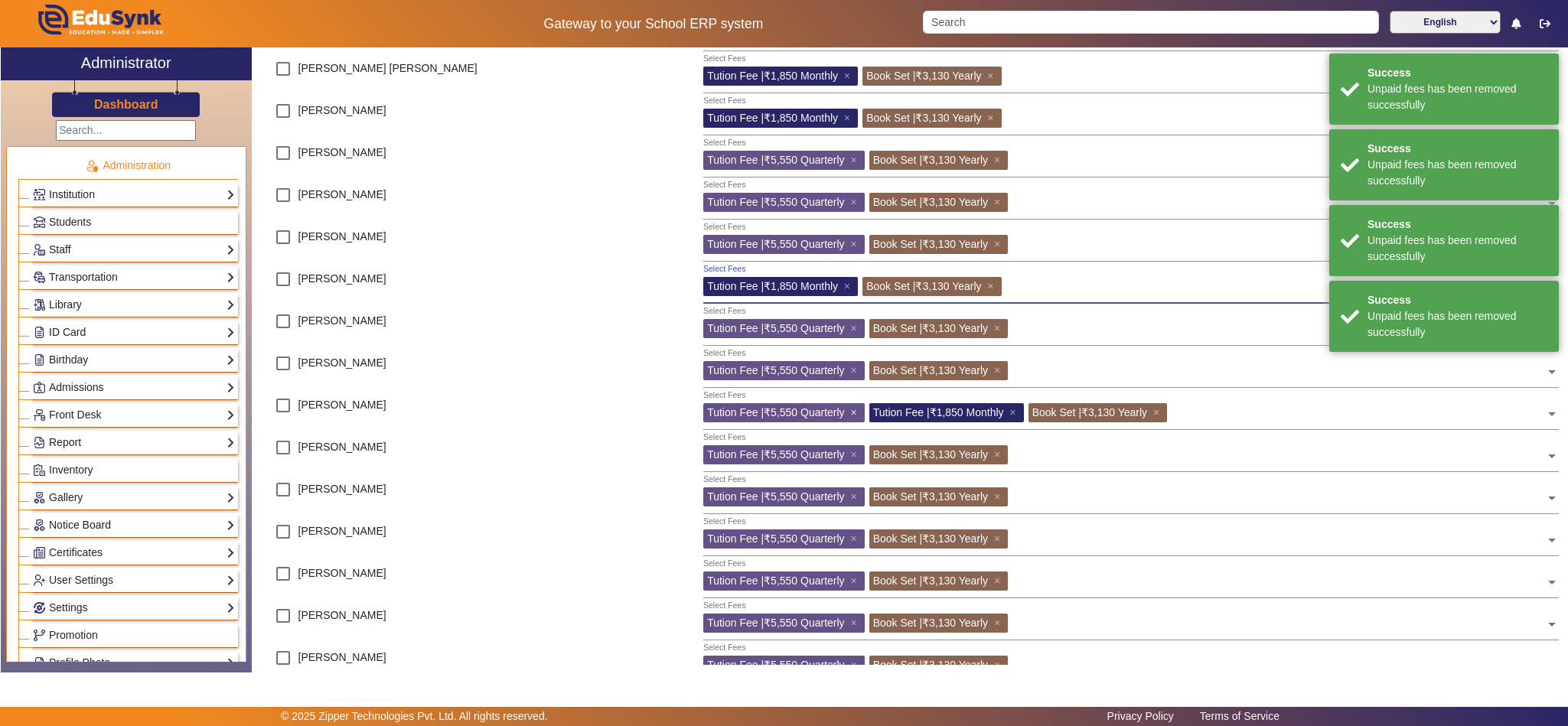
click at [854, 416] on span "×" at bounding box center [855, 412] width 10 height 13
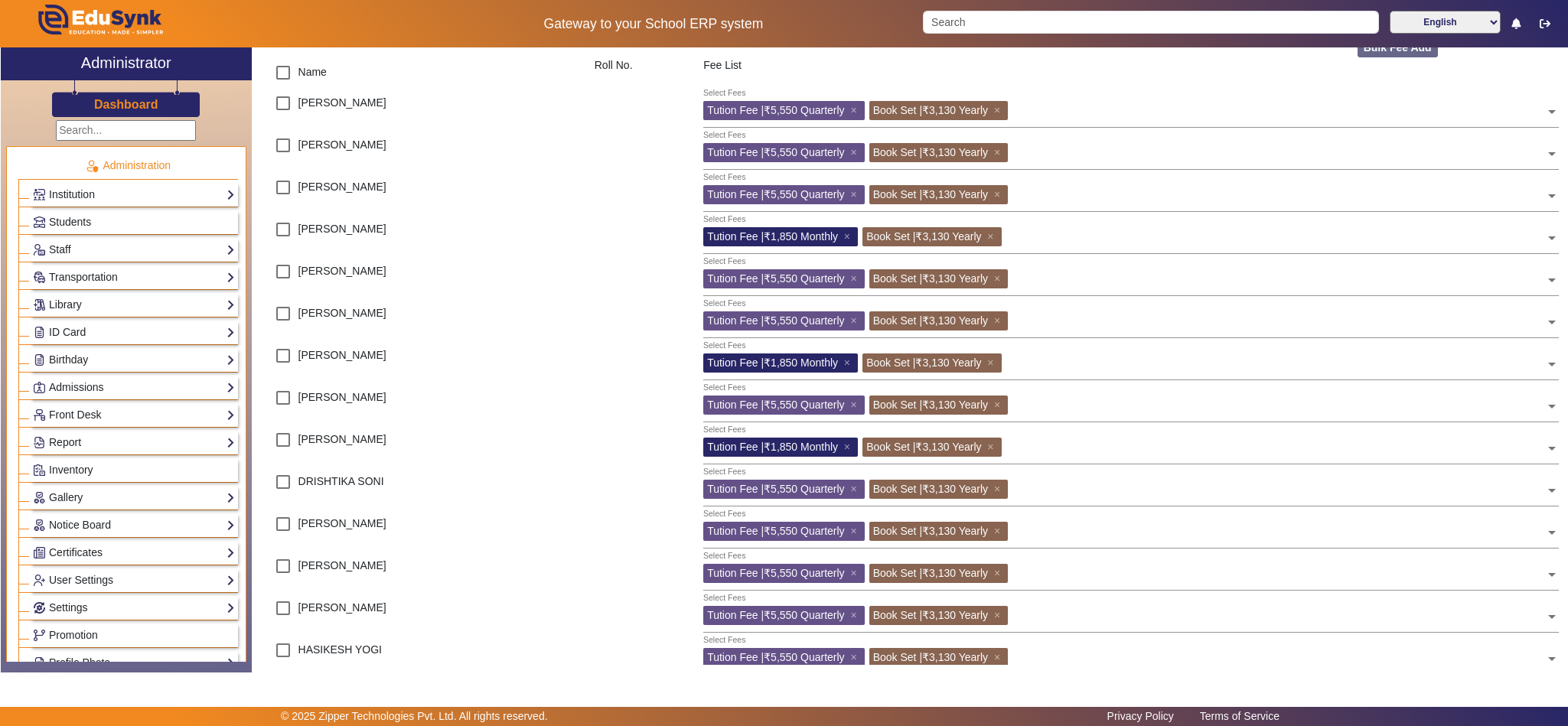
scroll to position [0, 0]
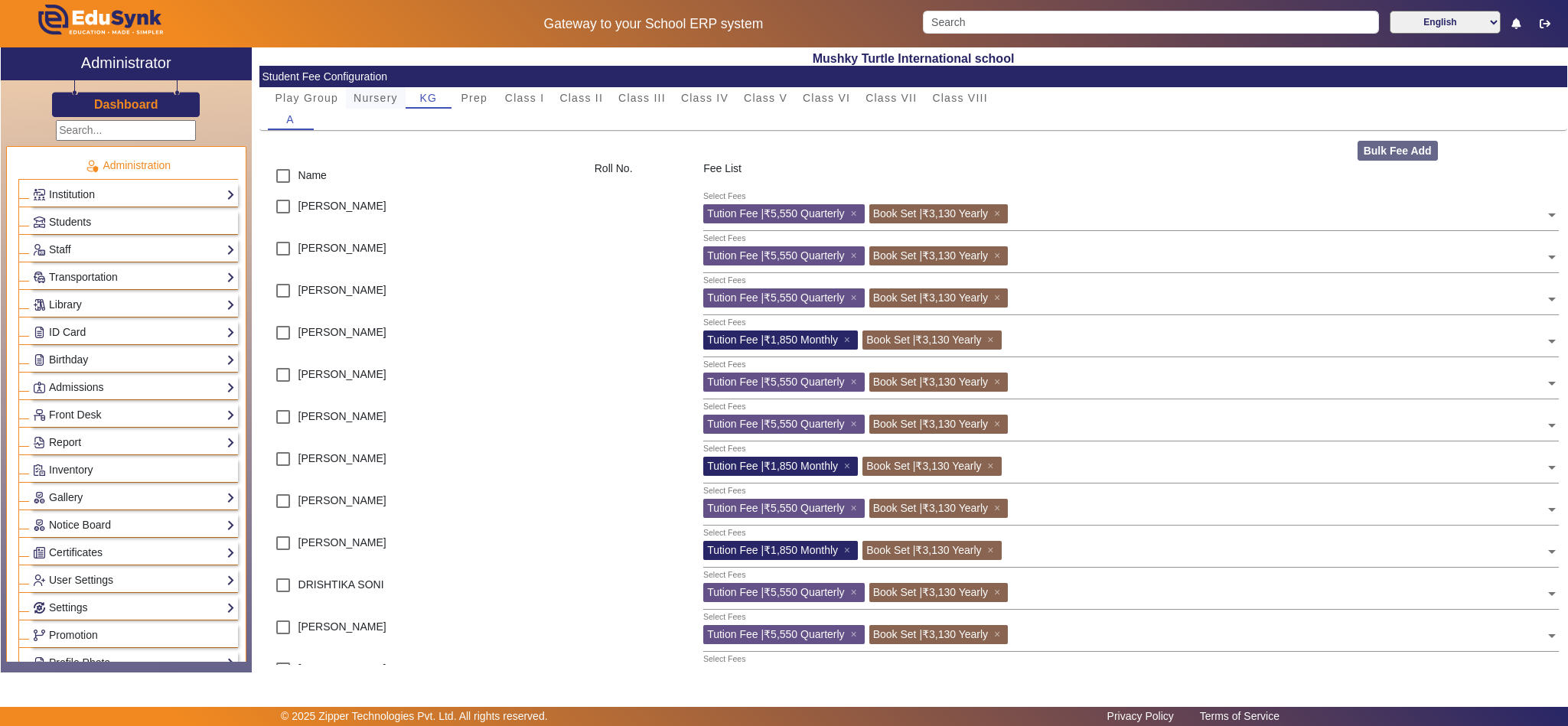
click at [379, 94] on span "Nursery" at bounding box center [376, 97] width 44 height 11
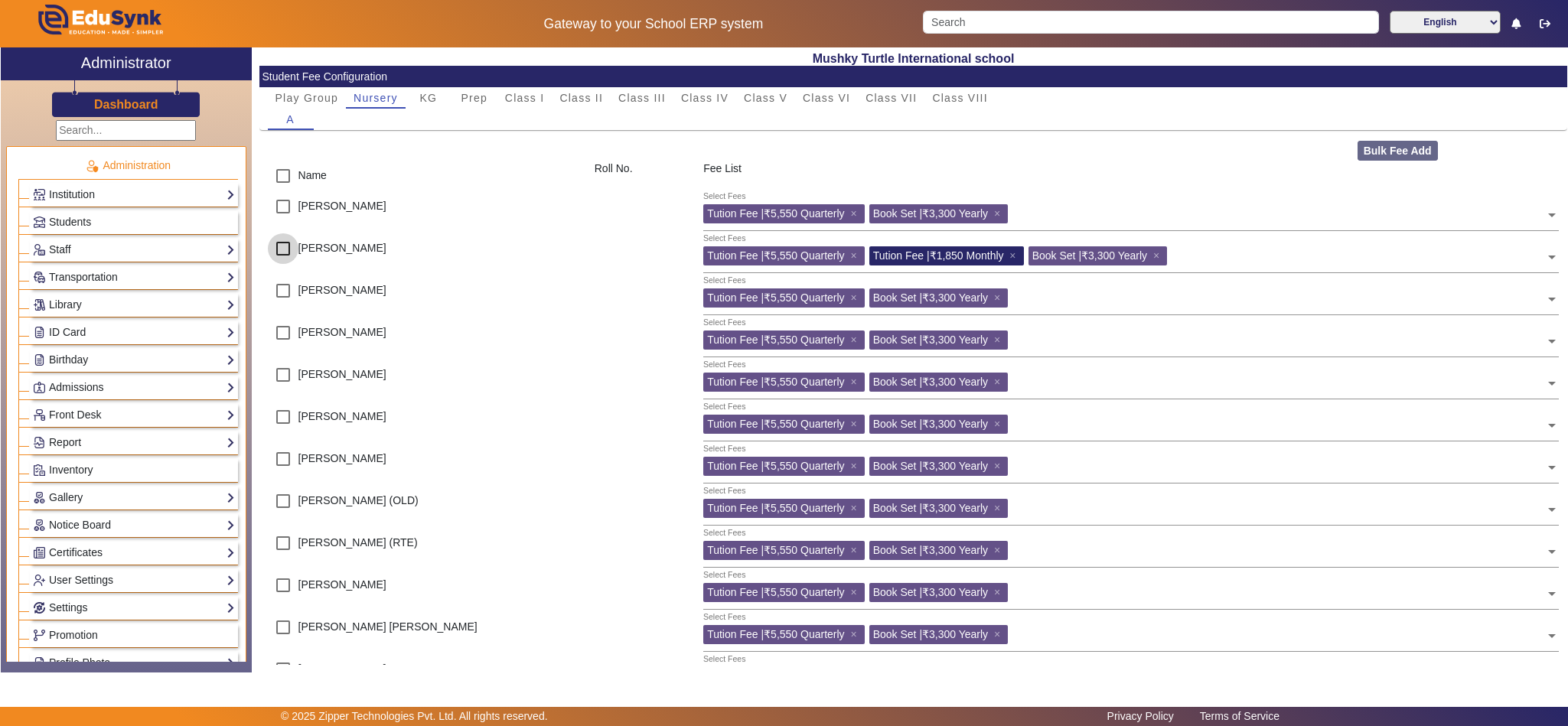
click at [280, 249] on input "checkbox" at bounding box center [284, 249] width 31 height 31
checkbox input "true"
drag, startPoint x: 281, startPoint y: 372, endPoint x: 444, endPoint y: 404, distance: 166.1
click at [283, 372] on input "checkbox" at bounding box center [284, 375] width 31 height 31
checkbox input "true"
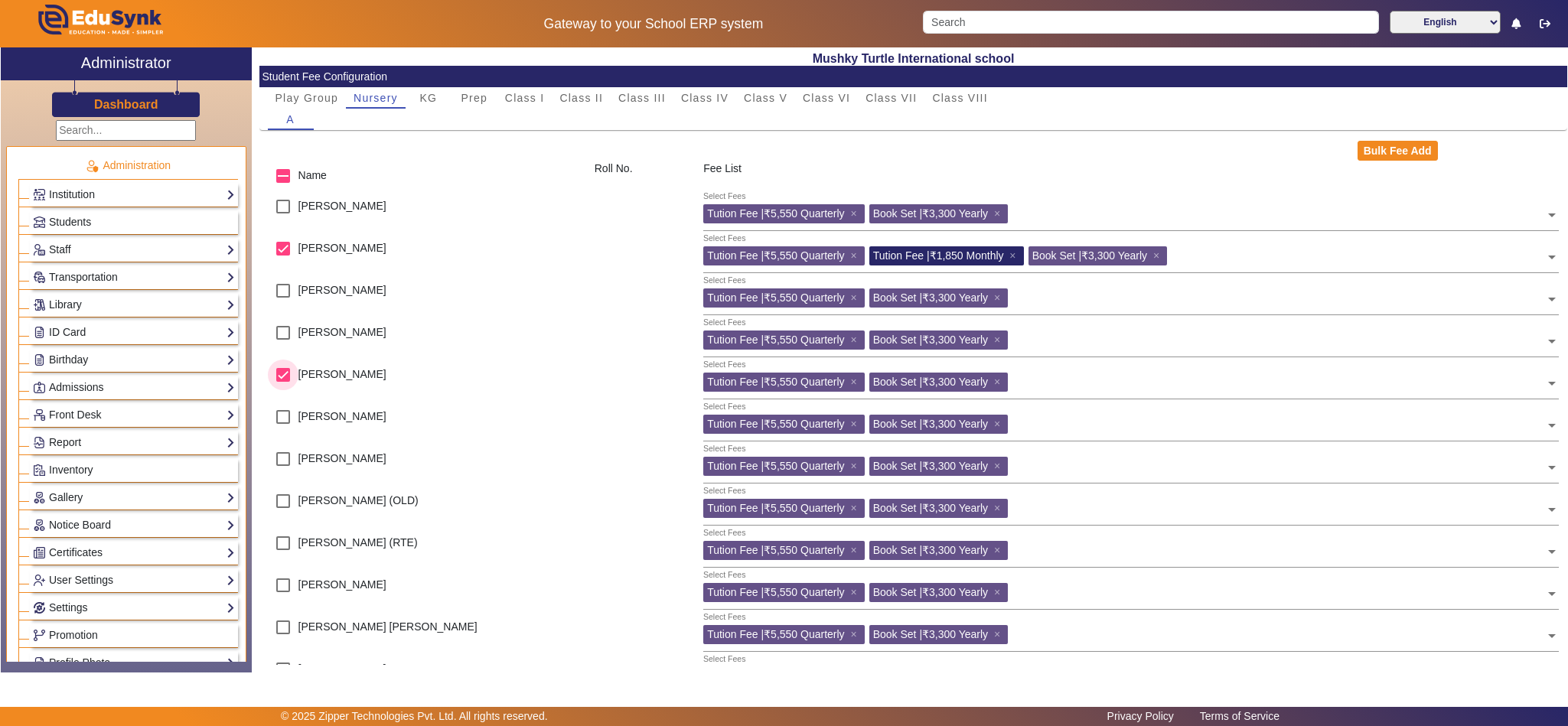
scroll to position [382, 0]
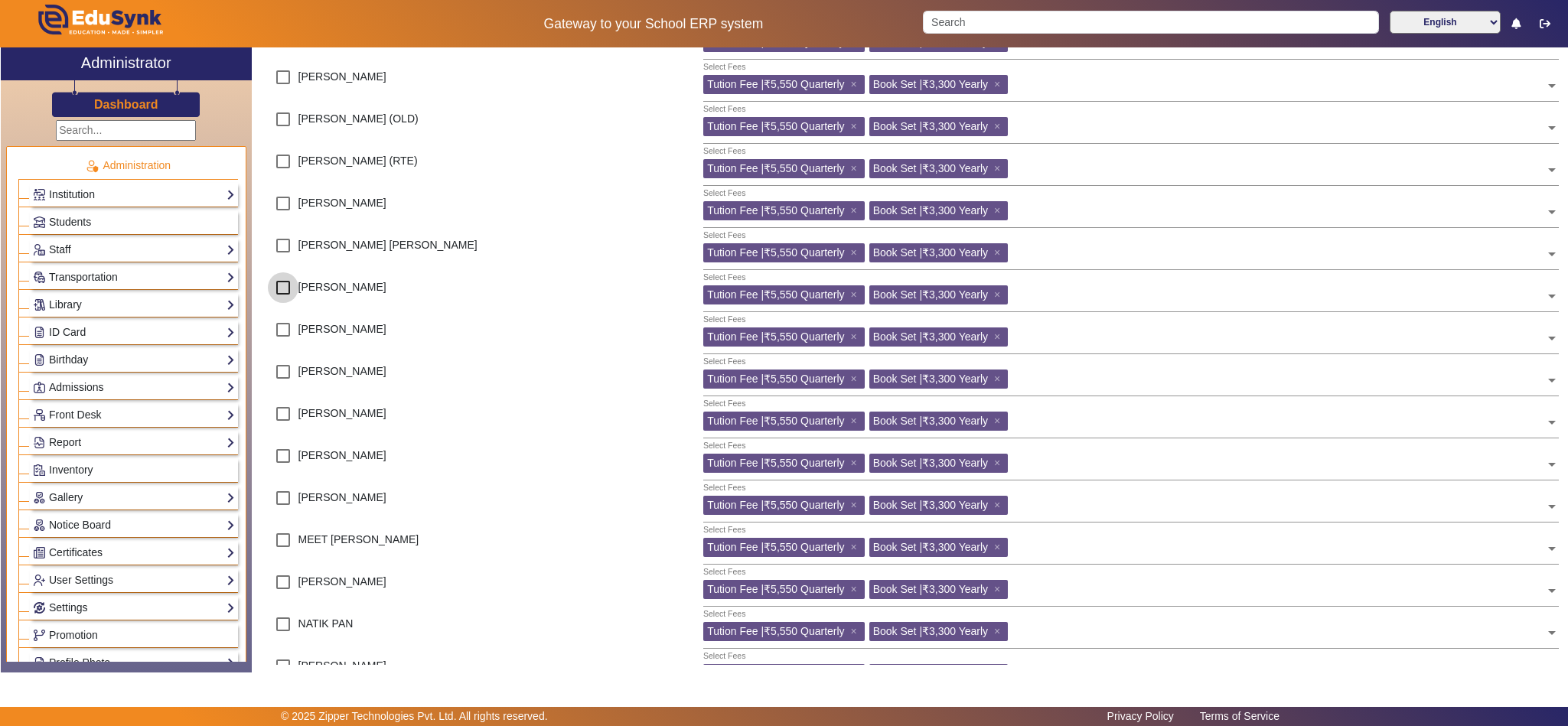
click at [283, 287] on input "checkbox" at bounding box center [284, 288] width 31 height 31
checkbox input "true"
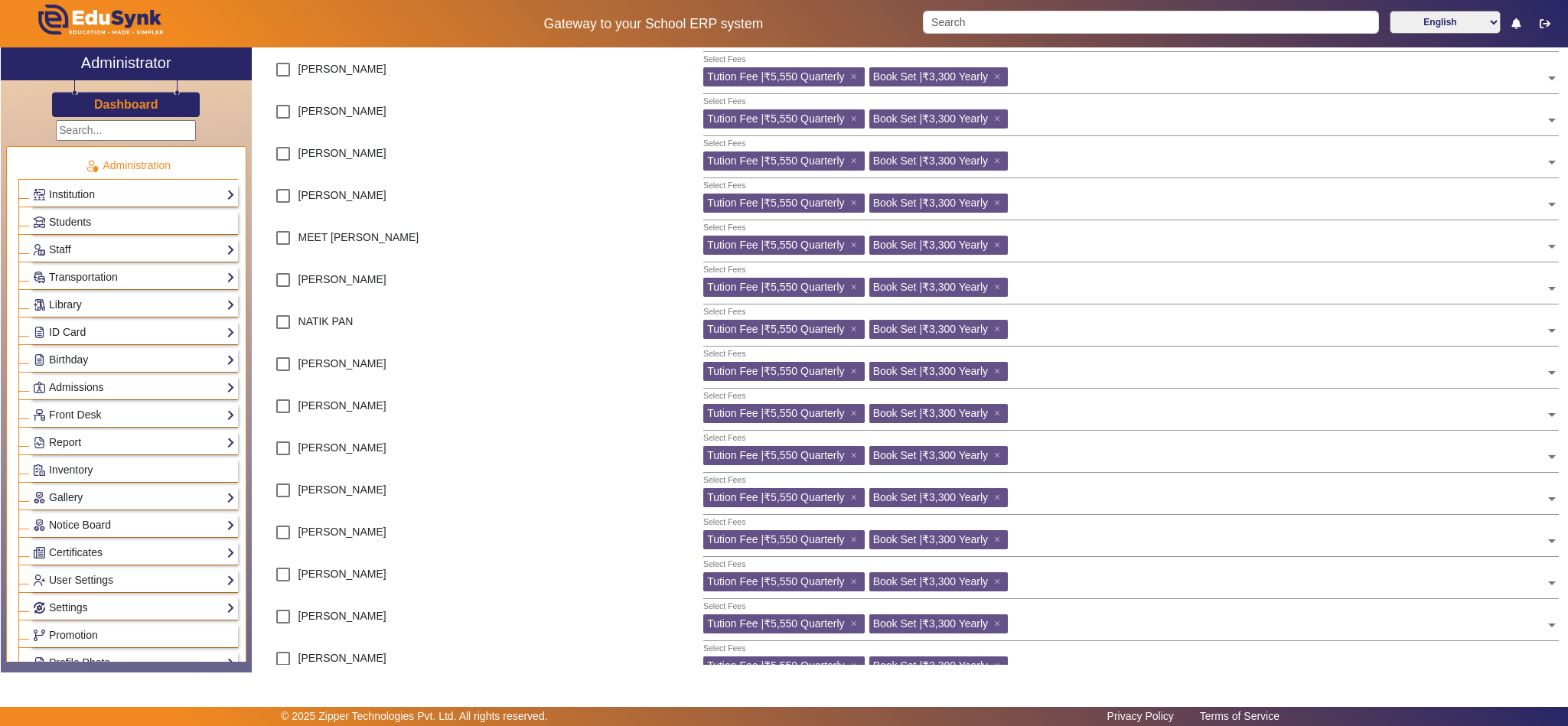
scroll to position [758, 0]
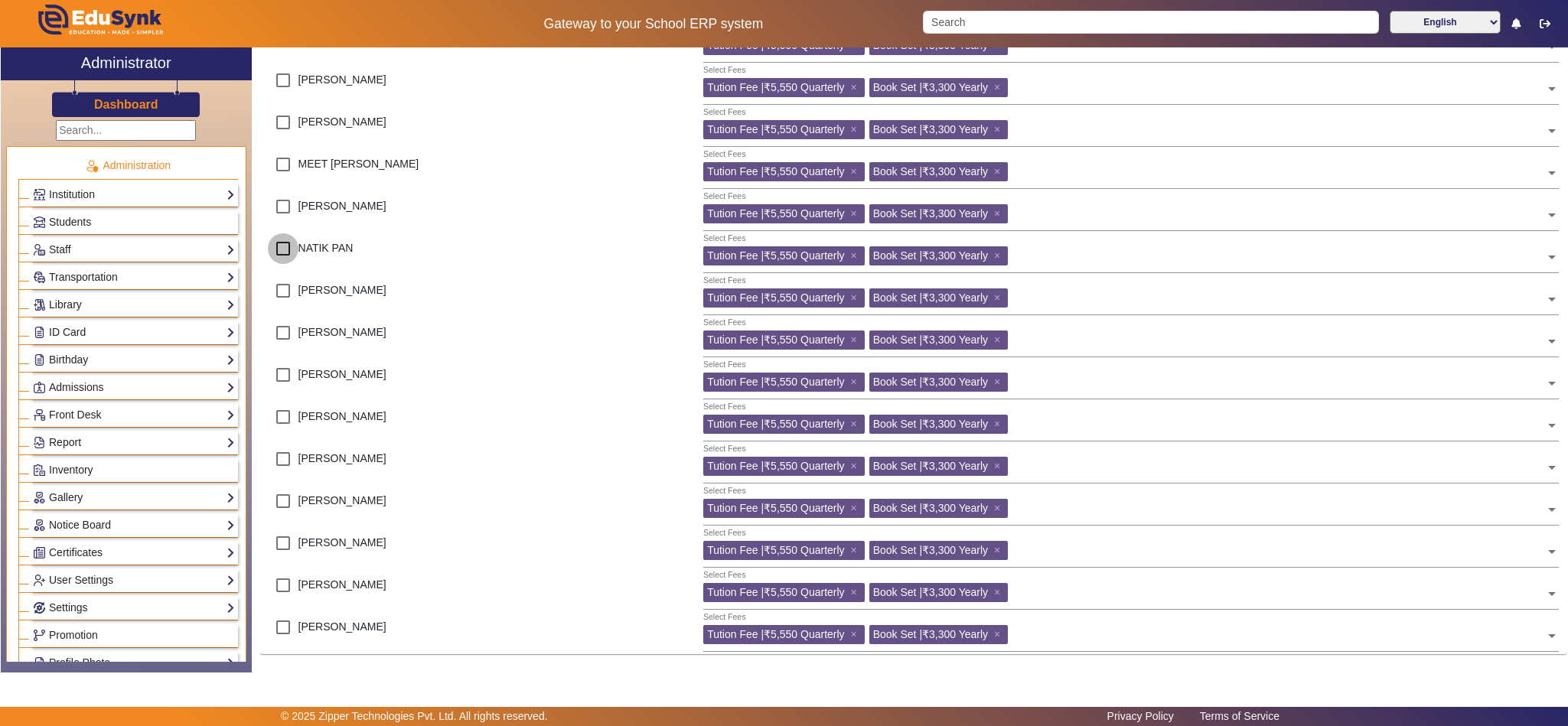
click at [278, 249] on input "checkbox" at bounding box center [284, 249] width 31 height 31
checkbox input "true"
drag, startPoint x: 279, startPoint y: 372, endPoint x: 294, endPoint y: 382, distance: 18.0
click at [280, 372] on input "checkbox" at bounding box center [284, 375] width 31 height 31
checkbox input "true"
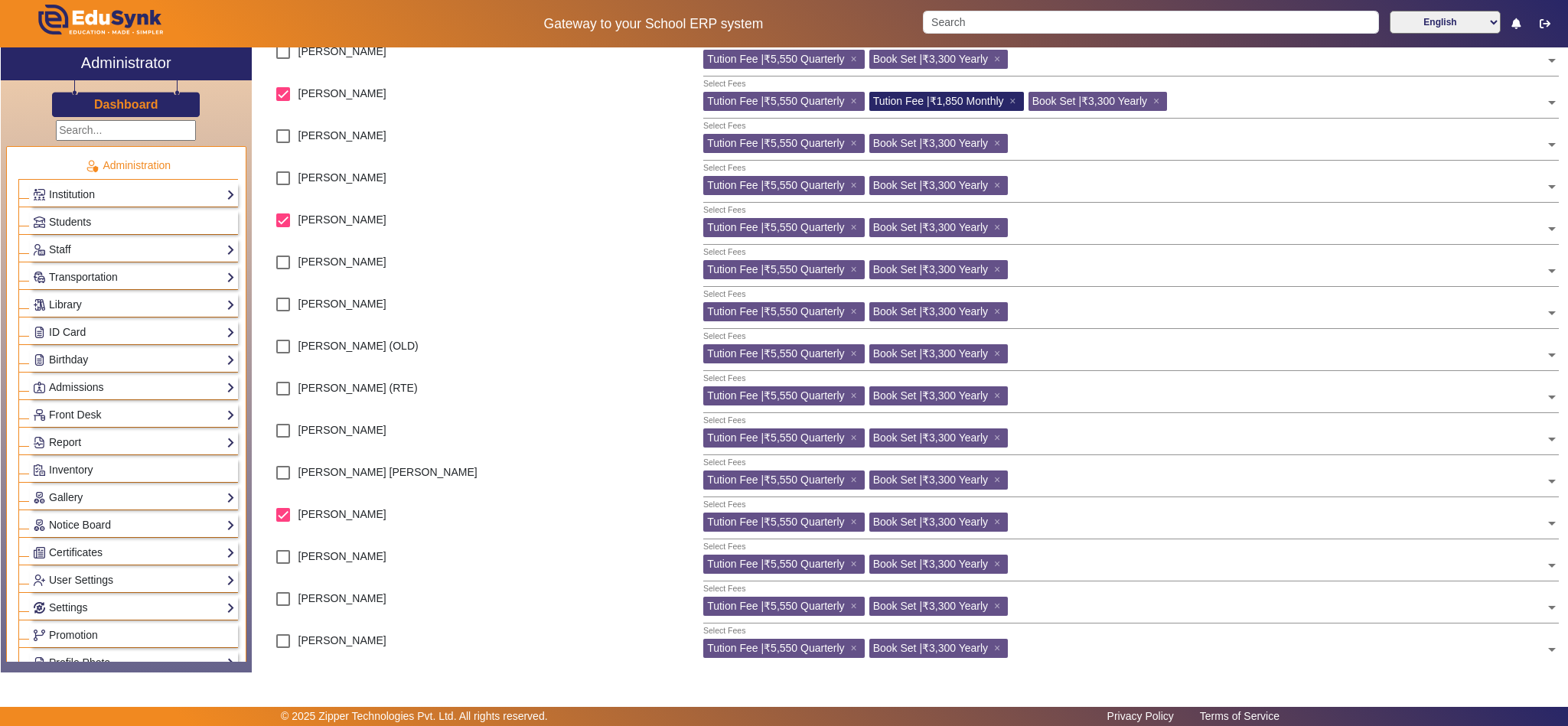
scroll to position [0, 0]
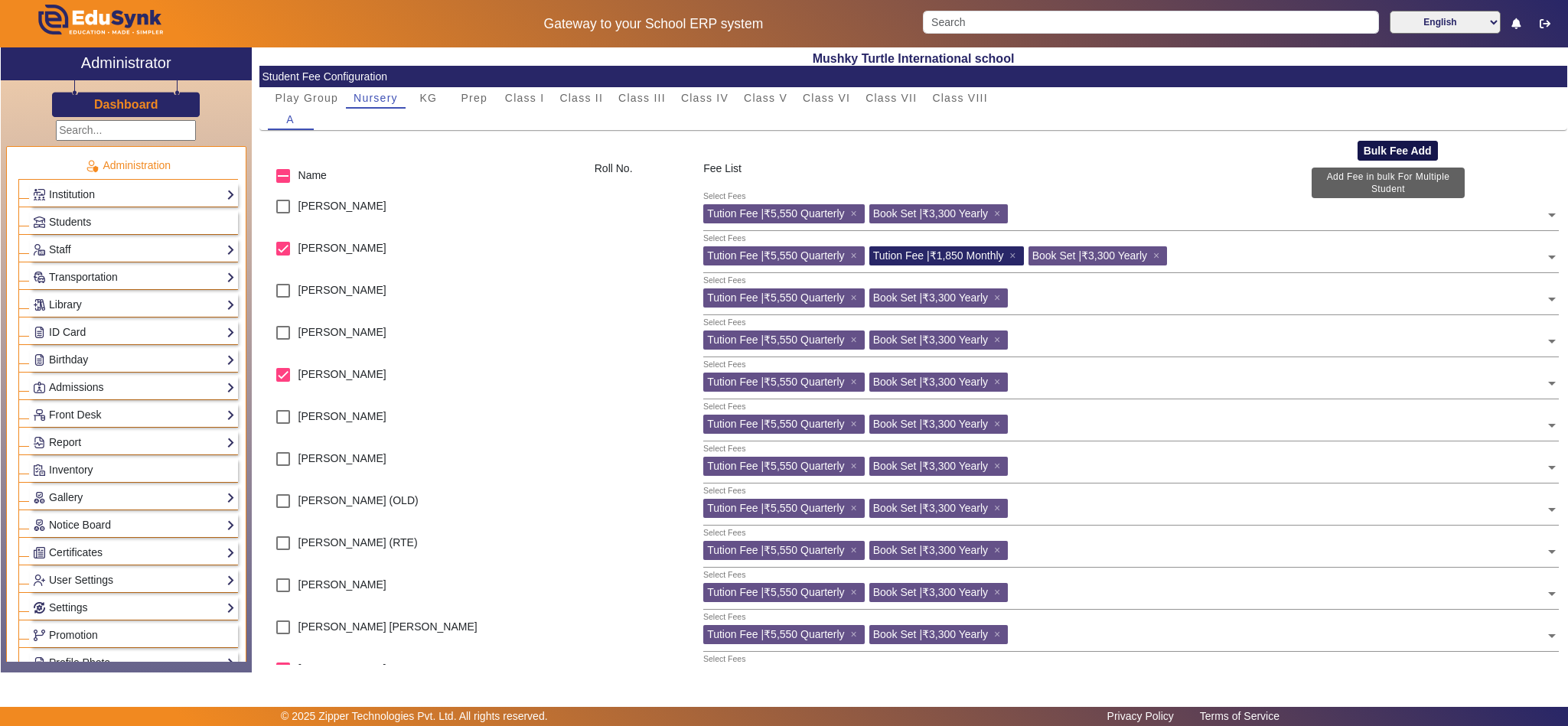
click at [1365, 148] on button "Bulk Fee Add" at bounding box center [1397, 150] width 80 height 20
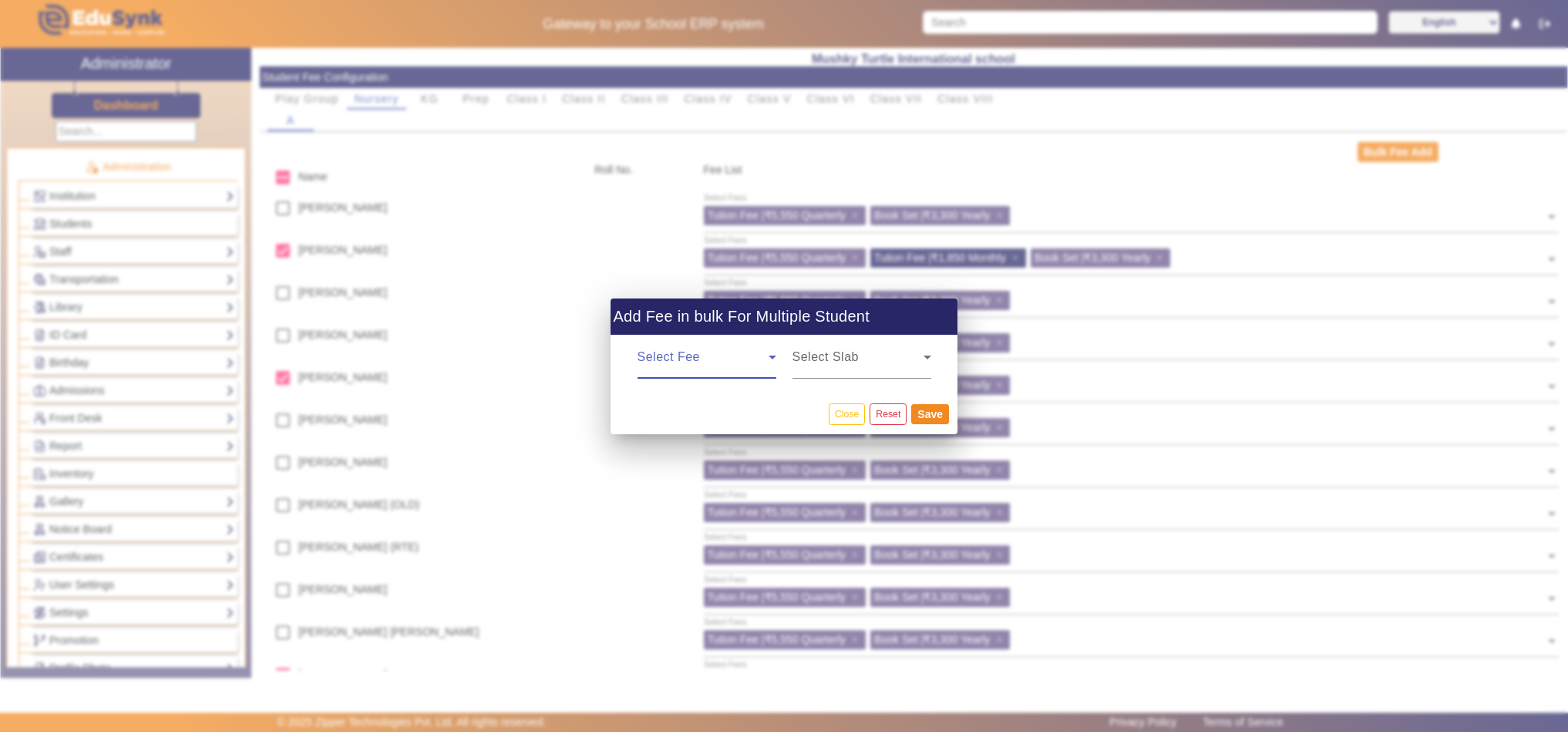
click at [731, 354] on span at bounding box center [702, 363] width 131 height 18
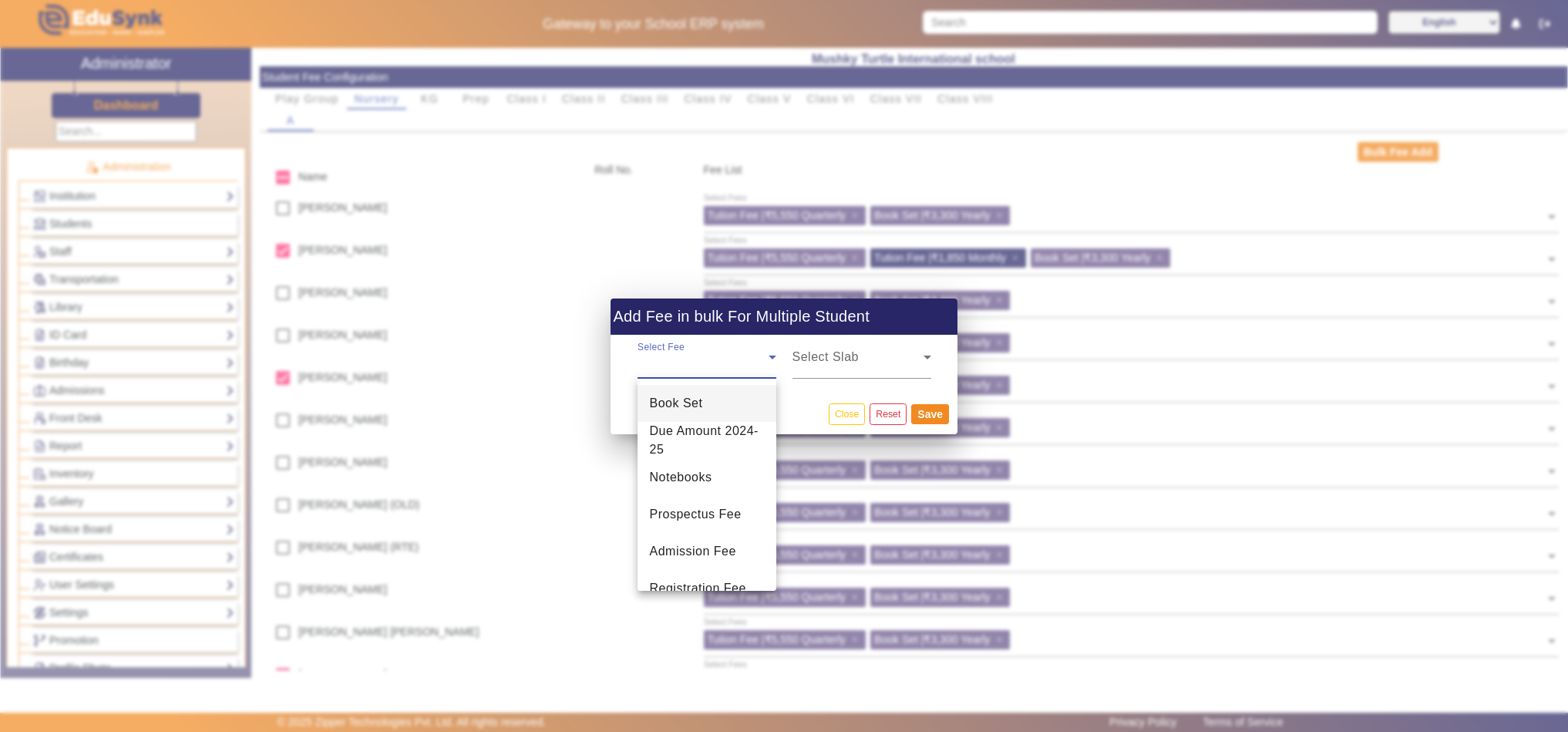
click at [845, 414] on div at bounding box center [784, 366] width 1568 height 732
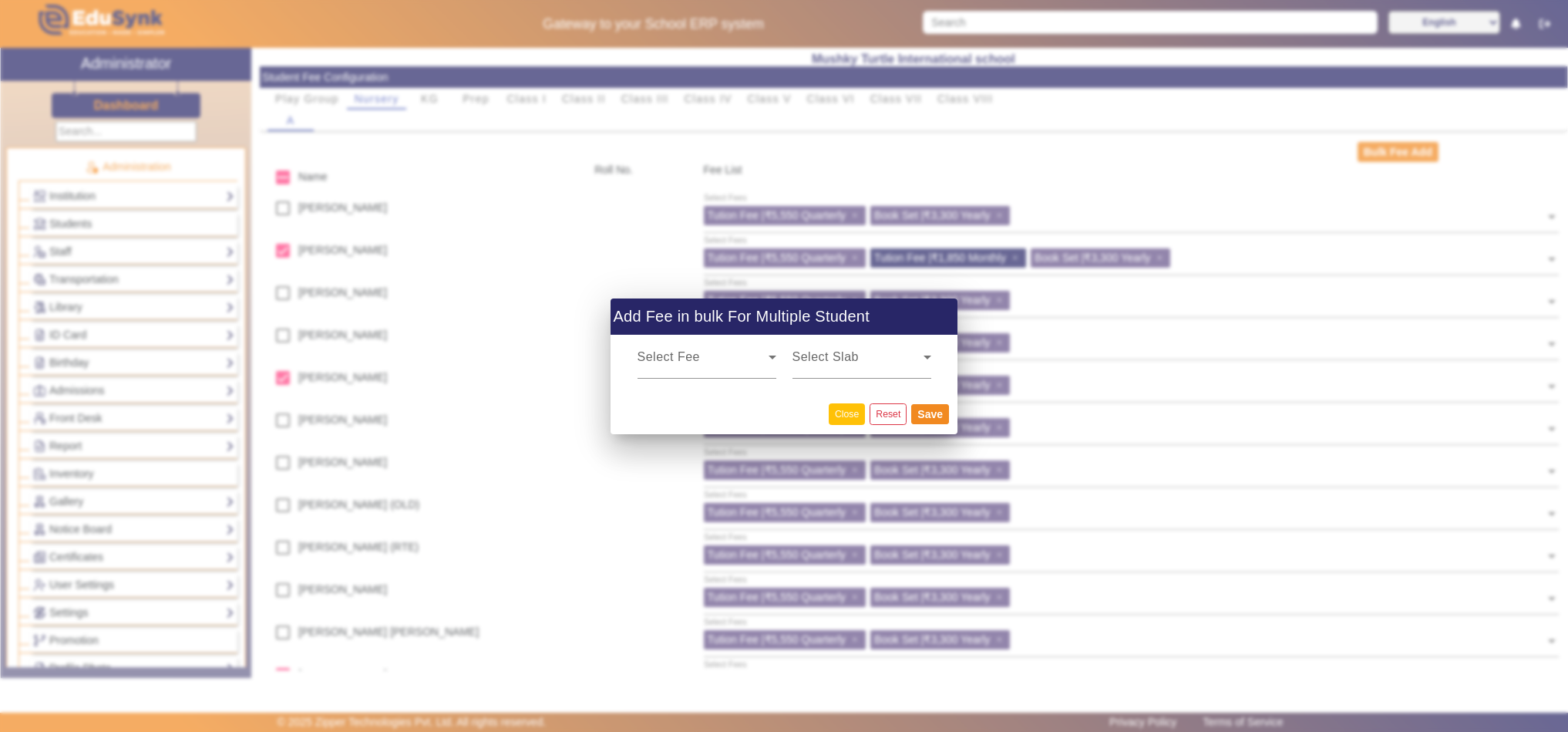
click at [842, 413] on button "Close" at bounding box center [846, 413] width 36 height 20
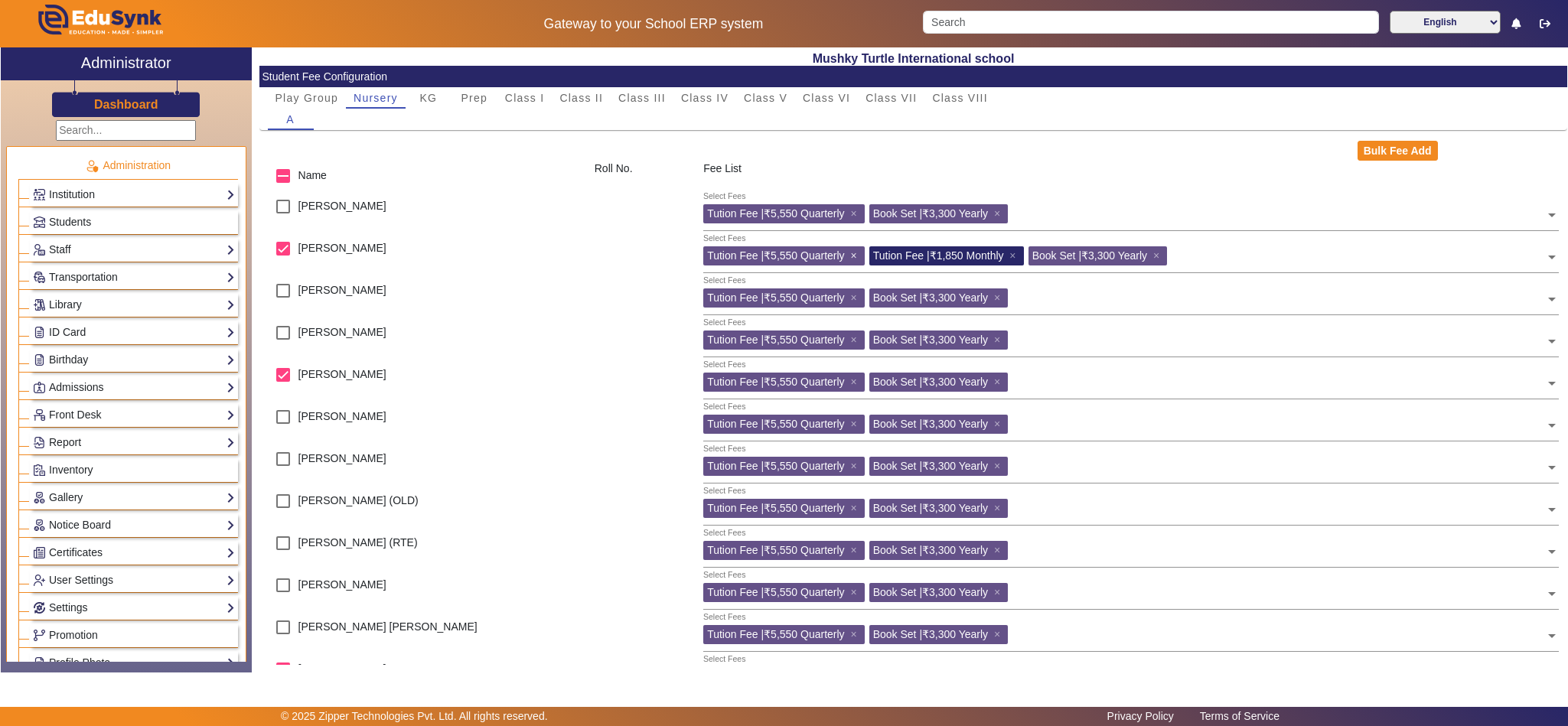
click at [854, 255] on span "×" at bounding box center [855, 255] width 10 height 13
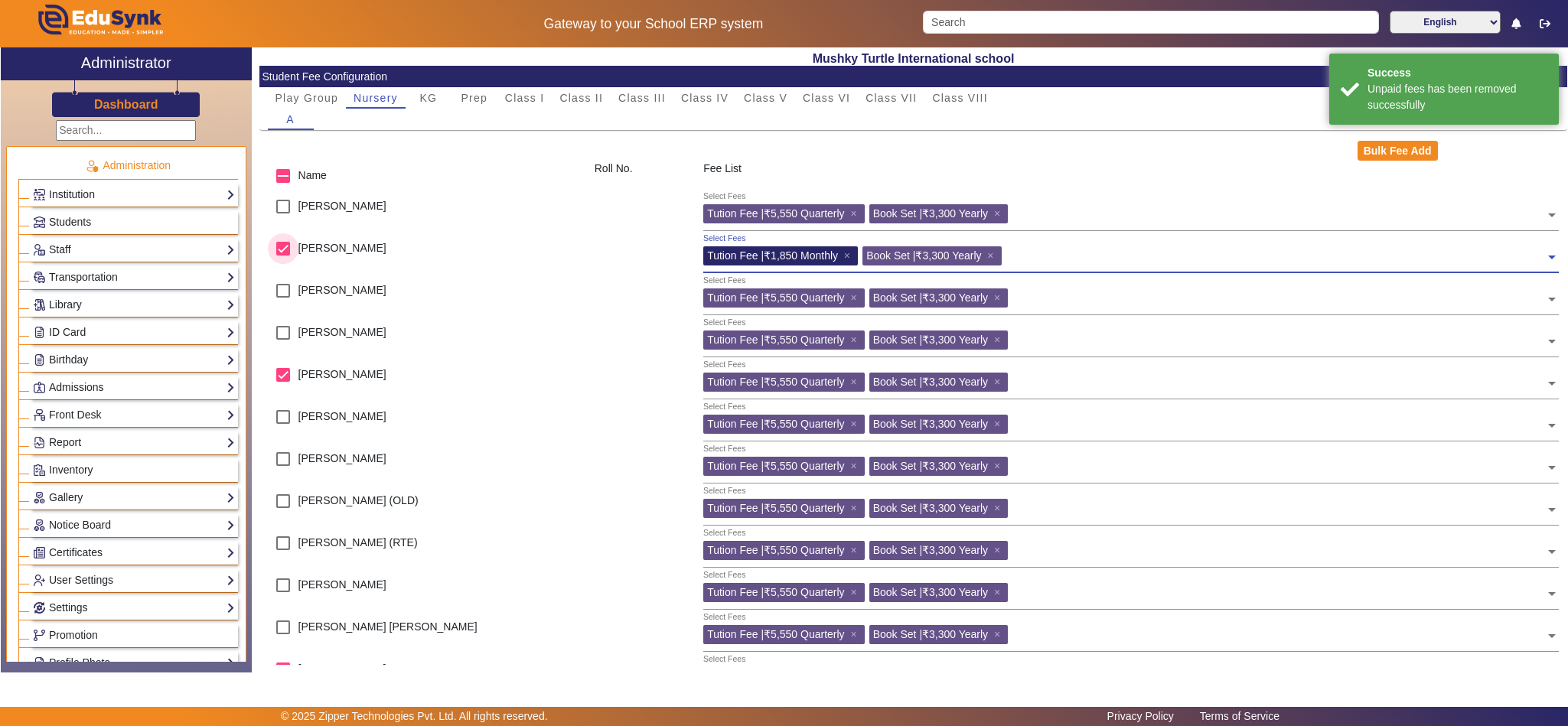
click at [284, 249] on input "checkbox" at bounding box center [284, 249] width 31 height 31
checkbox input "false"
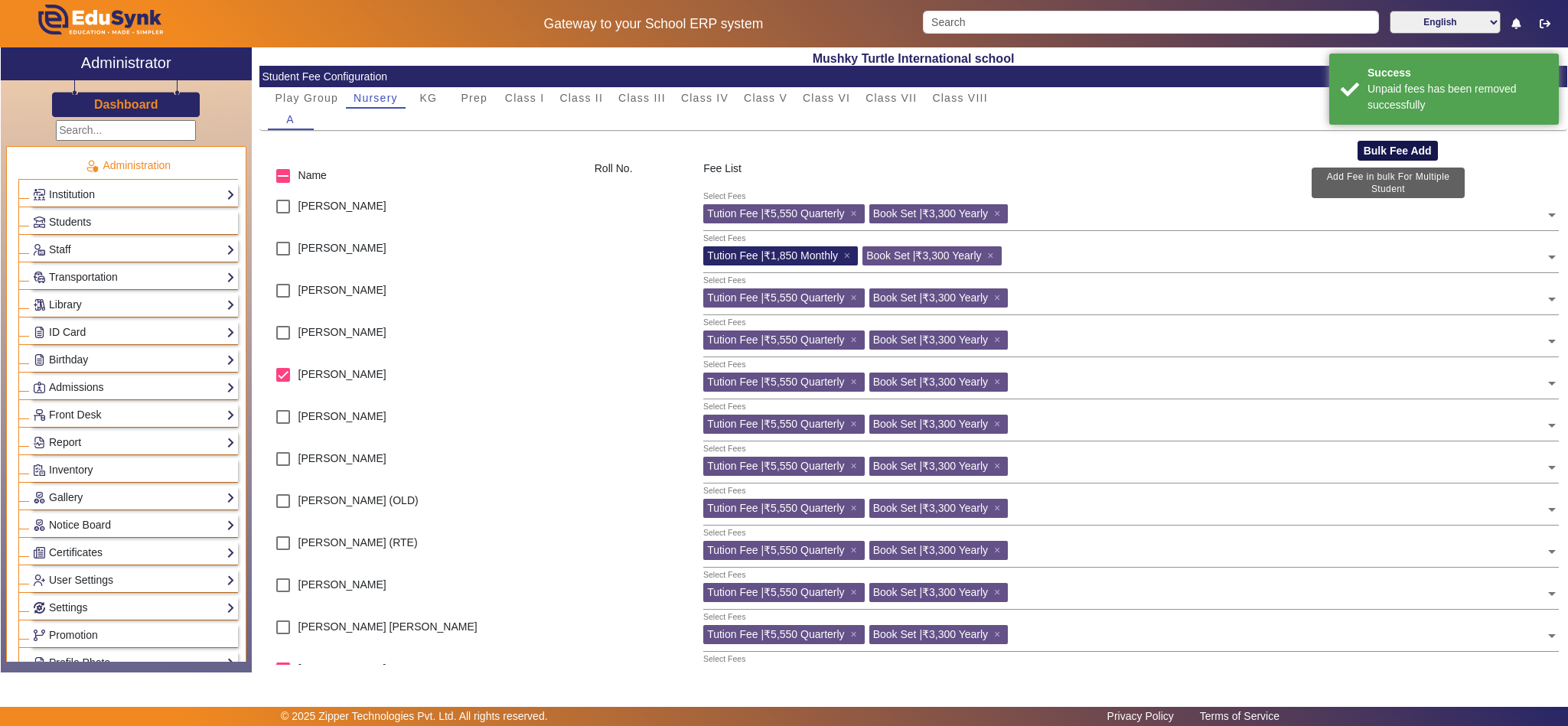
click at [1376, 143] on button "Bulk Fee Add" at bounding box center [1397, 150] width 80 height 20
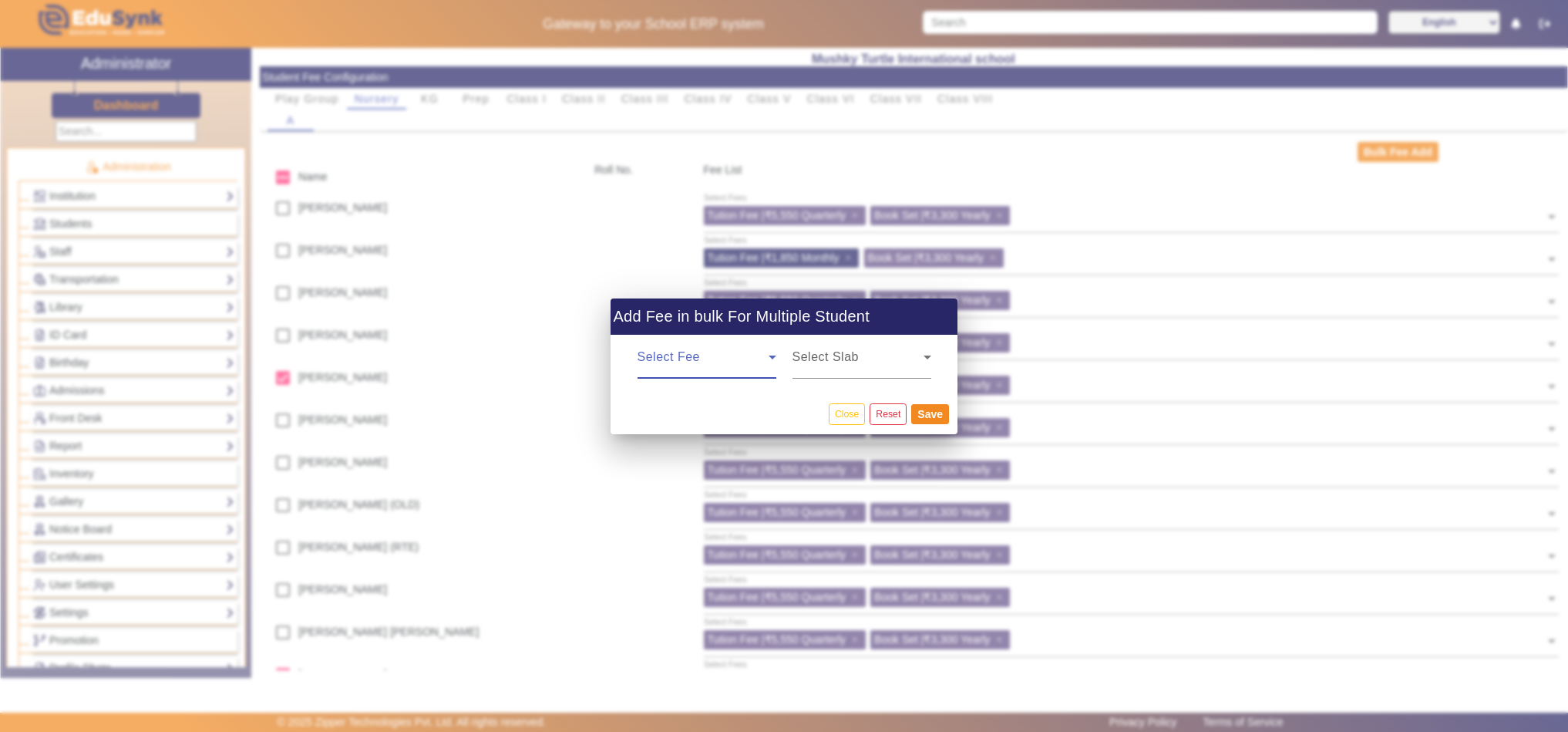
click at [740, 357] on span at bounding box center [702, 363] width 131 height 18
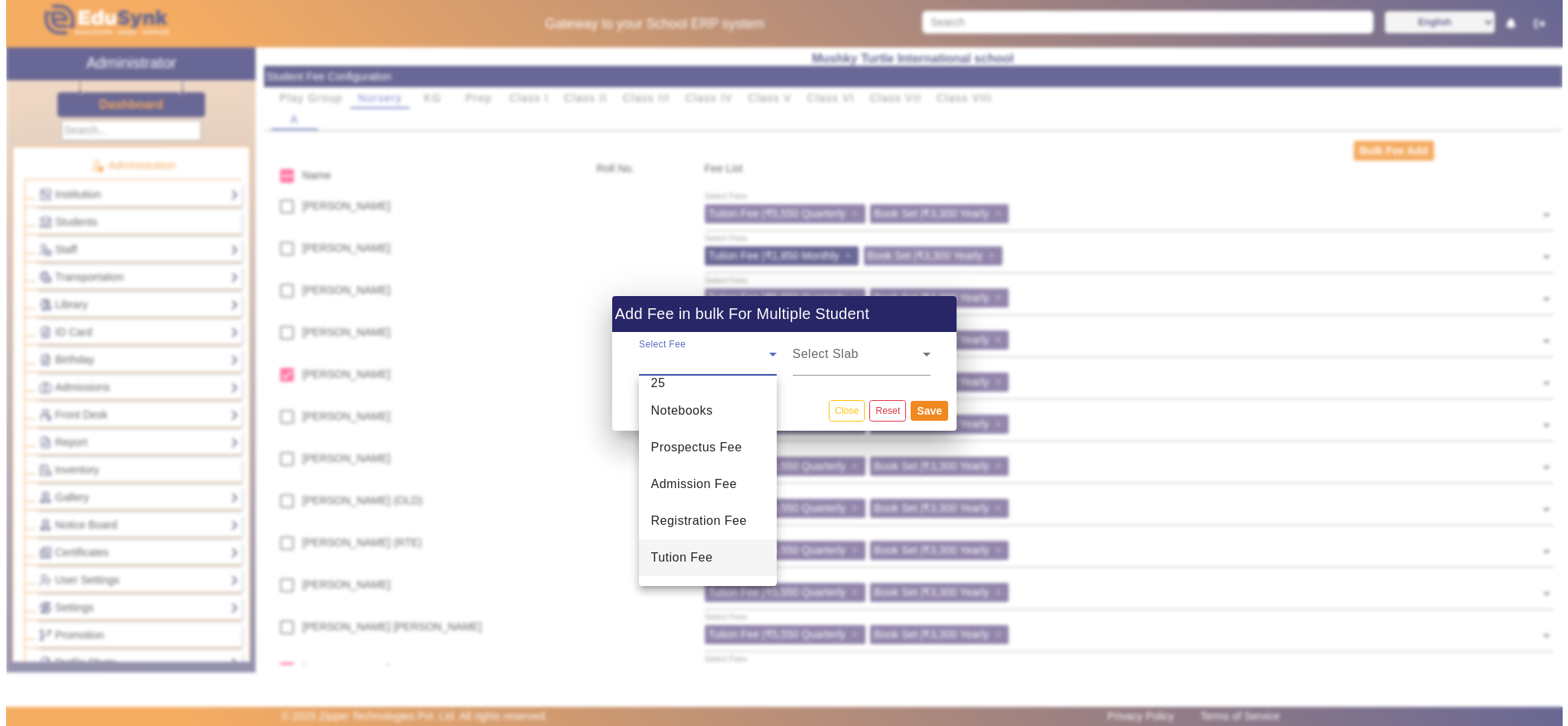
scroll to position [96, 0]
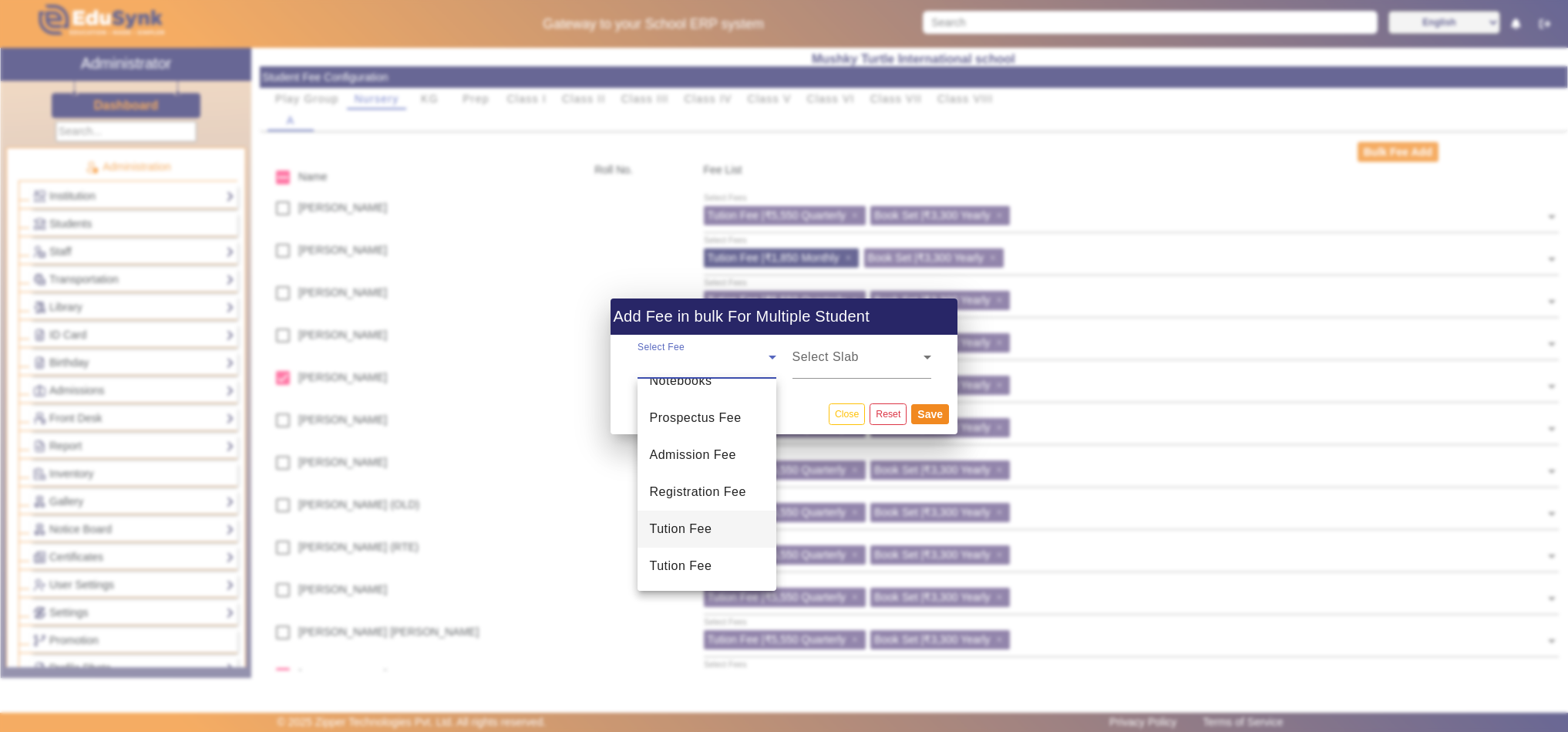
click at [699, 528] on span "Tution Fee" at bounding box center [681, 529] width 62 height 18
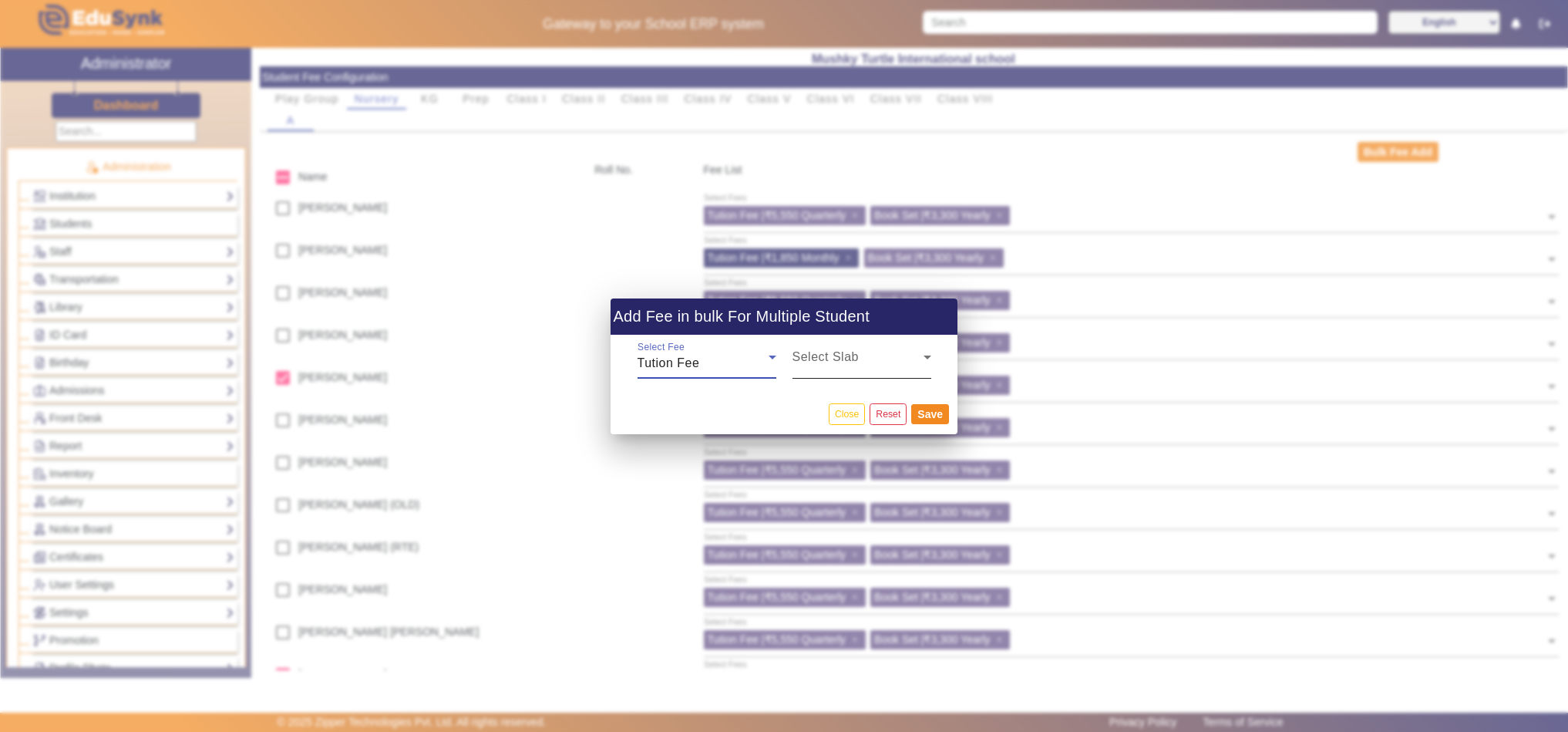
click at [847, 362] on span at bounding box center [858, 363] width 131 height 18
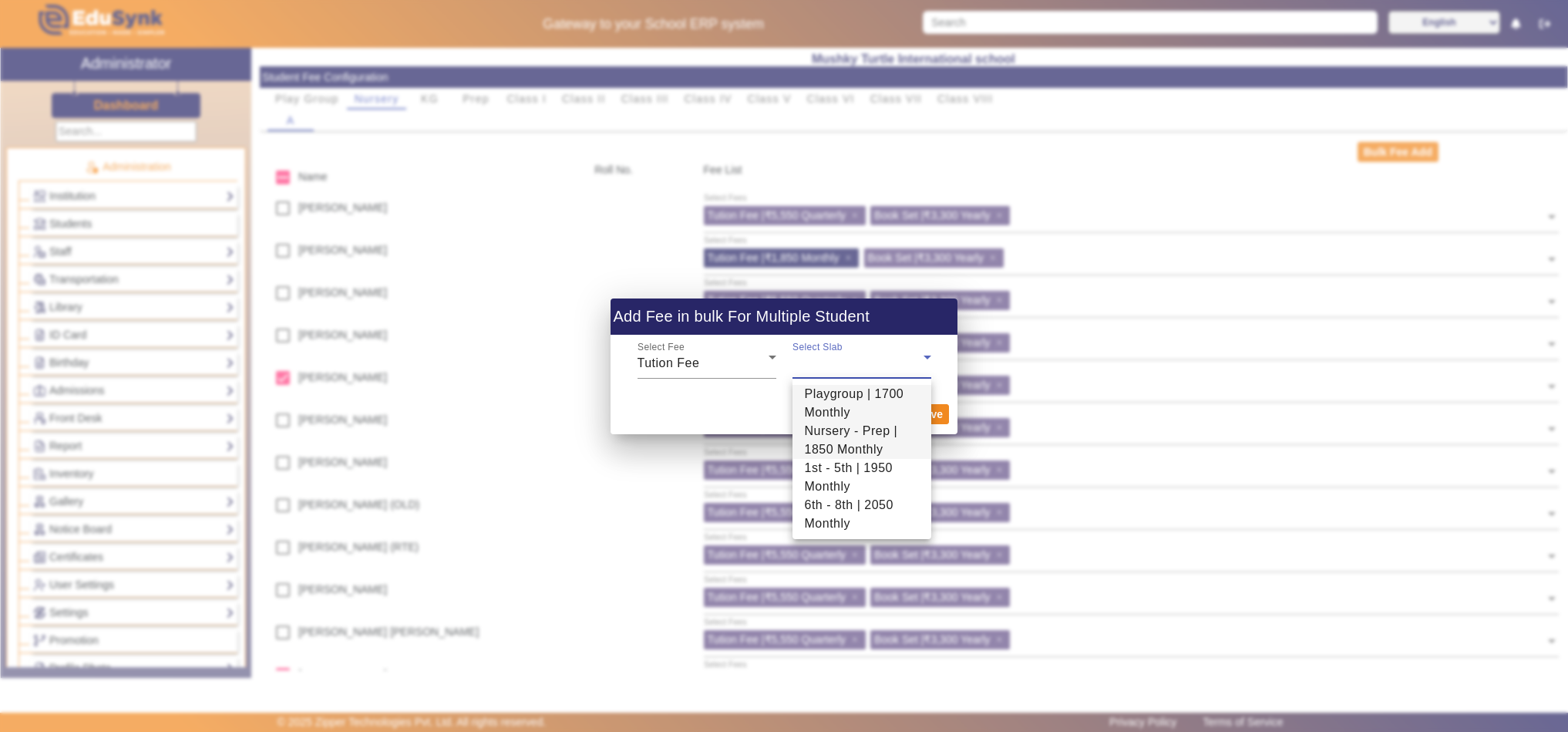
click at [834, 427] on span "Nursery - Prep | 1850 Monthly" at bounding box center [862, 440] width 114 height 37
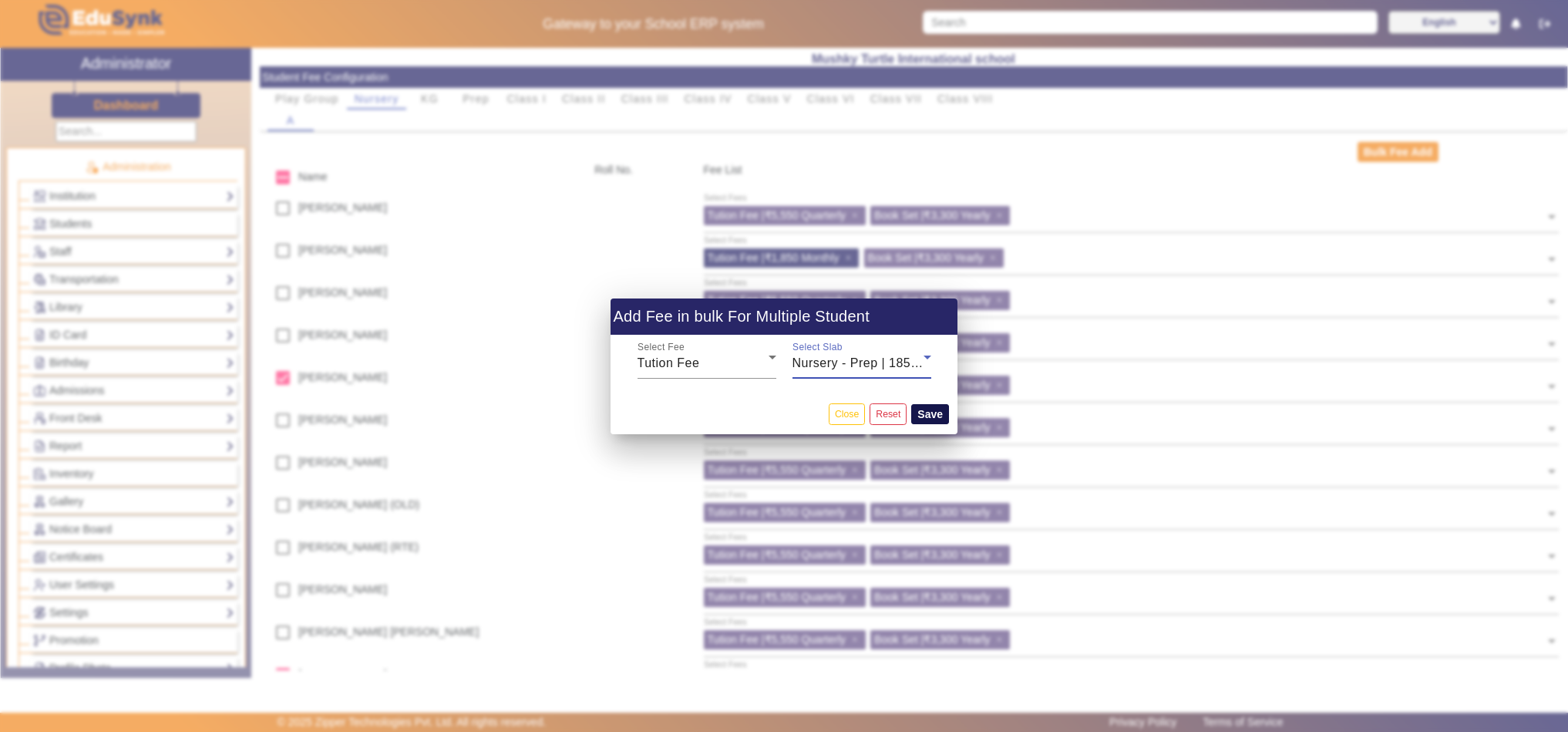
click at [933, 414] on button "Save" at bounding box center [930, 414] width 38 height 20
checkbox input "false"
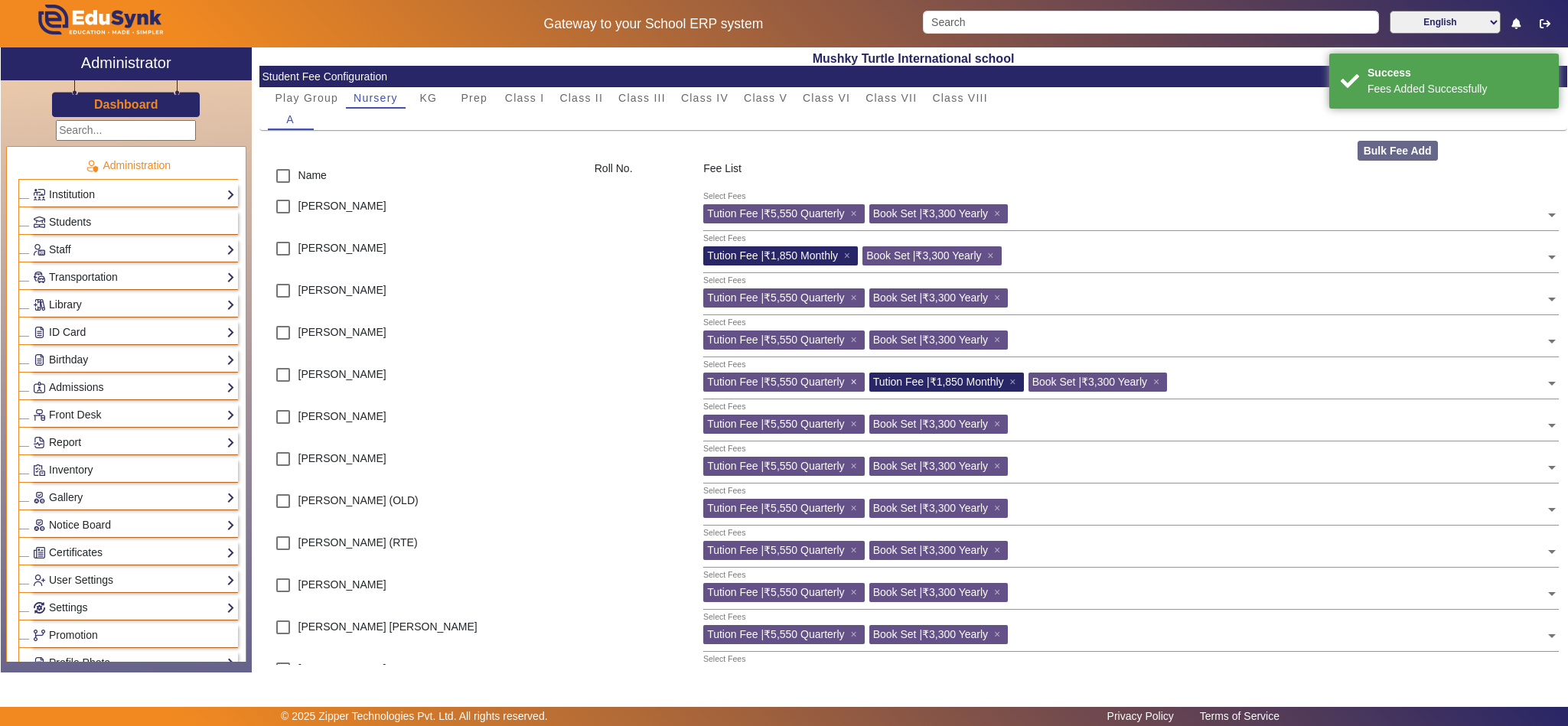
drag, startPoint x: 852, startPoint y: 382, endPoint x: 848, endPoint y: 399, distance: 17.5
click at [852, 382] on span "×" at bounding box center [855, 382] width 10 height 13
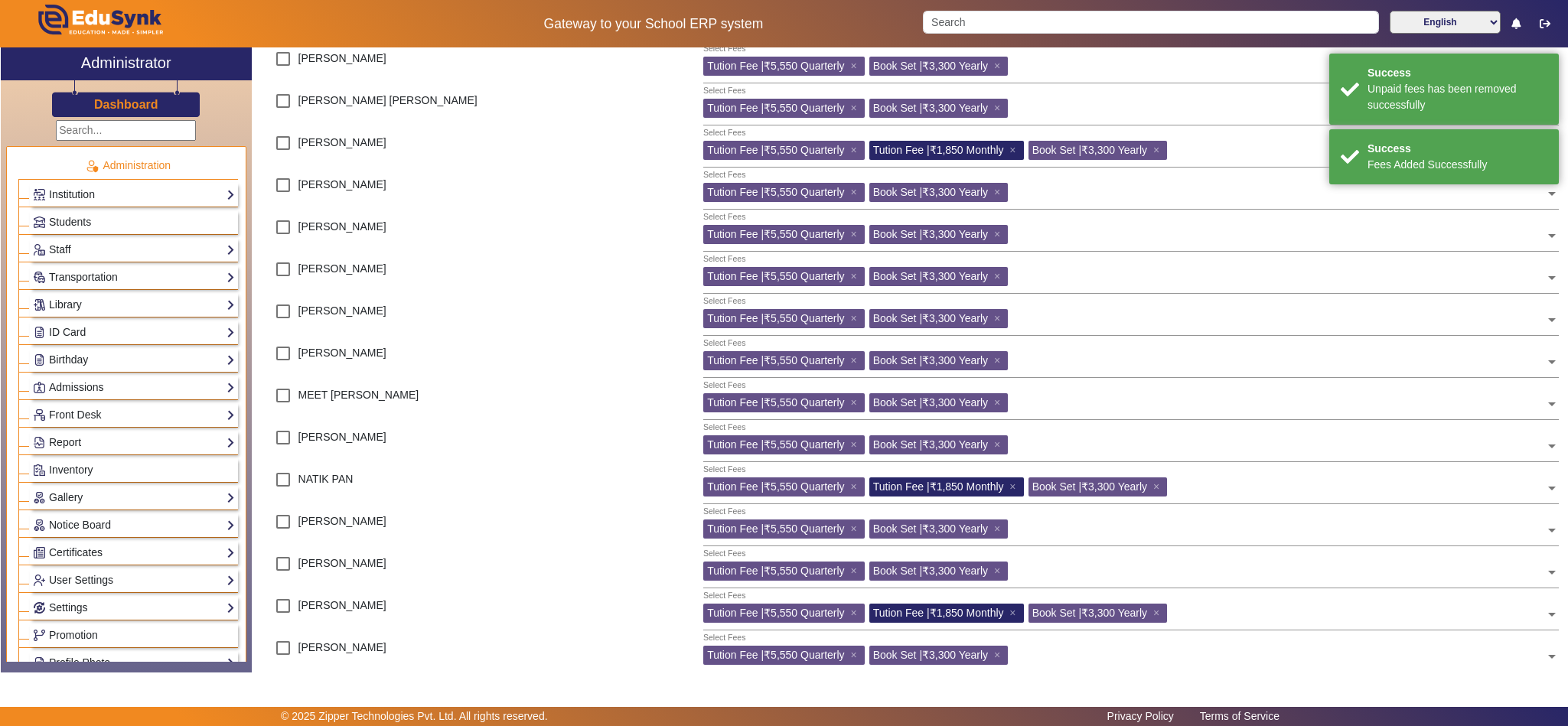
scroll to position [574, 0]
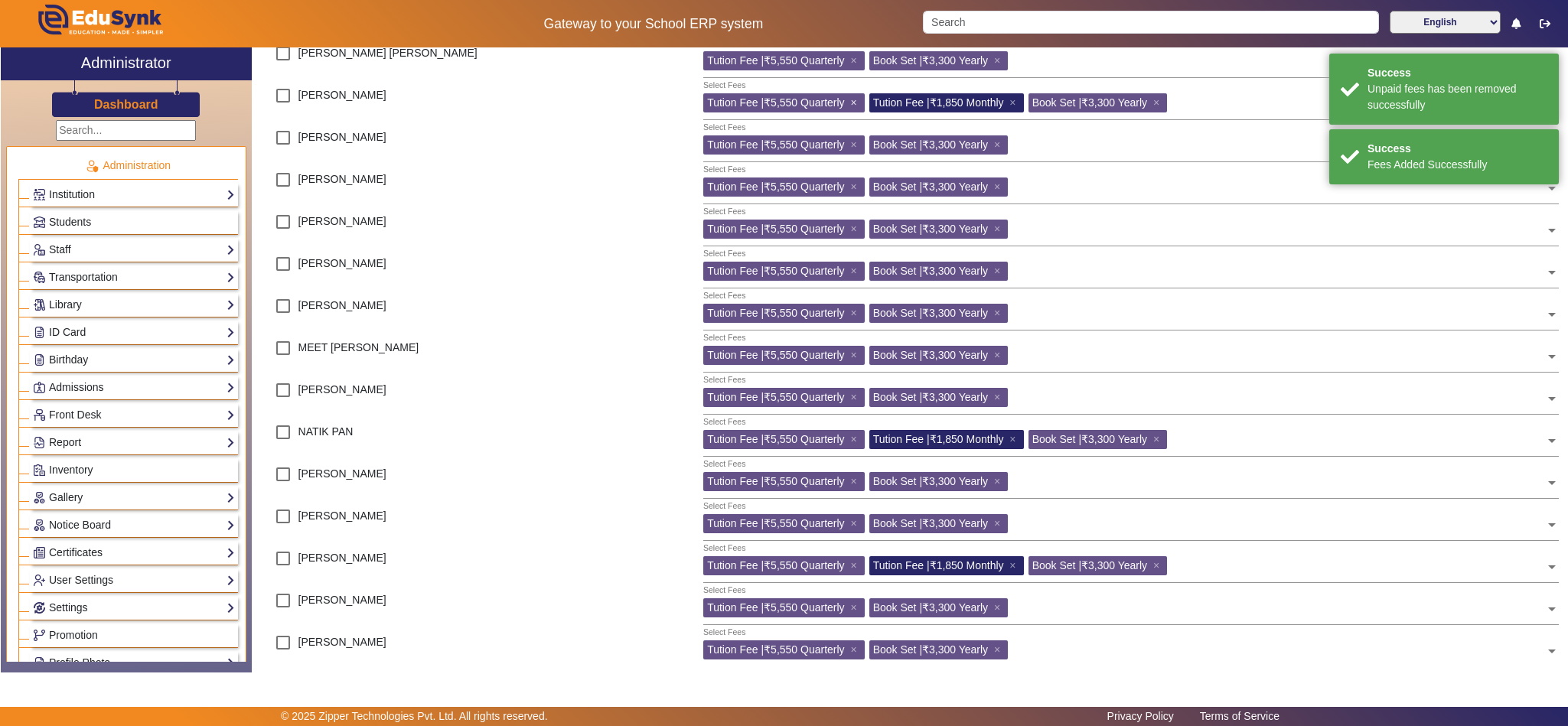
click at [852, 103] on span "×" at bounding box center [855, 102] width 10 height 13
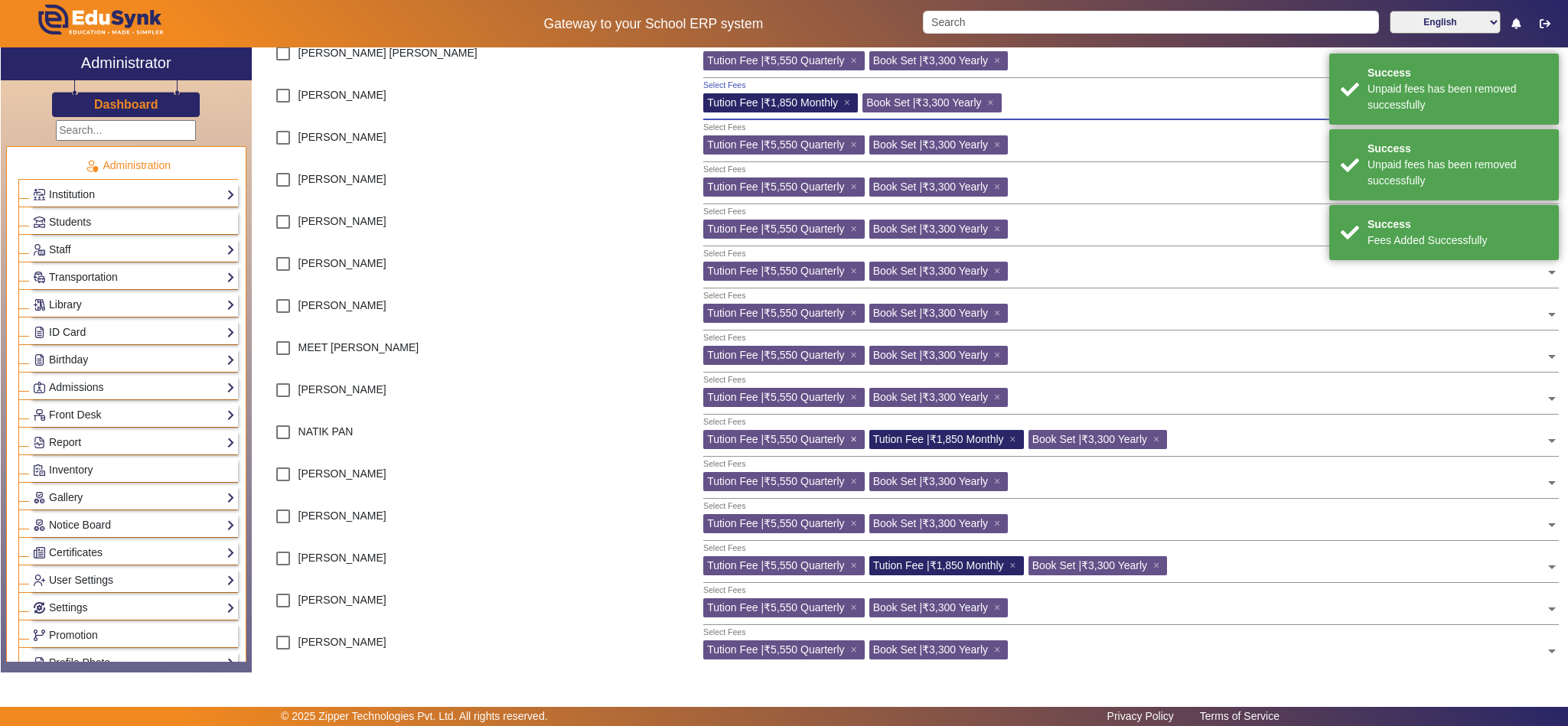
click at [852, 442] on span "×" at bounding box center [855, 439] width 10 height 13
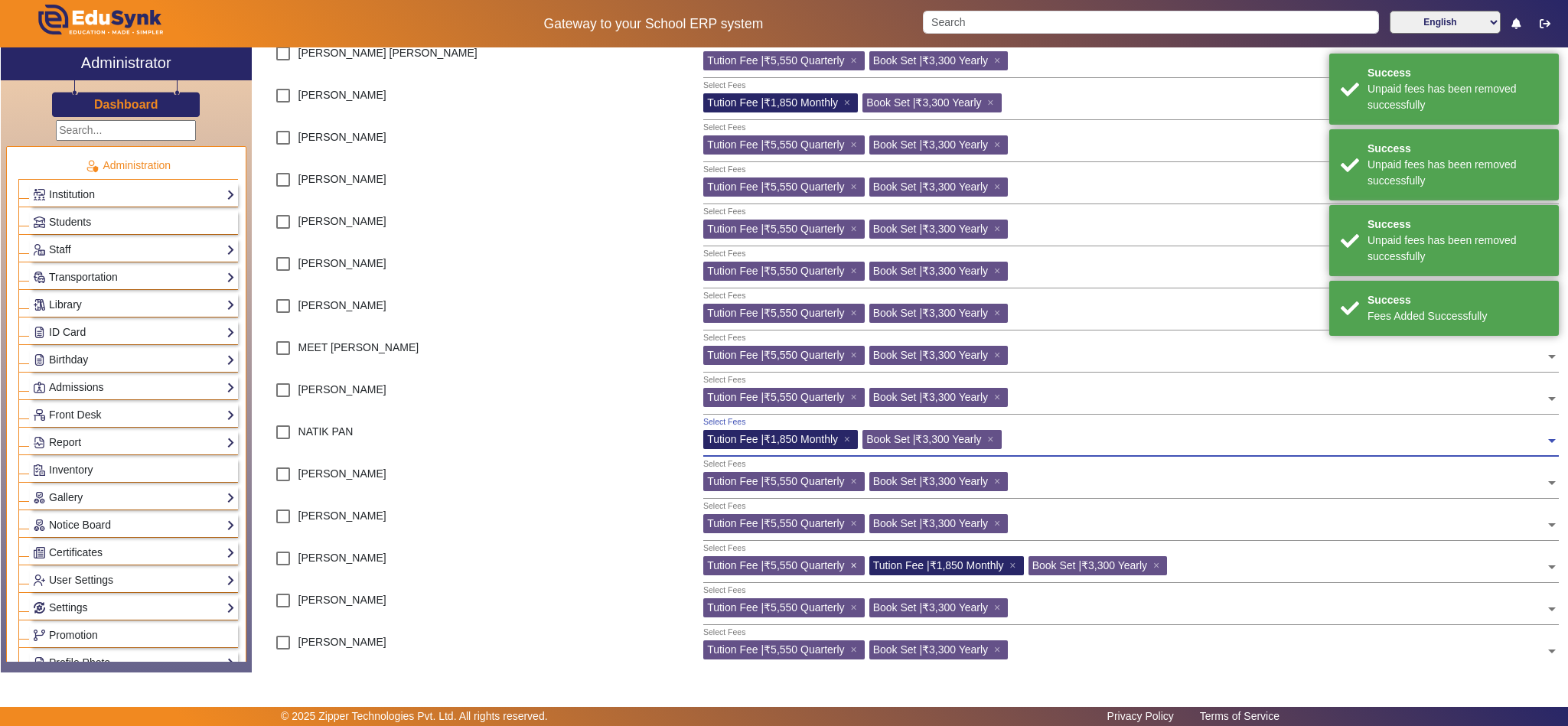
click at [854, 560] on span "×" at bounding box center [855, 565] width 10 height 13
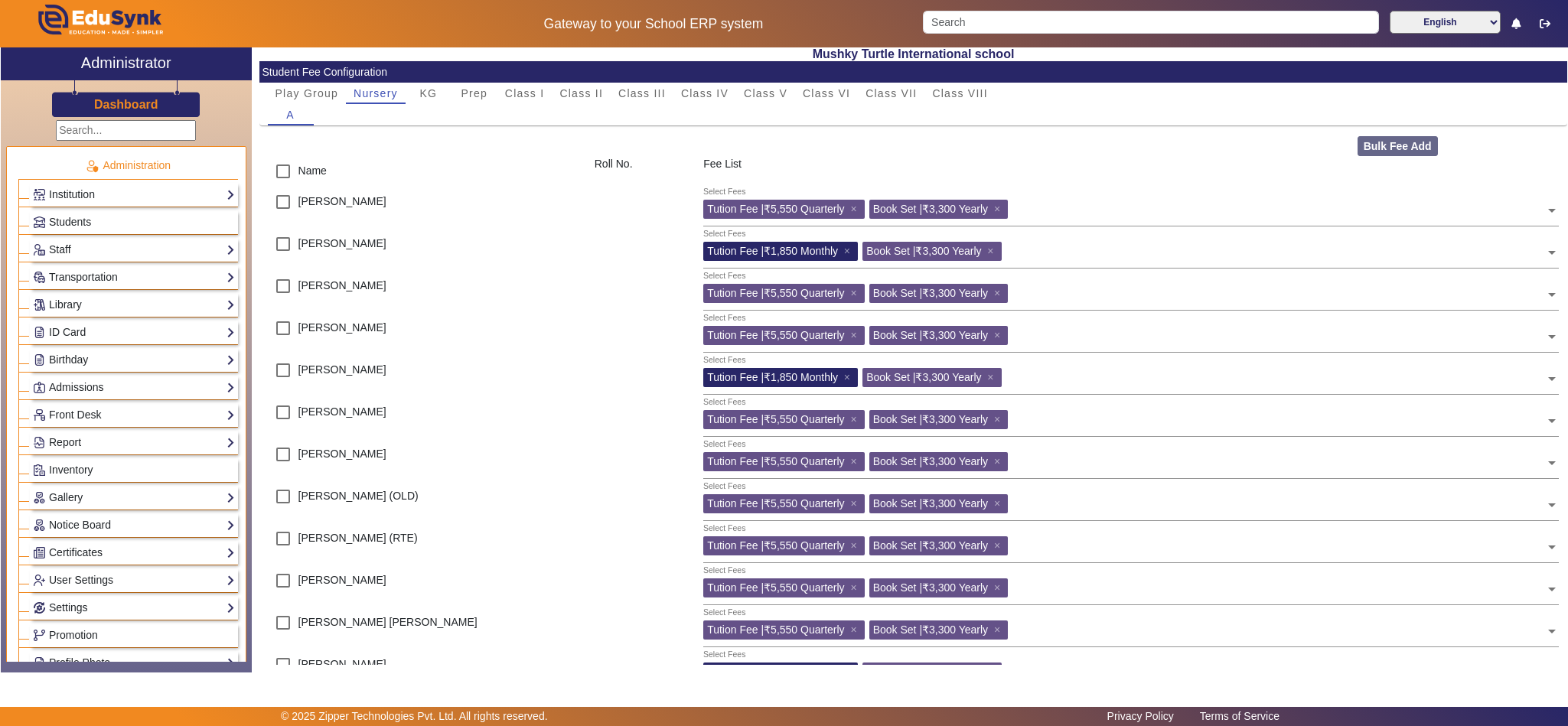
scroll to position [0, 0]
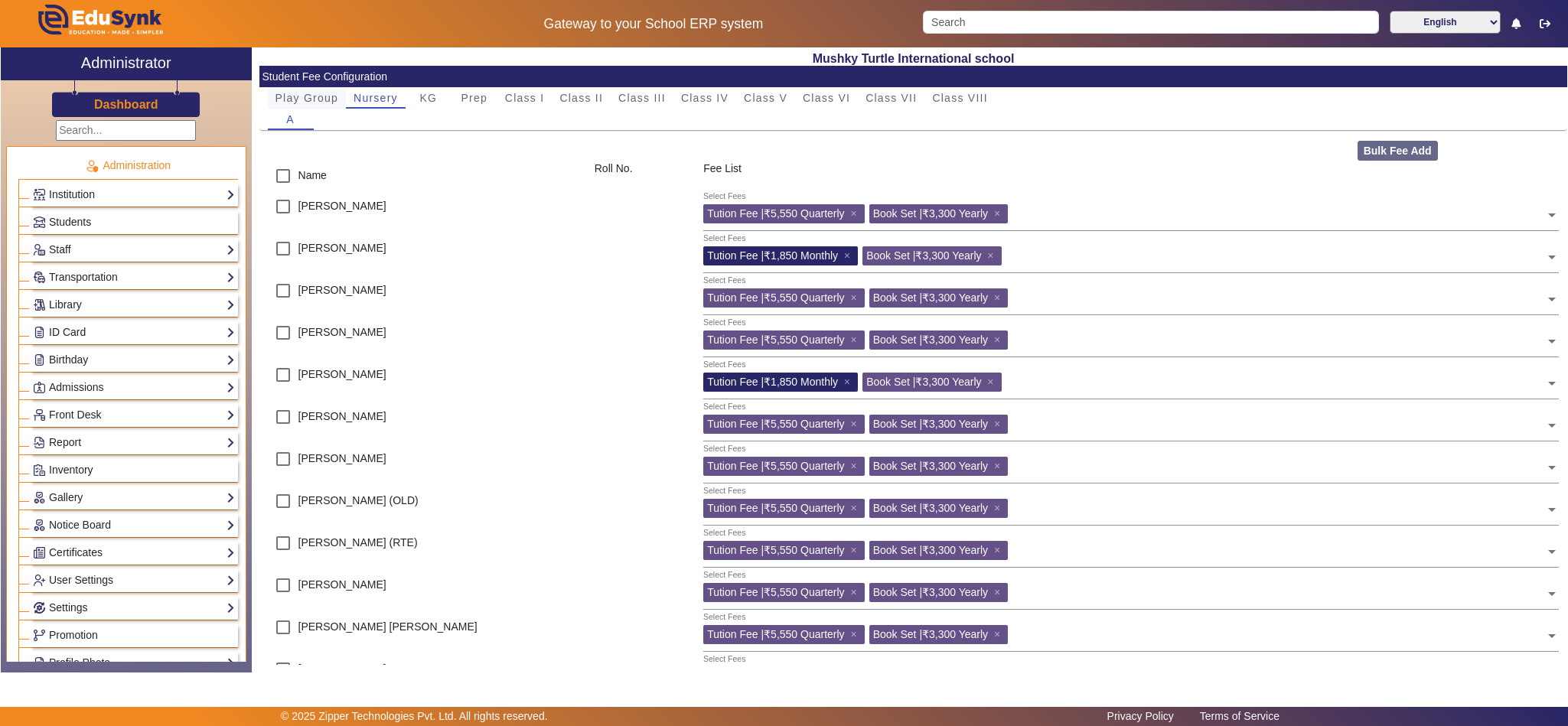
click at [320, 94] on span "Play Group" at bounding box center [308, 97] width 64 height 11
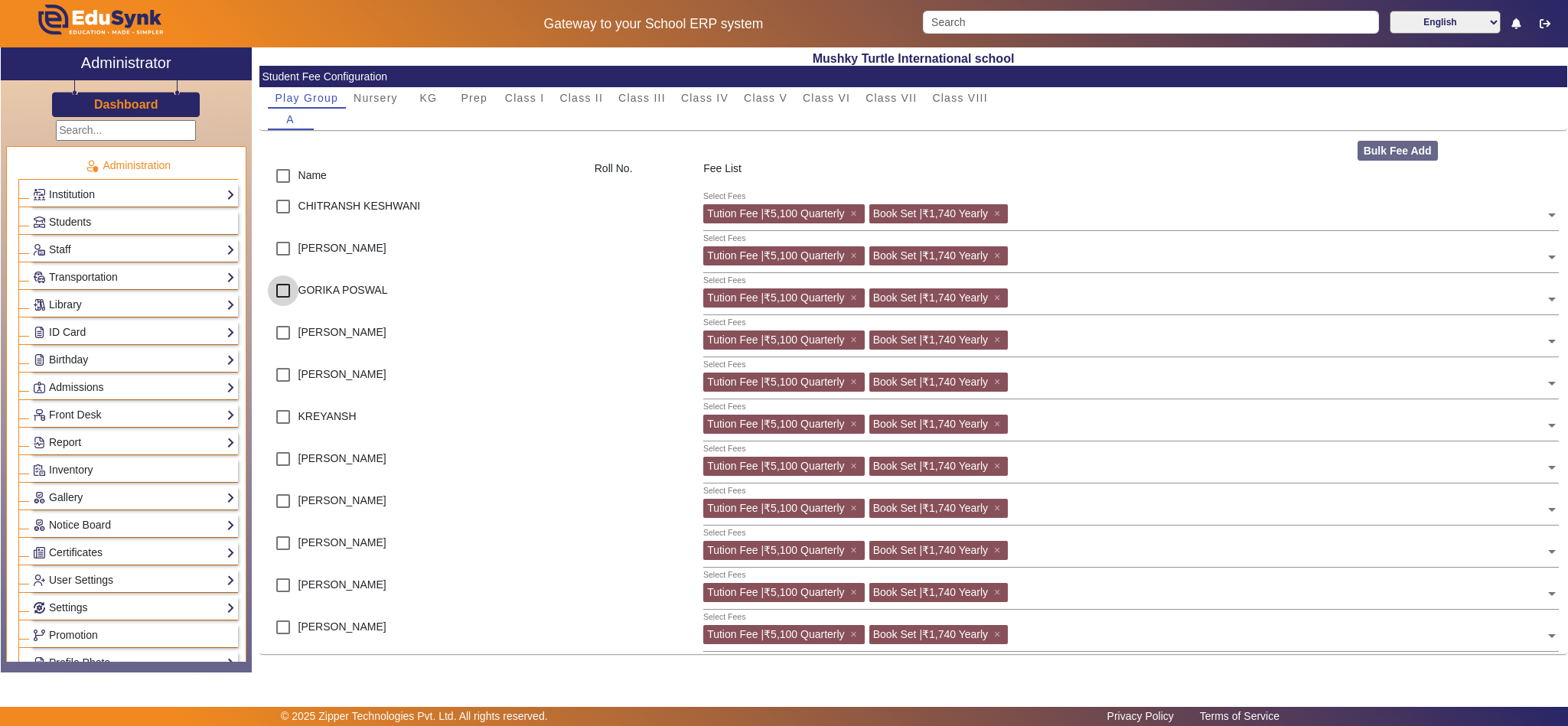
click at [281, 292] on input "checkbox" at bounding box center [284, 291] width 31 height 31
click at [1362, 148] on div "Bulk Fee Add" at bounding box center [1458, 150] width 218 height 20
click at [284, 292] on input "checkbox" at bounding box center [284, 291] width 31 height 31
checkbox input "false"
drag, startPoint x: 852, startPoint y: 294, endPoint x: 866, endPoint y: 299, distance: 14.9
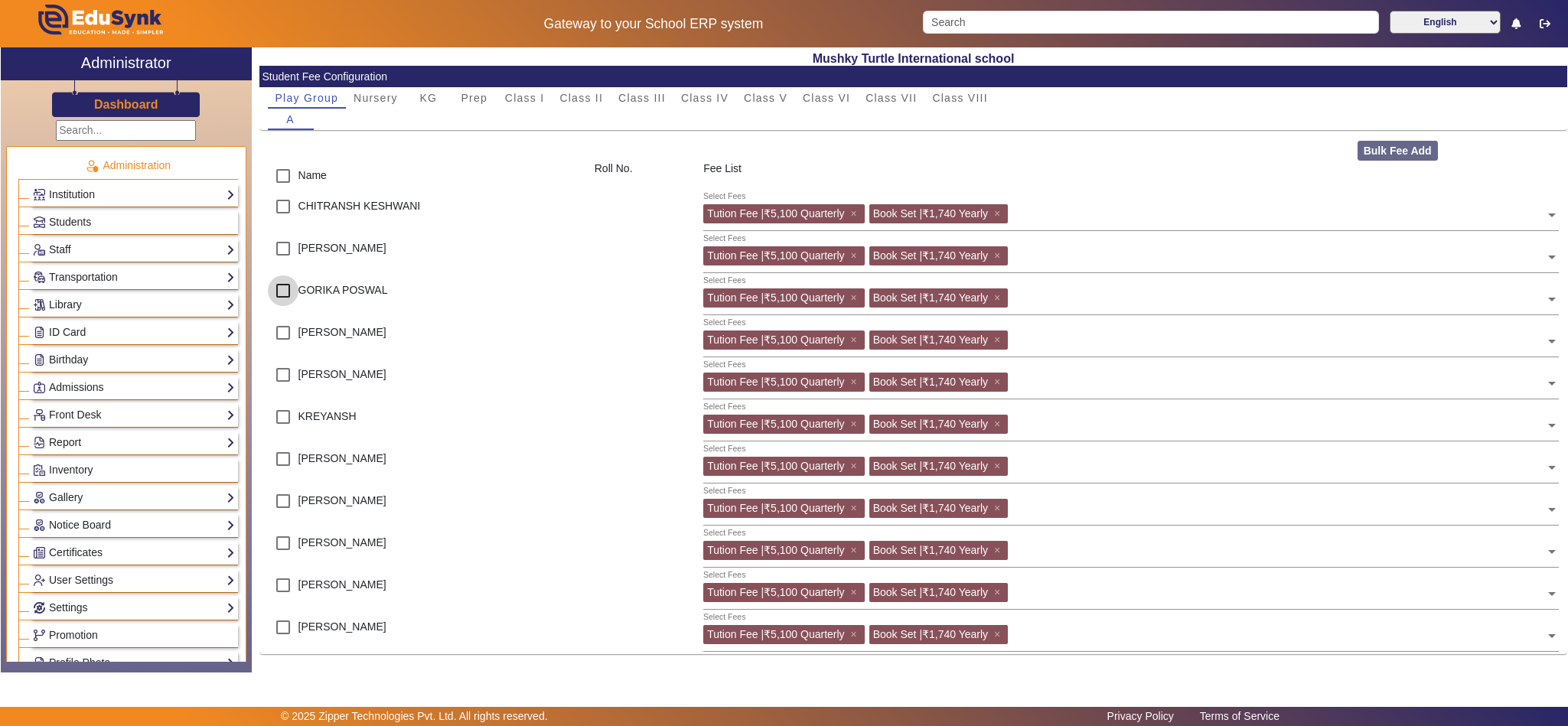
click at [852, 294] on span "×" at bounding box center [855, 297] width 10 height 13
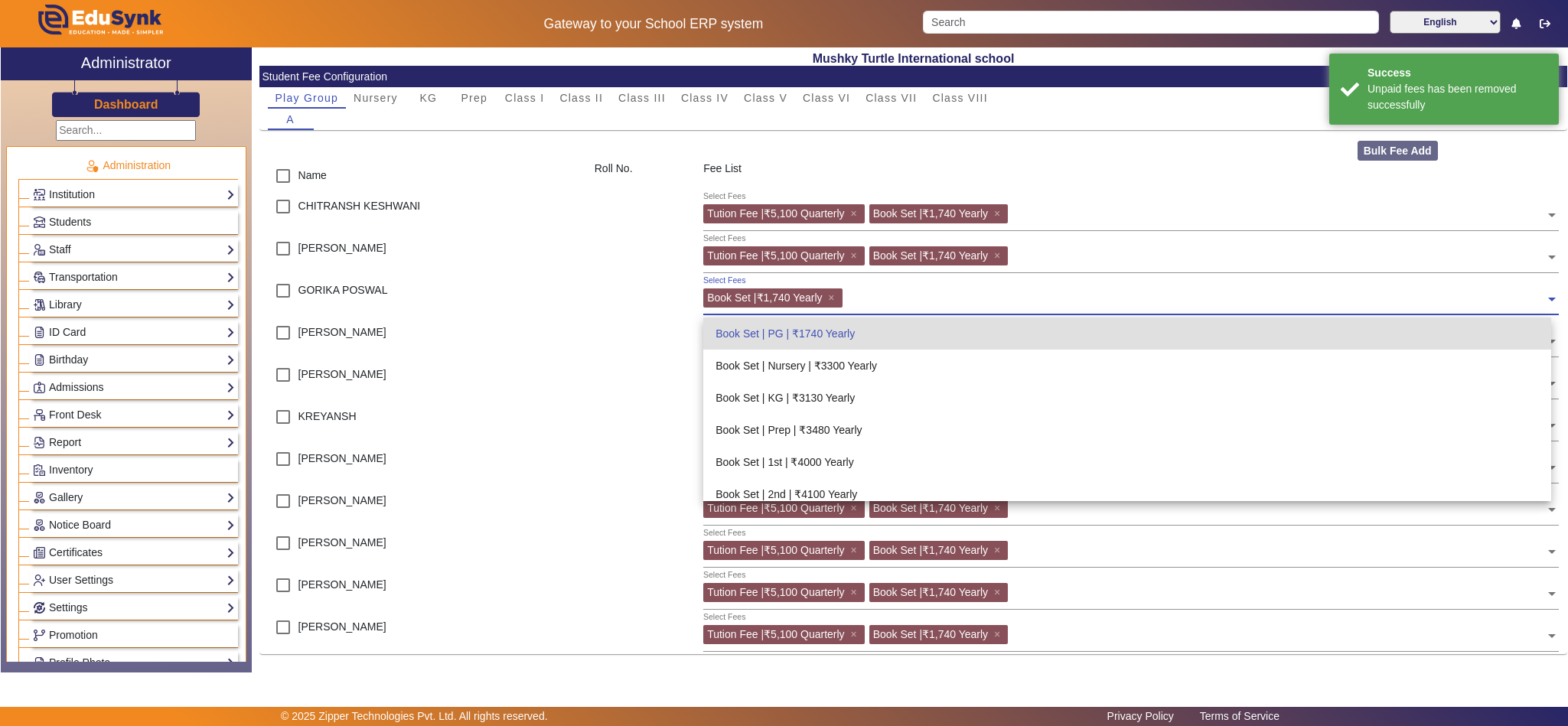
click at [974, 295] on input "text" at bounding box center [1197, 295] width 699 height 14
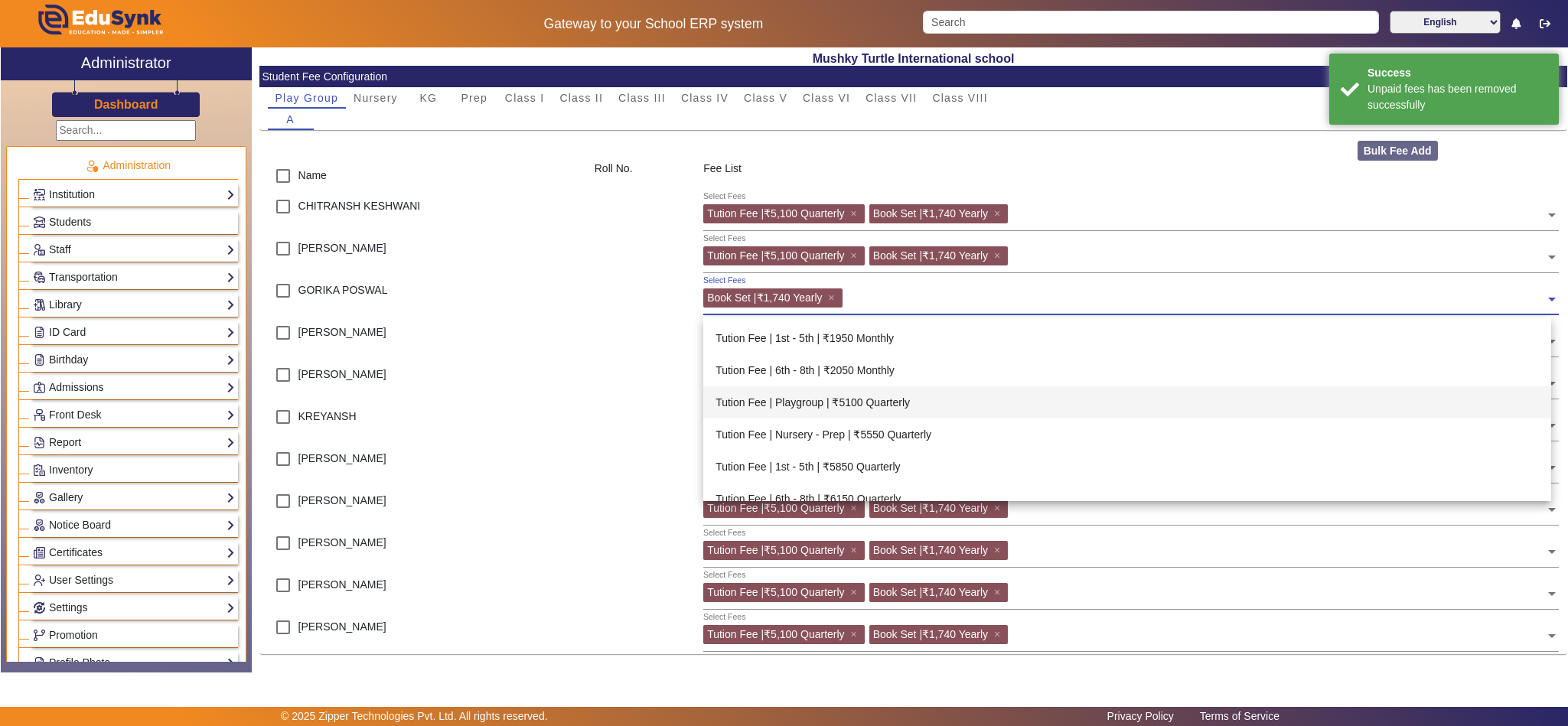
scroll to position [382, 0]
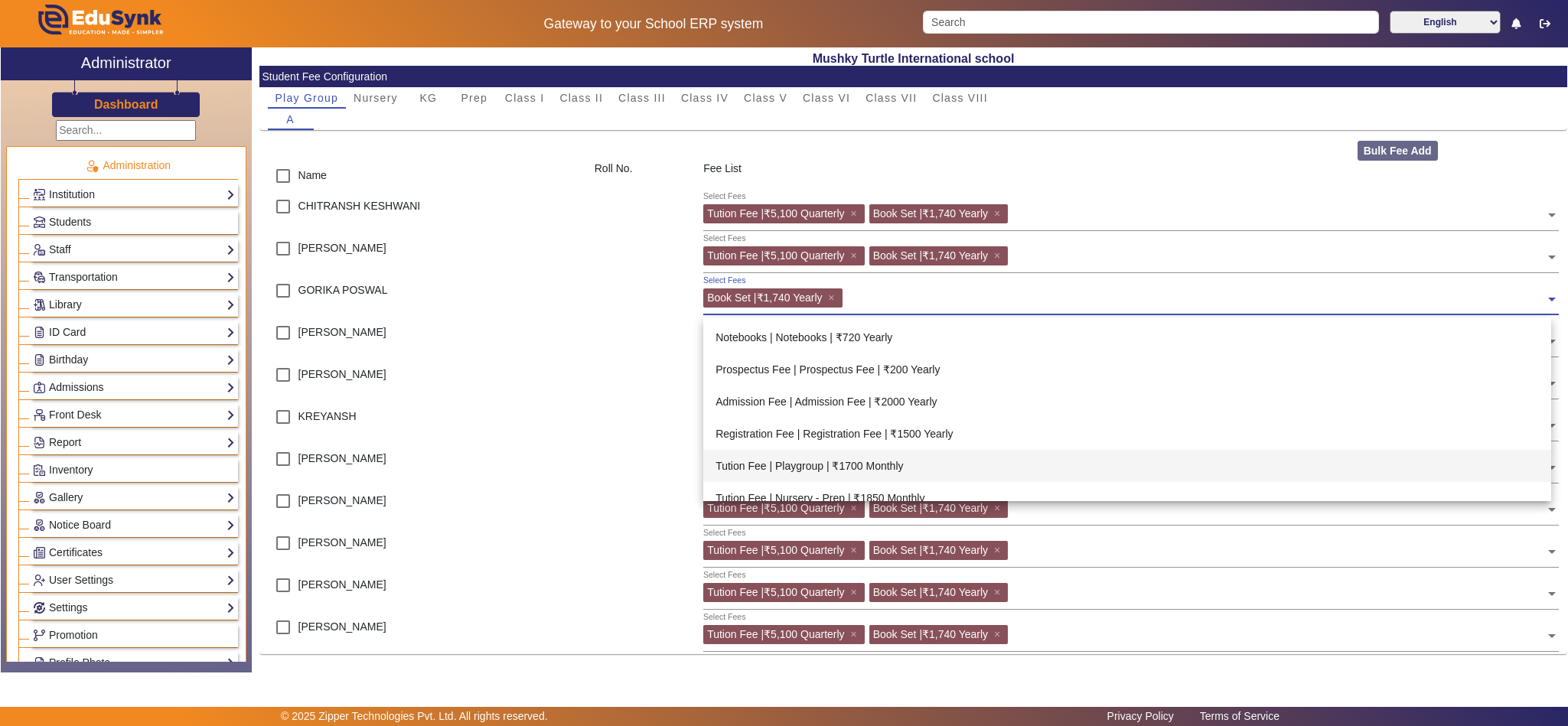
click at [816, 467] on div "Tution Fee | Playgroup | ₹1700 Monthly" at bounding box center [1126, 466] width 848 height 32
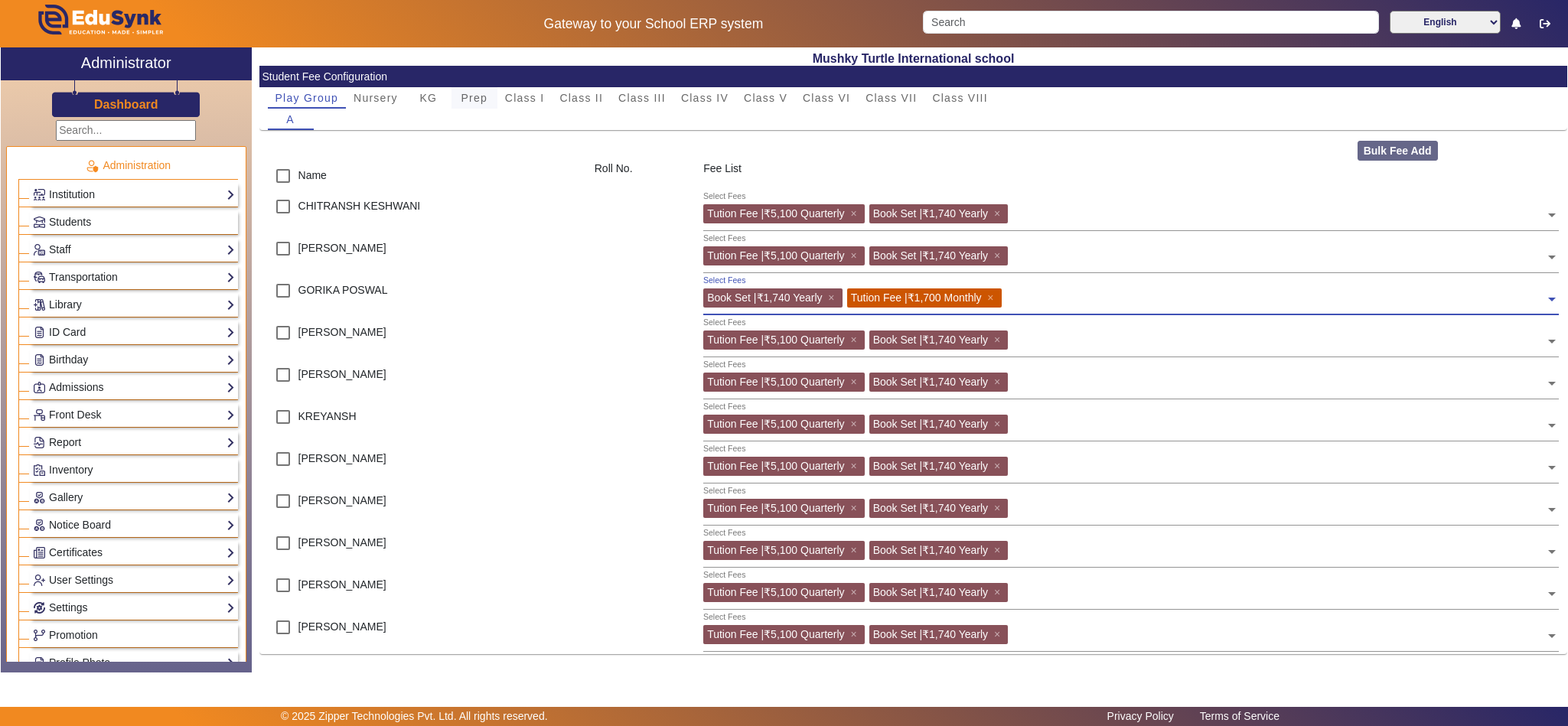
click at [480, 93] on span "Prep" at bounding box center [475, 97] width 27 height 11
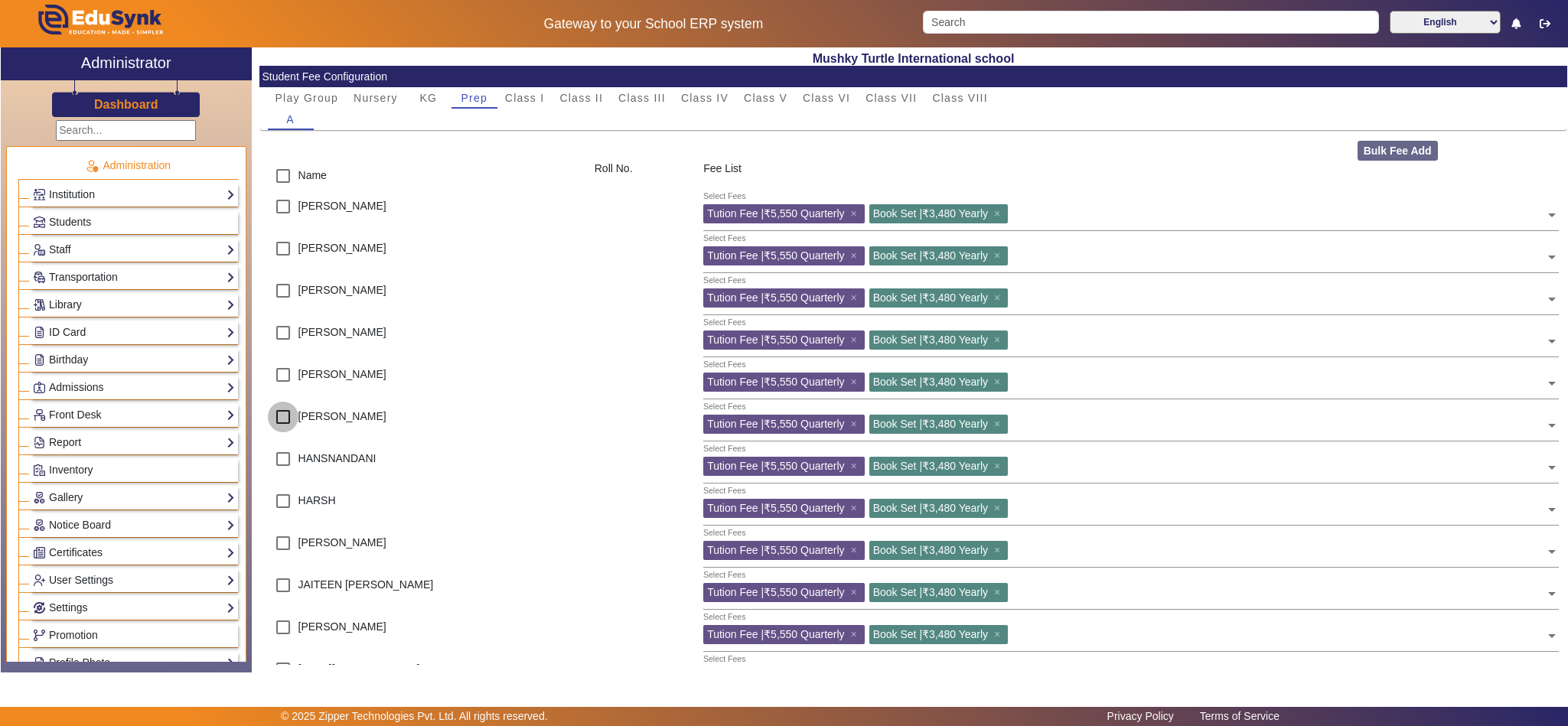
click at [283, 417] on input "checkbox" at bounding box center [284, 417] width 31 height 31
checkbox input "true"
drag, startPoint x: 281, startPoint y: 336, endPoint x: 291, endPoint y: 374, distance: 39.3
click at [283, 336] on input "checkbox" at bounding box center [284, 333] width 31 height 31
checkbox input "true"
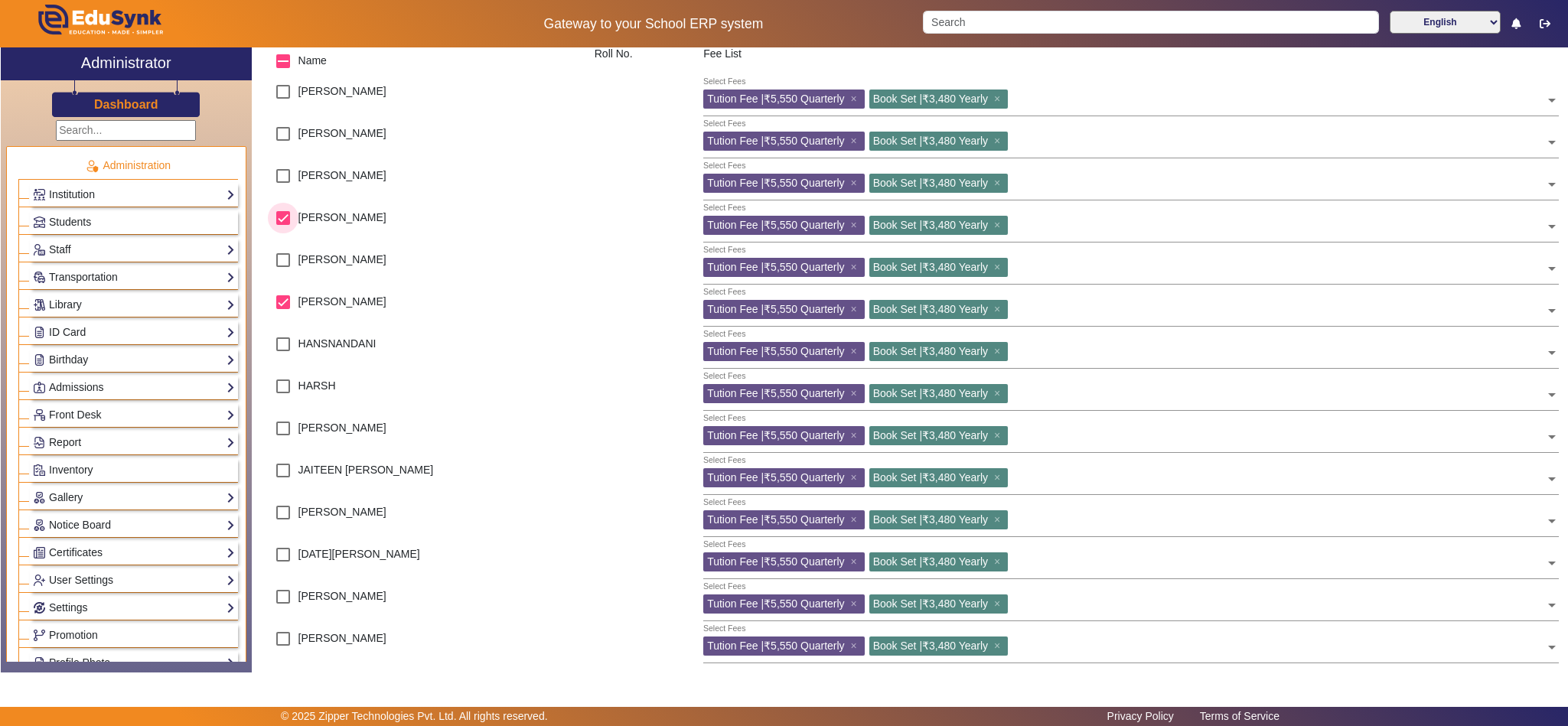
scroll to position [191, 0]
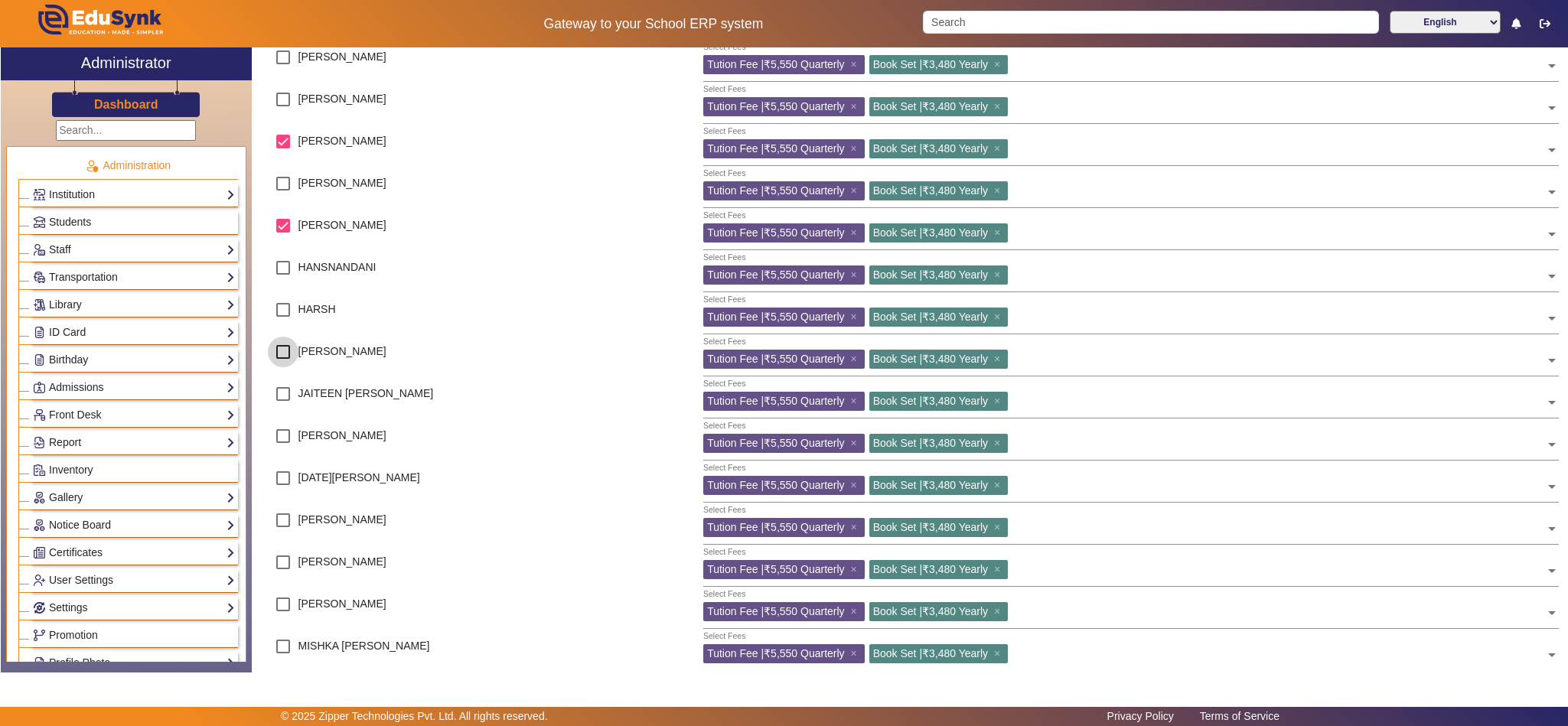
click at [283, 350] on input "checkbox" at bounding box center [284, 352] width 31 height 31
checkbox input "true"
click at [281, 476] on input "checkbox" at bounding box center [284, 478] width 31 height 31
checkbox input "true"
drag, startPoint x: 284, startPoint y: 524, endPoint x: 284, endPoint y: 572, distance: 48.0
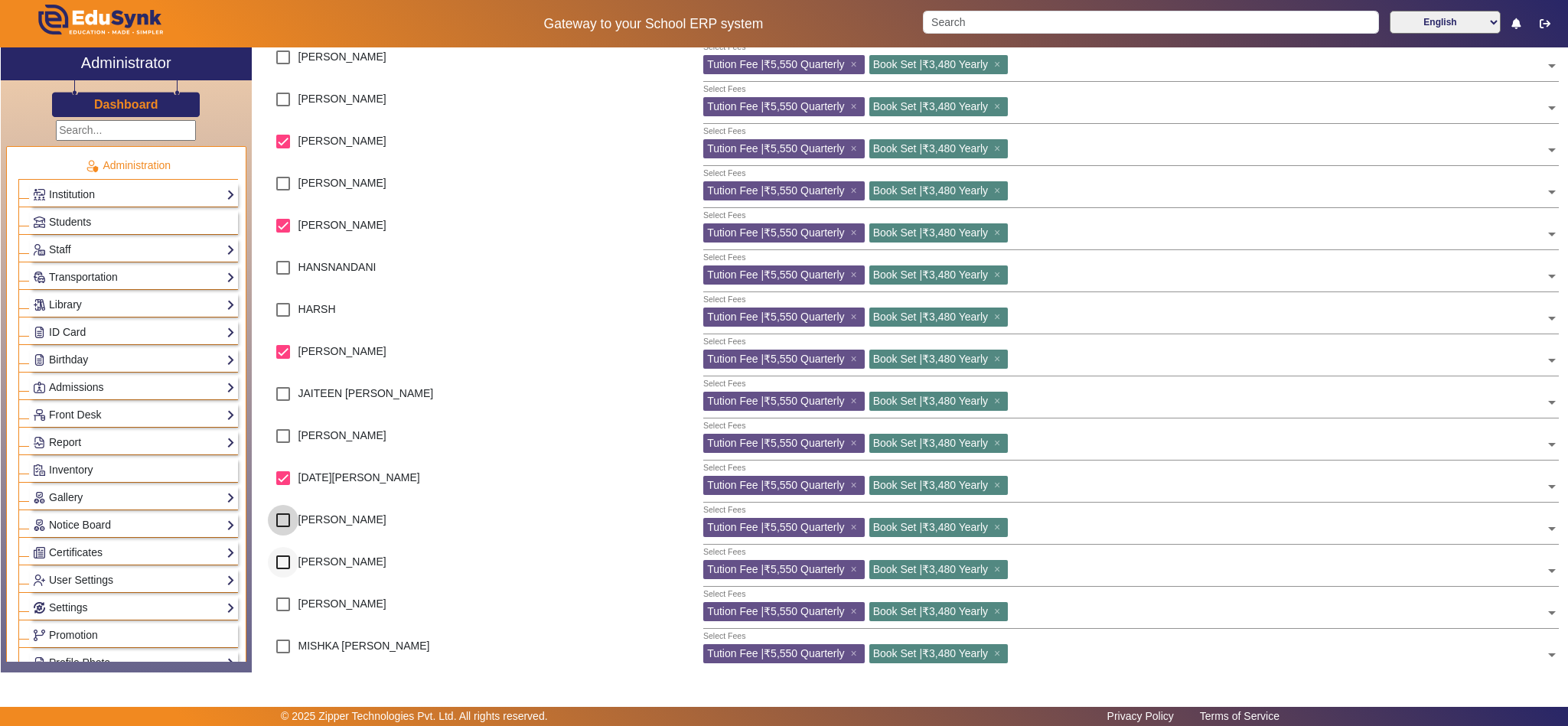
click at [284, 525] on input "checkbox" at bounding box center [284, 521] width 31 height 31
checkbox input "true"
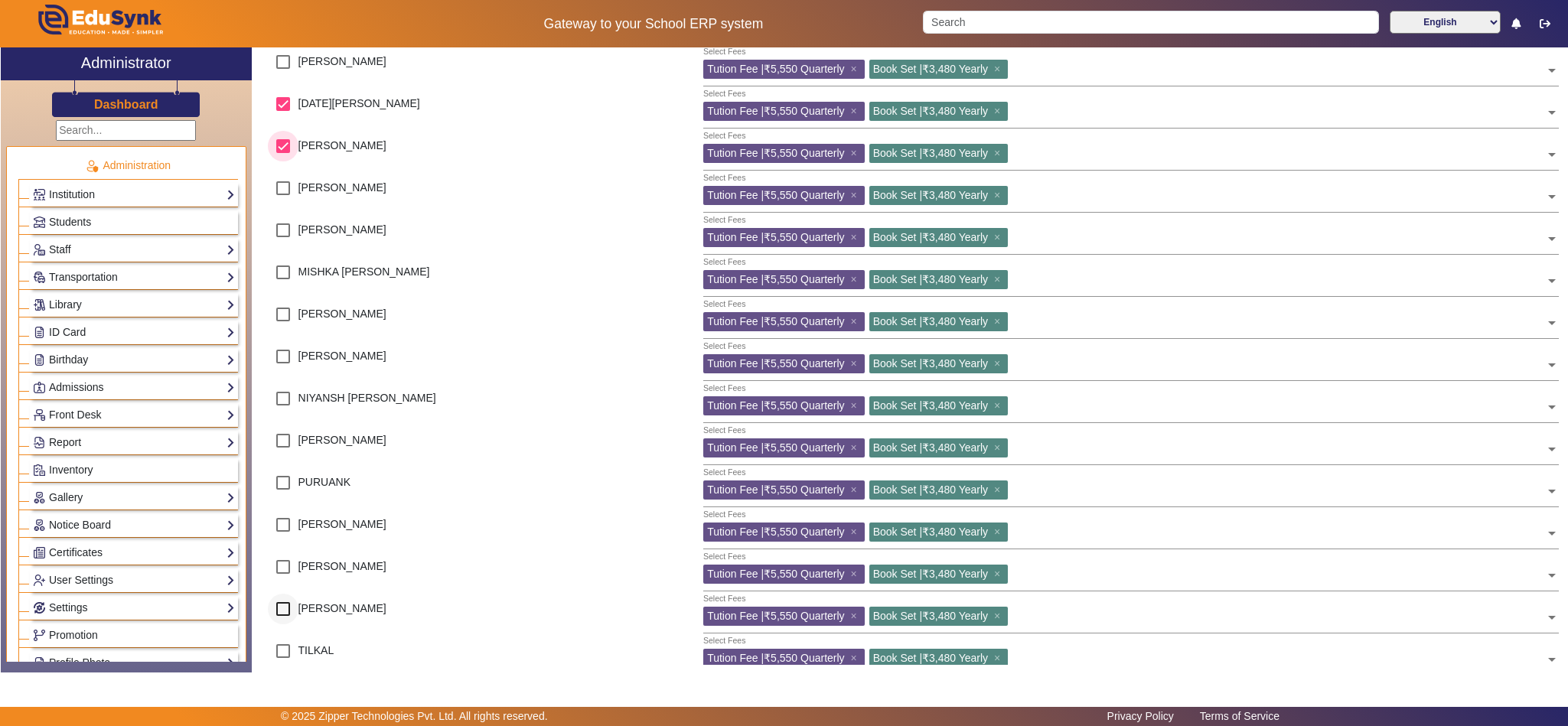
scroll to position [574, 0]
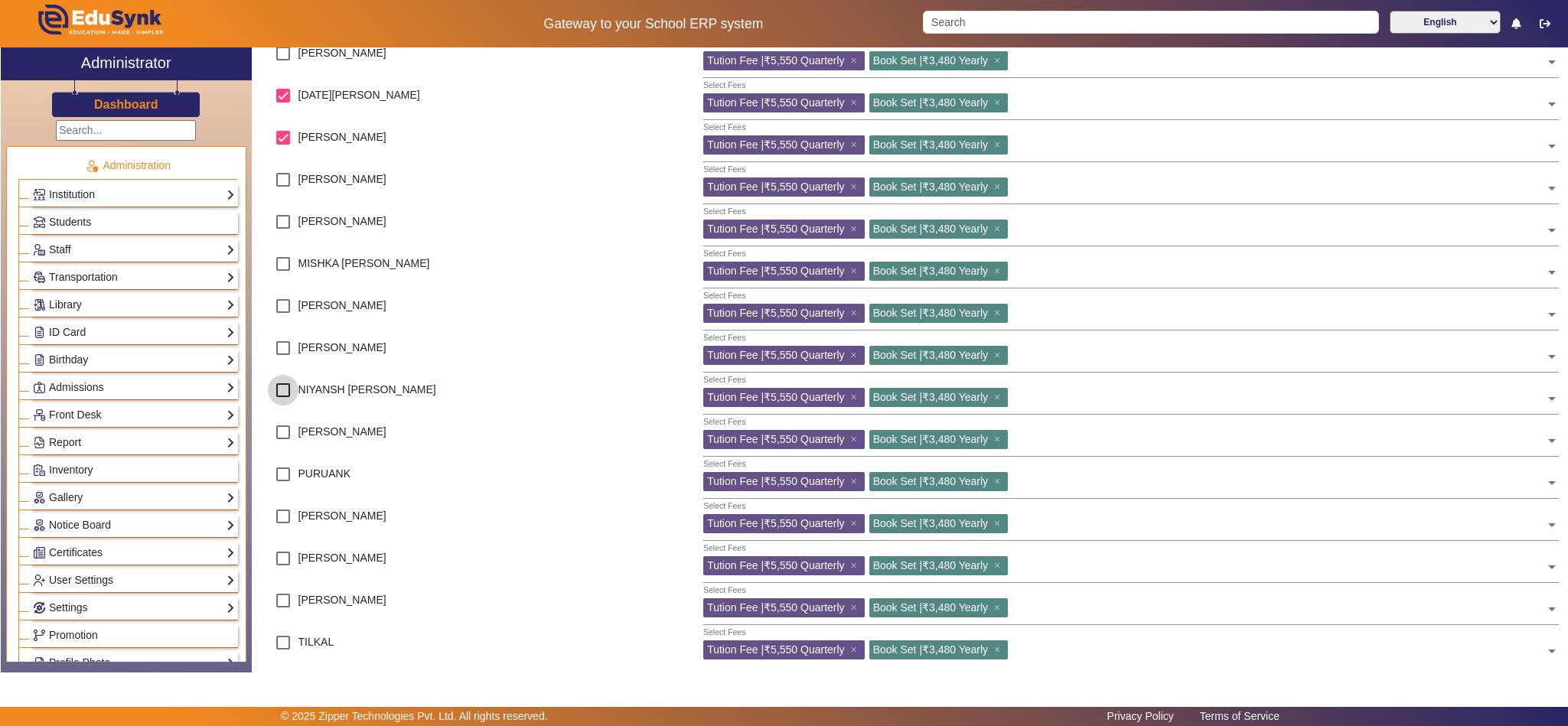
click at [283, 391] on input "checkbox" at bounding box center [284, 390] width 31 height 31
checkbox input "true"
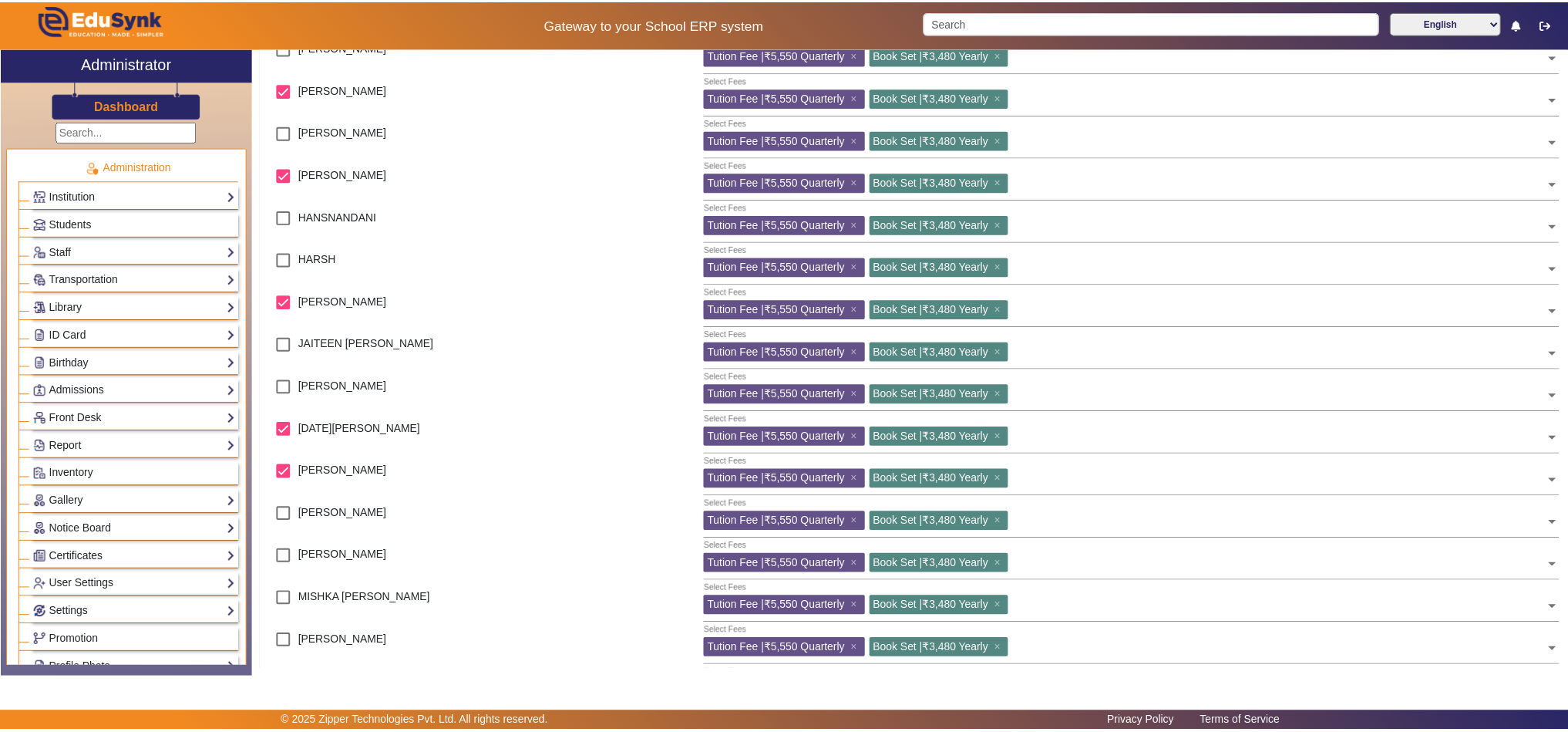
scroll to position [0, 0]
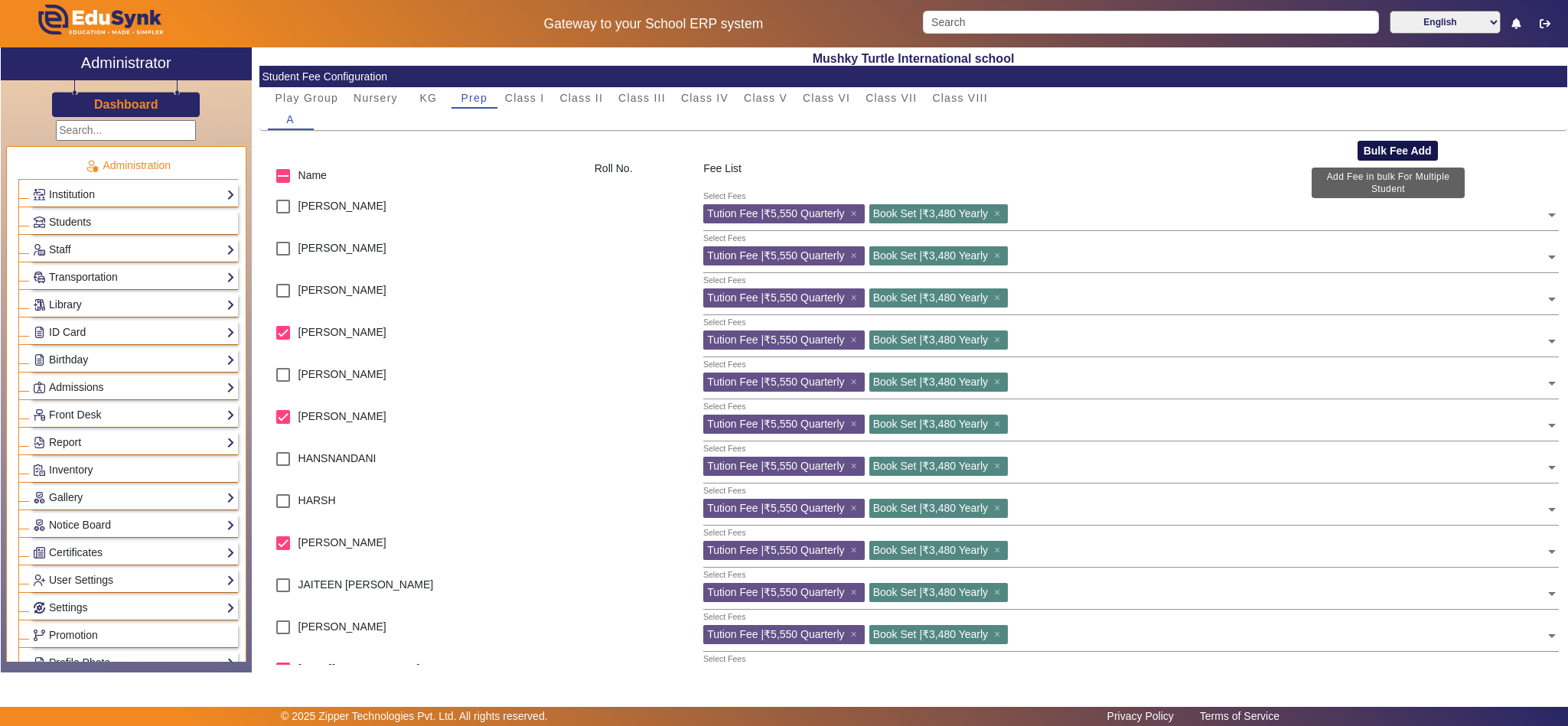
click at [1388, 150] on button "Bulk Fee Add" at bounding box center [1397, 150] width 80 height 20
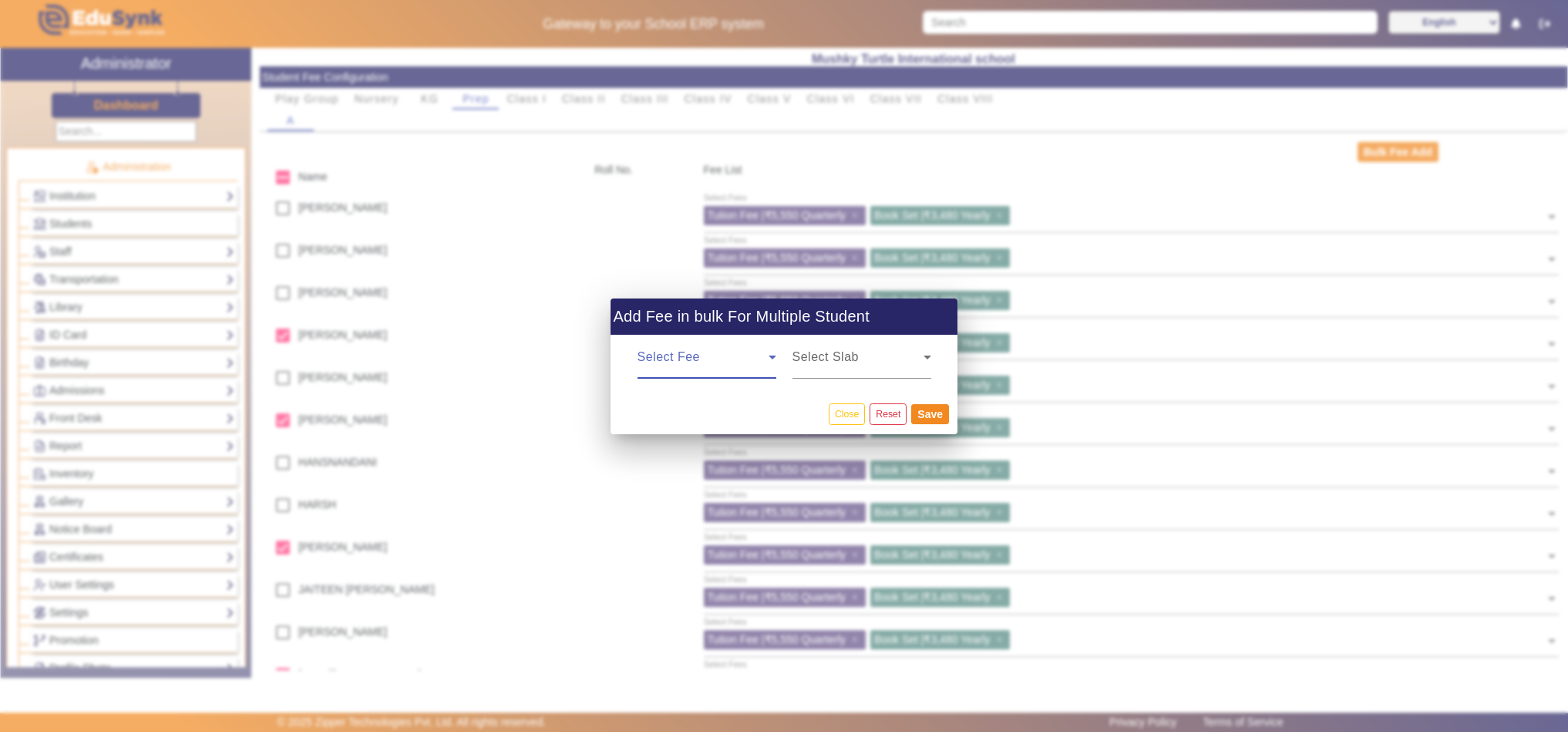
click at [752, 365] on span at bounding box center [702, 363] width 131 height 18
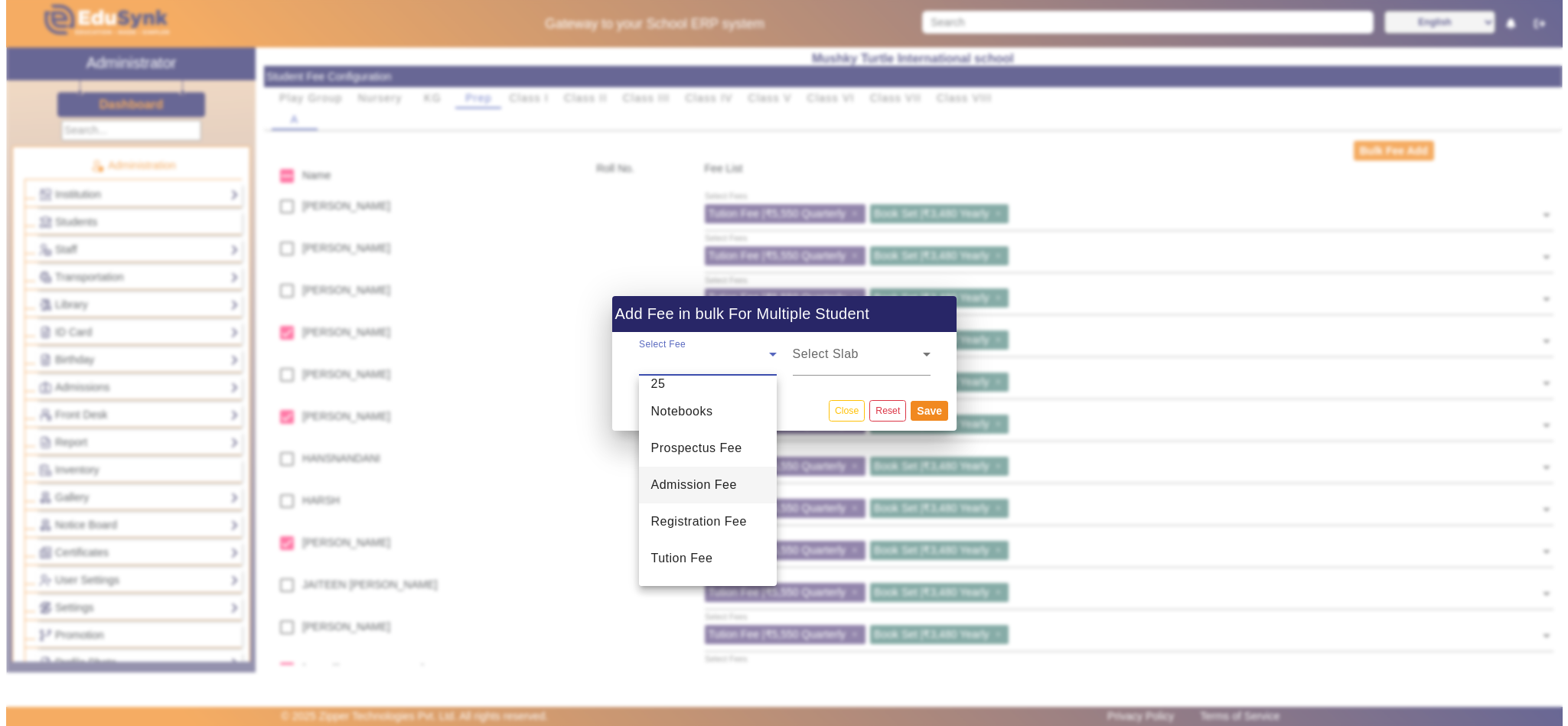
scroll to position [96, 0]
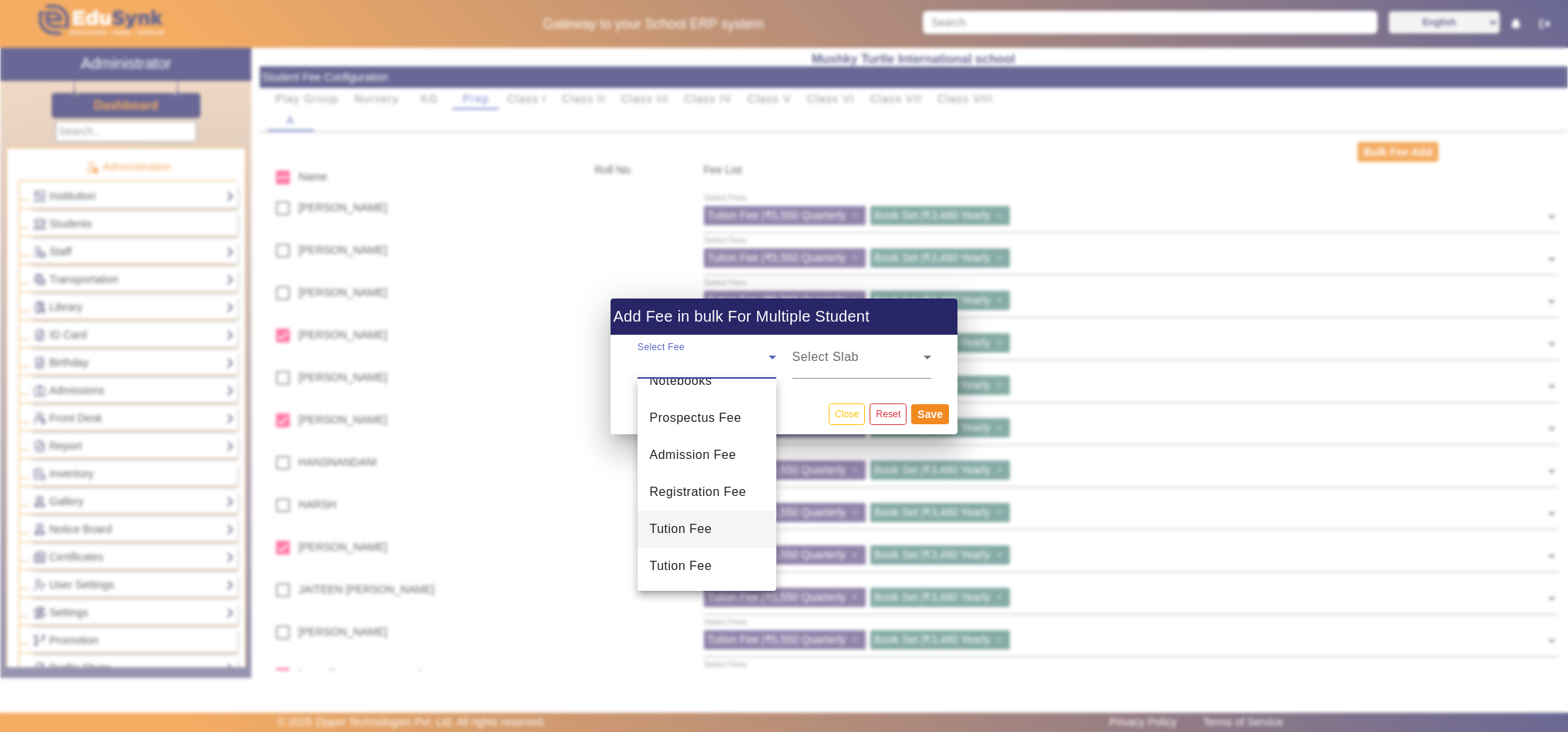
click at [687, 531] on span "Tution Fee" at bounding box center [681, 529] width 62 height 18
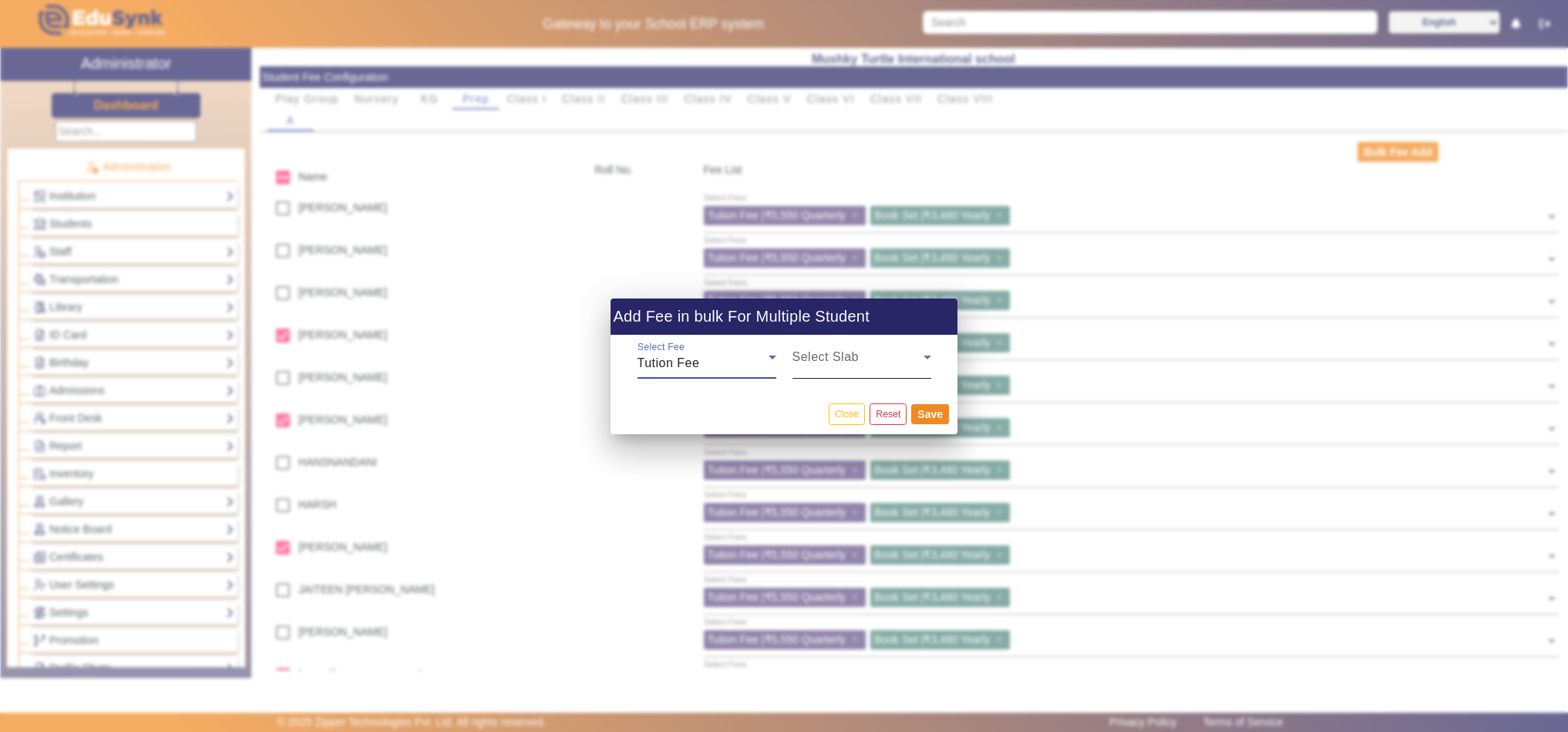
click at [854, 368] on span at bounding box center [858, 363] width 131 height 18
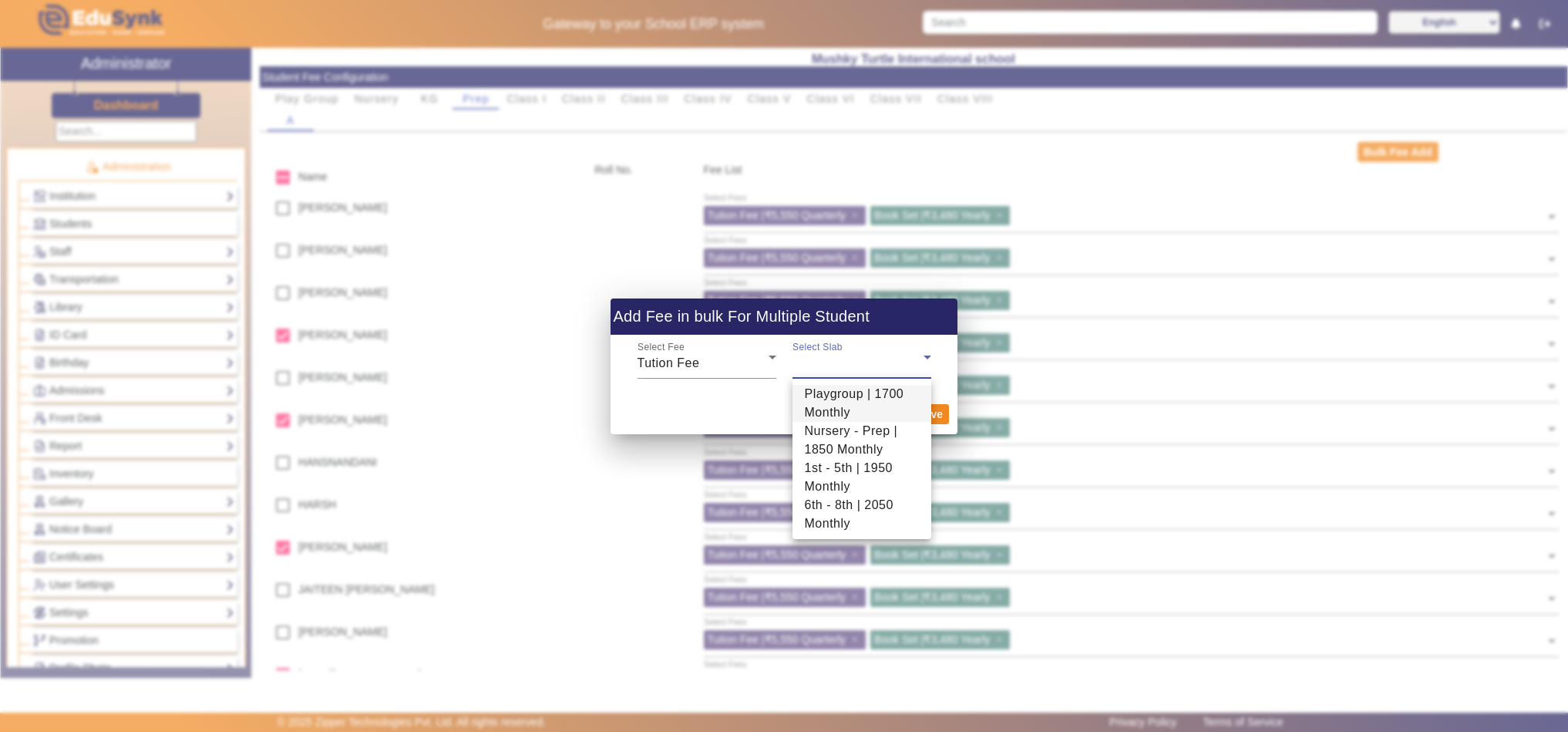
drag, startPoint x: 846, startPoint y: 437, endPoint x: 852, endPoint y: 447, distance: 11.7
click at [847, 437] on span "Nursery - Prep | 1850 Monthly" at bounding box center [862, 440] width 114 height 37
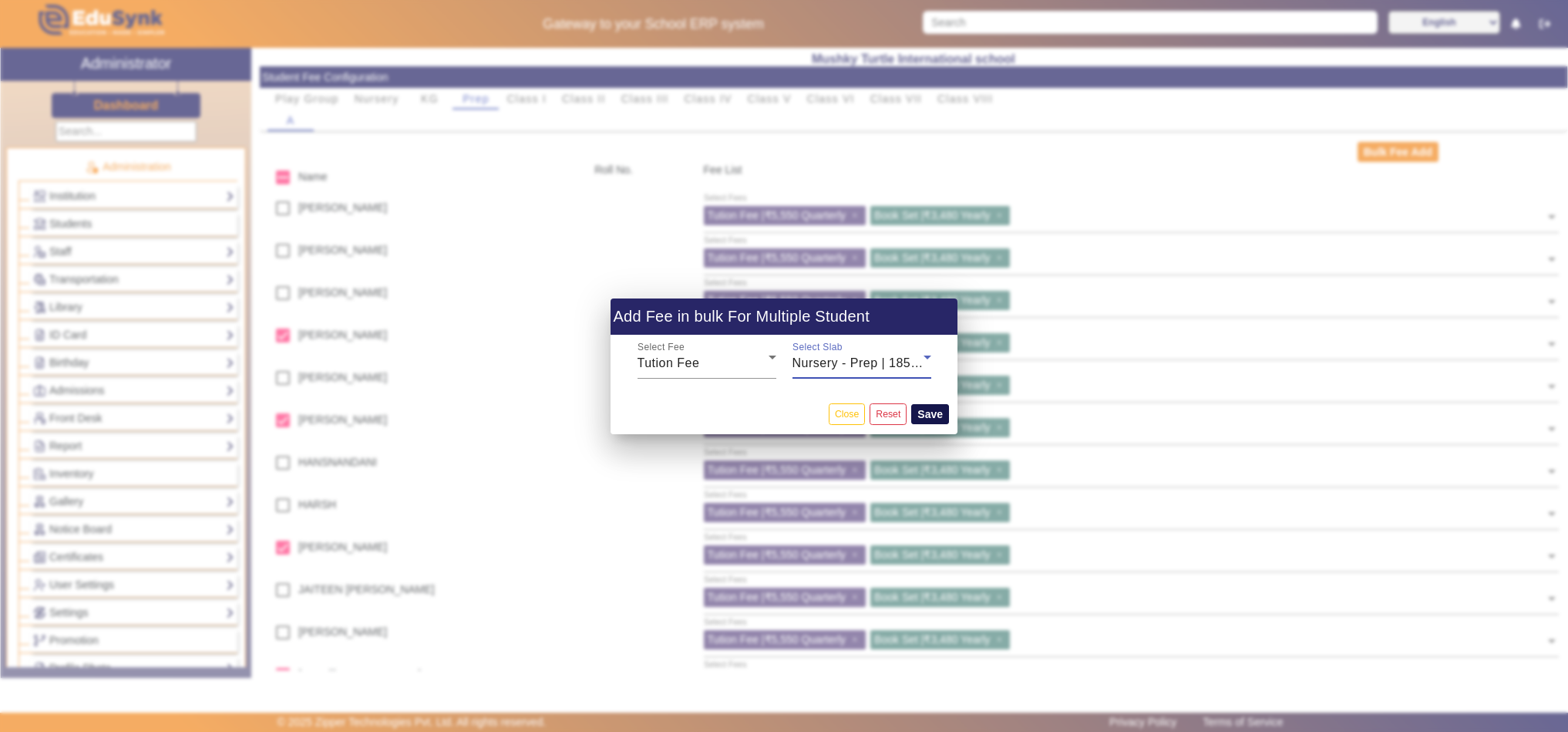
click at [921, 409] on button "Save" at bounding box center [930, 414] width 38 height 20
checkbox input "false"
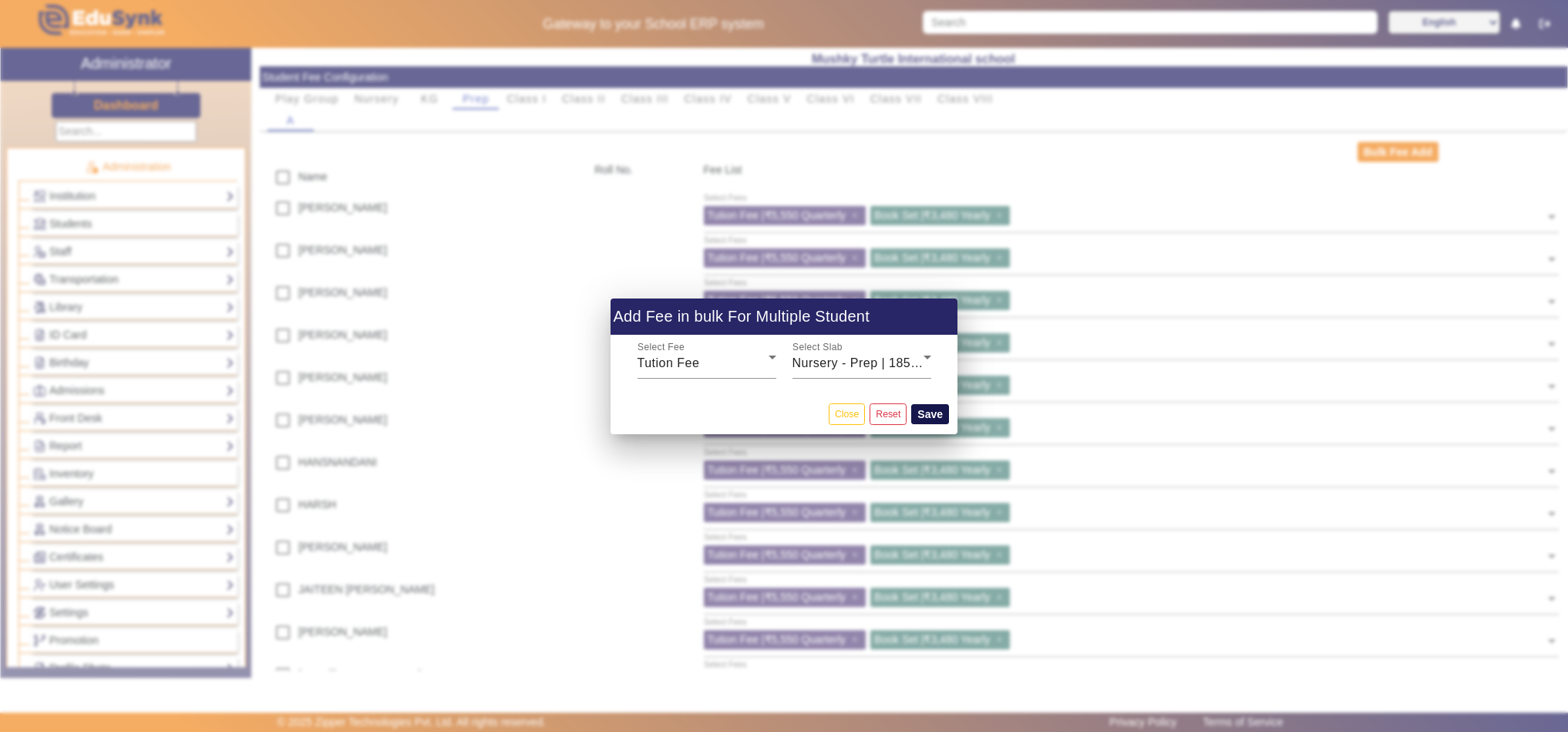
checkbox input "false"
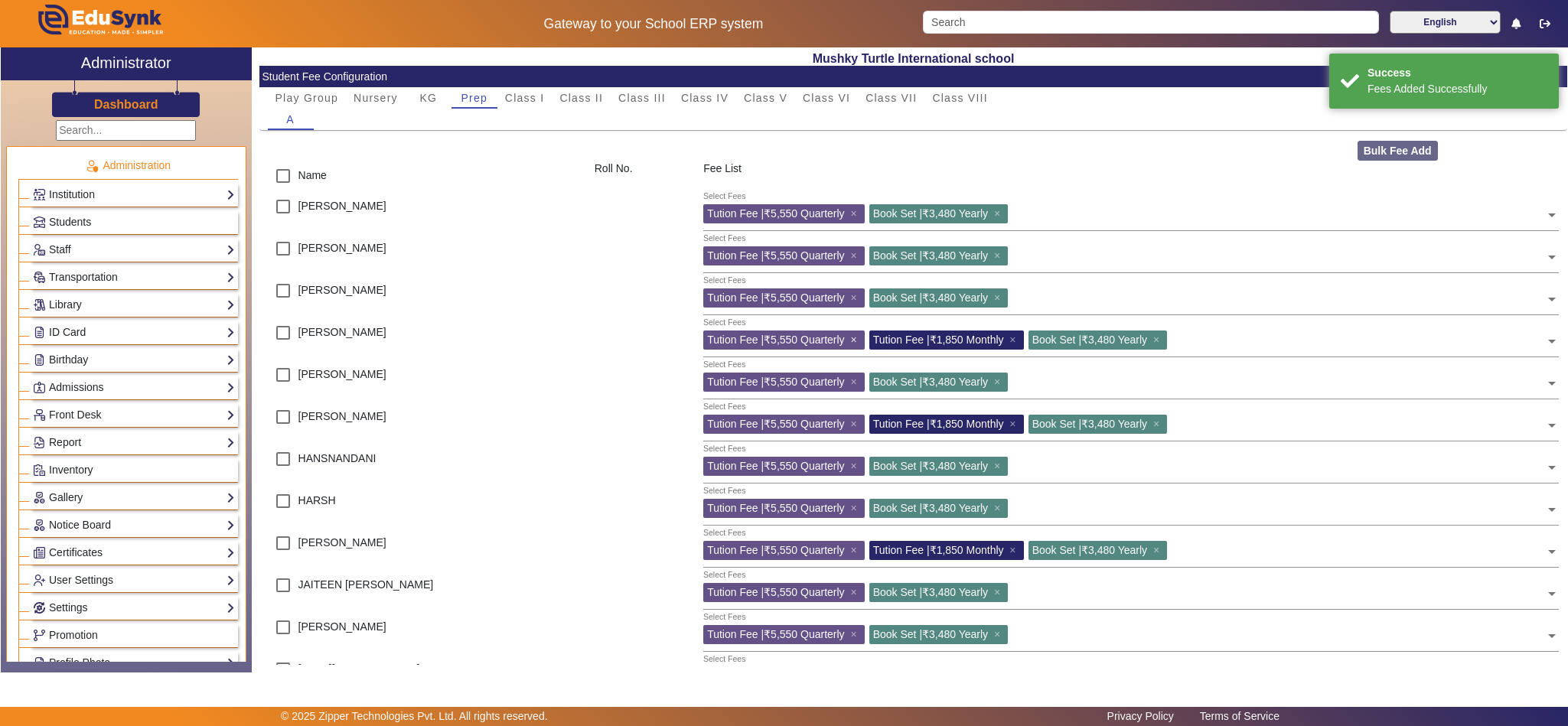
click at [854, 343] on span "×" at bounding box center [855, 339] width 10 height 13
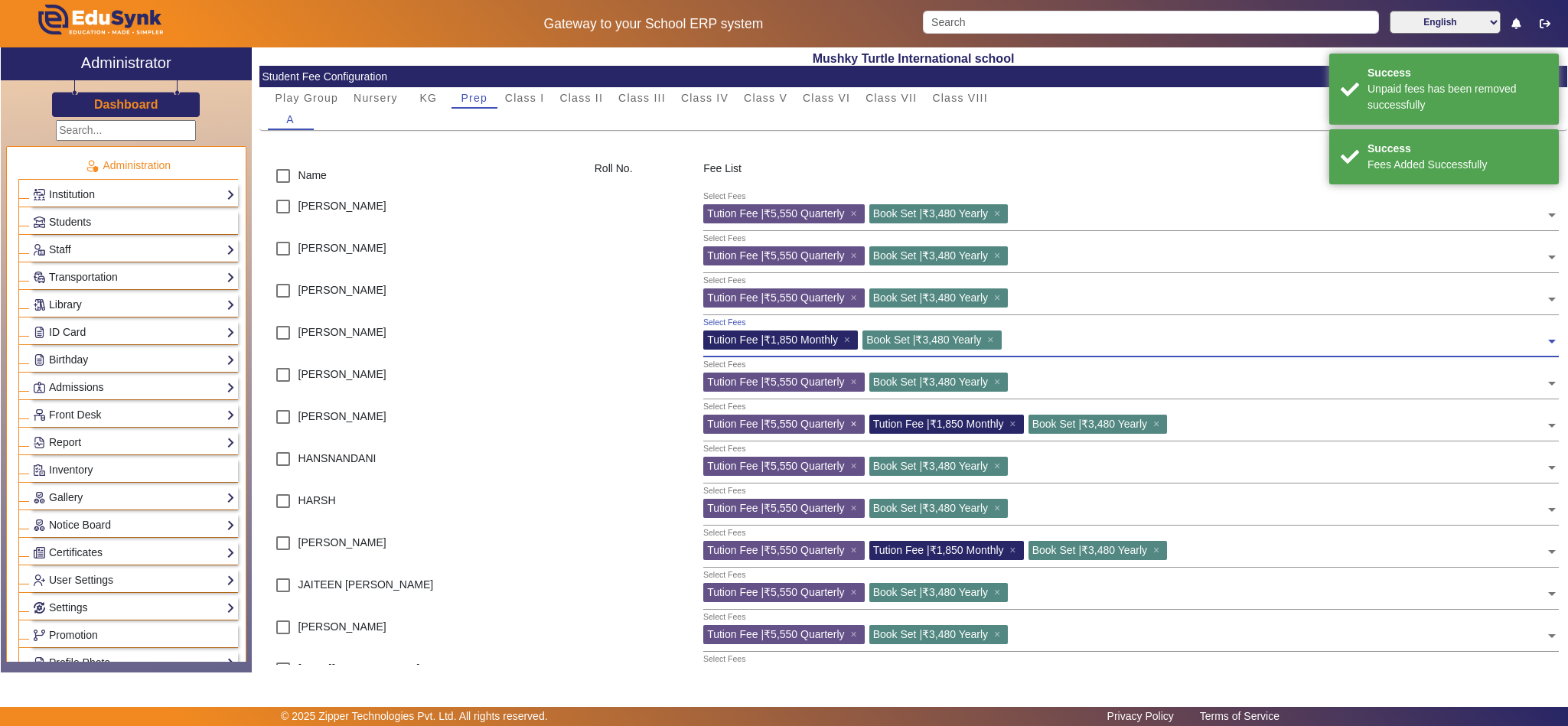
click at [854, 423] on span "×" at bounding box center [855, 423] width 10 height 13
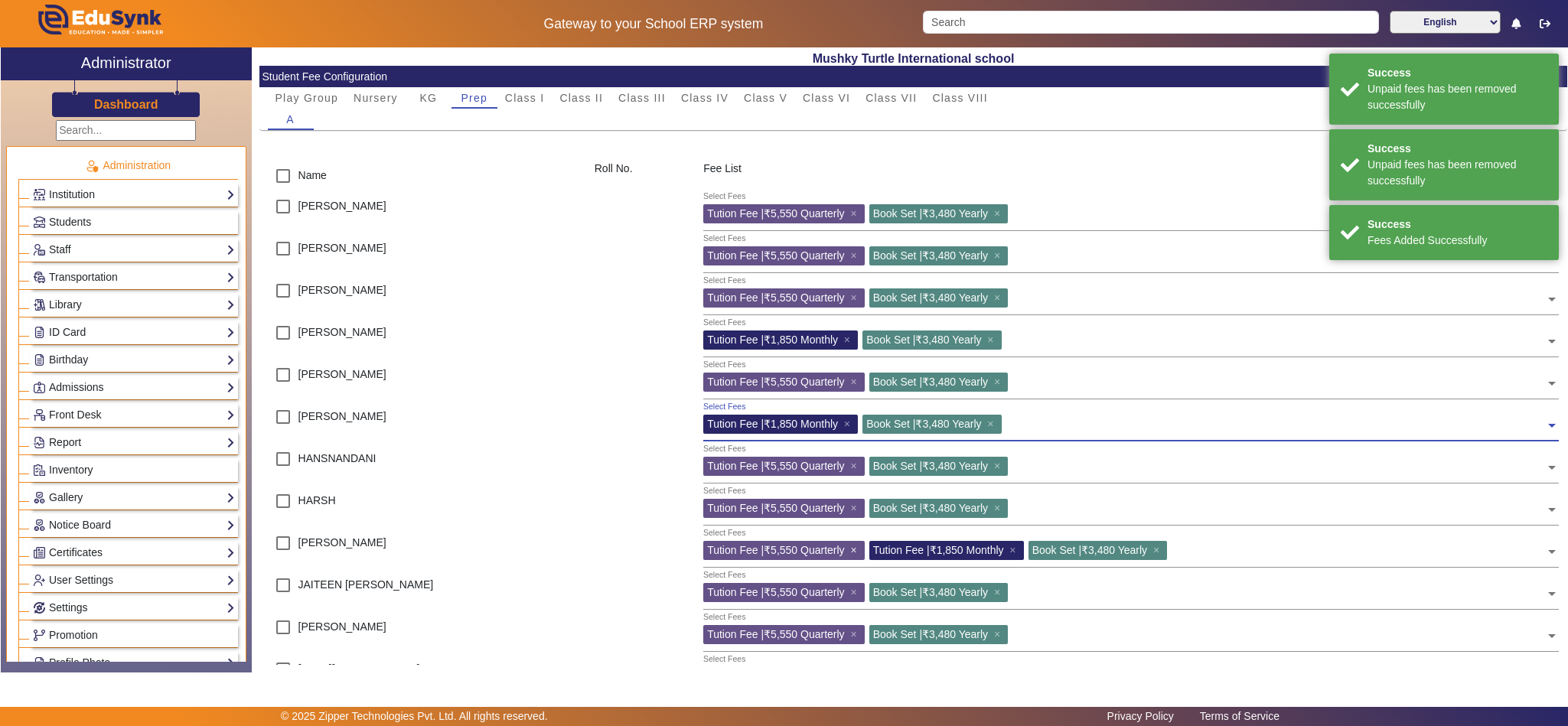
click at [859, 549] on span "×" at bounding box center [855, 550] width 10 height 13
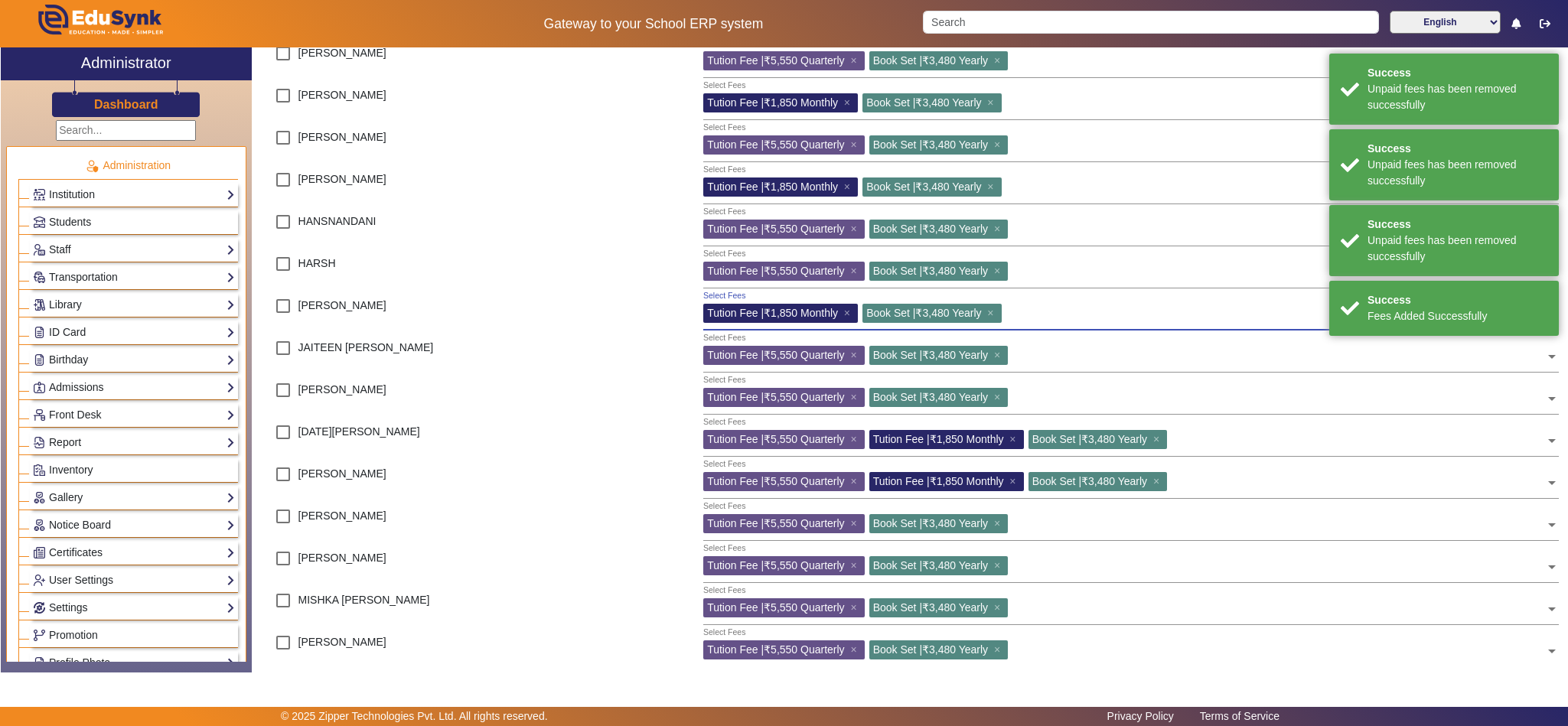
scroll to position [382, 0]
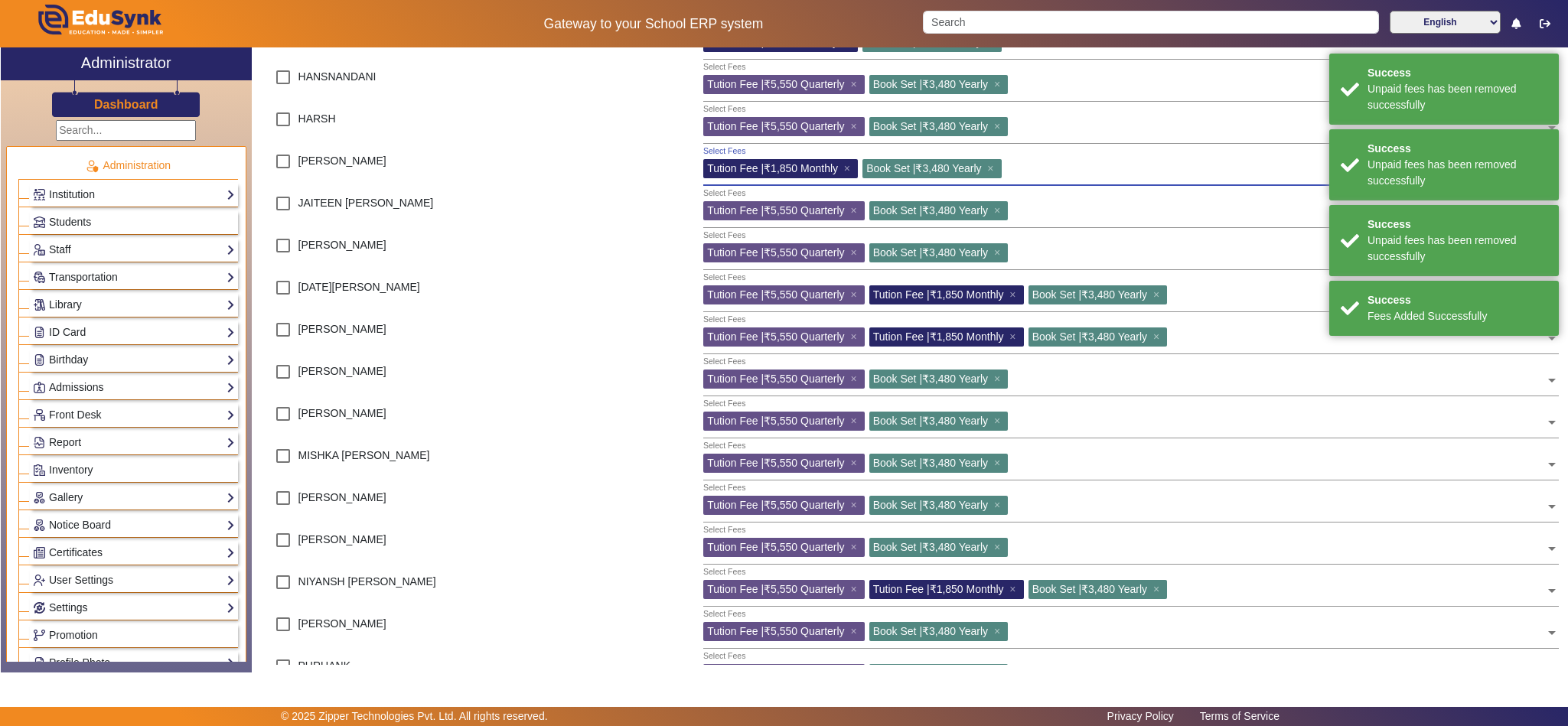
click at [854, 287] on div "Tution Fee | ₹5,550 Quarterly ×" at bounding box center [783, 295] width 161 height 19
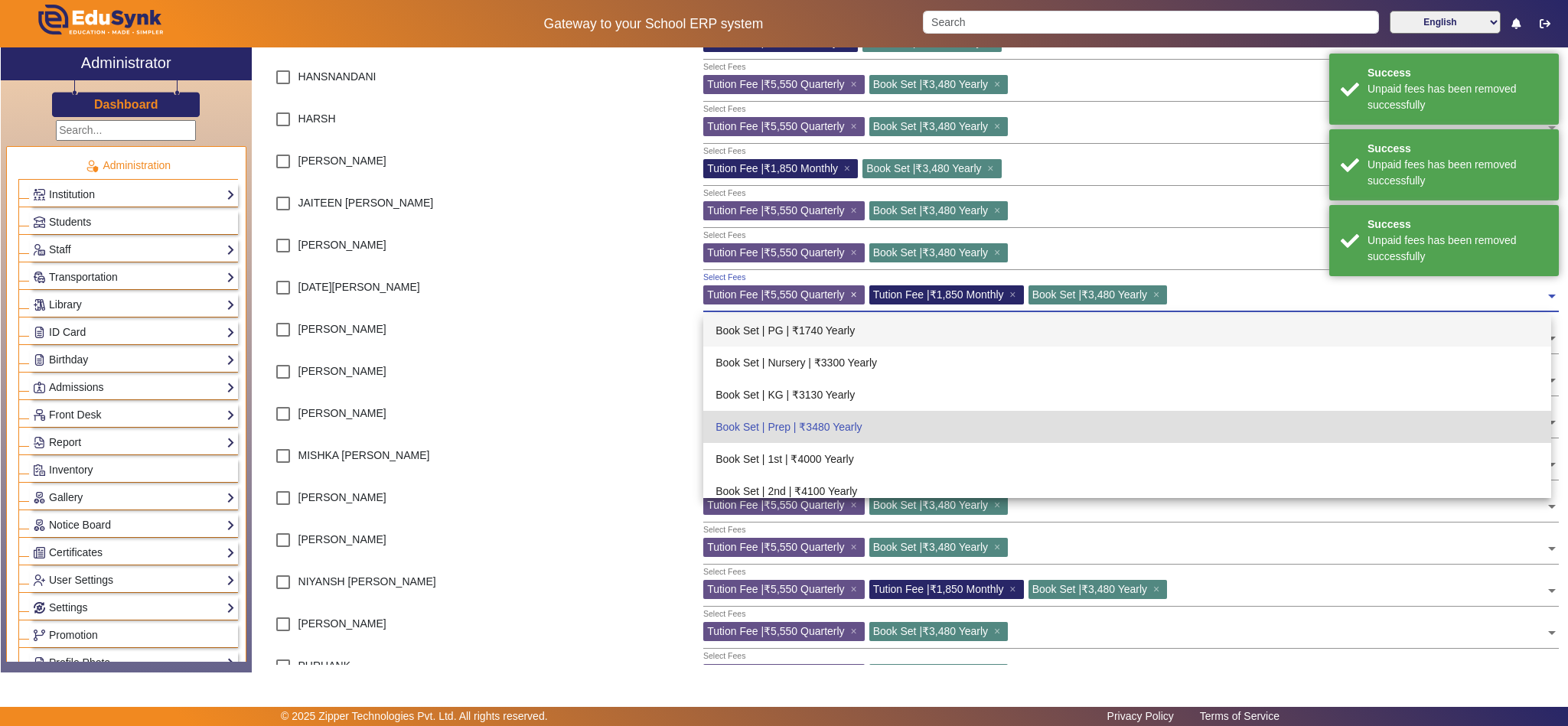
click at [854, 295] on span "×" at bounding box center [855, 294] width 10 height 13
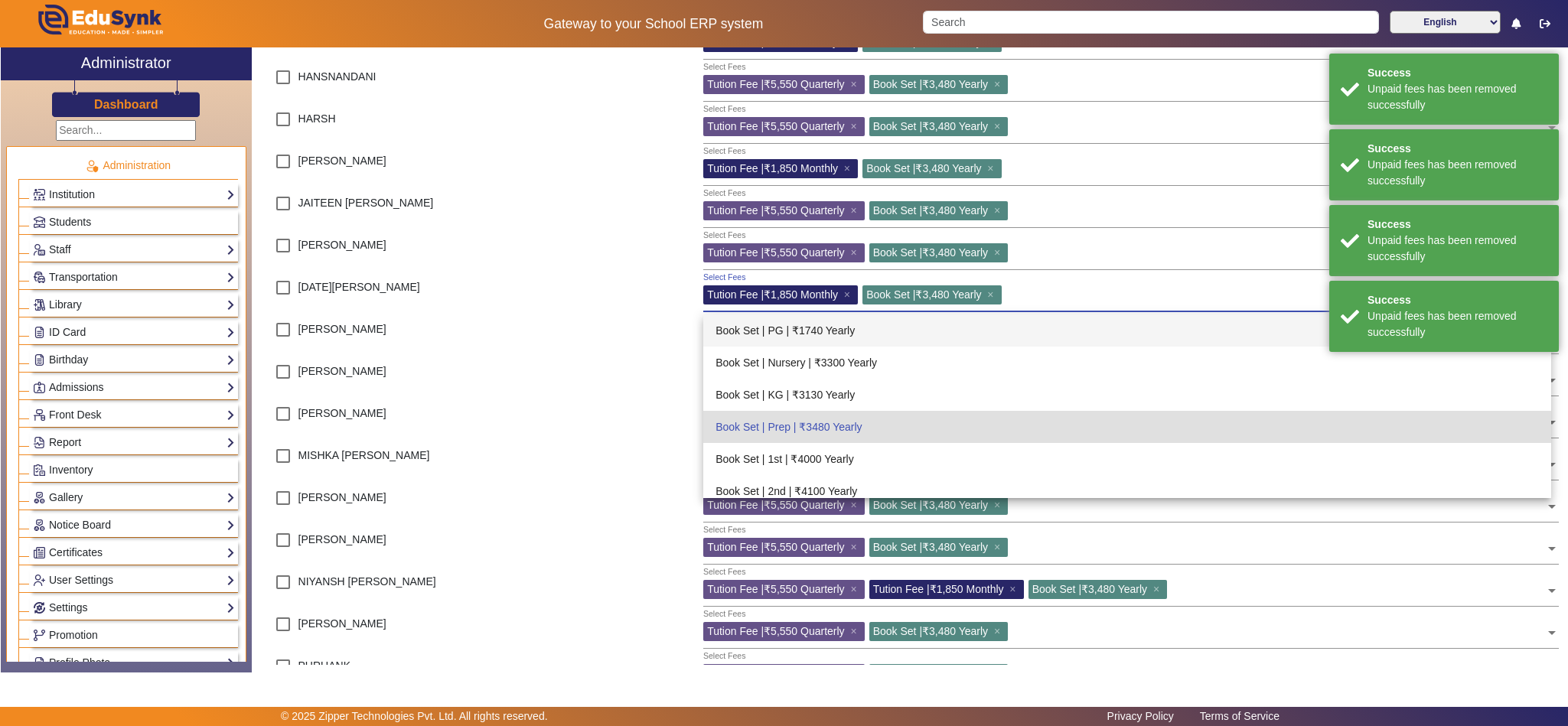
click at [638, 363] on div at bounding box center [640, 378] width 109 height 42
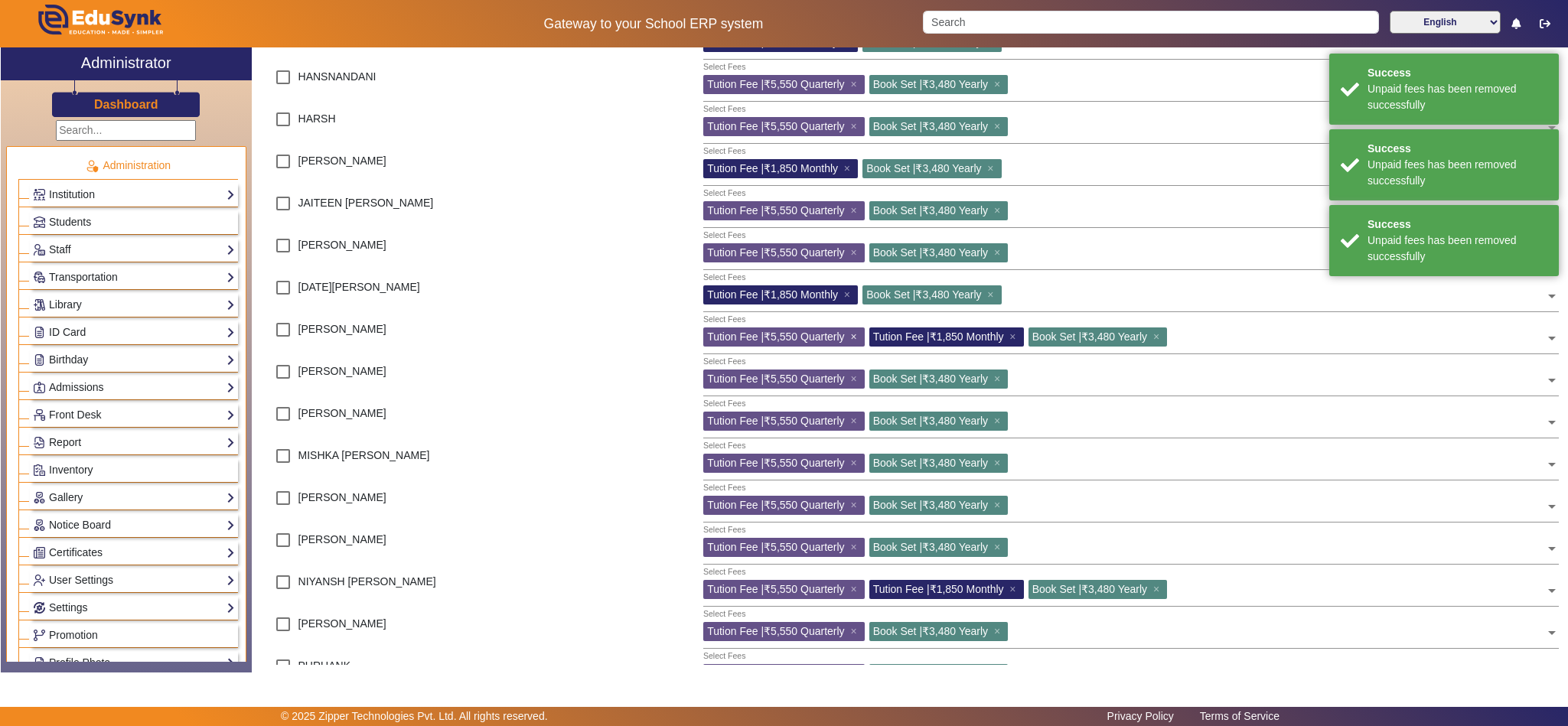
click at [852, 336] on span "×" at bounding box center [855, 336] width 10 height 13
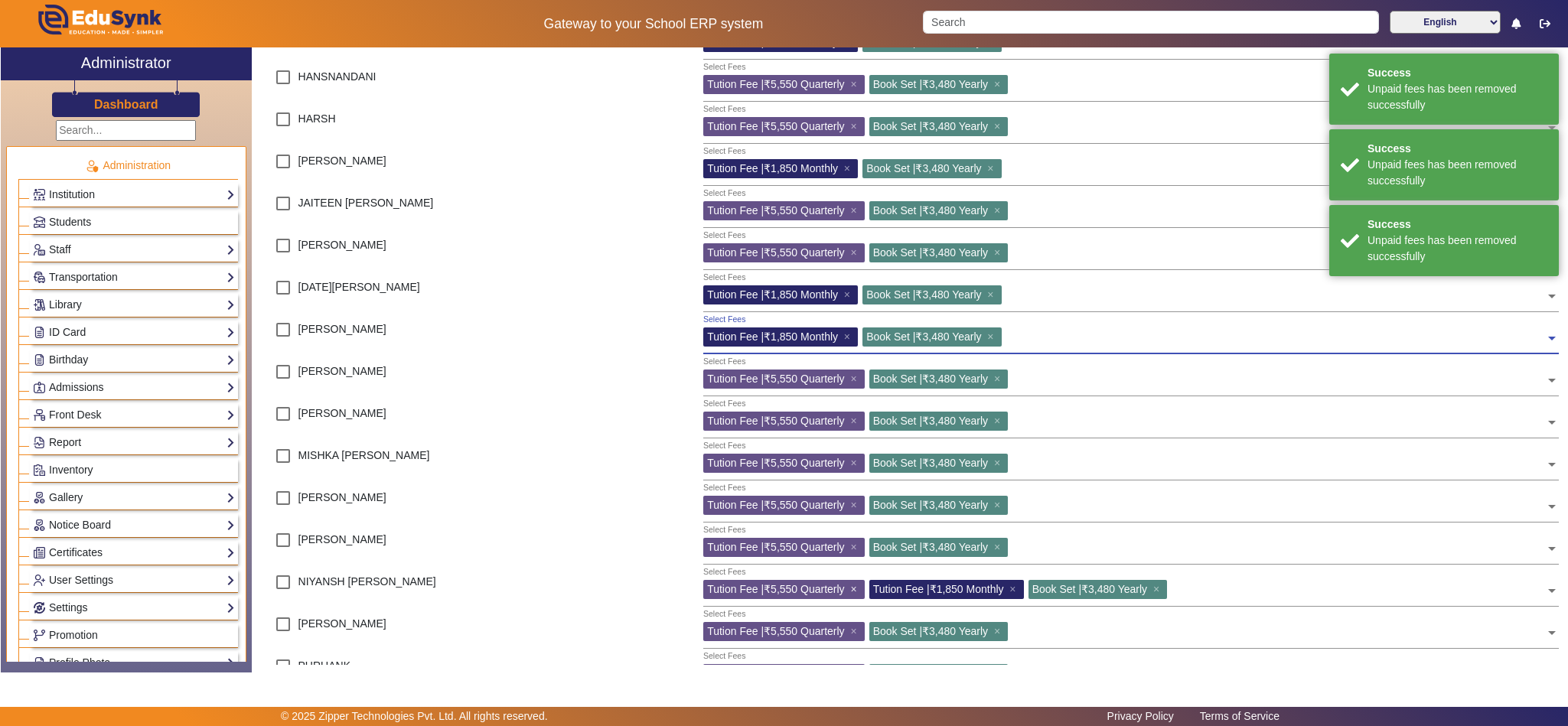
click at [854, 591] on span "×" at bounding box center [855, 589] width 10 height 13
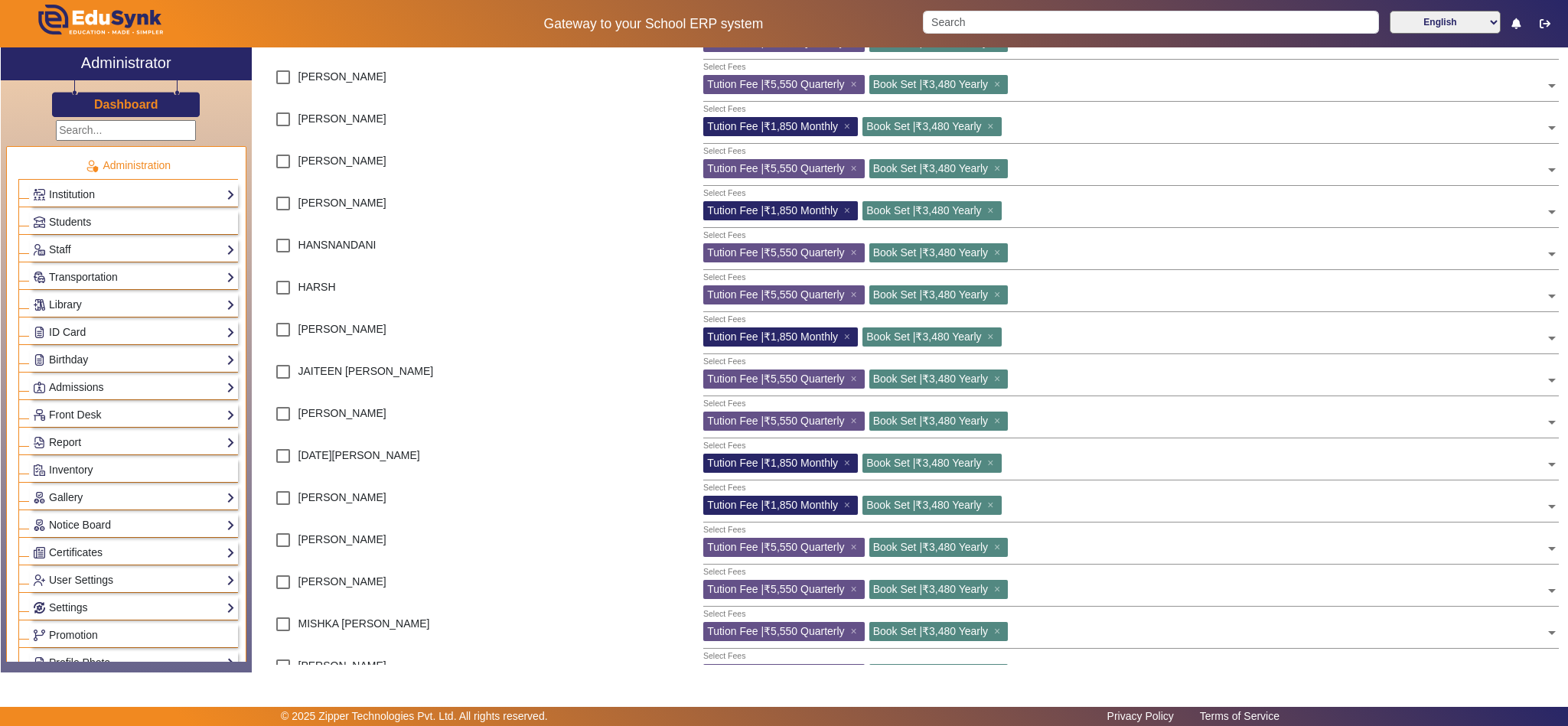
scroll to position [0, 0]
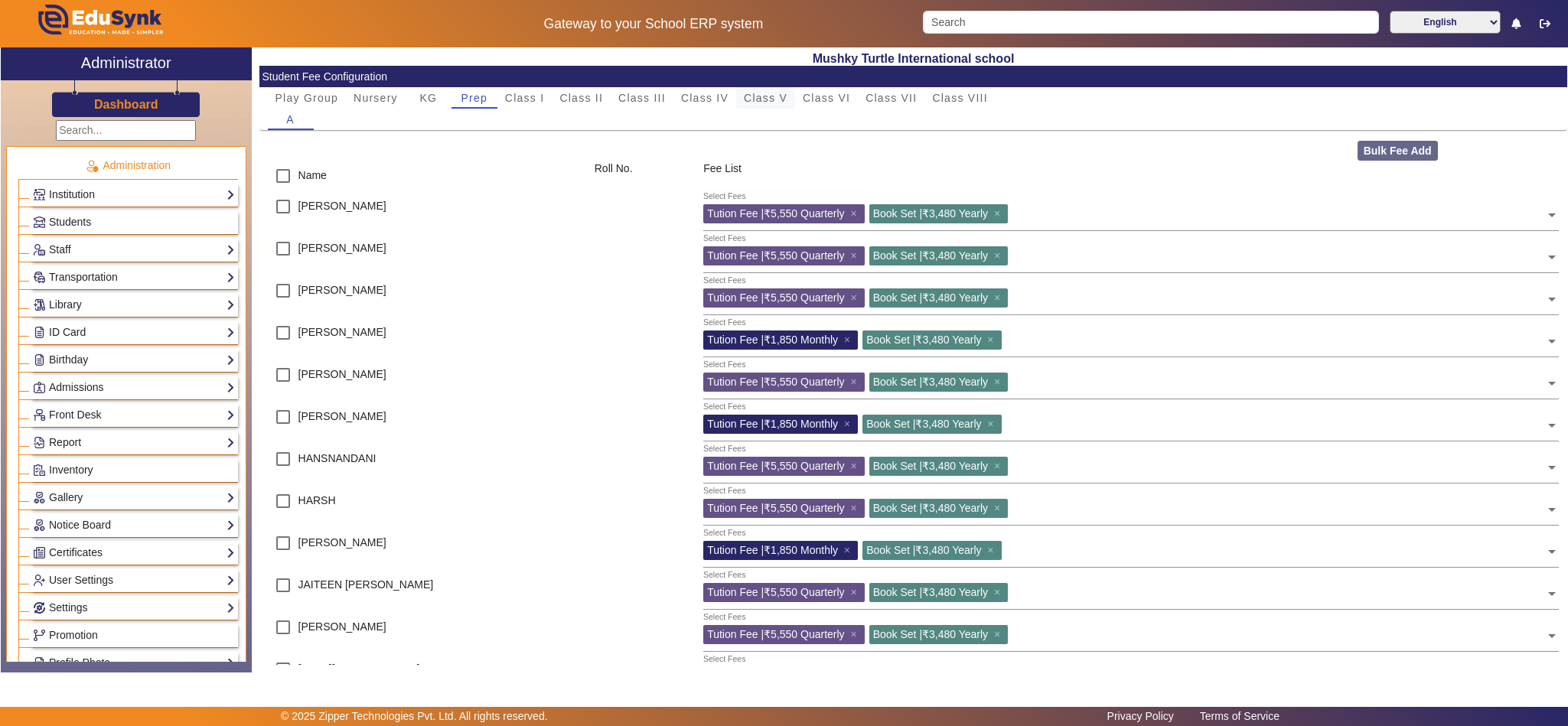
click at [772, 96] on span "Class V" at bounding box center [765, 97] width 43 height 11
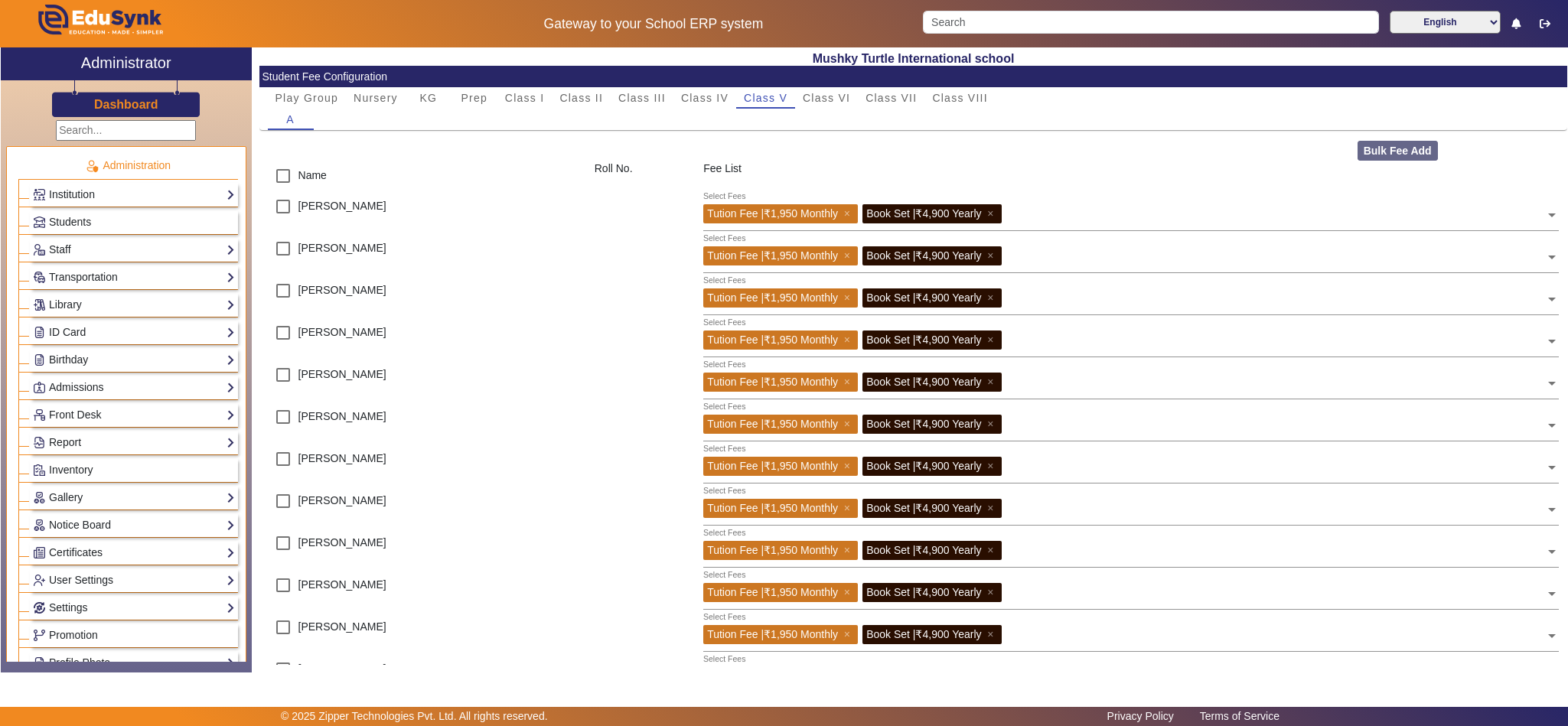
scroll to position [169, 0]
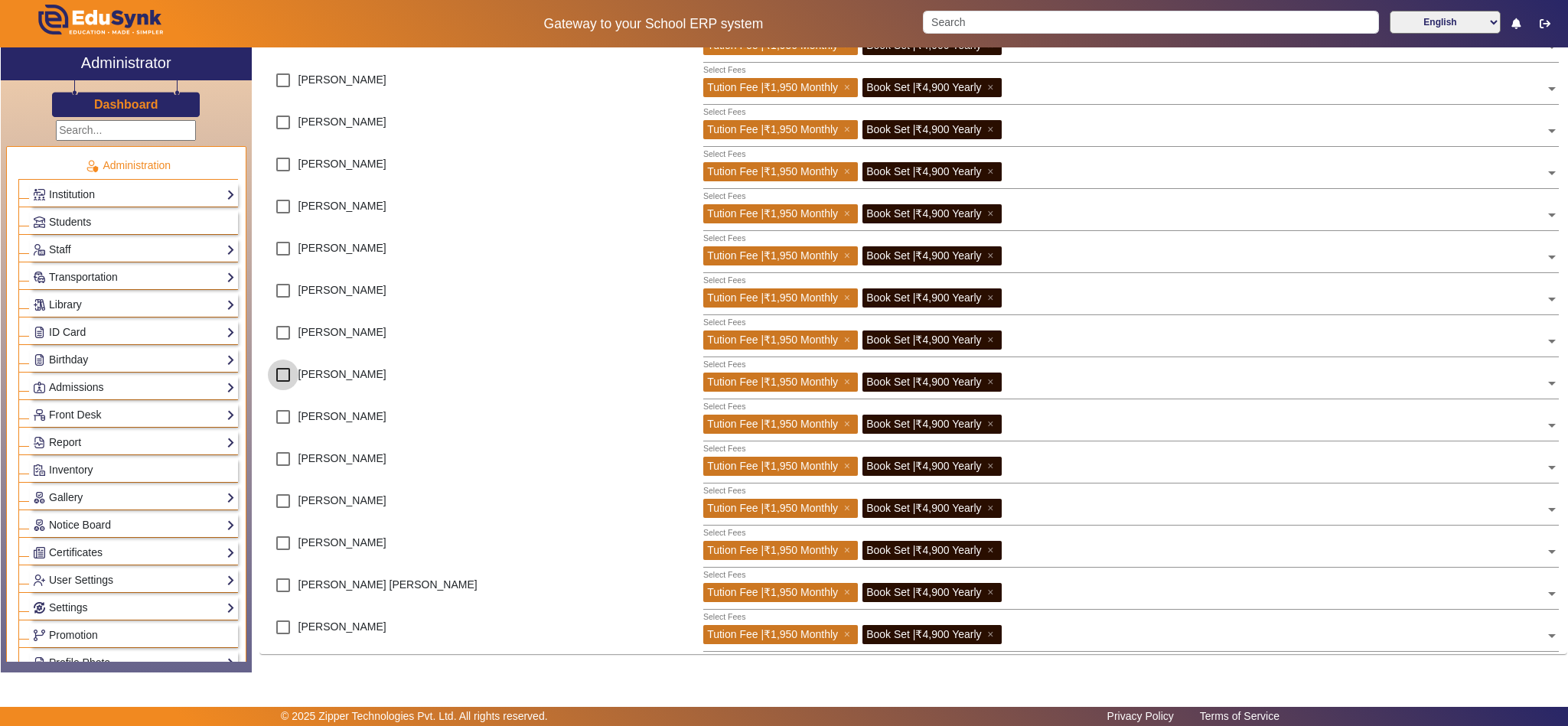
click at [284, 372] on input "checkbox" at bounding box center [284, 375] width 31 height 31
click at [285, 374] on input "checkbox" at bounding box center [284, 375] width 31 height 31
checkbox input "false"
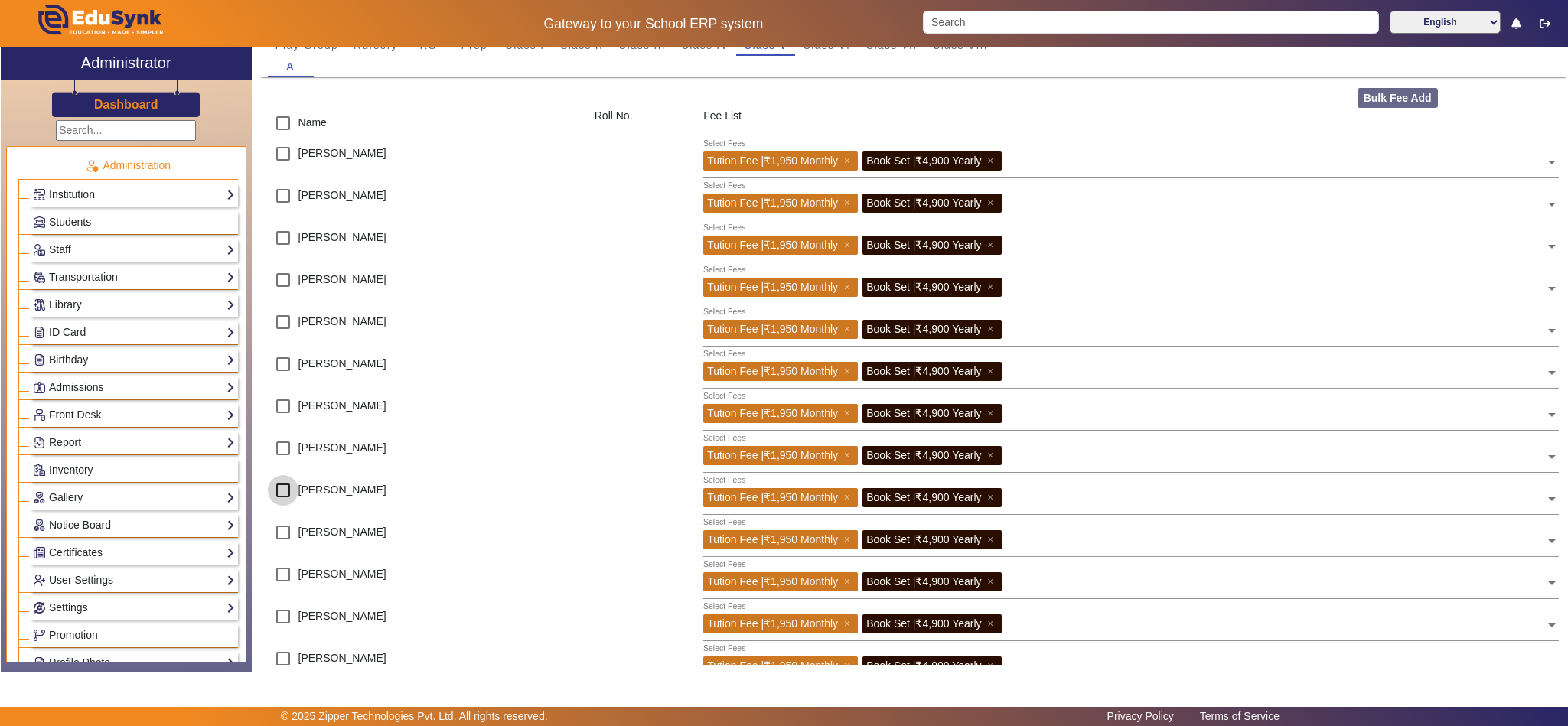
scroll to position [0, 0]
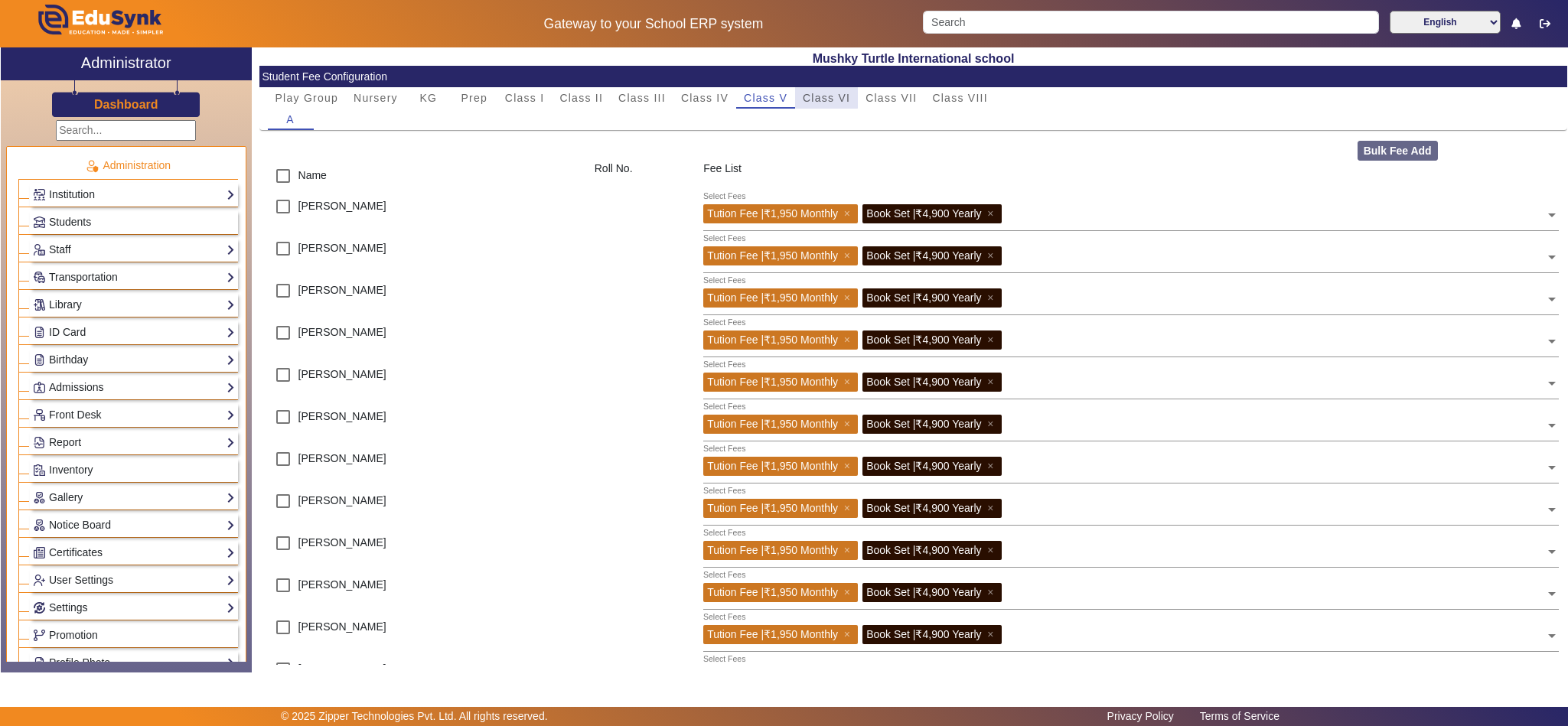
click at [822, 97] on span "Class VI" at bounding box center [826, 97] width 47 height 11
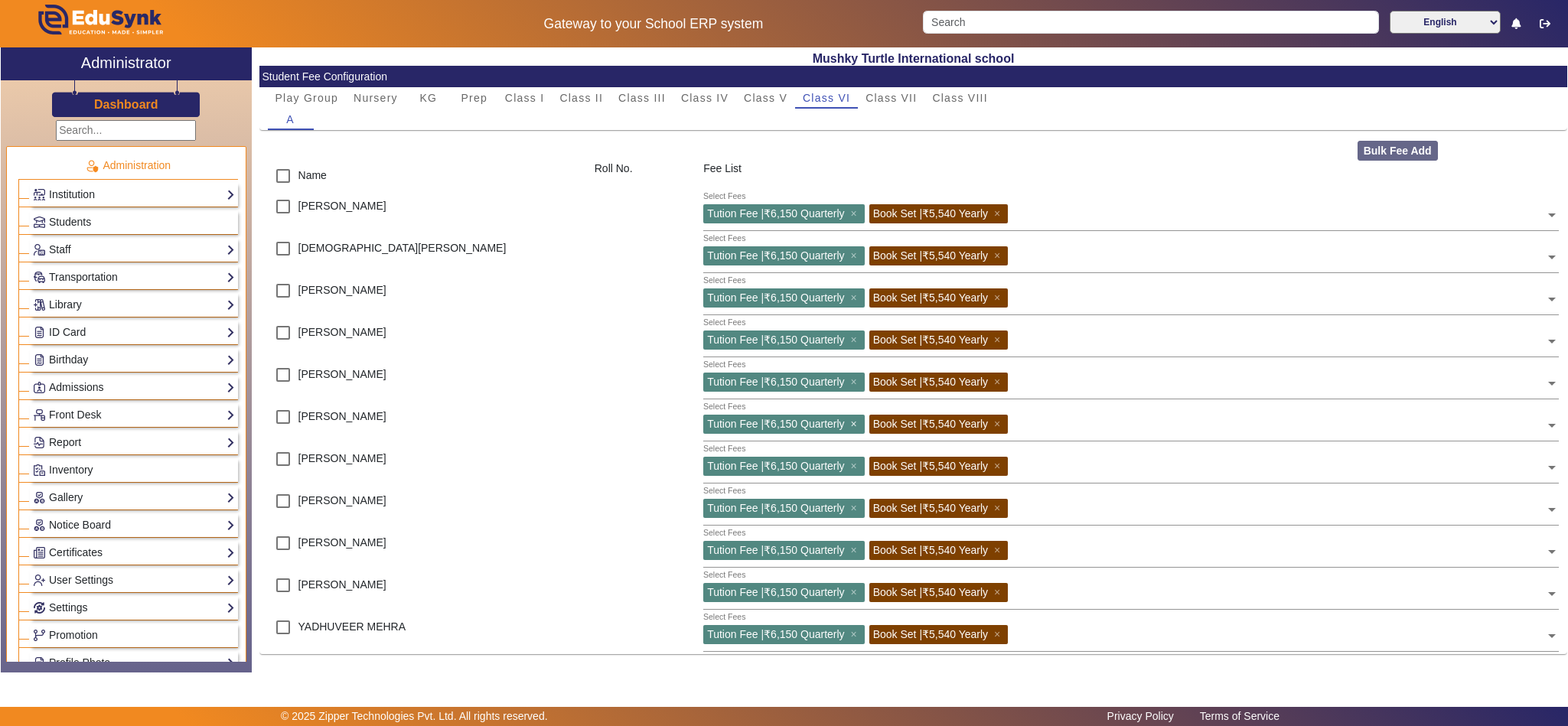
click at [852, 422] on span "×" at bounding box center [855, 423] width 10 height 13
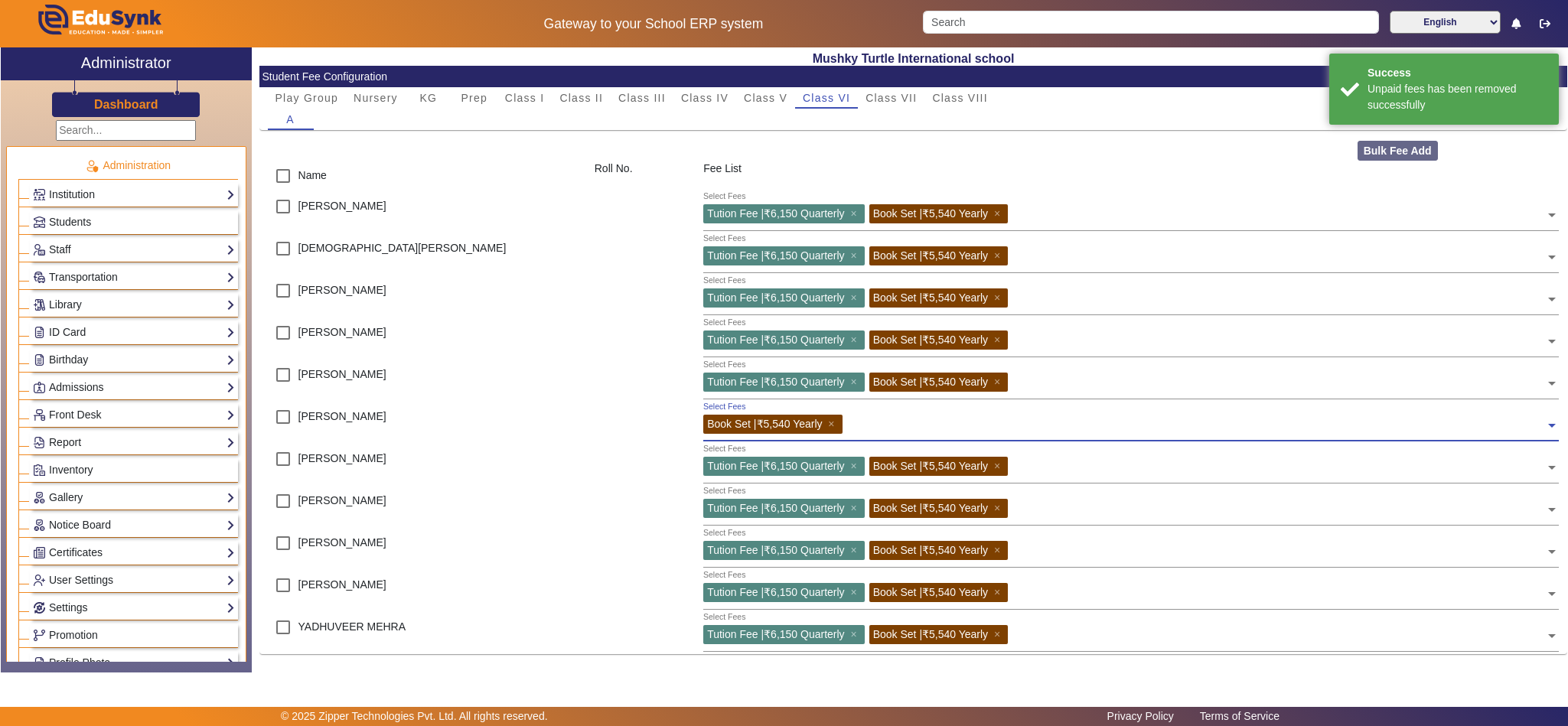
click at [1383, 149] on div "Bulk Fee Add" at bounding box center [1458, 150] width 218 height 20
click at [909, 417] on input "text" at bounding box center [1197, 421] width 699 height 14
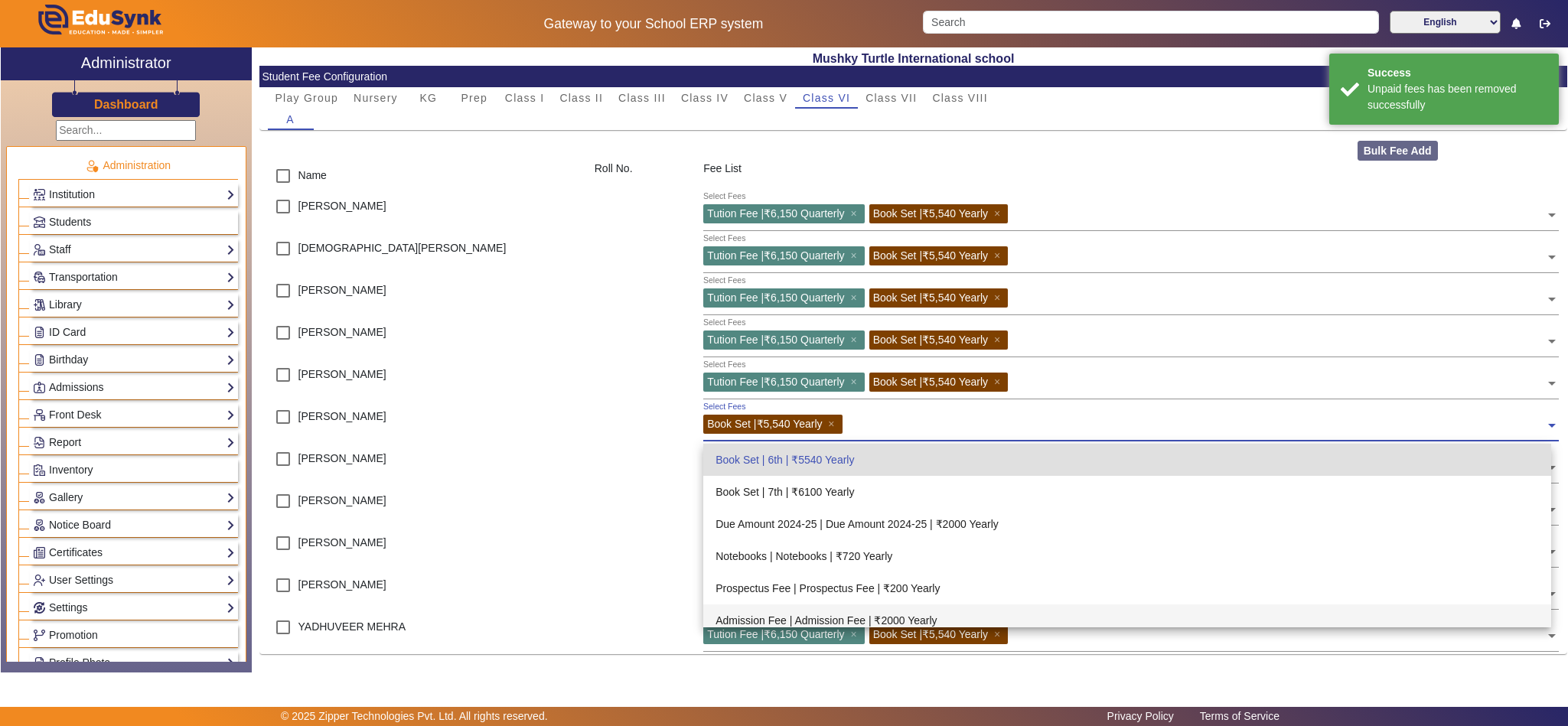
scroll to position [588, 0]
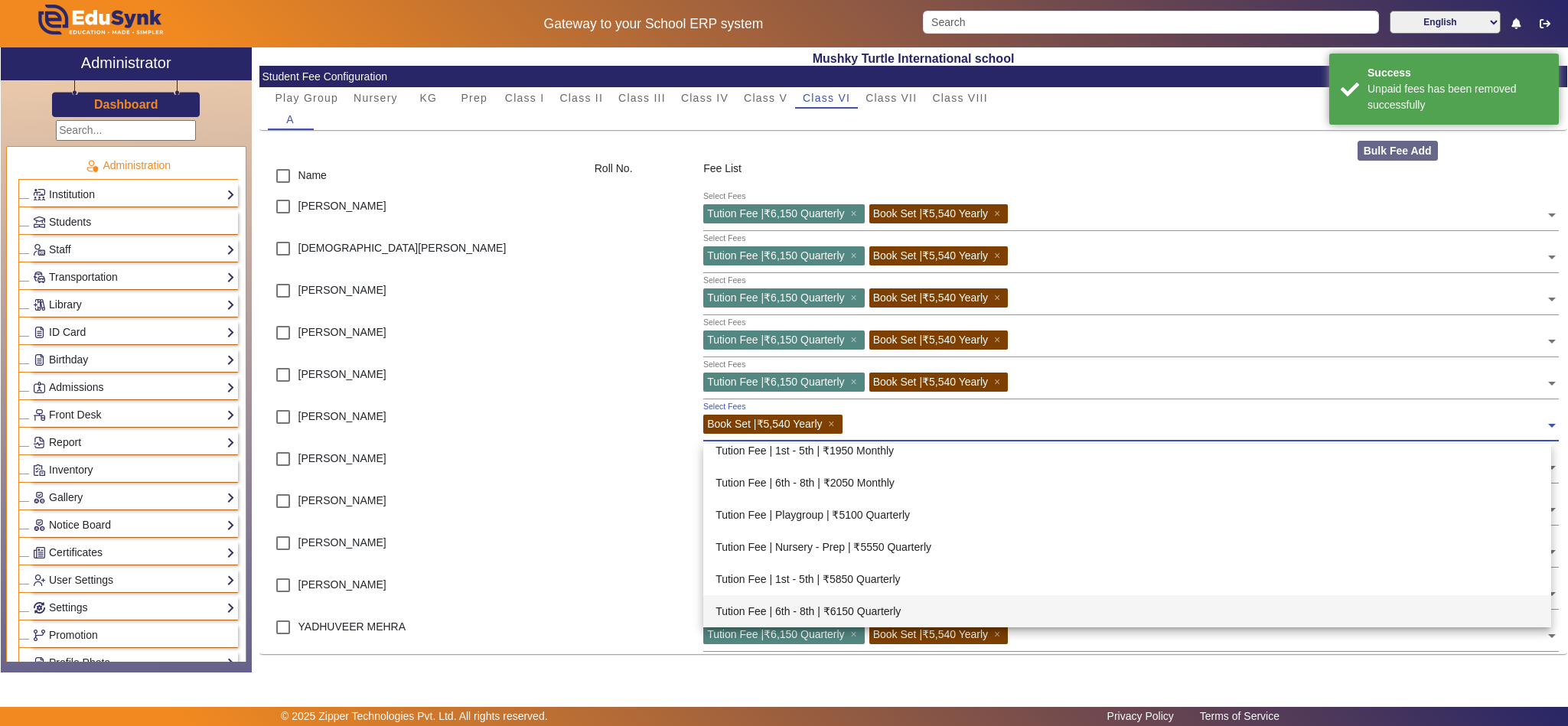
click at [823, 606] on div "Tution Fee | 6th - 8th | ₹6150 Quarterly" at bounding box center [1126, 610] width 848 height 32
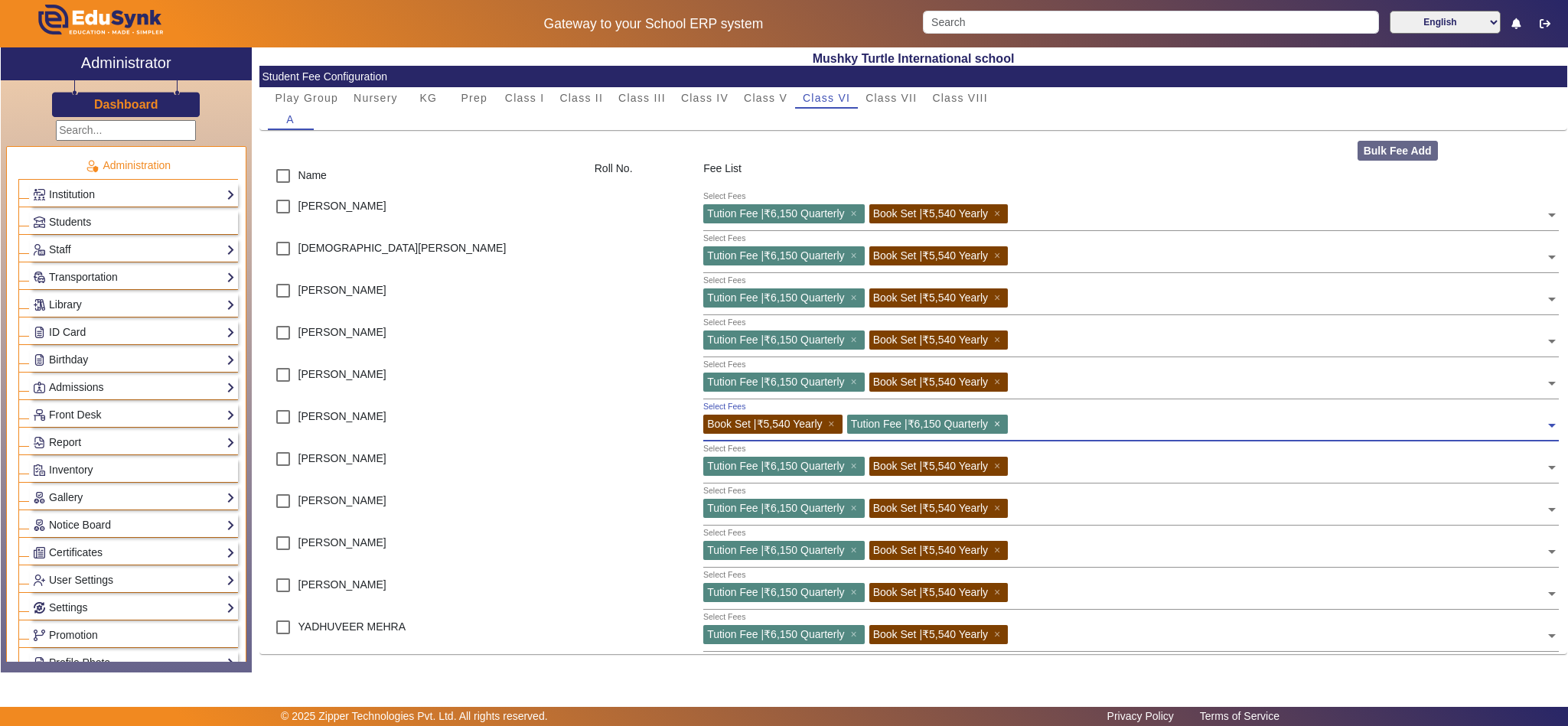
click at [1003, 422] on span "×" at bounding box center [999, 423] width 10 height 13
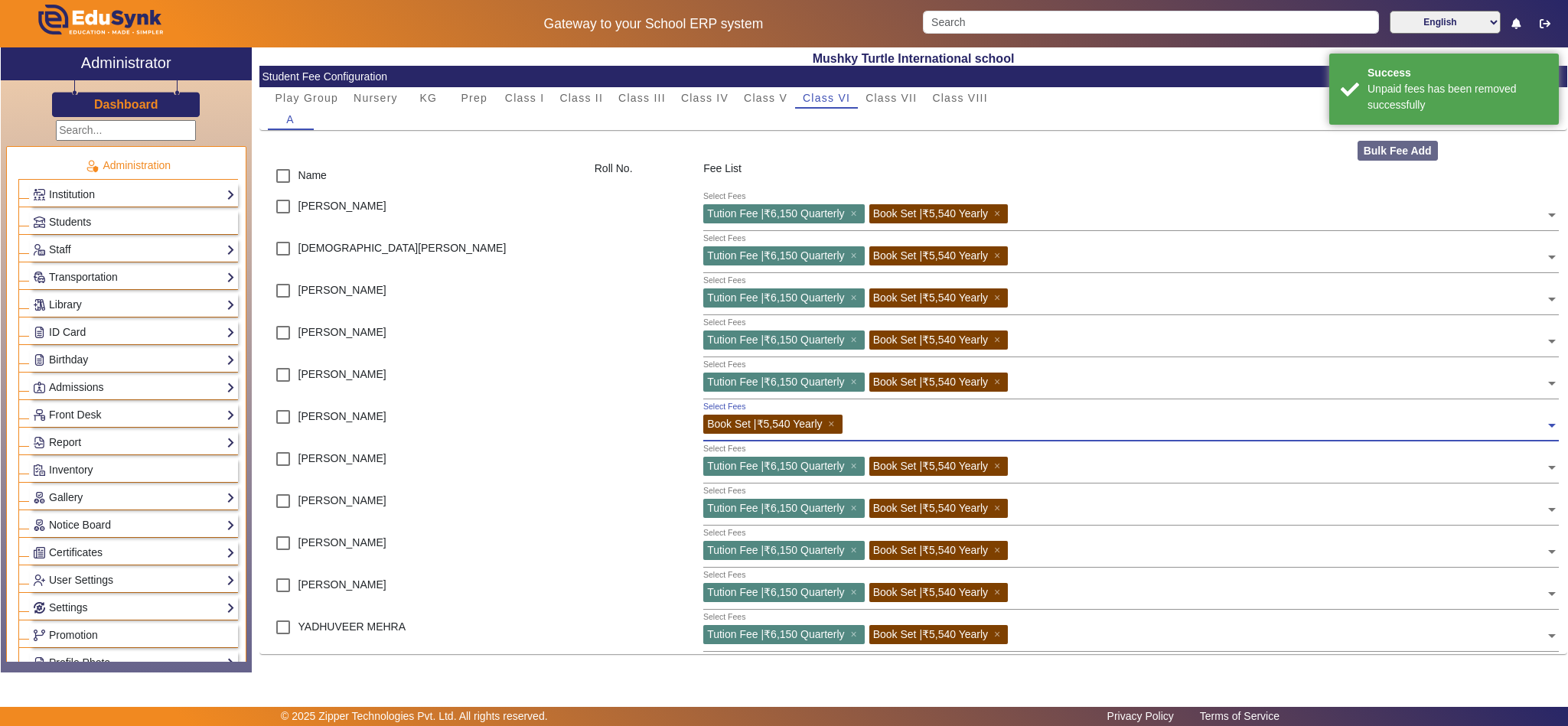
click at [1003, 427] on input "text" at bounding box center [1197, 421] width 699 height 14
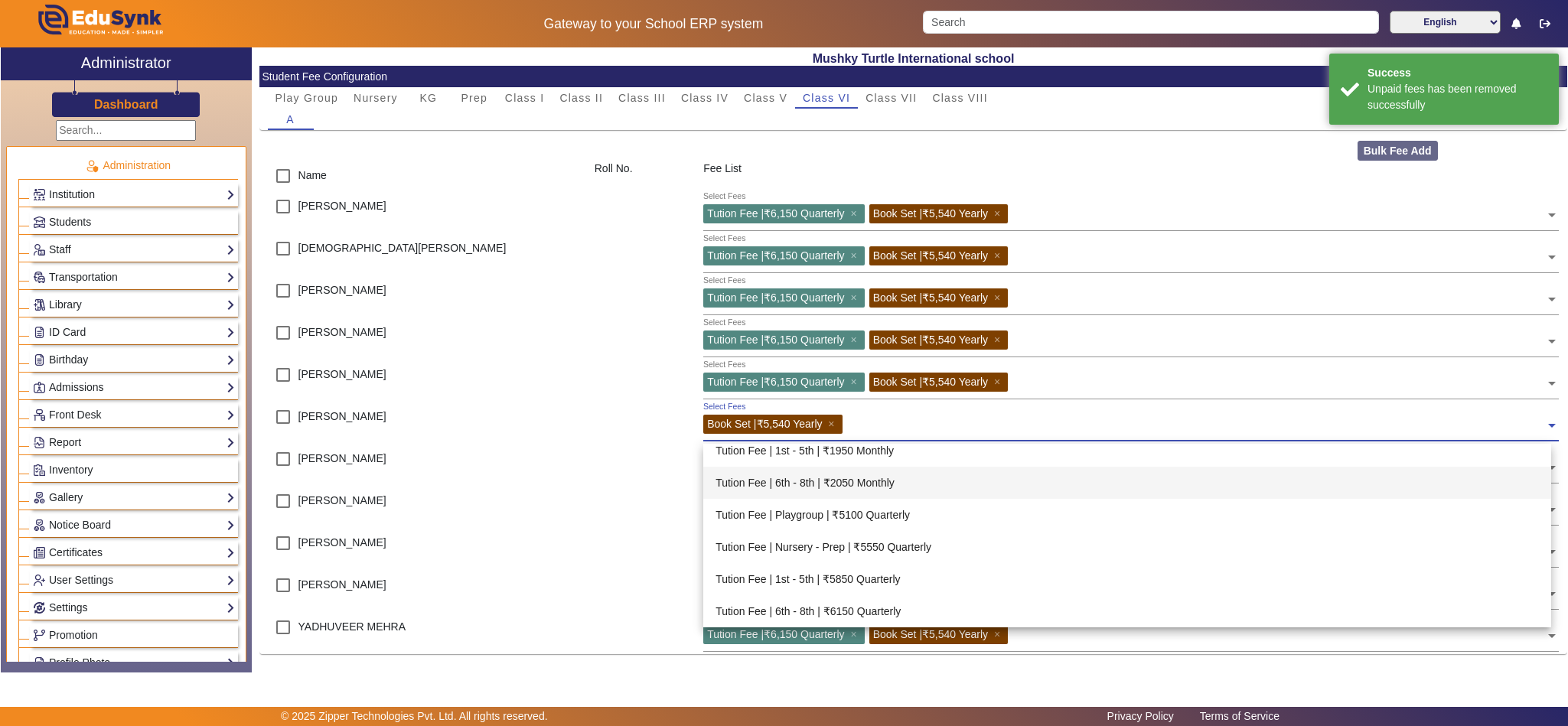
click at [892, 482] on div "Tution Fee | 6th - 8th | ₹2050 Monthly" at bounding box center [1126, 482] width 848 height 32
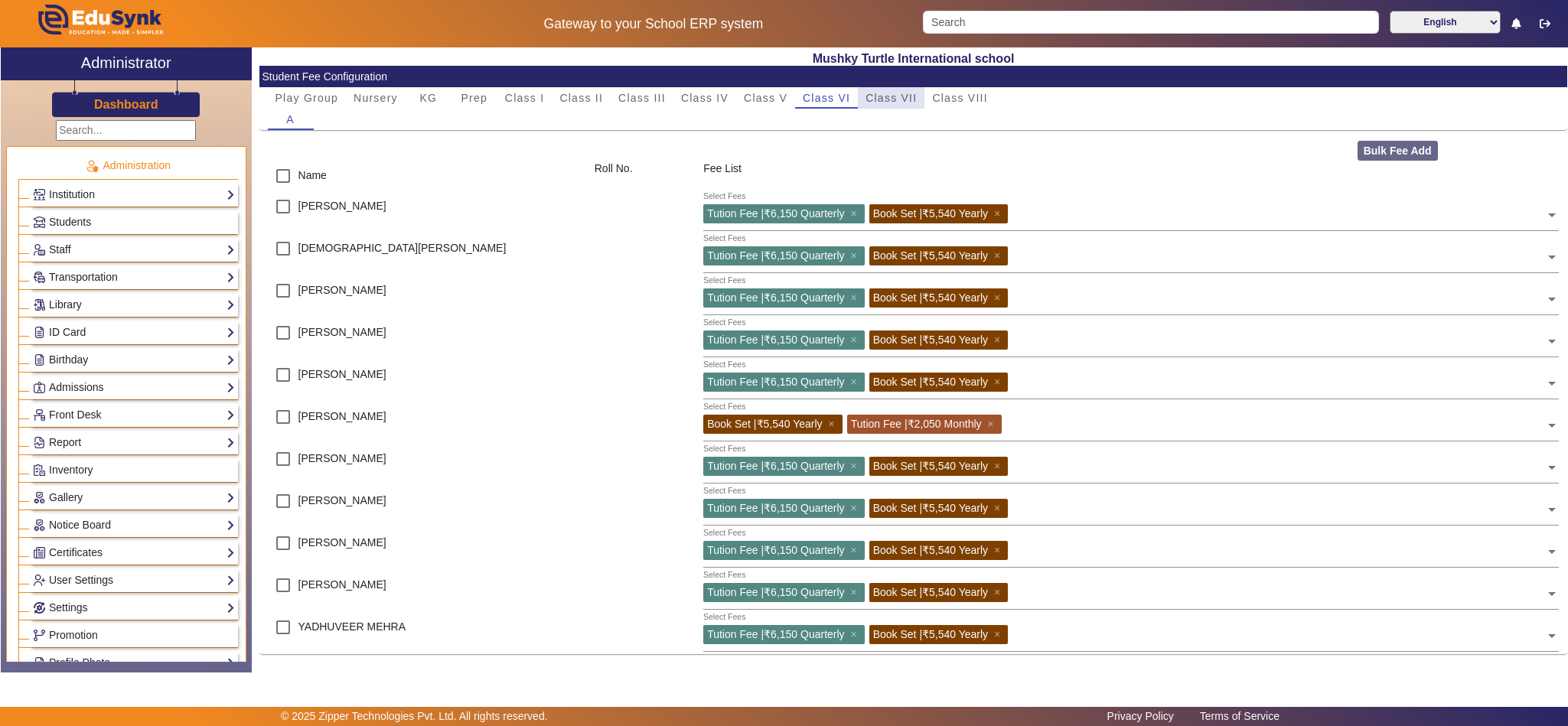
click at [896, 96] on span "Class VII" at bounding box center [891, 97] width 51 height 11
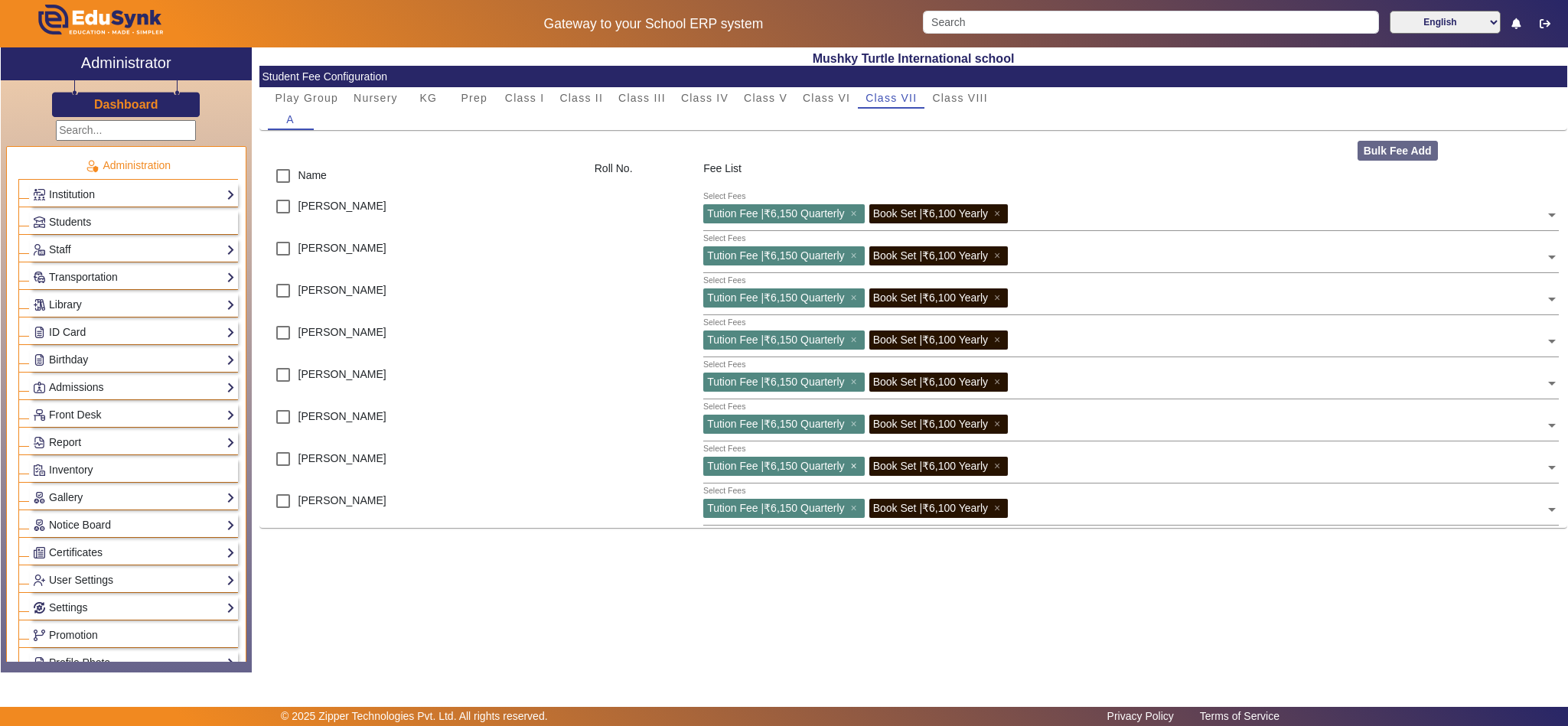
click at [856, 462] on span "×" at bounding box center [855, 466] width 10 height 13
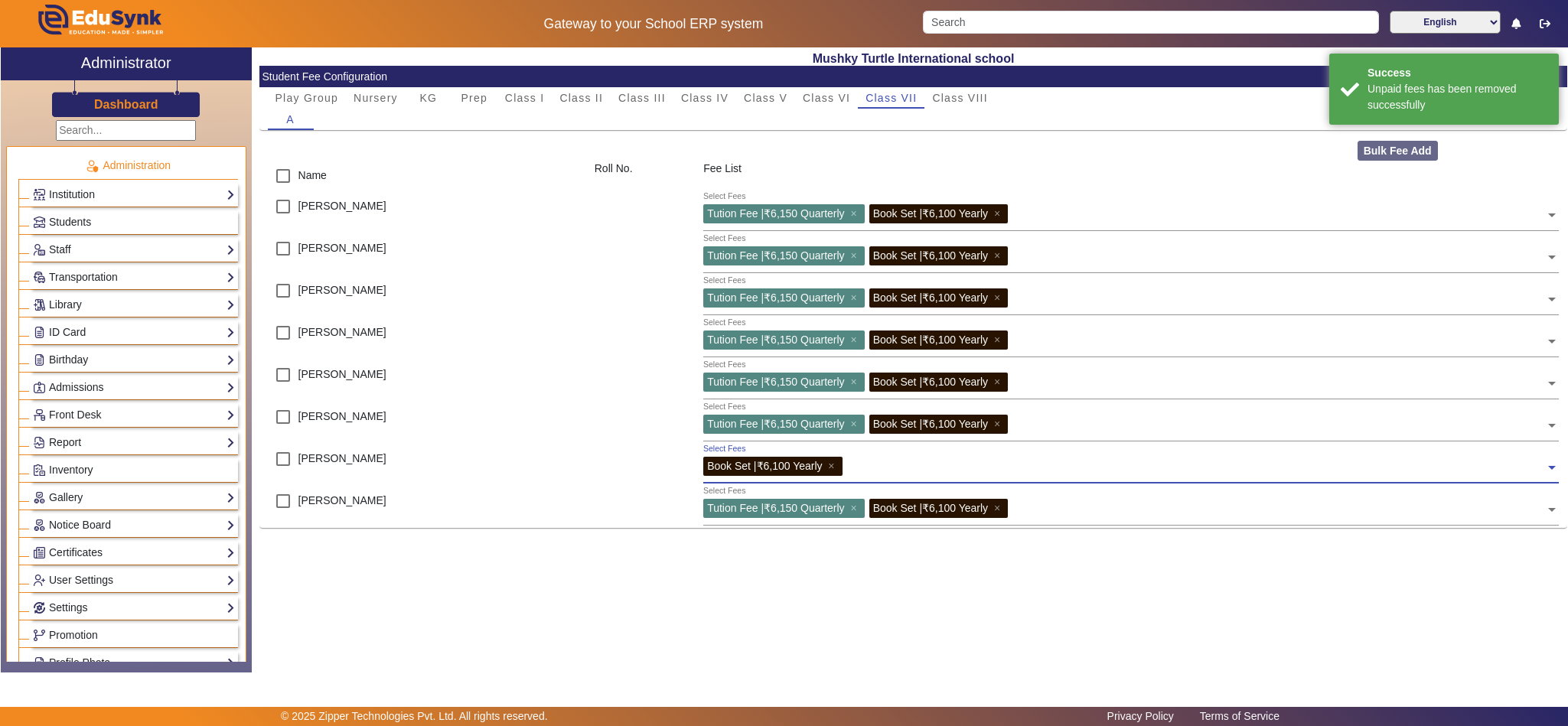
click at [976, 469] on input "text" at bounding box center [1197, 464] width 699 height 14
drag, startPoint x: 884, startPoint y: 522, endPoint x: 893, endPoint y: 524, distance: 9.2
click at [884, 521] on div "Tution Fee | 6th - 8th | ₹2050 Monthly" at bounding box center [1130, 524] width 855 height 32
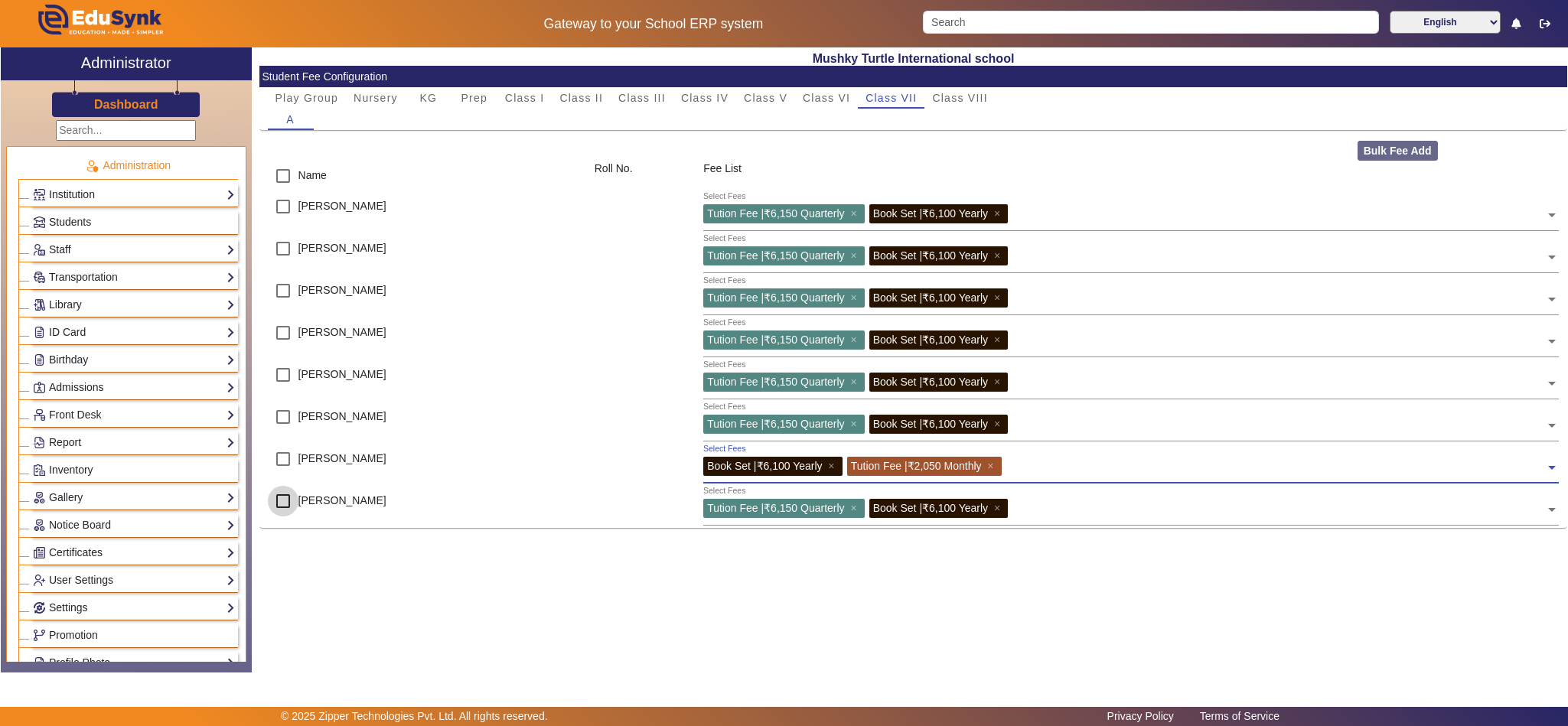
click at [287, 498] on input "checkbox" at bounding box center [284, 501] width 31 height 31
checkbox input "true"
click at [856, 507] on span "×" at bounding box center [855, 508] width 10 height 13
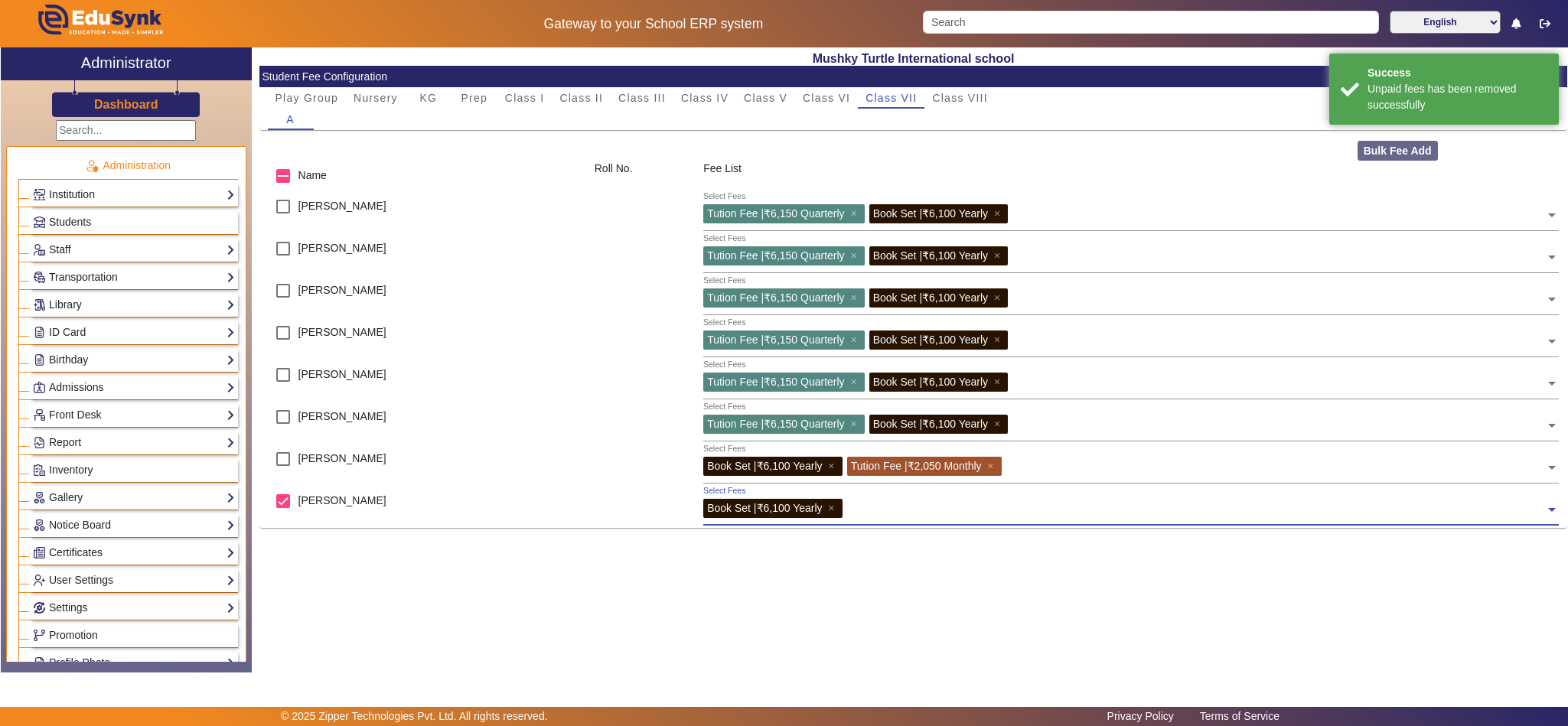
click at [979, 494] on div "Select Fees Book Set | ₹6,100 Yearly ×" at bounding box center [1123, 506] width 842 height 35
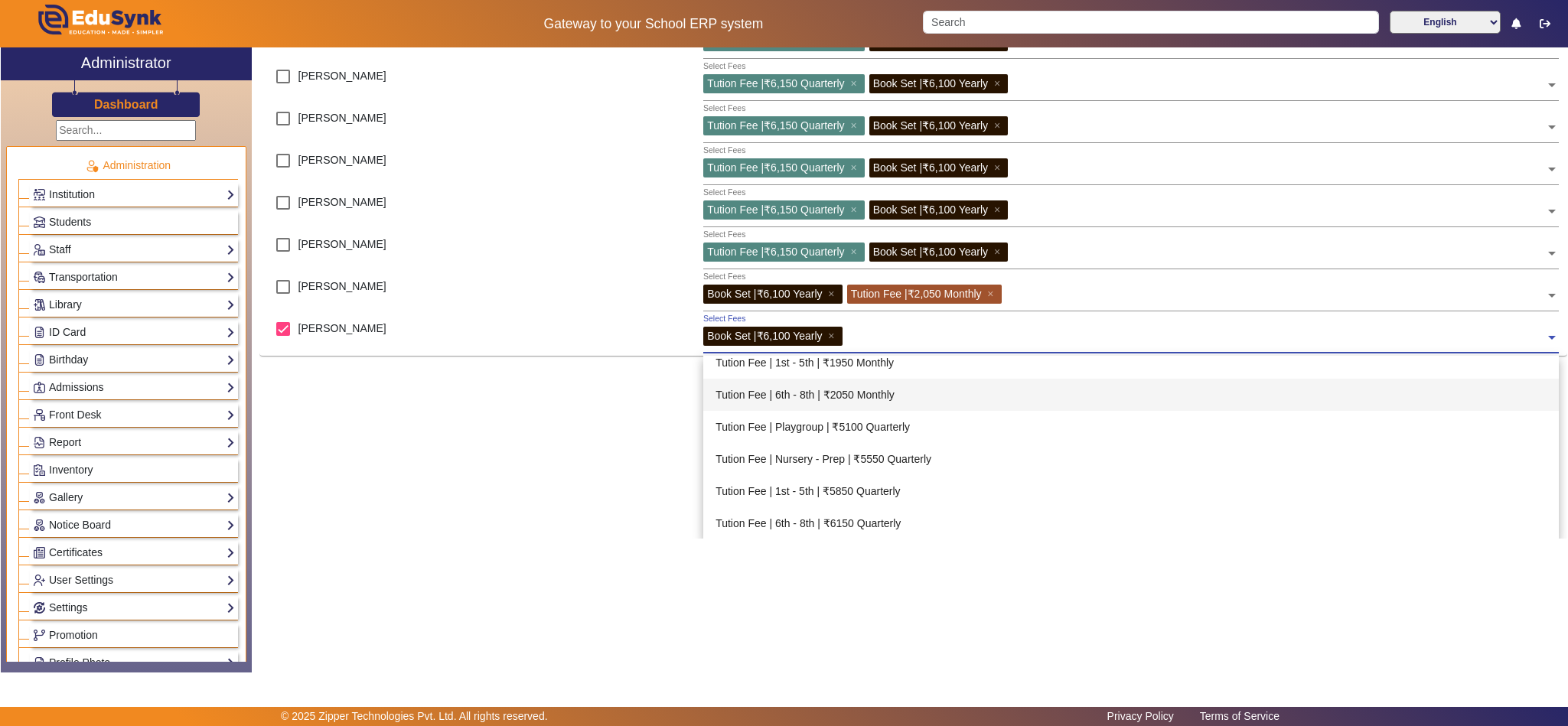
click at [898, 397] on div "Tution Fee | 6th - 8th | ₹2050 Monthly" at bounding box center [1130, 394] width 855 height 32
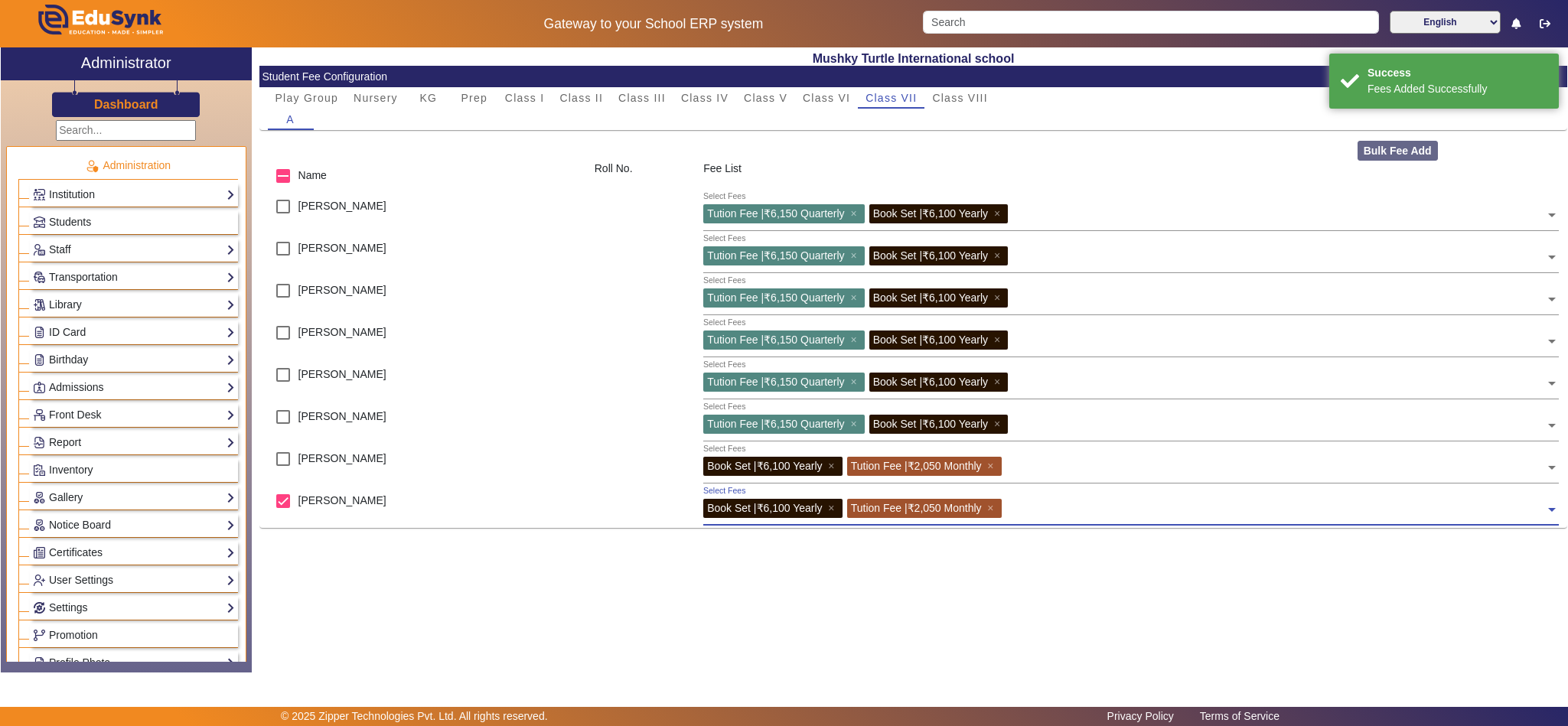
click at [726, 588] on div "Mushky Turtle International school Student Fee Configuration Play Group Nursery…" at bounding box center [909, 352] width 1315 height 609
